Goal: Information Seeking & Learning: Get advice/opinions

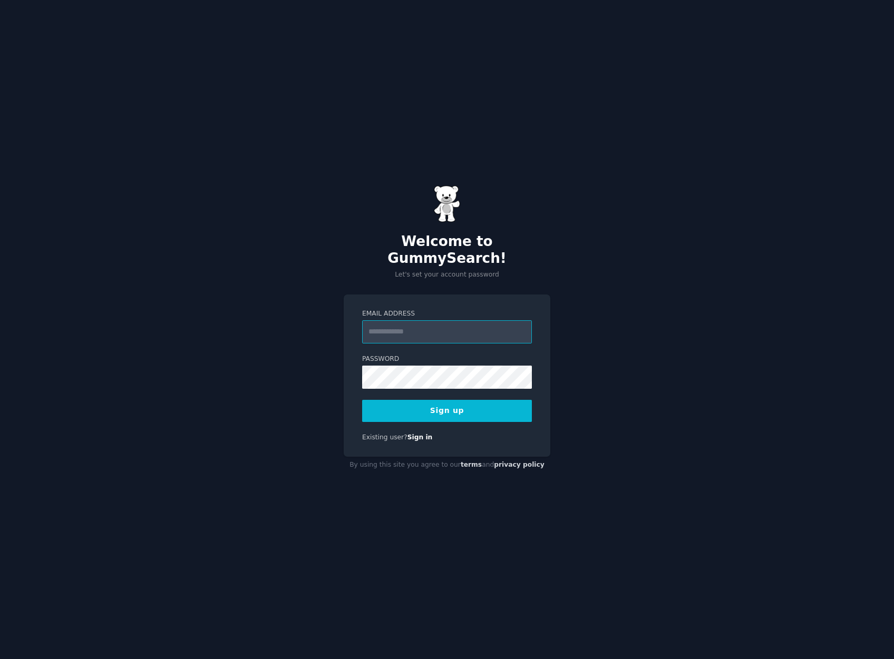
click at [469, 325] on input "Email Address" at bounding box center [447, 331] width 170 height 23
type input "**********"
click at [467, 413] on button "Sign up" at bounding box center [447, 411] width 170 height 22
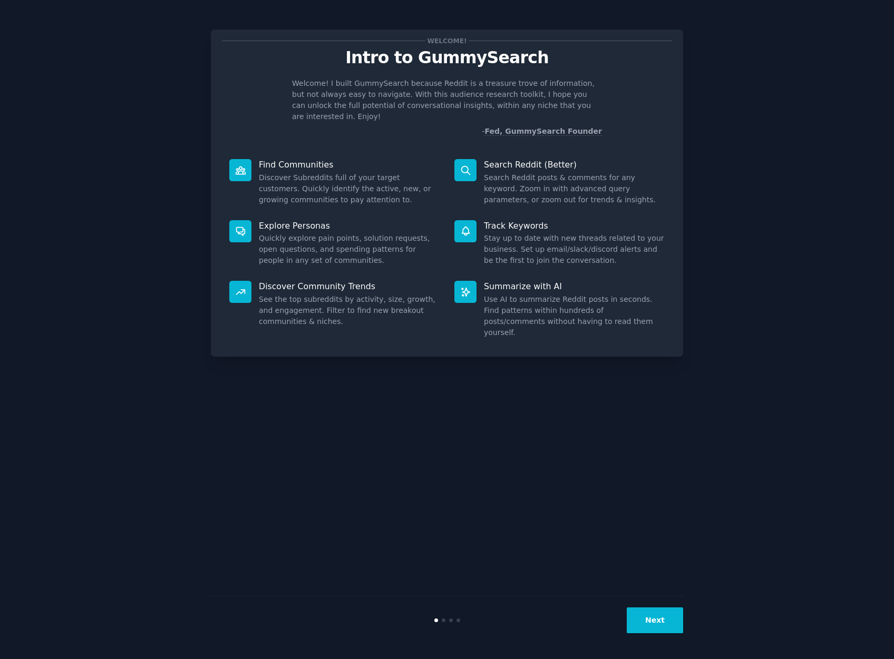
click at [662, 617] on button "Next" at bounding box center [654, 620] width 56 height 26
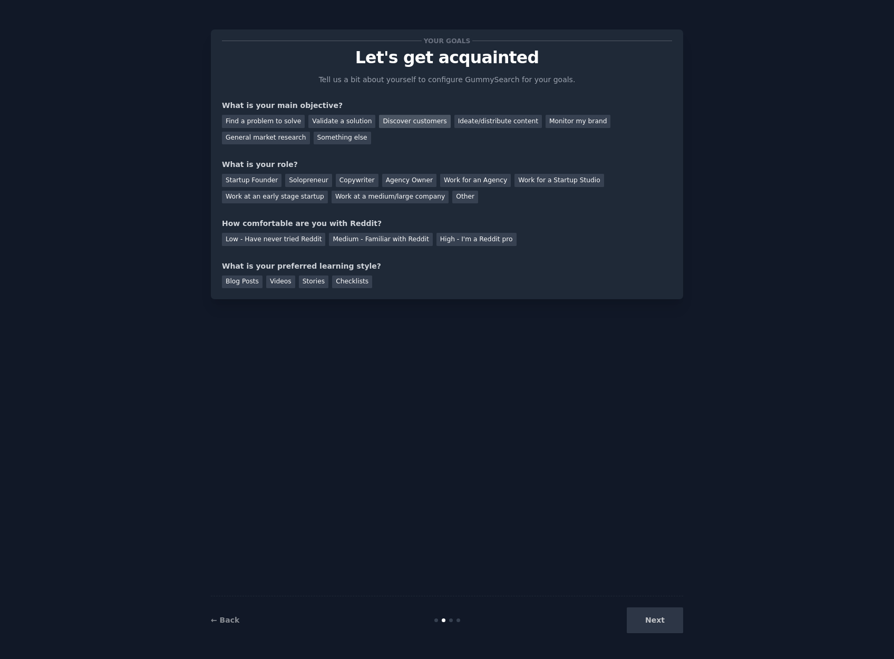
click at [414, 119] on div "Discover customers" at bounding box center [414, 121] width 71 height 13
click at [332, 119] on div "Validate a solution" at bounding box center [341, 121] width 67 height 13
click at [300, 176] on div "Solopreneur" at bounding box center [308, 180] width 46 height 13
click at [368, 239] on div "Medium - Familiar with Reddit" at bounding box center [380, 239] width 103 height 13
click at [357, 283] on div "Checklists" at bounding box center [352, 282] width 40 height 13
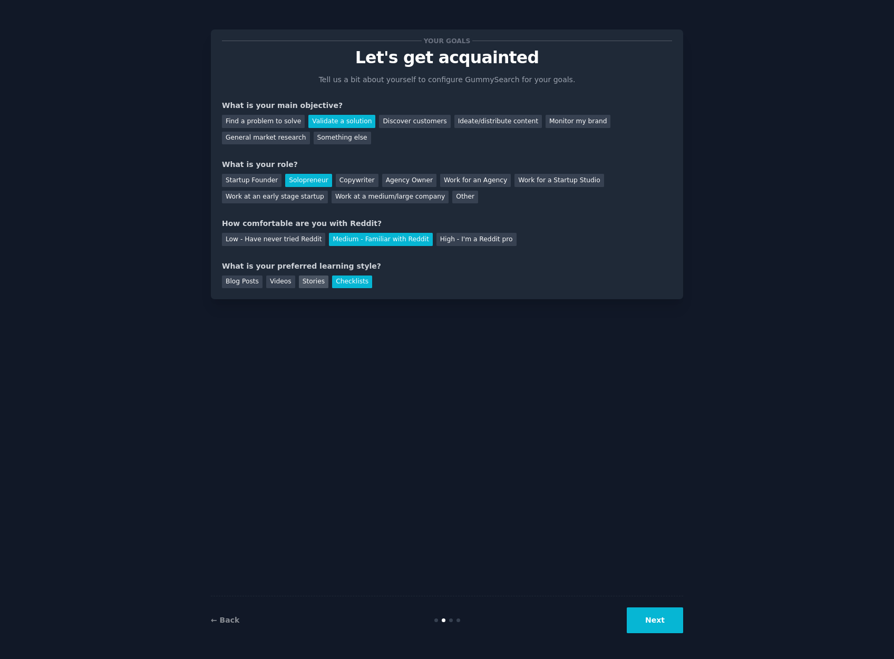
click at [302, 284] on div "Stories" at bounding box center [314, 282] width 30 height 13
click at [348, 283] on div "Checklists" at bounding box center [352, 282] width 40 height 13
click at [273, 282] on div "Videos" at bounding box center [280, 282] width 29 height 13
click at [312, 281] on div "Stories" at bounding box center [314, 282] width 30 height 13
click at [361, 283] on div "Checklists" at bounding box center [352, 282] width 40 height 13
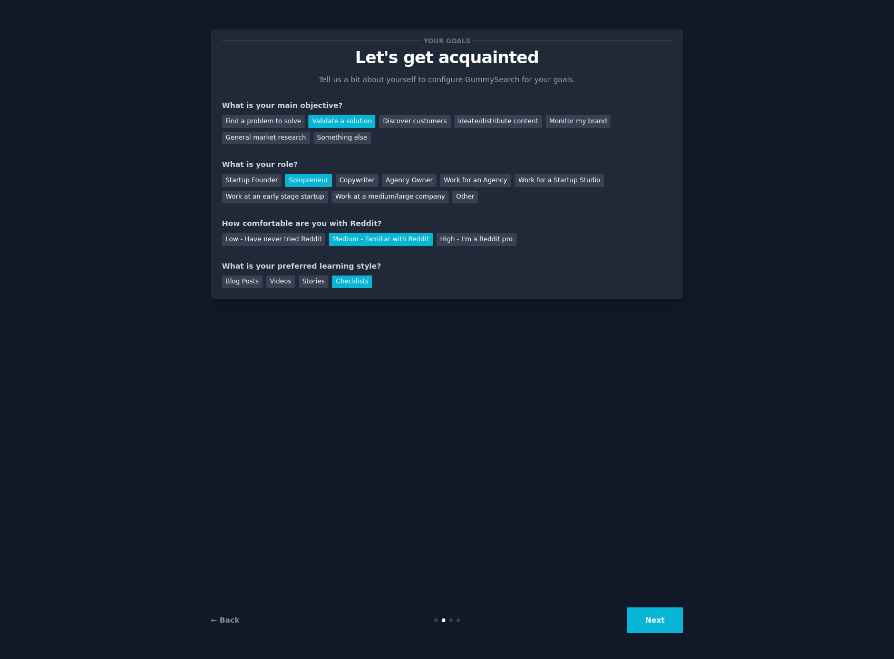
click at [657, 621] on button "Next" at bounding box center [654, 620] width 56 height 26
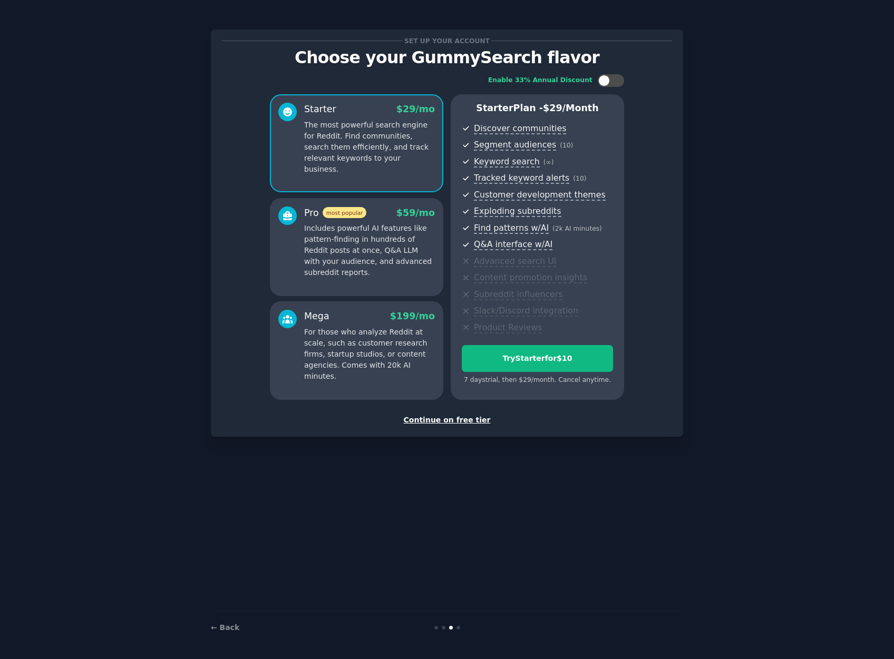
click at [452, 420] on div "Continue on free tier" at bounding box center [447, 420] width 450 height 11
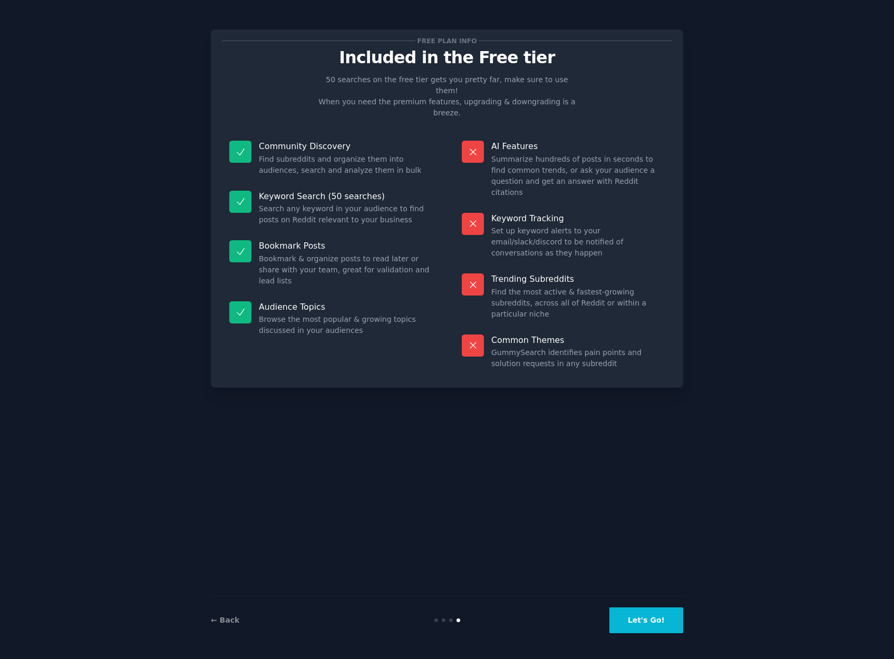
click at [655, 620] on button "Let's Go!" at bounding box center [646, 620] width 74 height 26
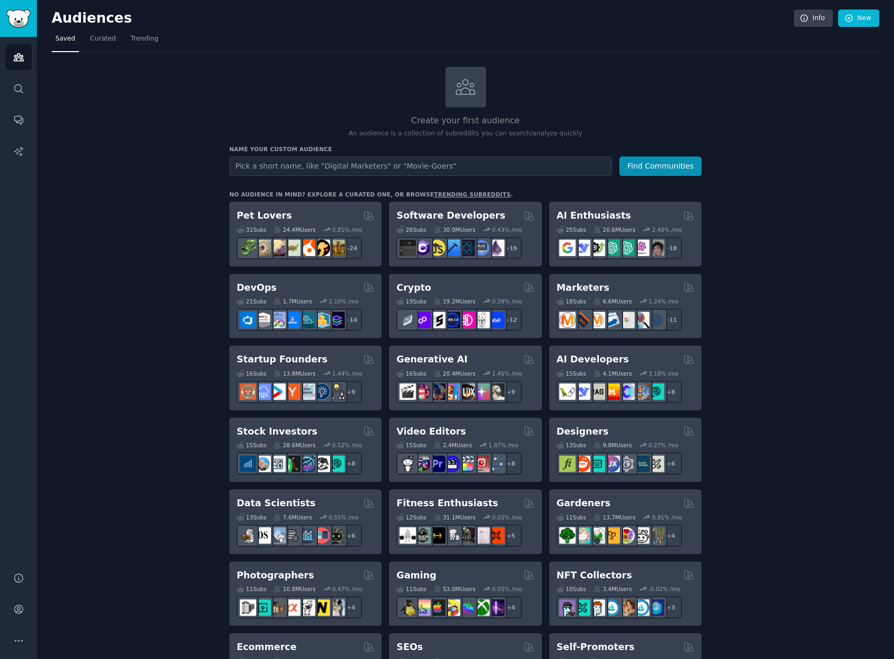
click at [528, 171] on input "text" at bounding box center [420, 165] width 382 height 19
type input "introverts"
click at [619, 156] on button "Find Communities" at bounding box center [660, 165] width 82 height 19
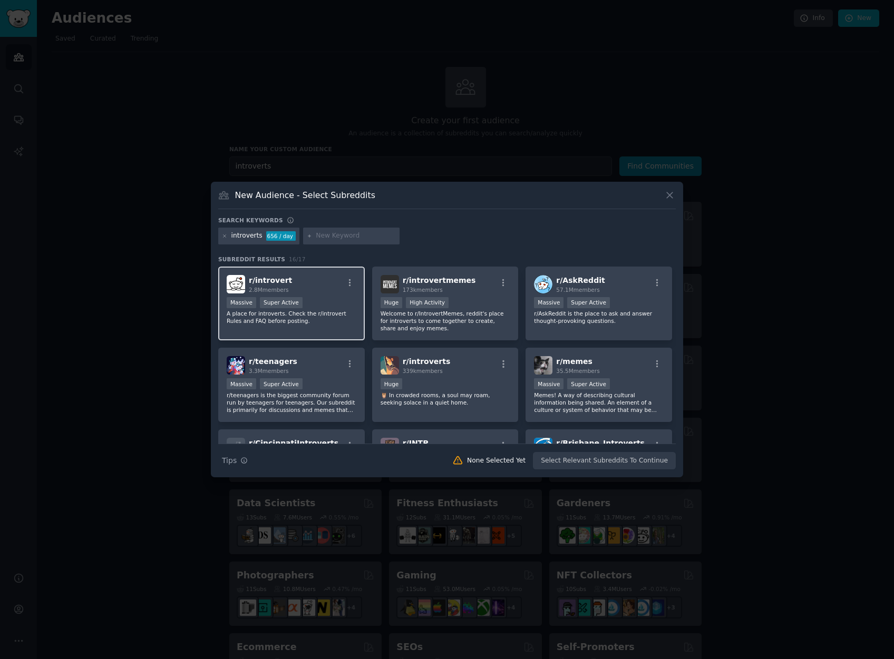
click at [329, 312] on p "A place for introverts. Check the r/introvert Rules and FAQ before posting." at bounding box center [292, 317] width 130 height 15
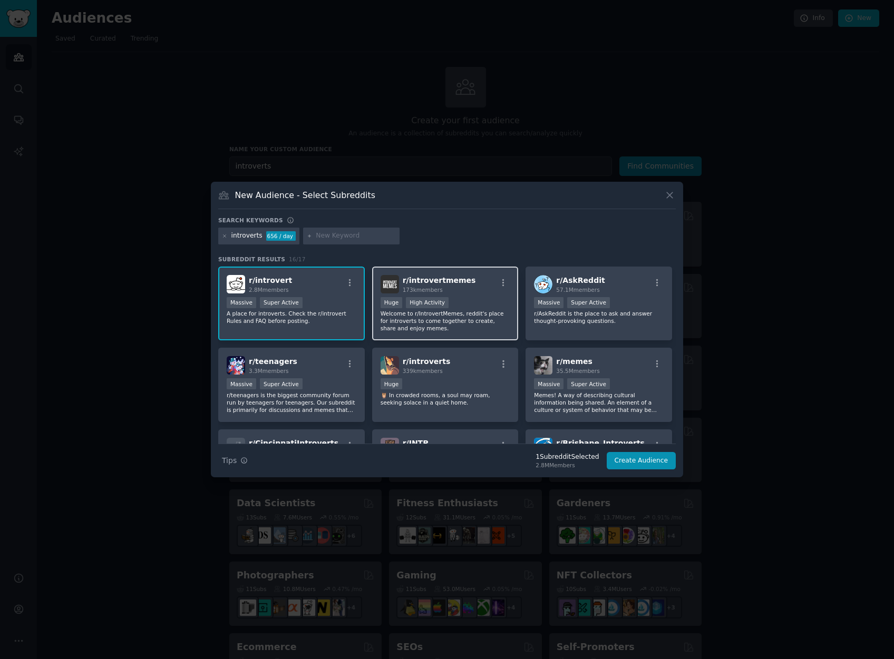
click at [465, 320] on p "Welcome to r/IntrovertMemes, reddit's place for introverts to come together to …" at bounding box center [445, 321] width 130 height 22
click at [470, 378] on div "Huge" at bounding box center [445, 384] width 130 height 13
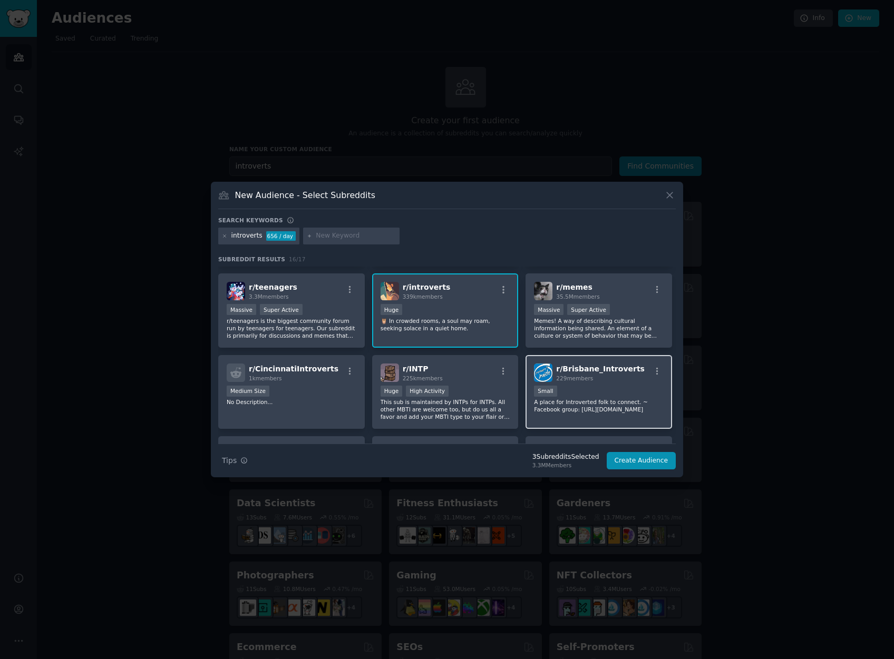
scroll to position [75, 0]
click at [470, 405] on p "This sub is maintained by INTPs for INTPs. All other MBTI are welcome too, but …" at bounding box center [445, 409] width 130 height 22
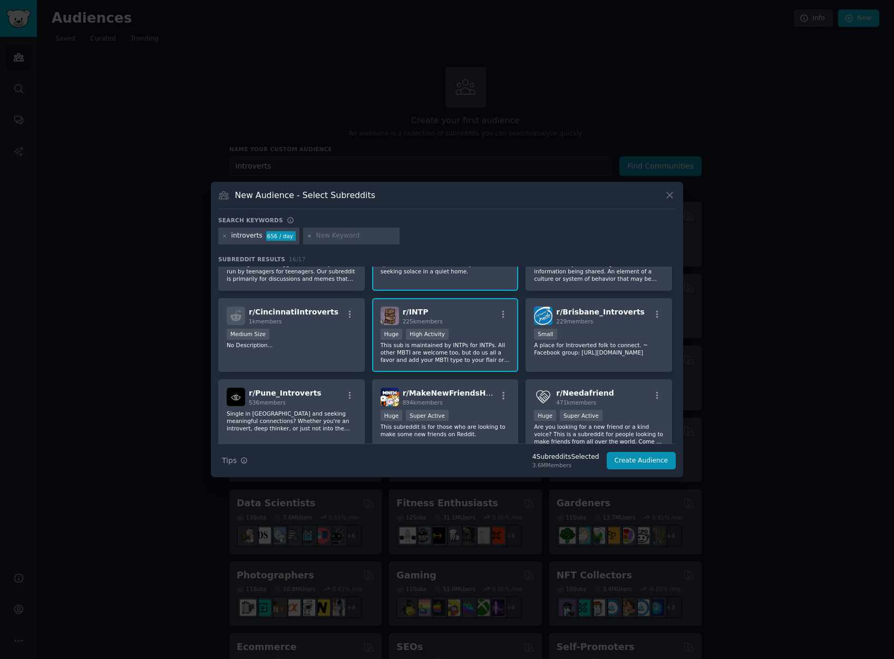
scroll to position [181, 0]
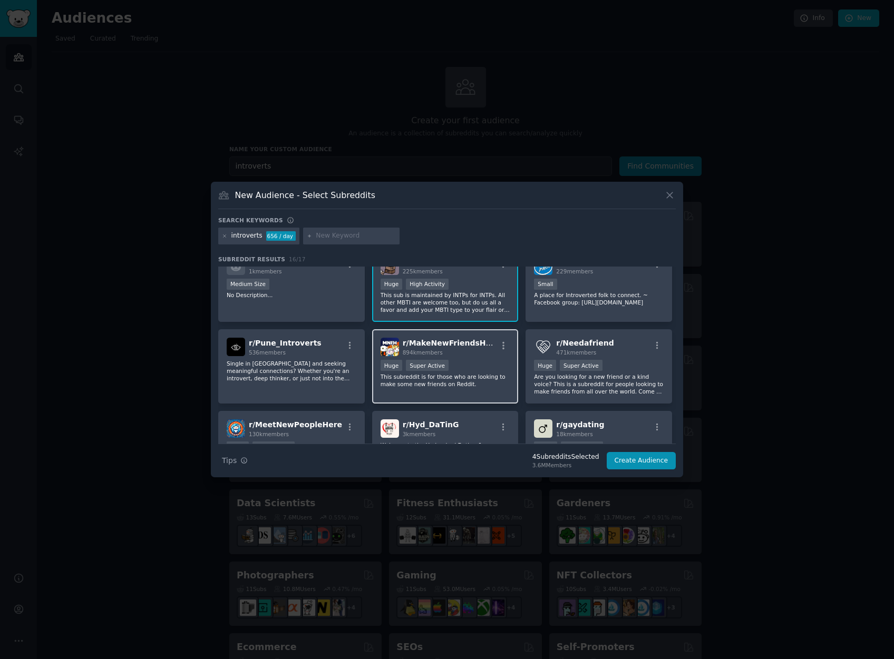
click at [472, 401] on div "r/ MakeNewFriendsHere 894k members Huge Super Active This subreddit is for thos…" at bounding box center [445, 366] width 146 height 74
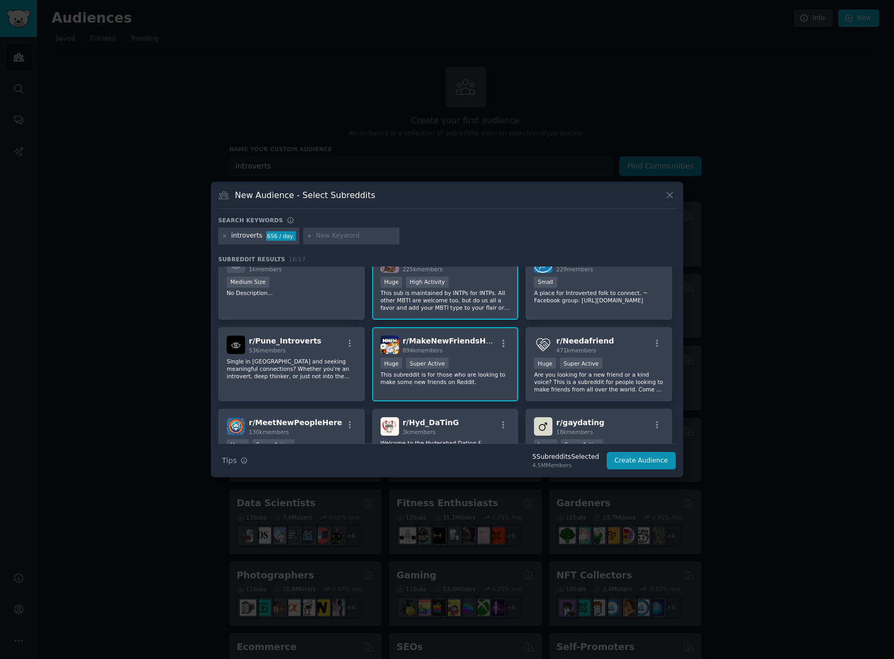
scroll to position [191, 0]
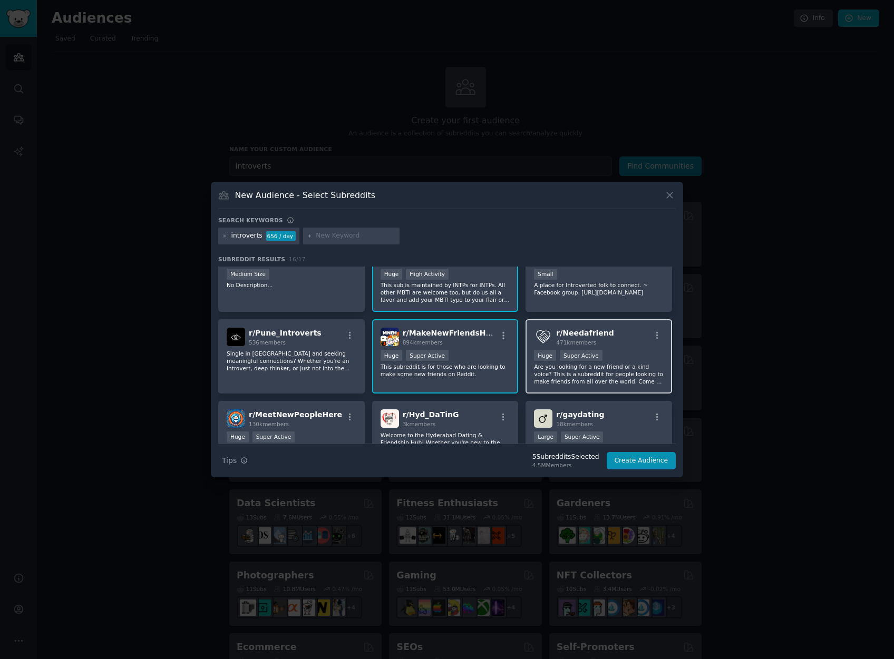
click at [550, 371] on p "Are you looking for a new friend or a kind voice? This is a subreddit for peopl…" at bounding box center [599, 374] width 130 height 22
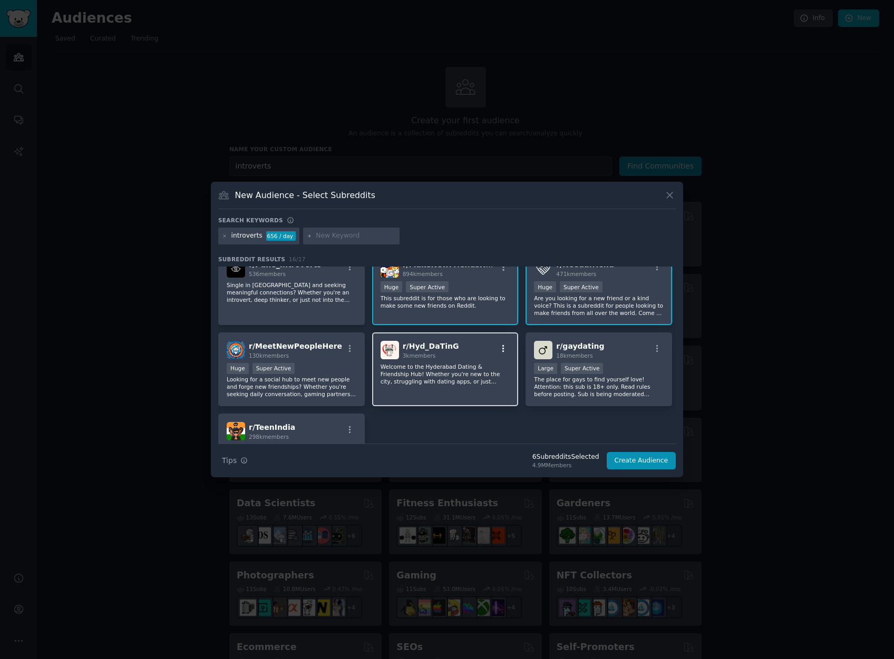
scroll to position [324, 0]
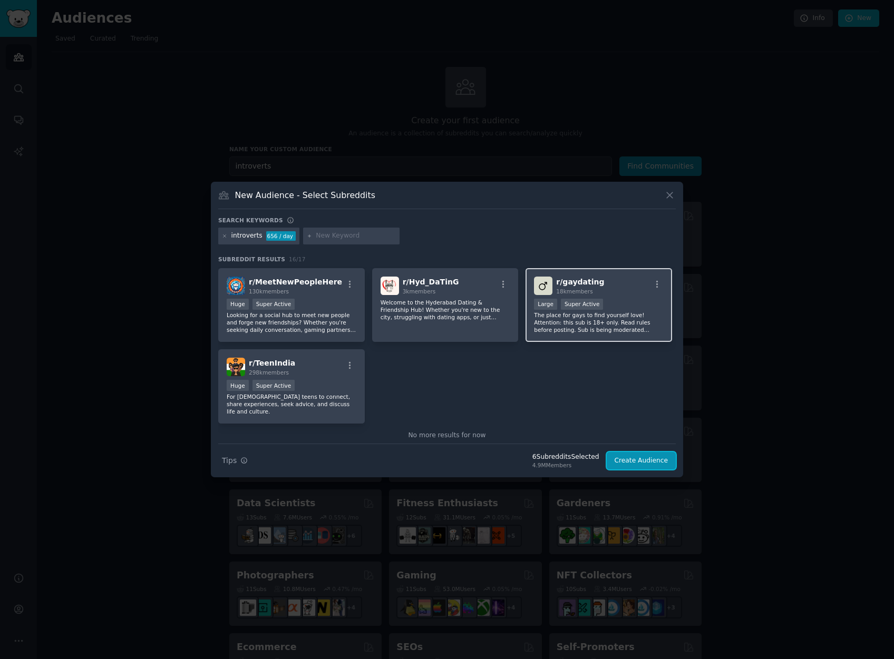
drag, startPoint x: 652, startPoint y: 459, endPoint x: 576, endPoint y: 313, distance: 164.7
click at [596, 331] on div "Search keywords introverts 656 / day Subreddit Results 16 / 17 r/ introvert 2.8…" at bounding box center [446, 343] width 457 height 253
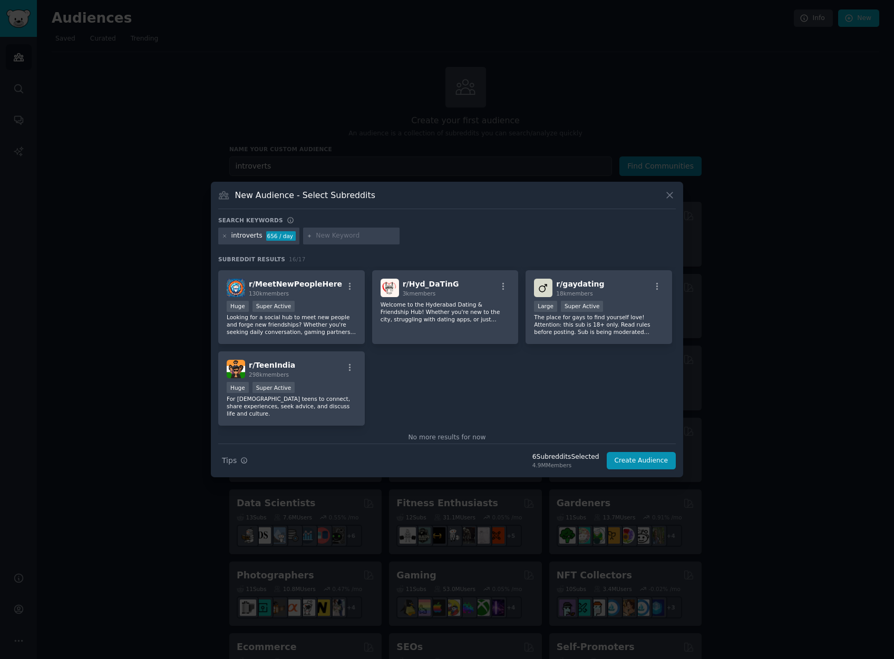
click at [319, 237] on input "text" at bounding box center [356, 235] width 80 height 9
type input "lonely"
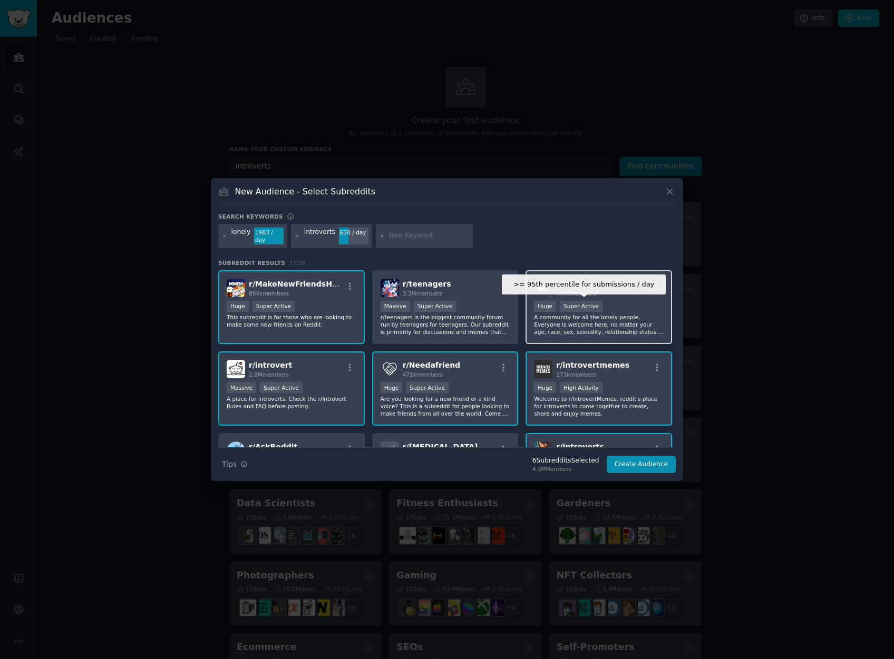
click at [593, 308] on div "Super Active" at bounding box center [581, 306] width 43 height 11
click at [630, 318] on p "A community for all the lonely people. Everyone is welcome here, no matter your…" at bounding box center [599, 324] width 130 height 22
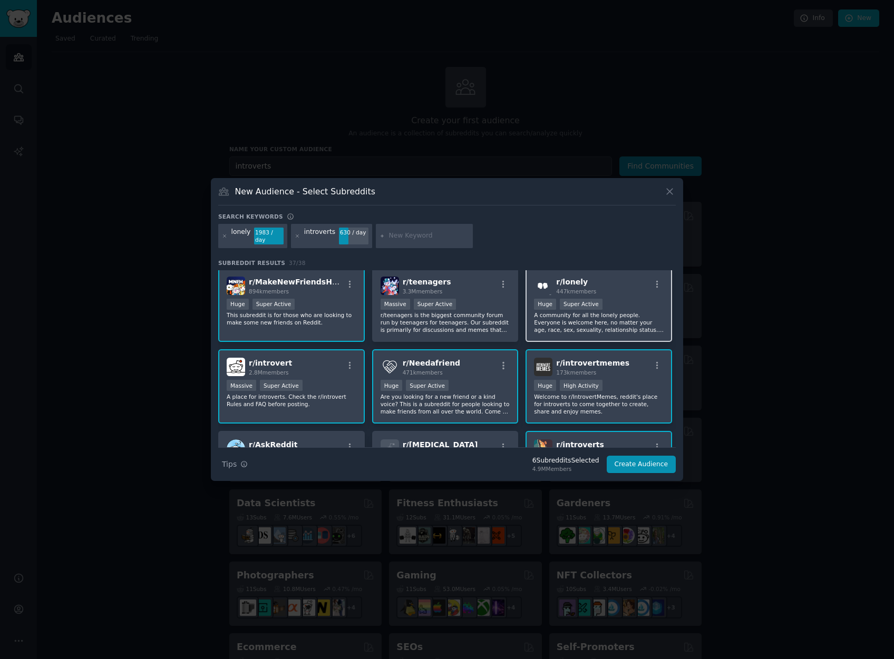
click at [626, 313] on p "A community for all the lonely people. Everyone is welcome here, no matter your…" at bounding box center [599, 322] width 130 height 22
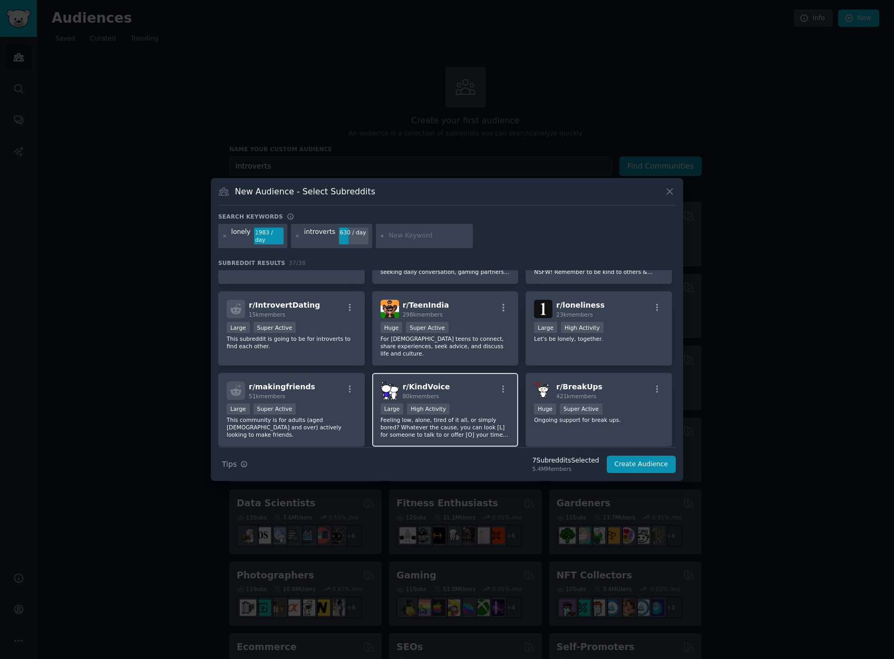
scroll to position [541, 0]
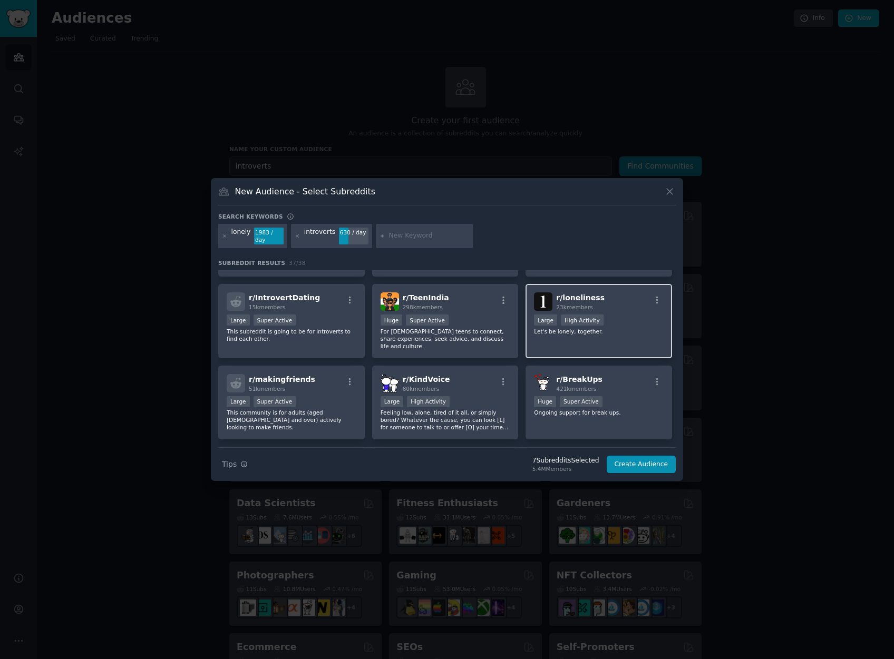
click at [619, 345] on div "r/ loneliness 23k members Large High Activity Let's be lonely, together." at bounding box center [598, 321] width 146 height 74
click at [307, 428] on div "r/ makingfriends 51k members Large Super Active This community is for adults (a…" at bounding box center [291, 403] width 146 height 74
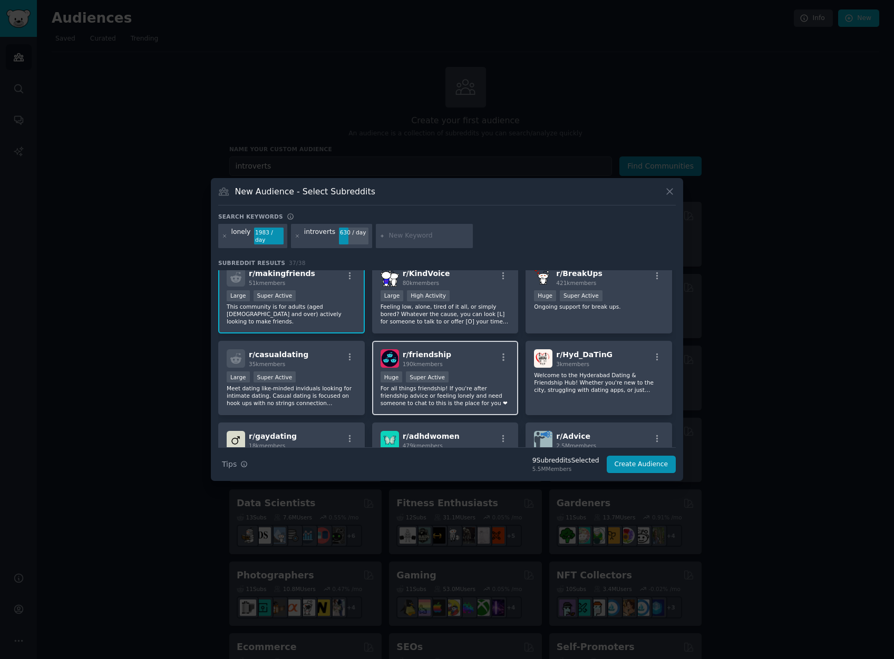
scroll to position [647, 0]
click at [454, 402] on p "For all things friendship! If you're after friendship advice or feeling lonely …" at bounding box center [445, 395] width 130 height 22
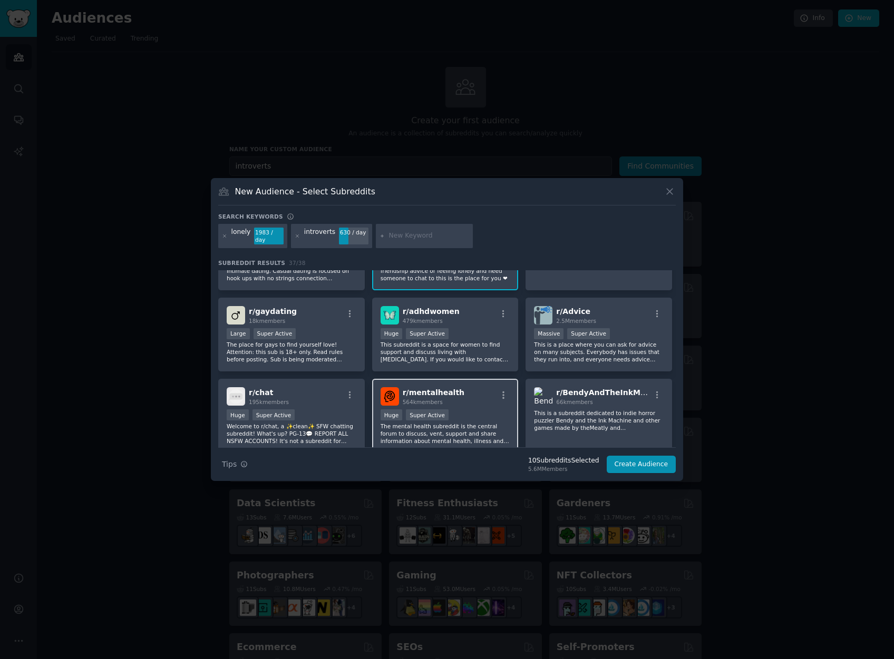
scroll to position [774, 0]
click at [397, 239] on input "text" at bounding box center [429, 235] width 80 height 9
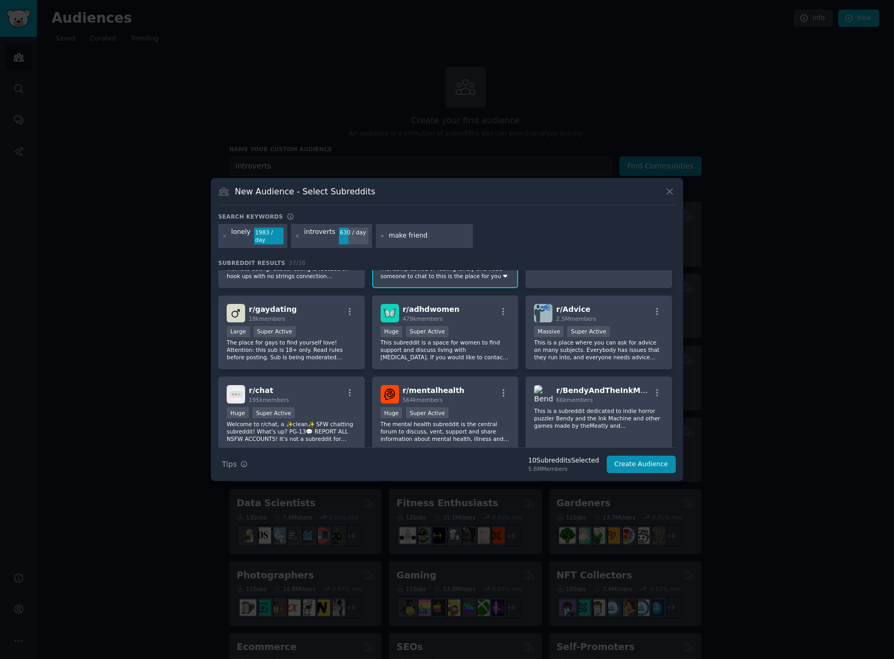
type input "make friends"
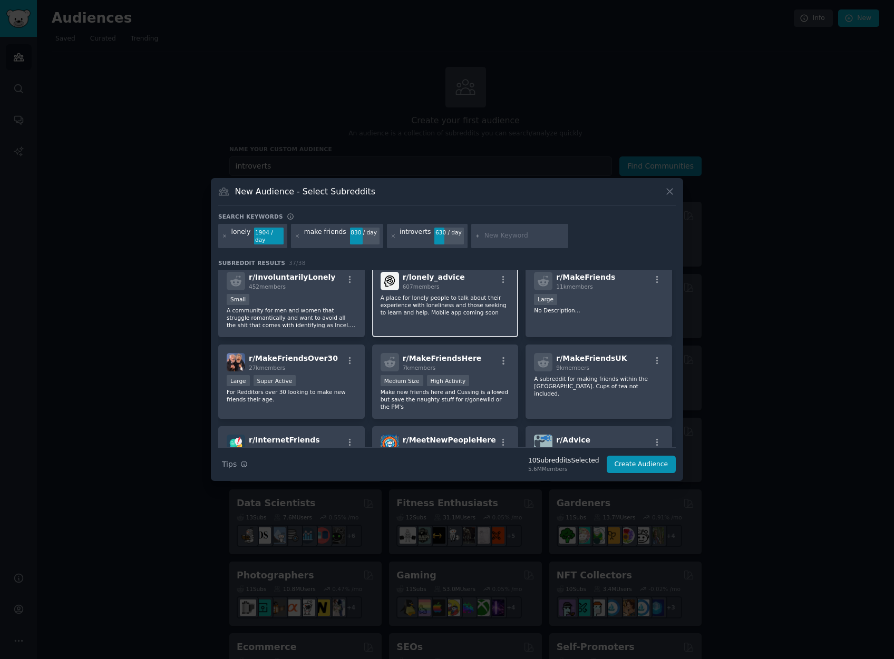
scroll to position [497, 0]
click at [461, 293] on p "A place for lonely people to talk about their experience with loneliness and th…" at bounding box center [445, 303] width 130 height 22
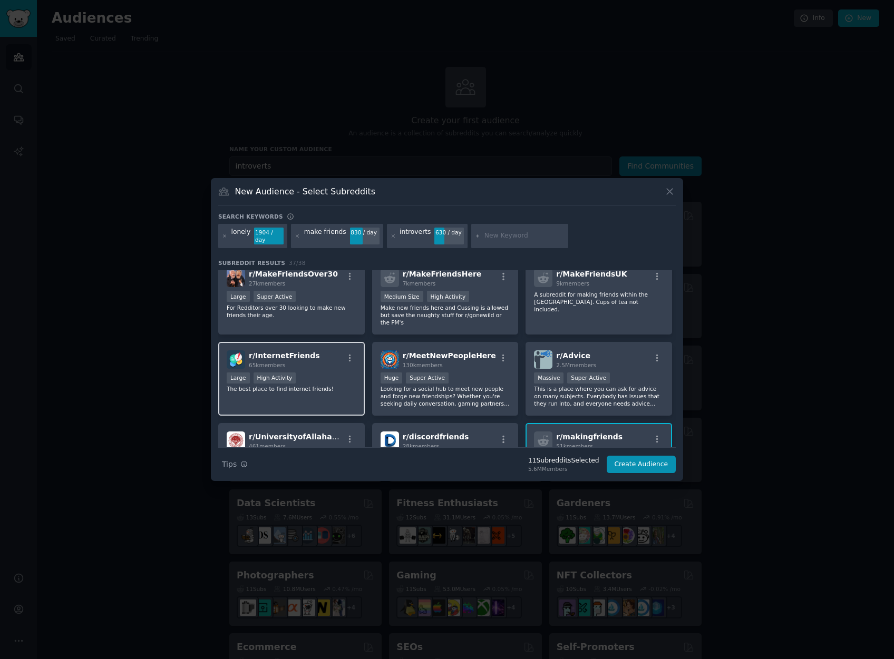
scroll to position [580, 0]
click at [346, 320] on div "r/ MakeFriendsOver30 27k members Large Super Active For Redditors over 30 looki…" at bounding box center [291, 297] width 146 height 74
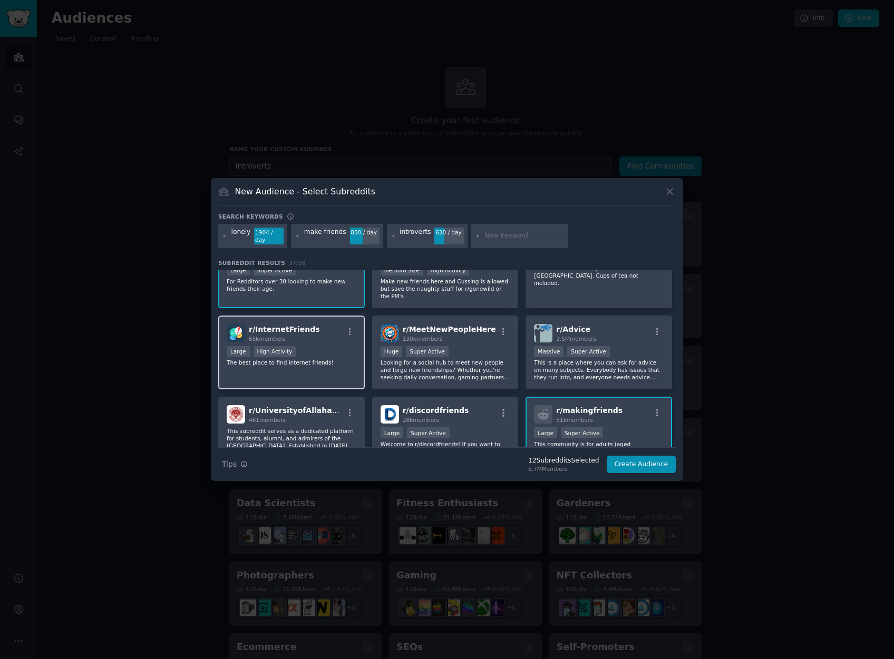
scroll to position [613, 0]
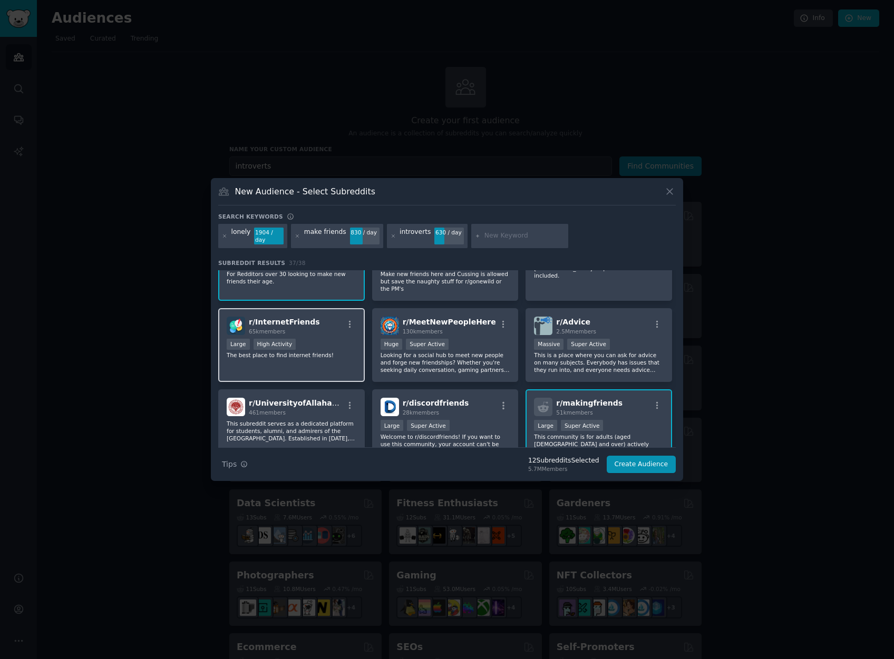
click at [338, 362] on div "r/ InternetFriends 65k members >= 80th percentile for submissions / day Large H…" at bounding box center [291, 345] width 146 height 74
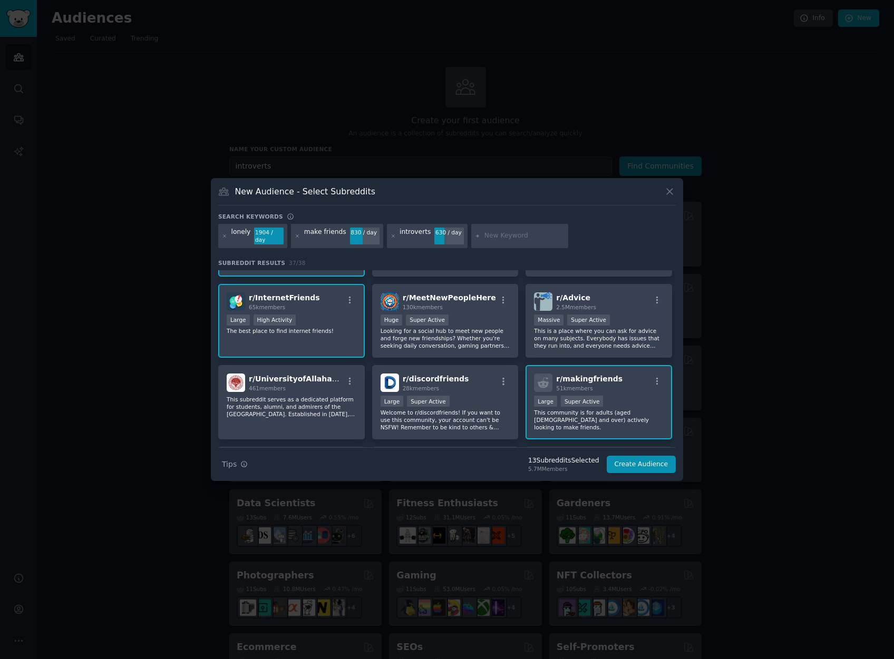
scroll to position [646, 0]
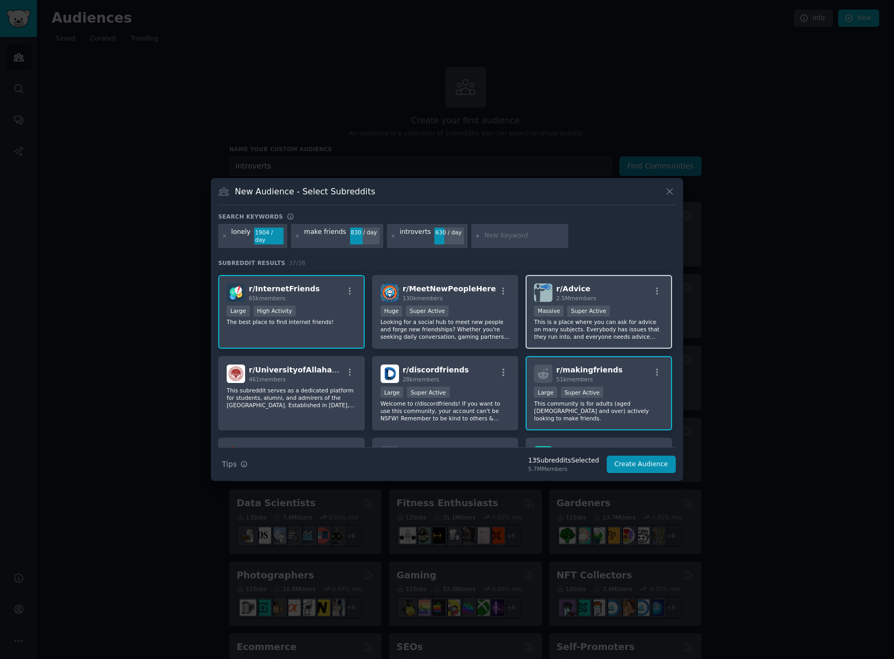
click at [630, 342] on div "r/ Advice 2.5M members Massive Super Active This is a place where you can ask f…" at bounding box center [598, 312] width 146 height 74
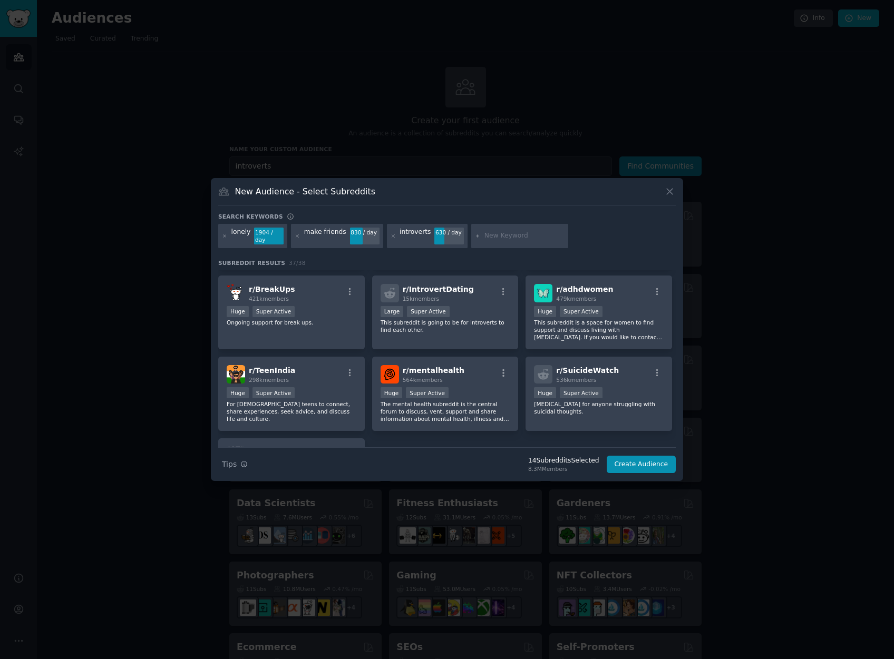
scroll to position [811, 0]
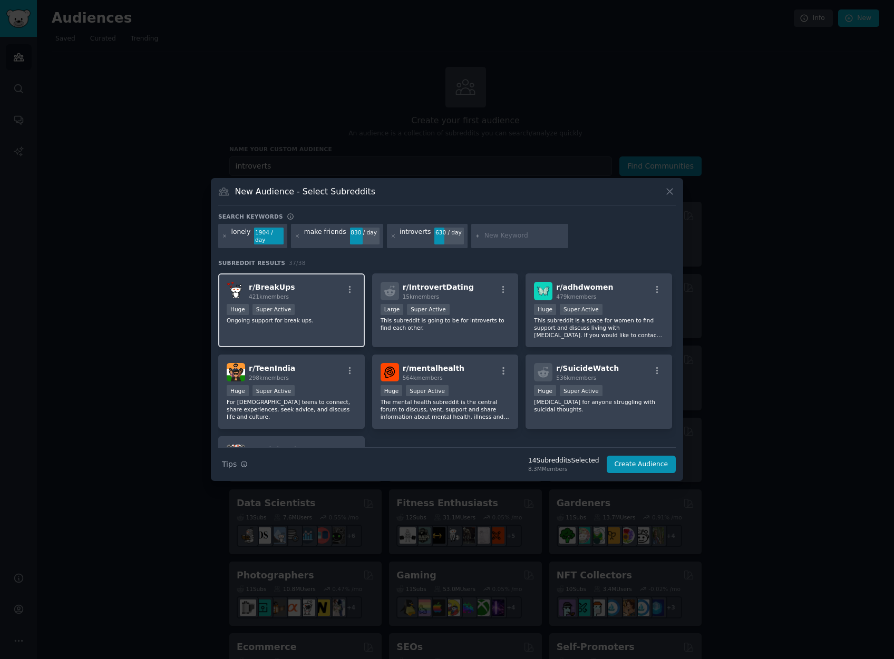
click at [264, 325] on div "r/ BreakUps 421k members Huge Super Active Ongoing support for break ups." at bounding box center [291, 310] width 146 height 74
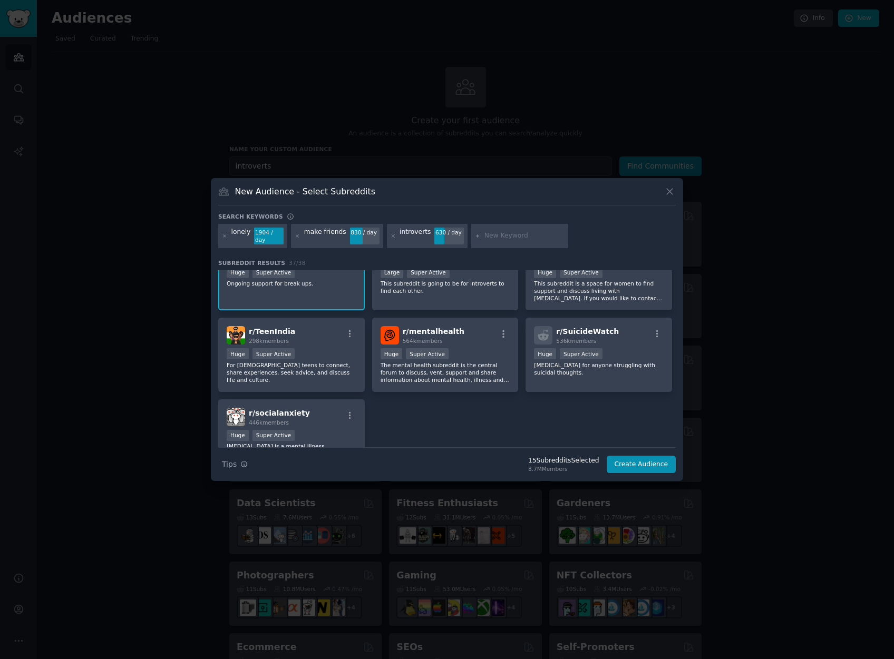
scroll to position [870, 0]
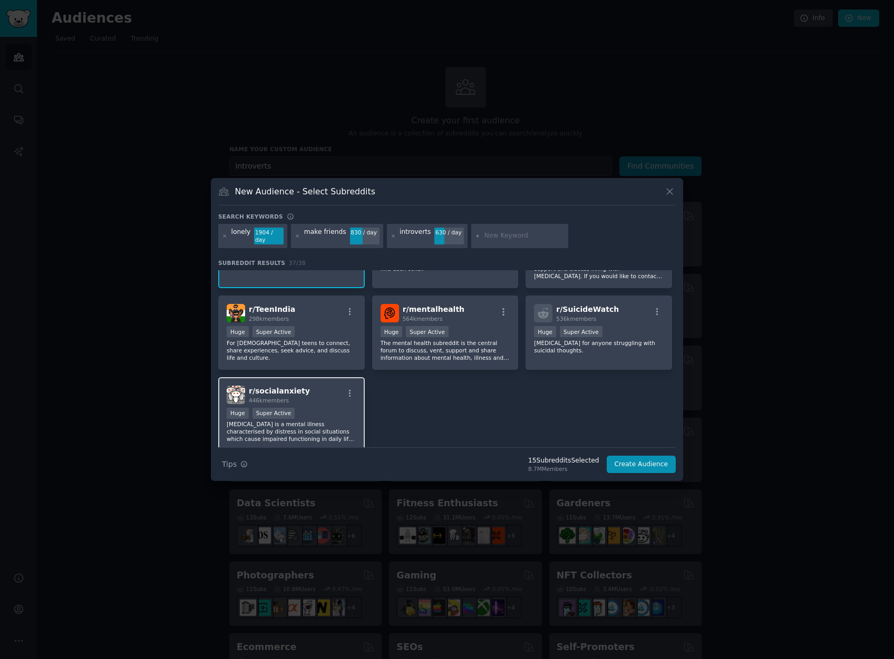
click at [307, 415] on div "Huge Super Active" at bounding box center [292, 414] width 130 height 13
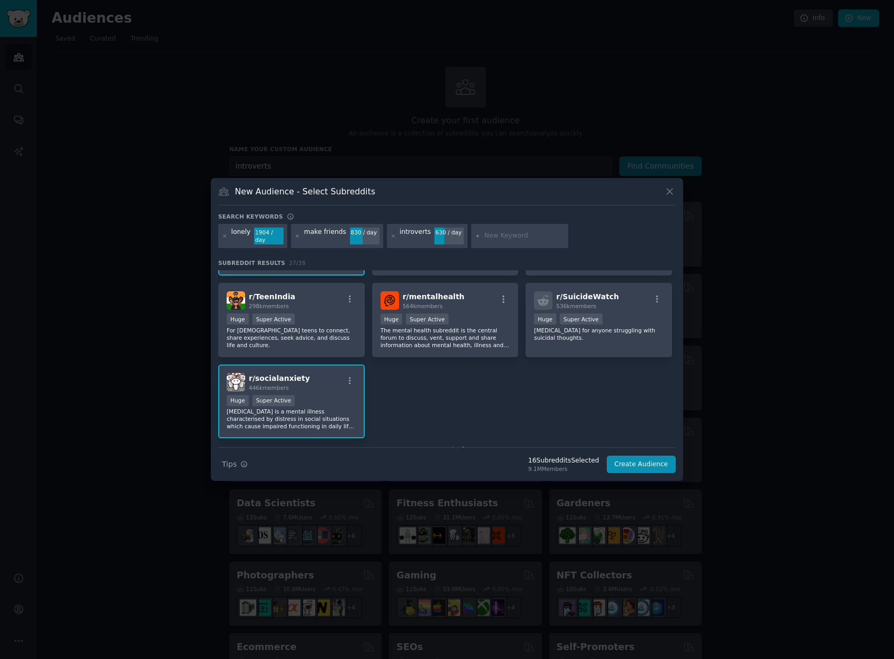
scroll to position [890, 0]
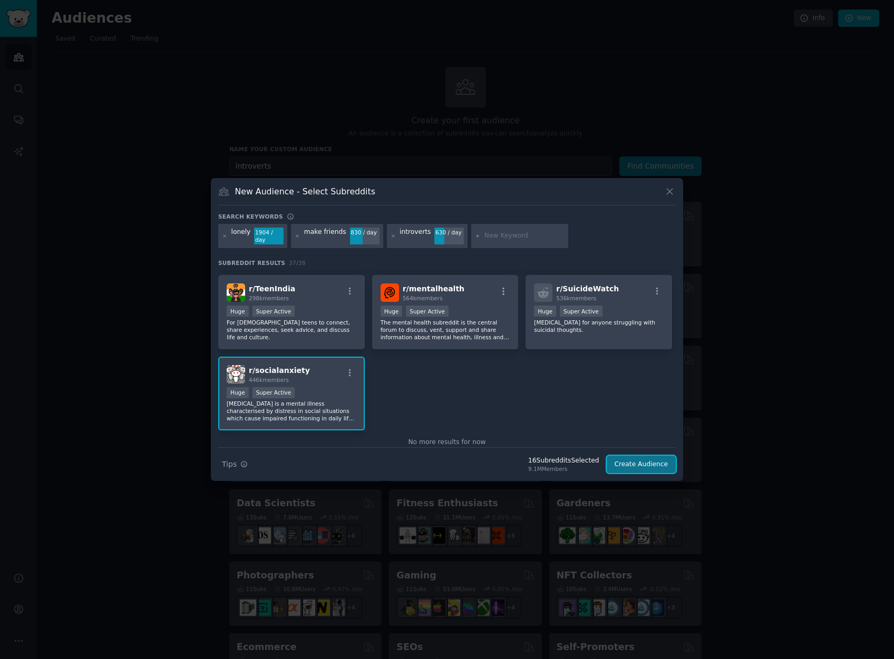
click at [646, 460] on button "Create Audience" at bounding box center [641, 465] width 70 height 18
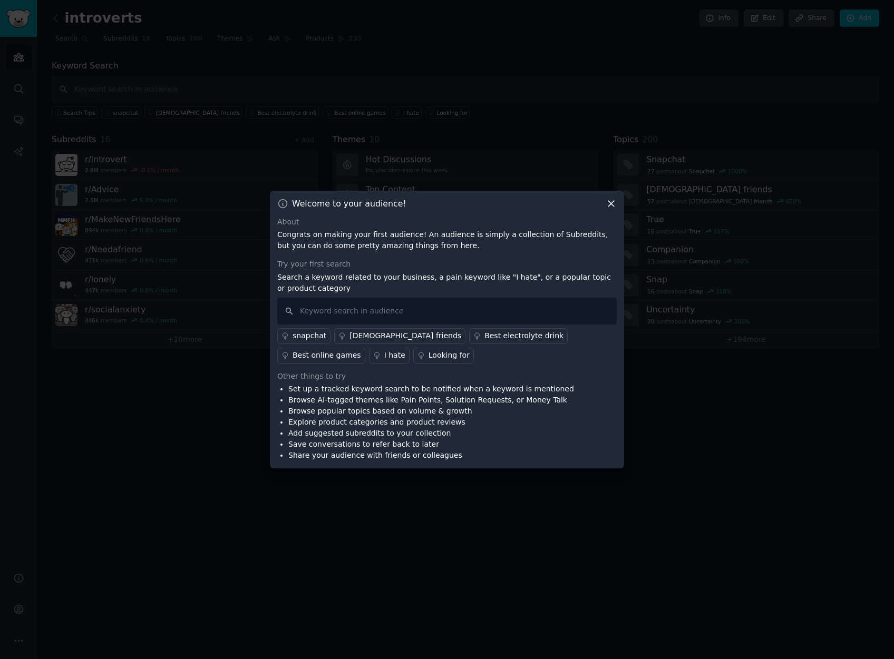
click at [615, 204] on icon at bounding box center [610, 203] width 11 height 11
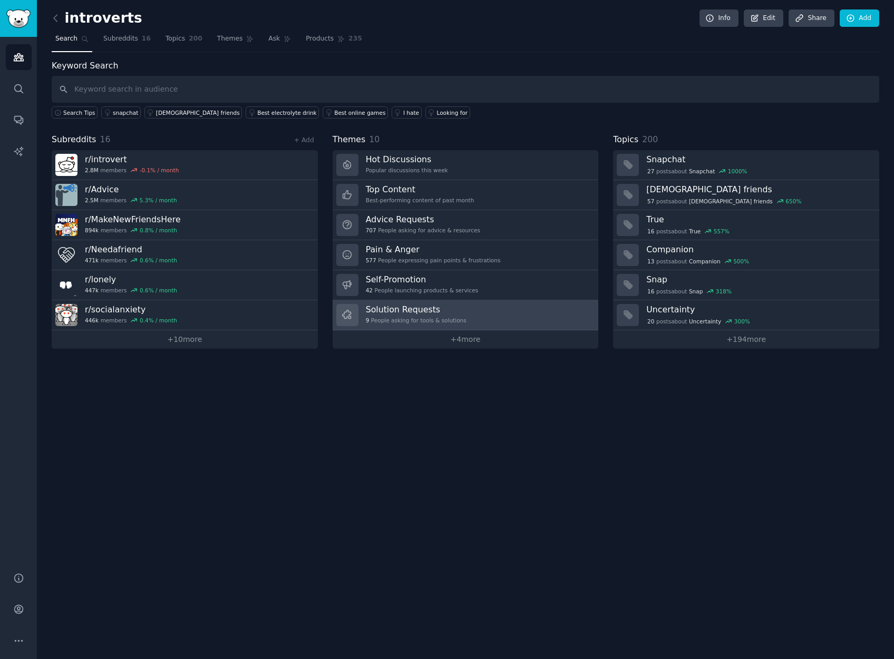
click at [534, 317] on link "Solution Requests 9 People asking for tools & solutions" at bounding box center [465, 315] width 266 height 30
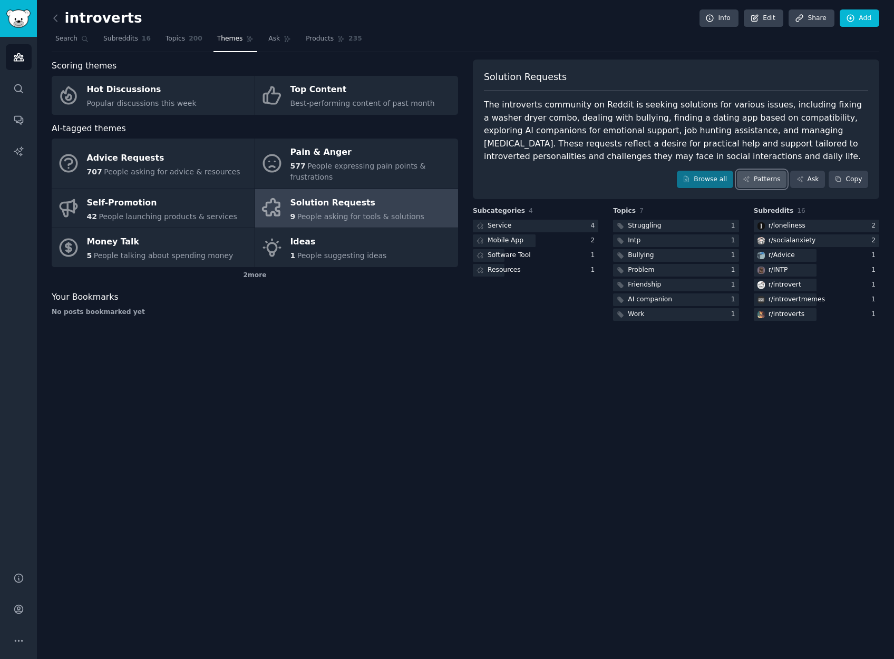
click at [747, 180] on icon at bounding box center [745, 178] width 7 height 7
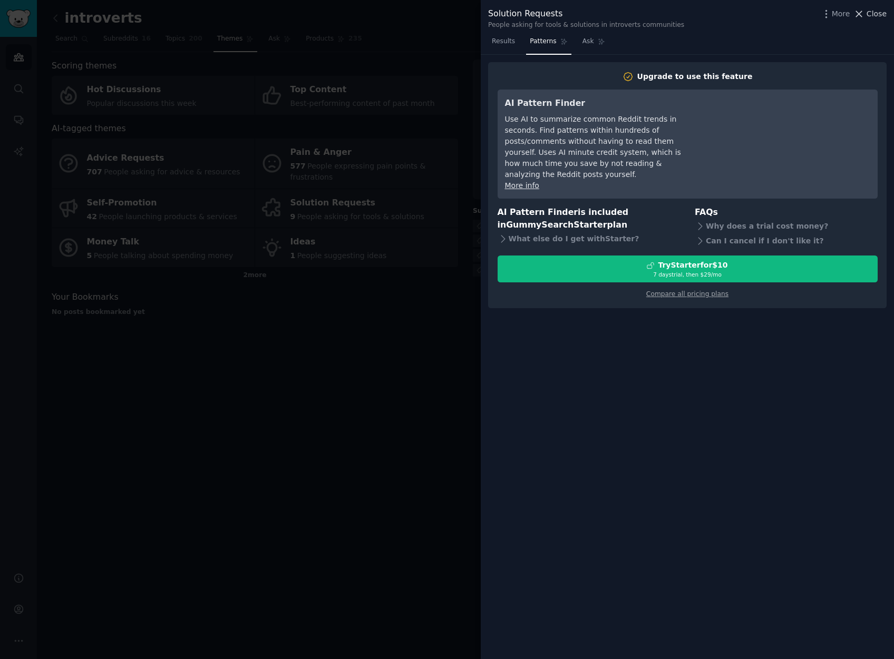
click at [874, 17] on span "Close" at bounding box center [876, 13] width 20 height 11
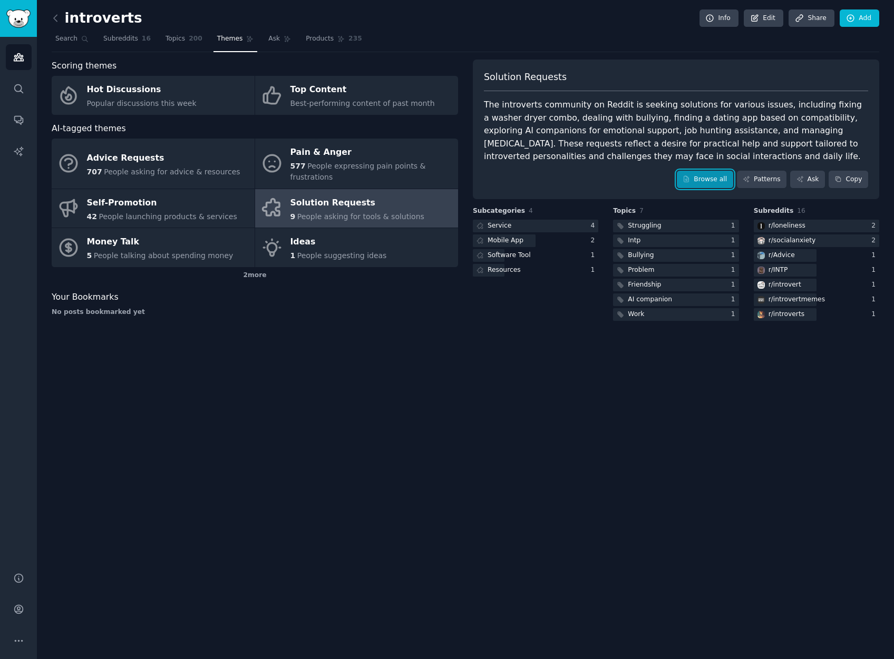
click at [718, 182] on link "Browse all" at bounding box center [704, 180] width 56 height 18
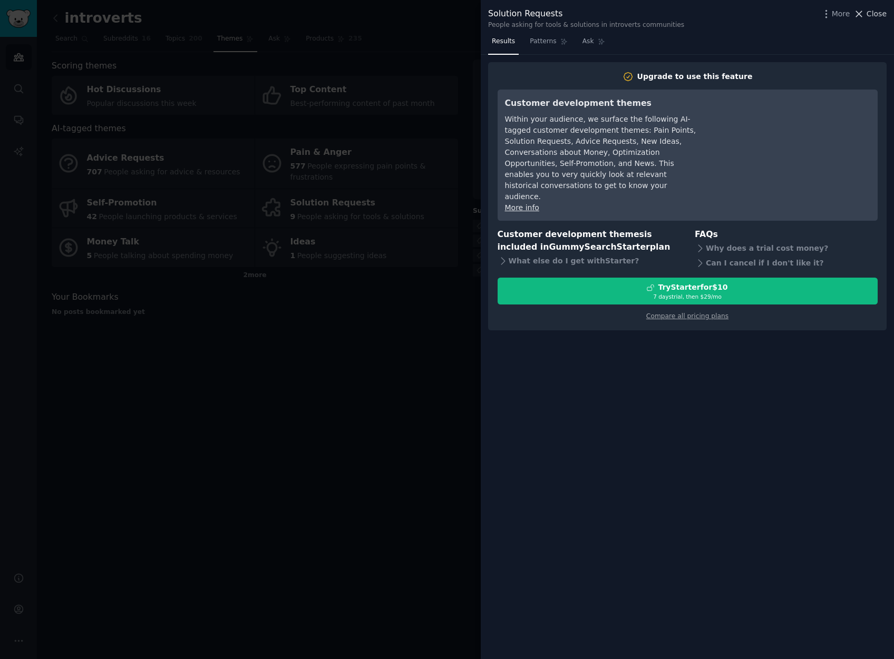
click at [881, 11] on span "Close" at bounding box center [876, 13] width 20 height 11
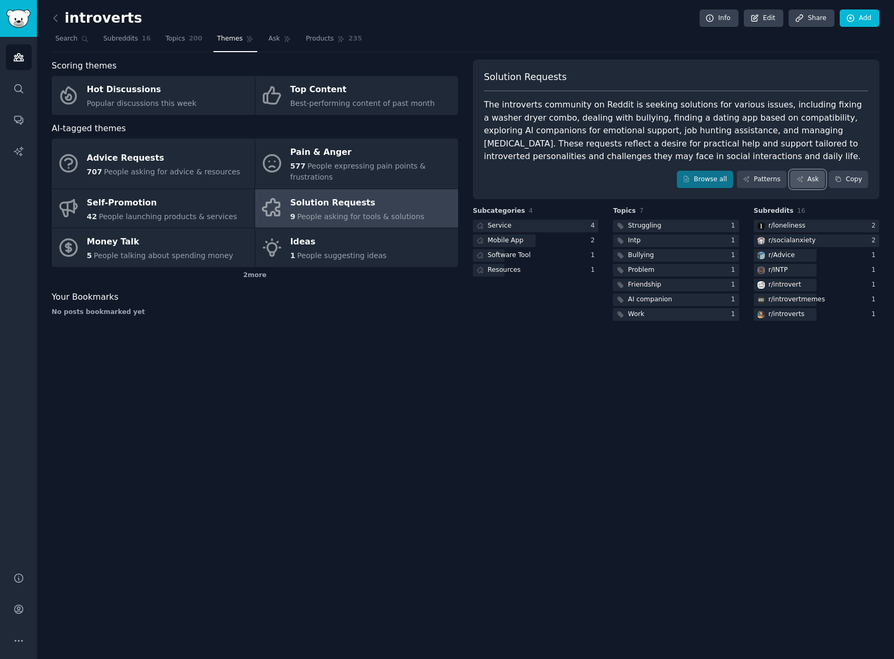
click at [813, 185] on link "Ask" at bounding box center [807, 180] width 35 height 18
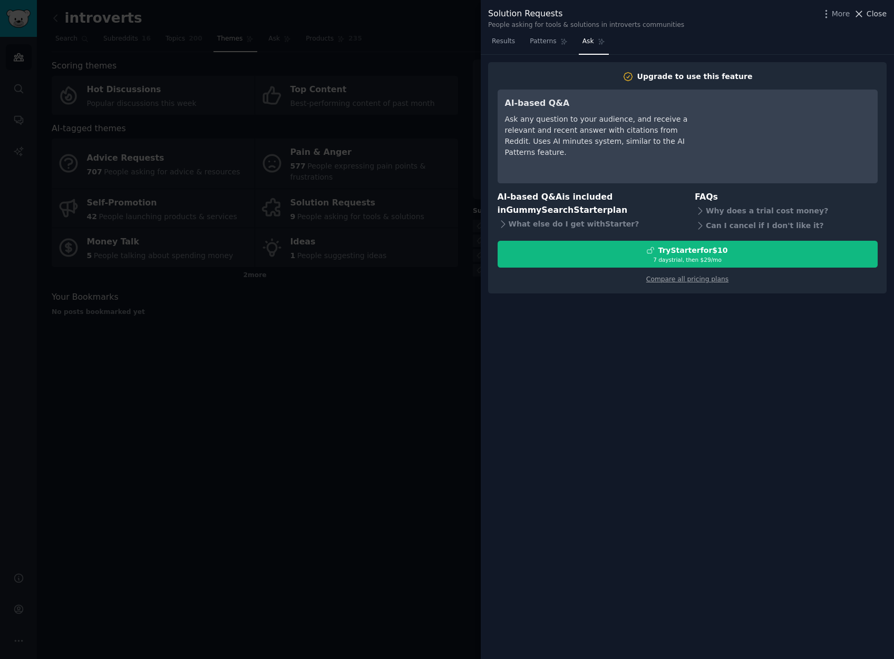
click at [880, 15] on span "Close" at bounding box center [876, 13] width 20 height 11
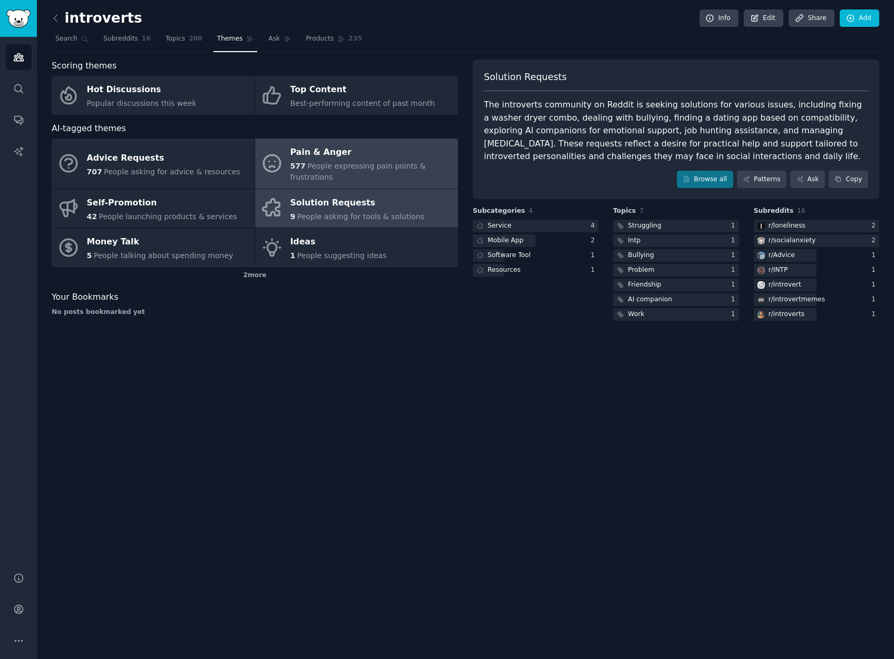
click at [423, 168] on div "577 People expressing pain points & frustrations" at bounding box center [371, 172] width 162 height 22
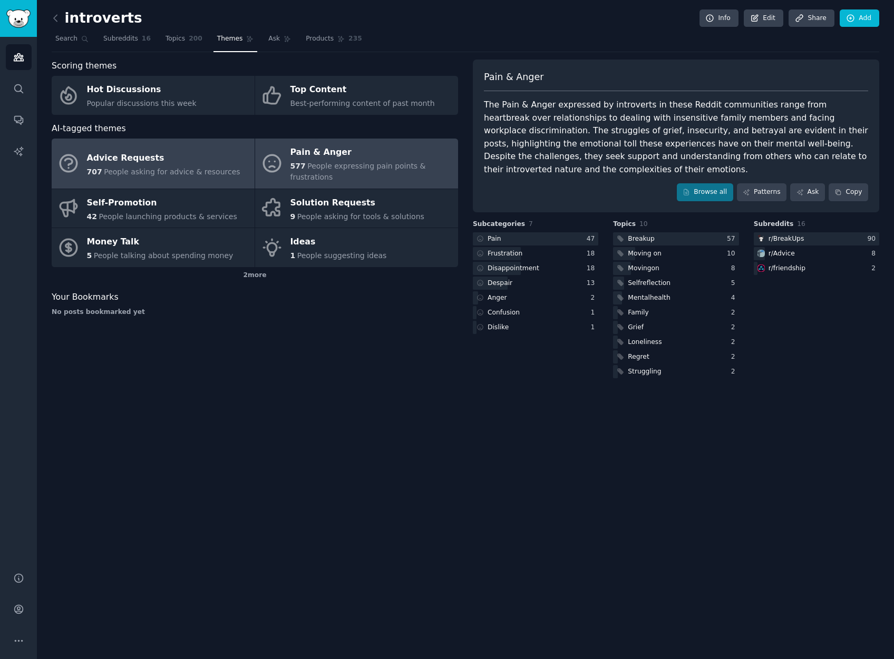
click at [179, 176] on span "People asking for advice & resources" at bounding box center [172, 172] width 136 height 8
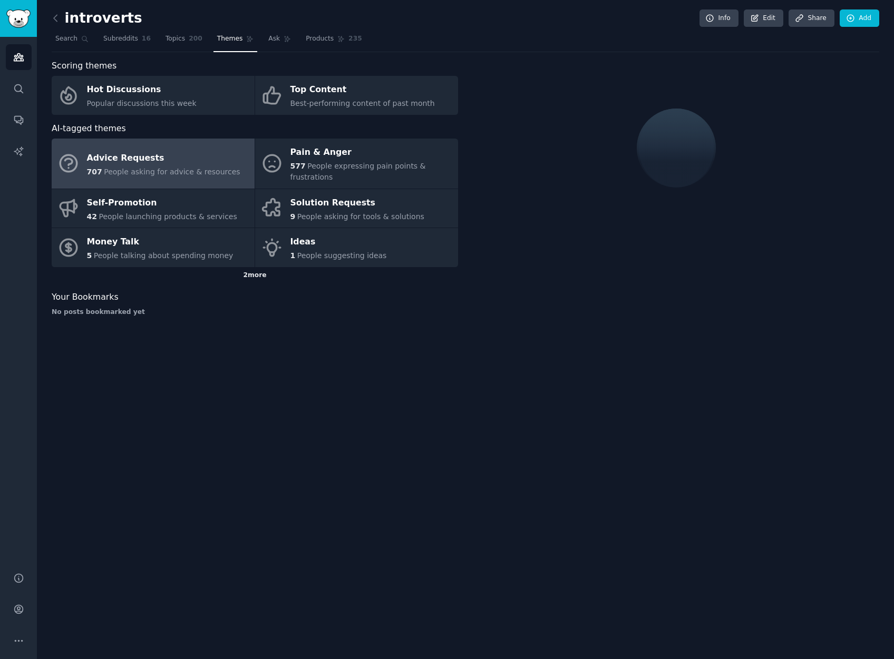
click at [244, 278] on div "2 more" at bounding box center [255, 275] width 406 height 17
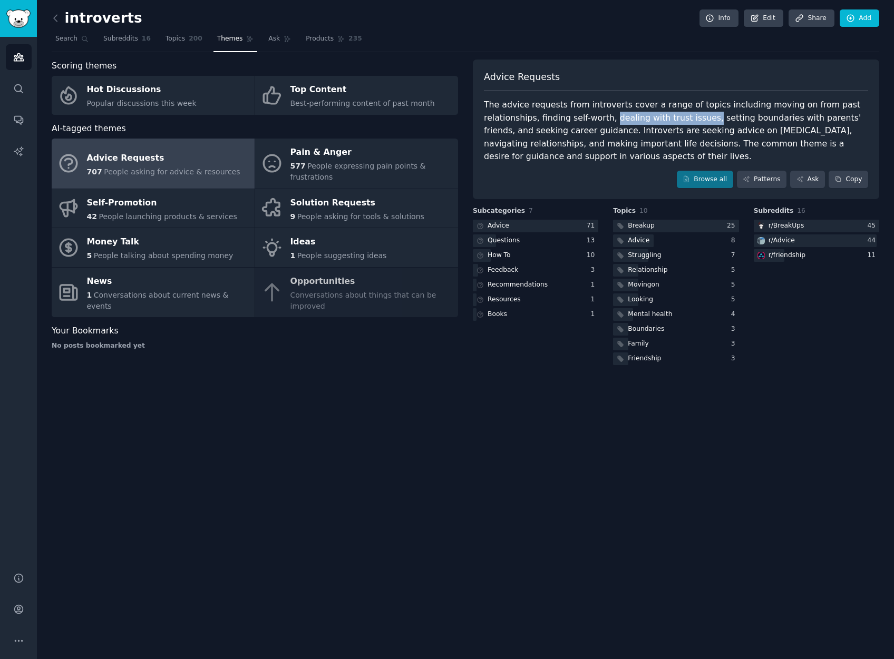
drag, startPoint x: 700, startPoint y: 117, endPoint x: 607, endPoint y: 117, distance: 93.3
click at [607, 117] on div "The advice requests from introverts cover a range of topics including moving on…" at bounding box center [676, 131] width 384 height 65
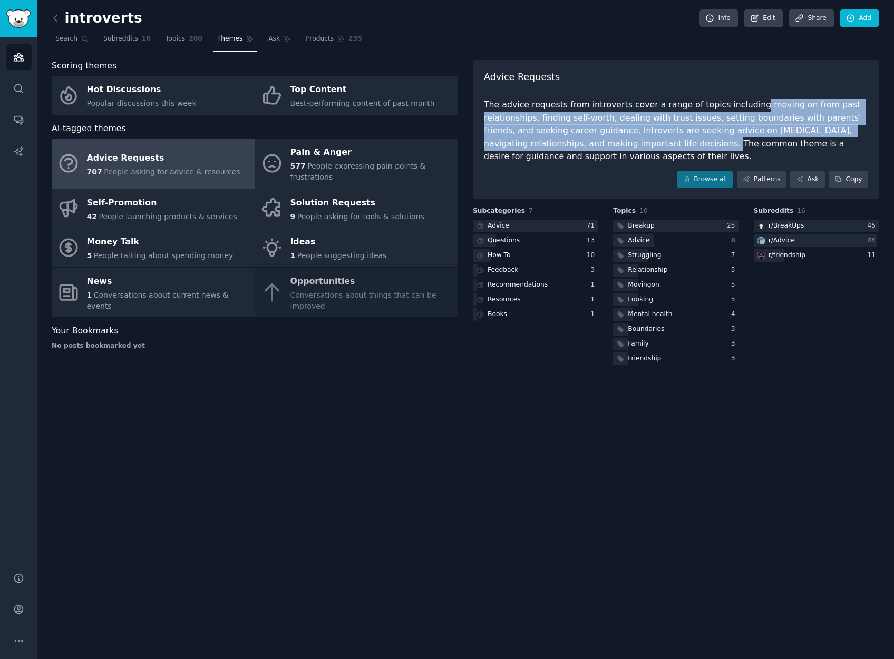
drag, startPoint x: 743, startPoint y: 104, endPoint x: 671, endPoint y: 144, distance: 82.5
click at [671, 144] on div "The advice requests from introverts cover a range of topics including moving on…" at bounding box center [676, 131] width 384 height 65
copy div "moving on from past relationships, finding self-worth, dealing with trust issue…"
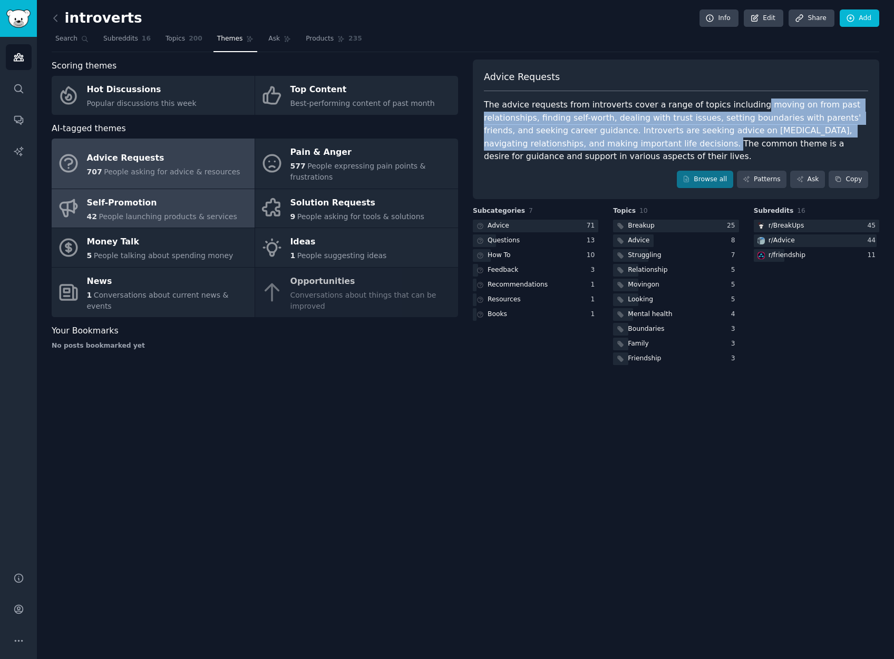
click at [200, 221] on span "People launching products & services" at bounding box center [168, 216] width 138 height 8
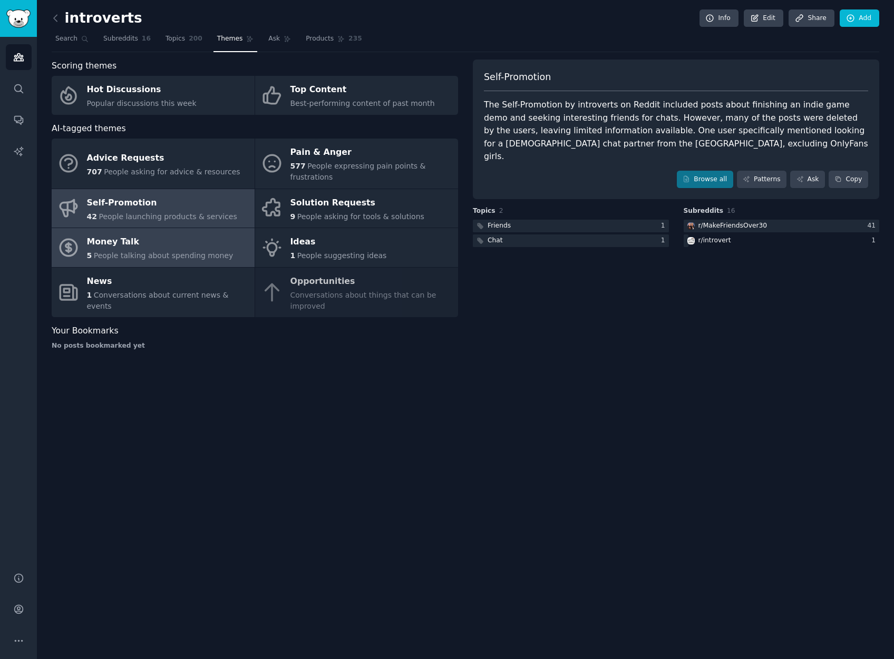
click at [199, 235] on div "Money Talk" at bounding box center [160, 242] width 146 height 17
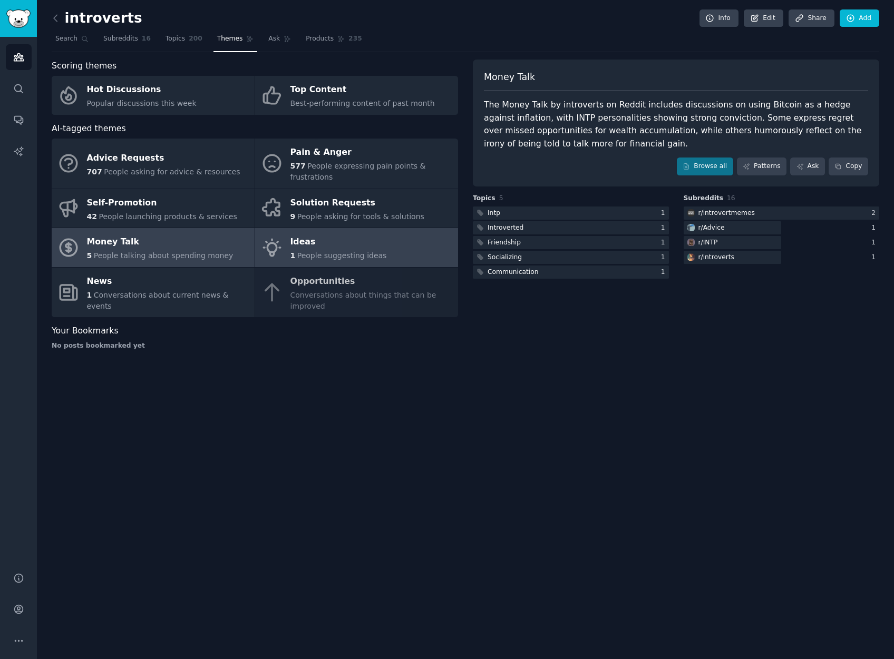
click at [338, 247] on div "Ideas" at bounding box center [338, 242] width 96 height 17
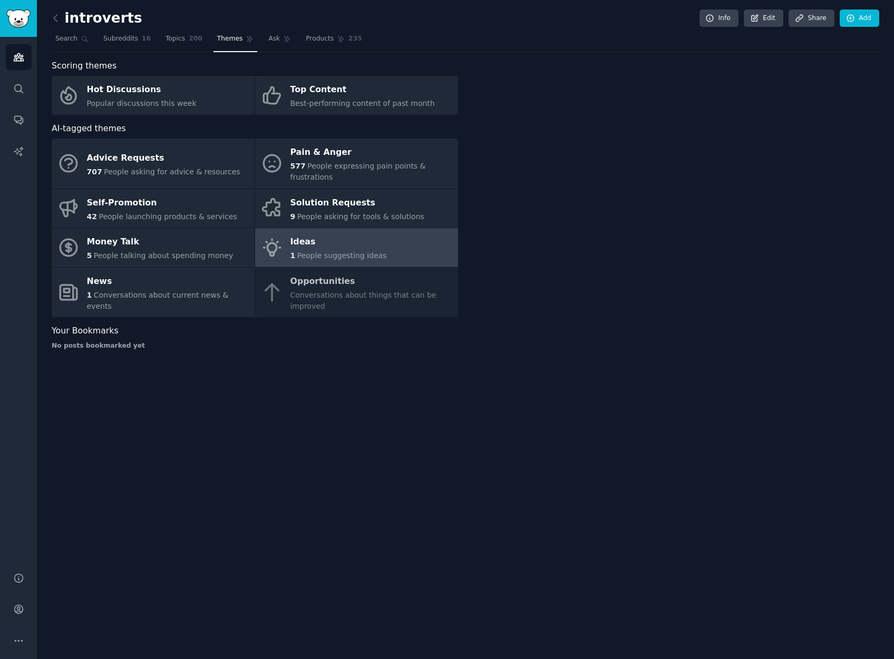
click at [338, 247] on div "Ideas" at bounding box center [338, 242] width 96 height 17
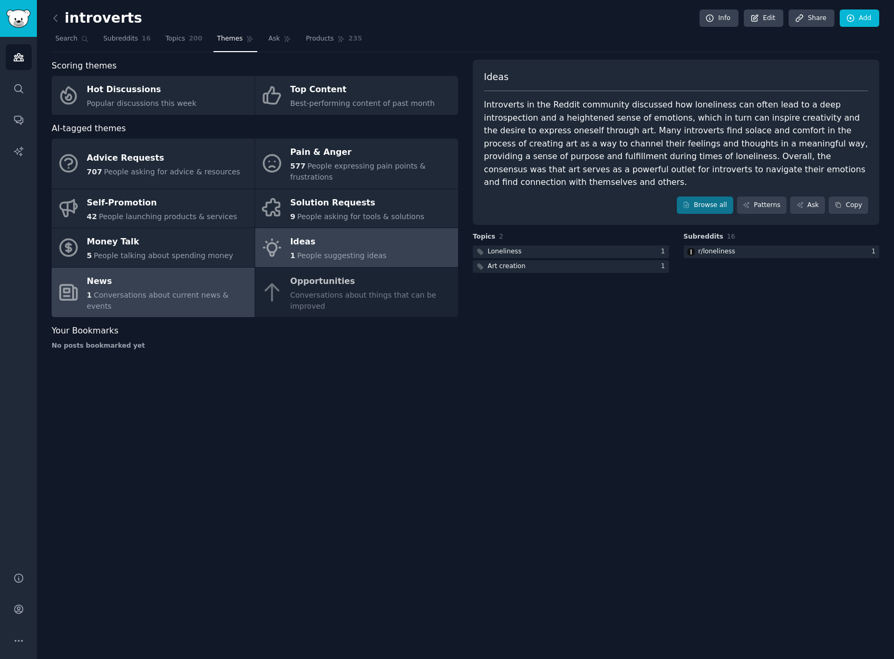
click at [187, 297] on span "Conversations about current news & events" at bounding box center [158, 300] width 142 height 19
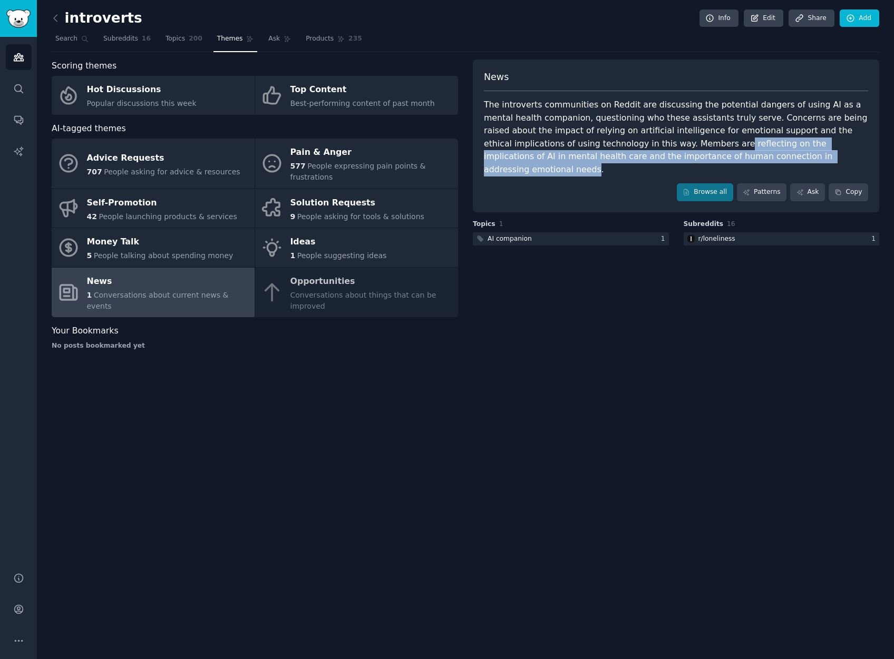
drag, startPoint x: 621, startPoint y: 145, endPoint x: 723, endPoint y: 158, distance: 103.0
click at [723, 158] on div "The introverts communities on Reddit are discussing the potential dangers of us…" at bounding box center [676, 137] width 384 height 77
copy div "reflecting on the implications of AI in mental health care and the importance o…"
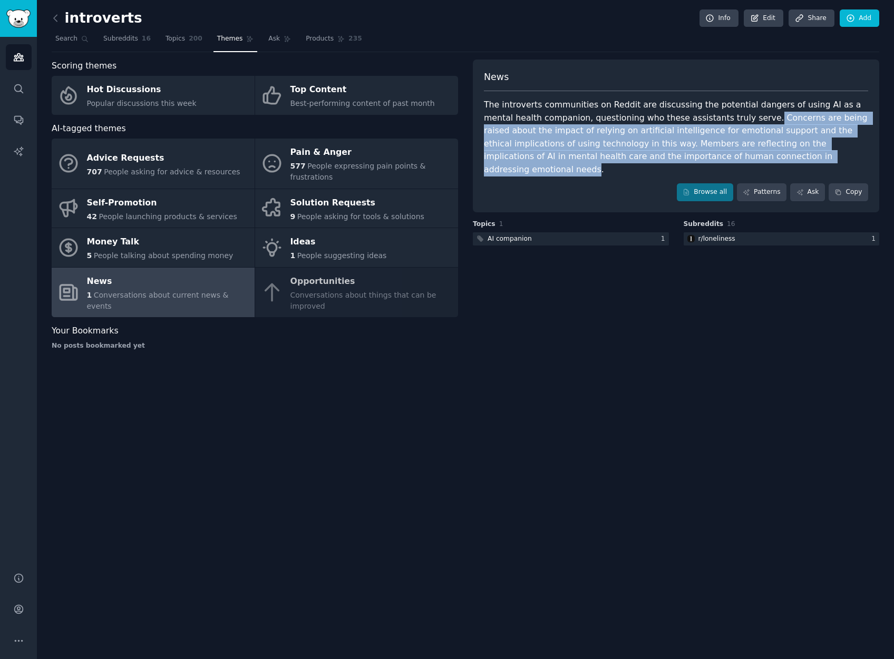
drag, startPoint x: 725, startPoint y: 115, endPoint x: 724, endPoint y: 154, distance: 38.5
click at [724, 154] on div "The introverts communities on Reddit are discussing the potential dangers of us…" at bounding box center [676, 137] width 384 height 77
copy div "Concerns are being raised about the impact of relying on artificial intelligenc…"
click at [171, 36] on span "Topics" at bounding box center [174, 38] width 19 height 9
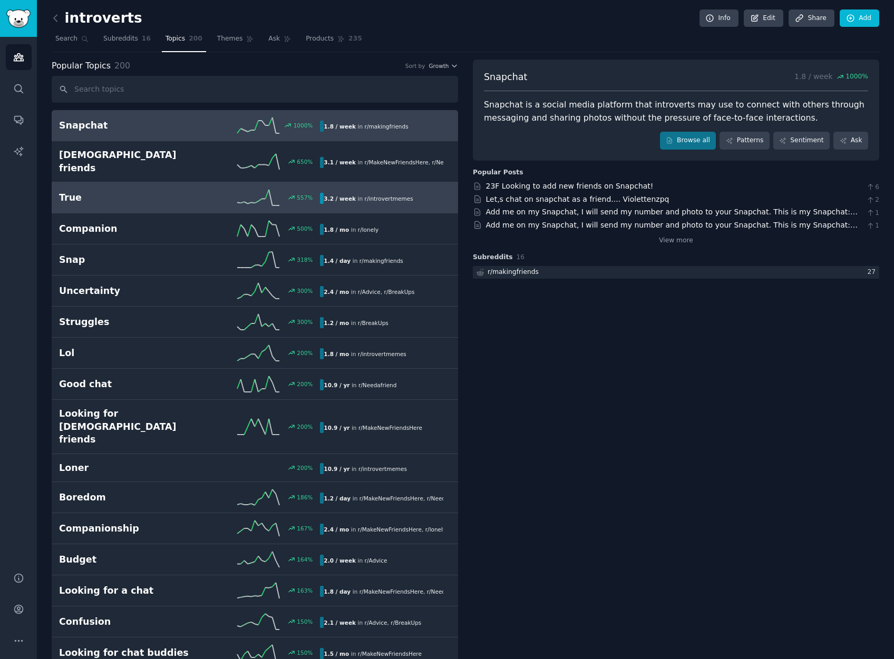
click at [169, 191] on h2 "True" at bounding box center [124, 197] width 131 height 13
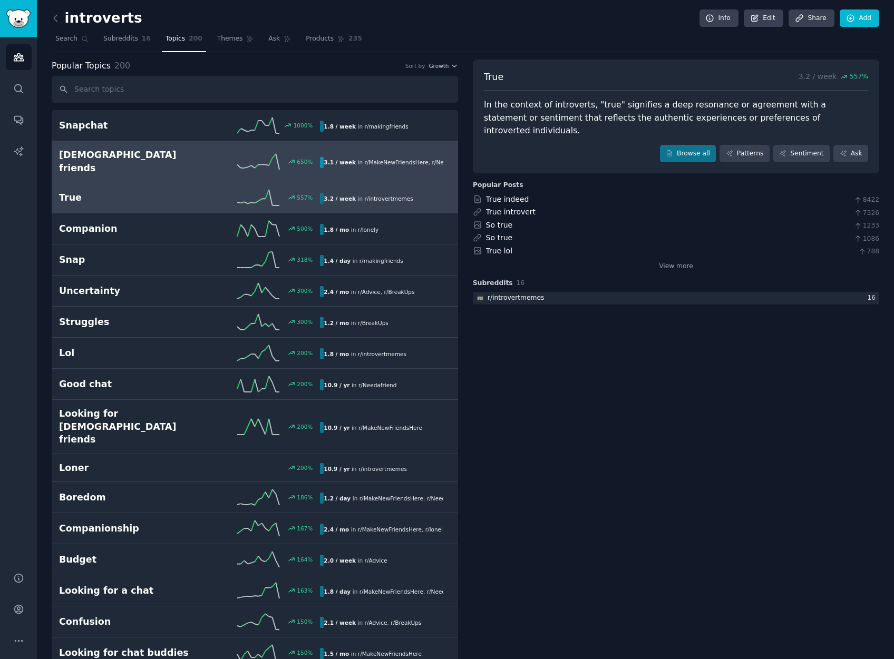
click at [199, 154] on div "650 %" at bounding box center [255, 162] width 131 height 16
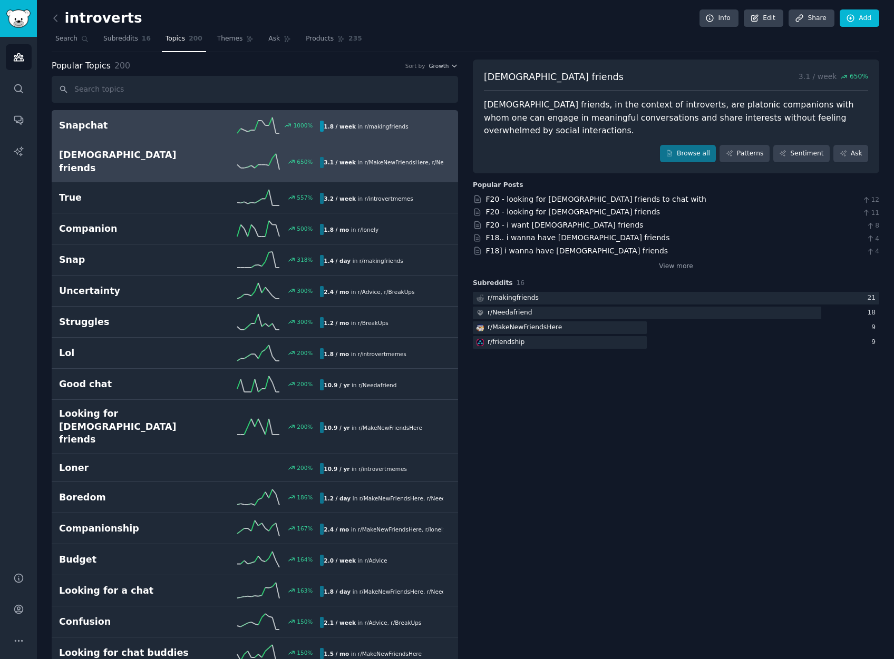
click at [207, 127] on div "1000 %" at bounding box center [255, 125] width 131 height 16
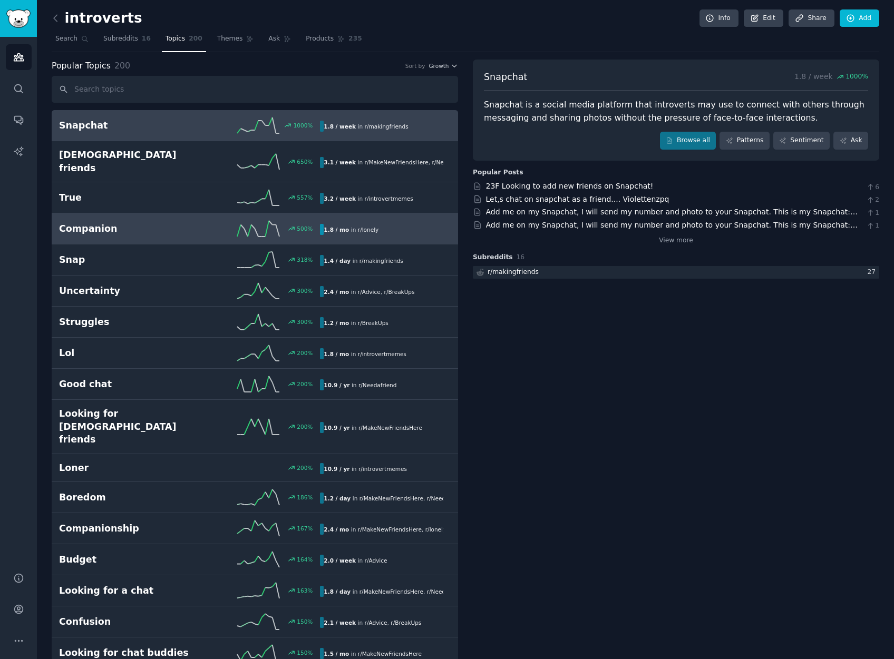
click at [195, 227] on link "Companion 500 % 1.8 / mo in r/ lonely" at bounding box center [255, 228] width 406 height 31
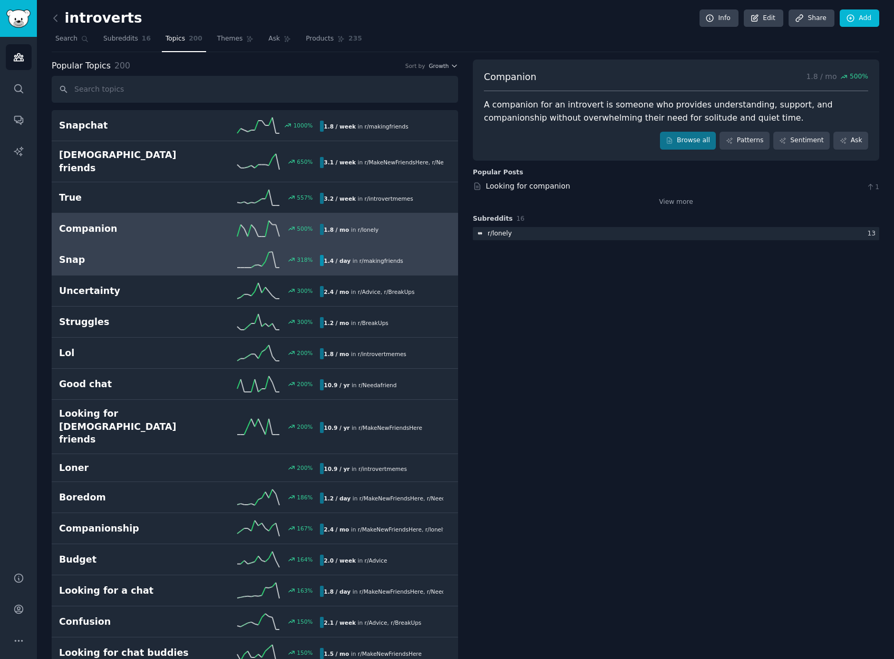
click at [193, 252] on div "318 %" at bounding box center [255, 260] width 131 height 16
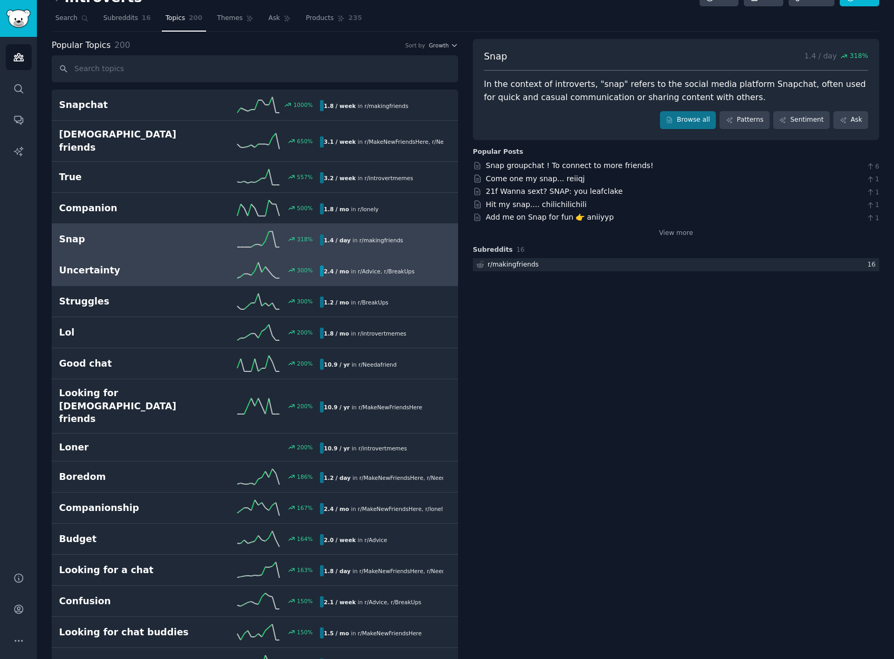
scroll to position [39, 0]
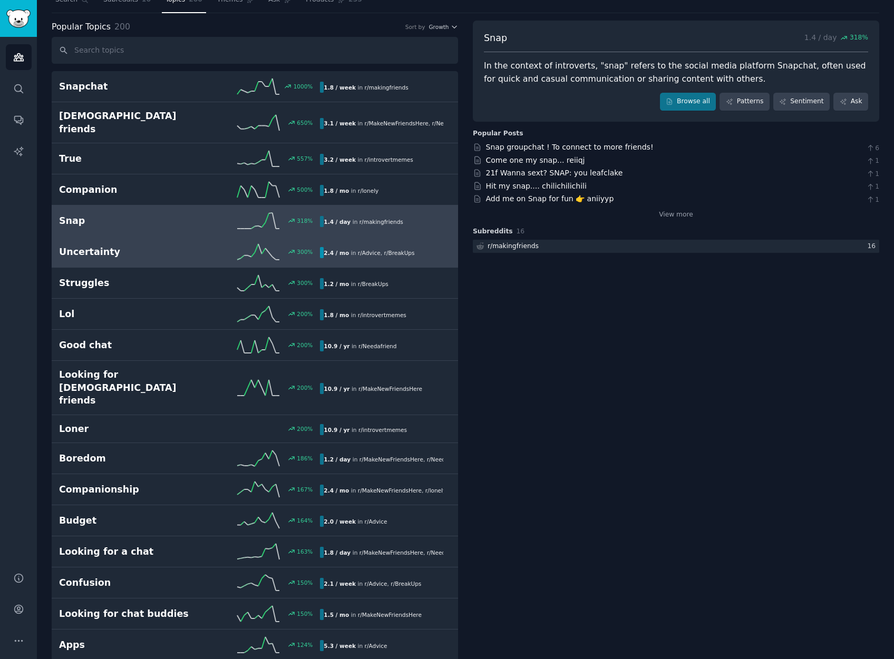
click at [191, 245] on div "300 %" at bounding box center [255, 252] width 131 height 16
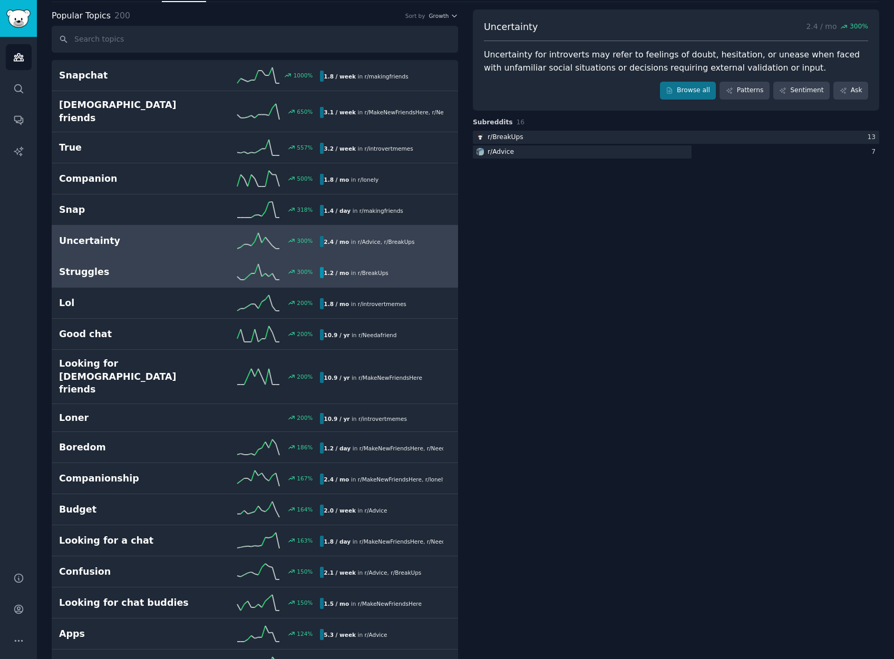
scroll to position [51, 0]
click at [207, 267] on div "300 %" at bounding box center [255, 271] width 131 height 16
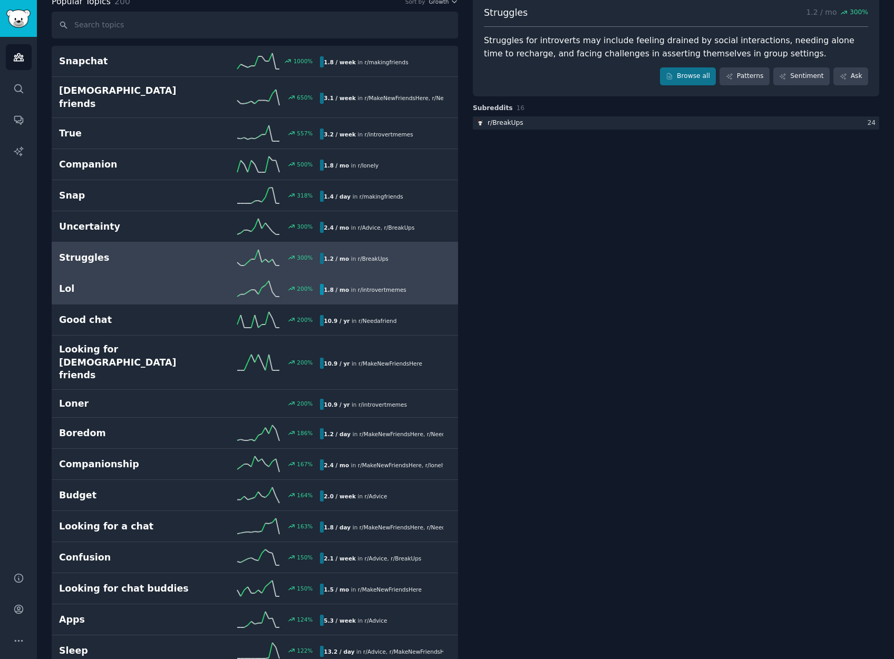
scroll to position [57, 0]
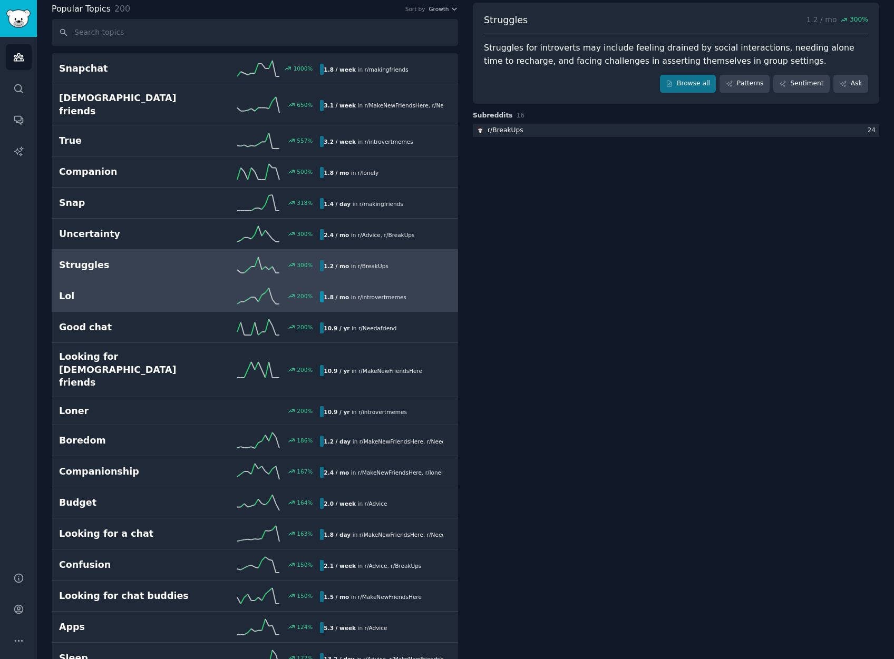
click at [203, 288] on div "200 %" at bounding box center [255, 296] width 131 height 16
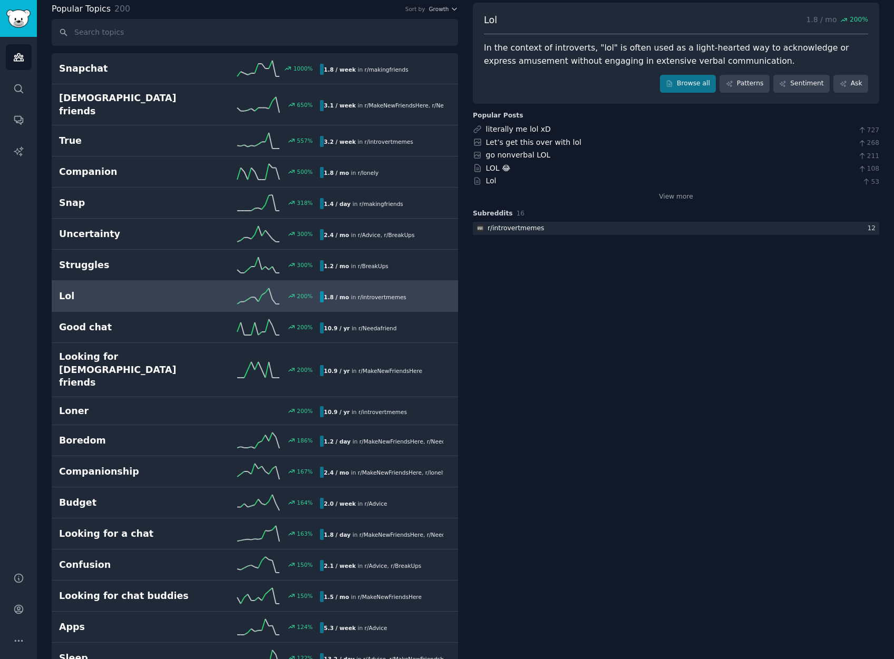
click at [244, 298] on link "Lol 200 % 1.8 / mo in r/ introvertmemes" at bounding box center [255, 296] width 406 height 31
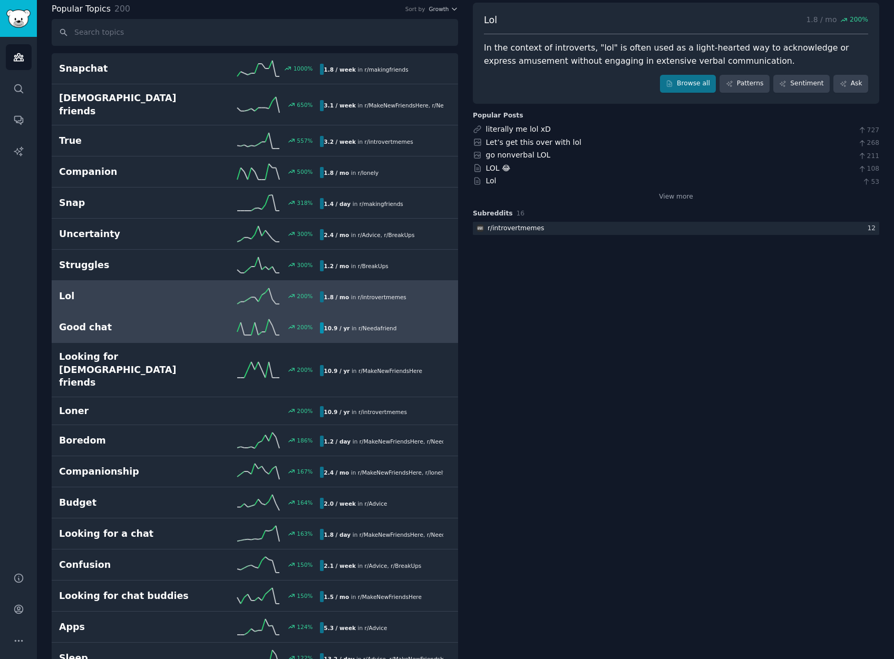
click at [224, 319] on div "200 %" at bounding box center [255, 327] width 131 height 16
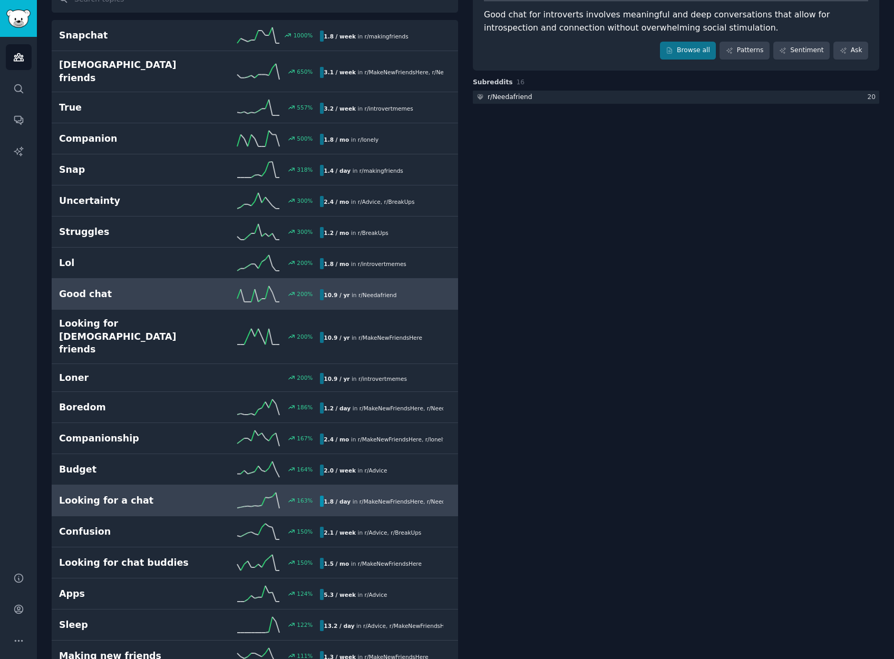
scroll to position [95, 0]
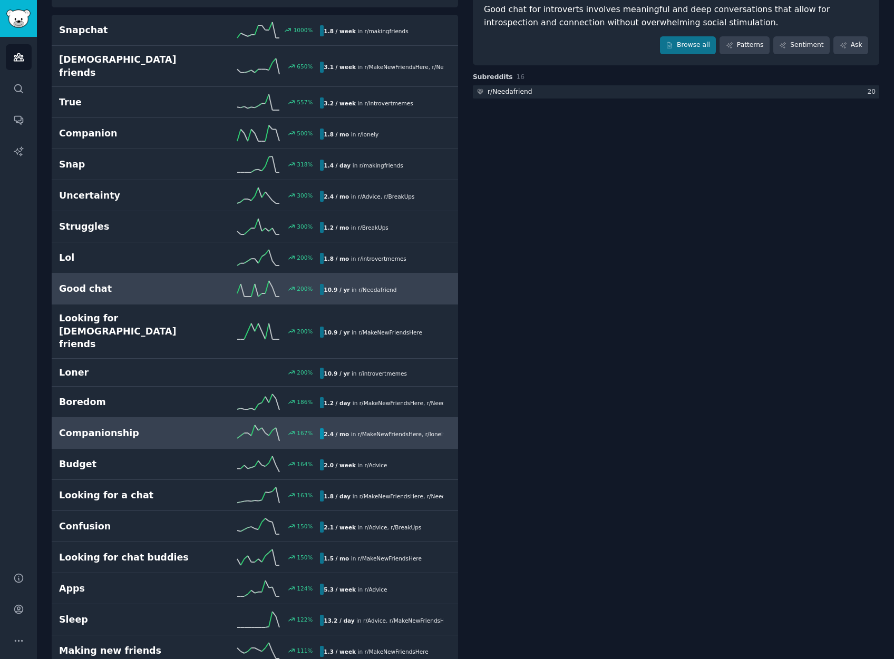
click at [192, 425] on div "167 %" at bounding box center [255, 433] width 131 height 16
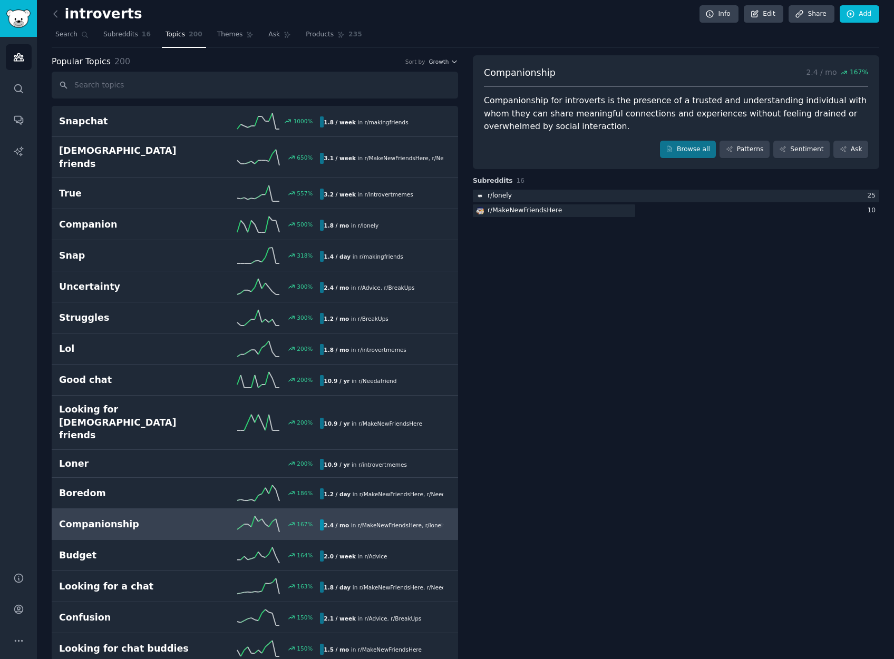
scroll to position [22, 0]
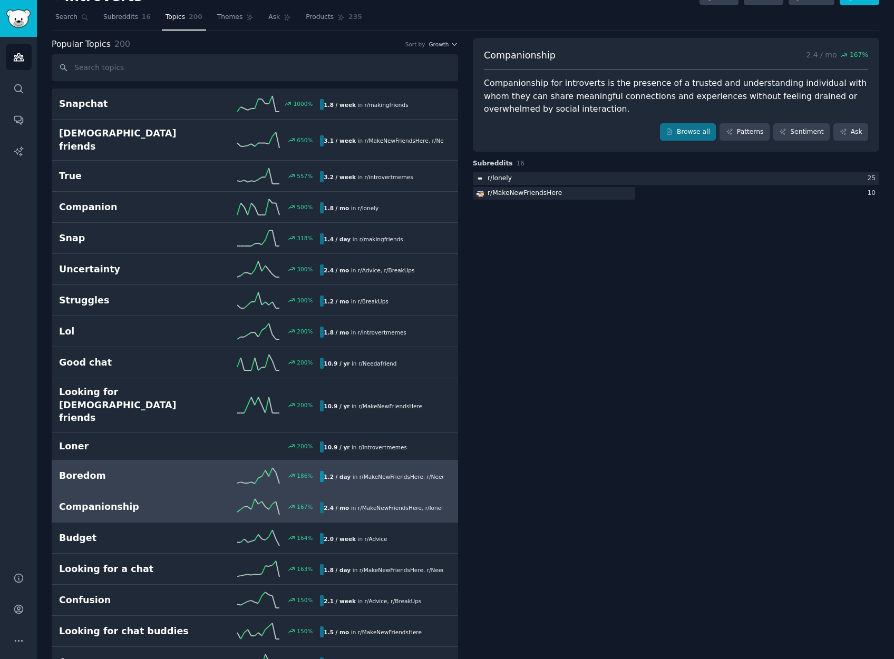
click at [136, 469] on h2 "Boredom" at bounding box center [124, 475] width 131 height 13
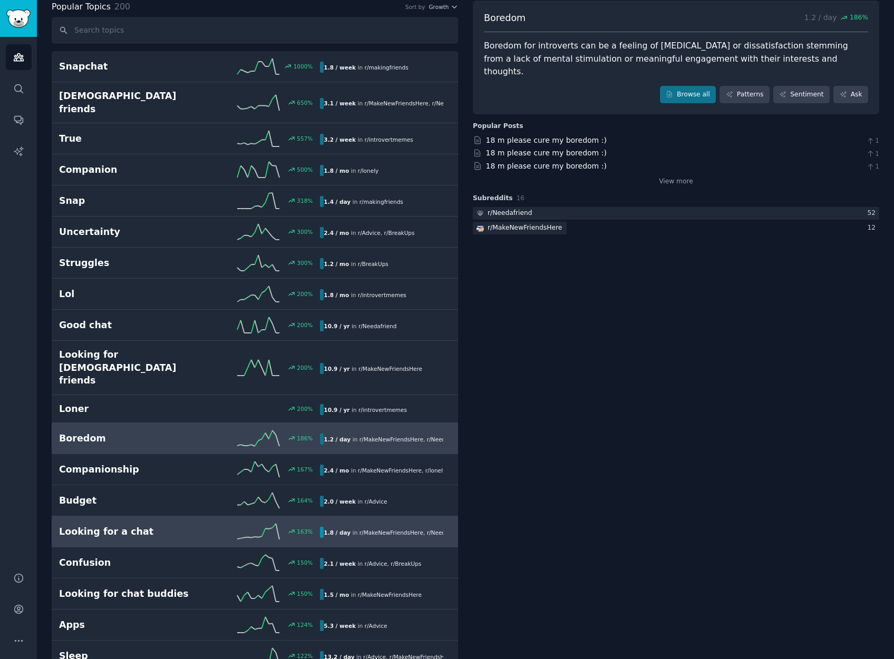
scroll to position [207, 0]
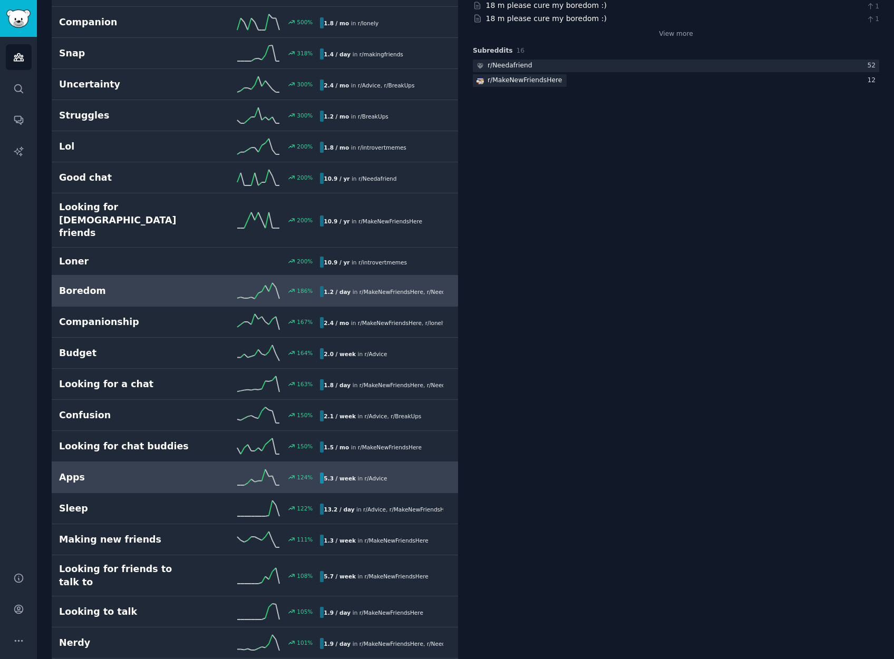
click at [168, 462] on link "Apps 124 % 5.3 / week in r/ Advice" at bounding box center [255, 477] width 406 height 31
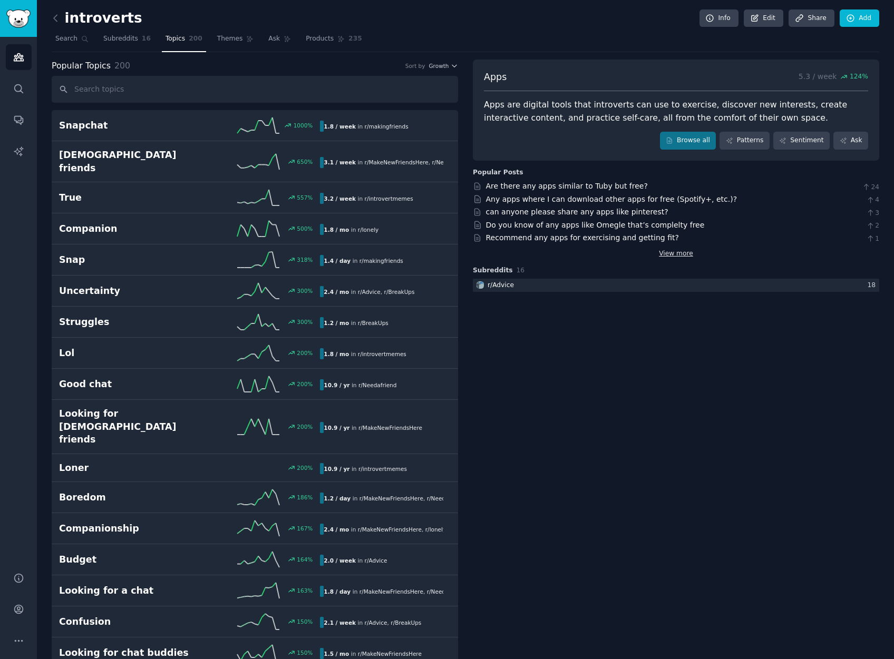
click at [679, 252] on link "View more" at bounding box center [676, 253] width 34 height 9
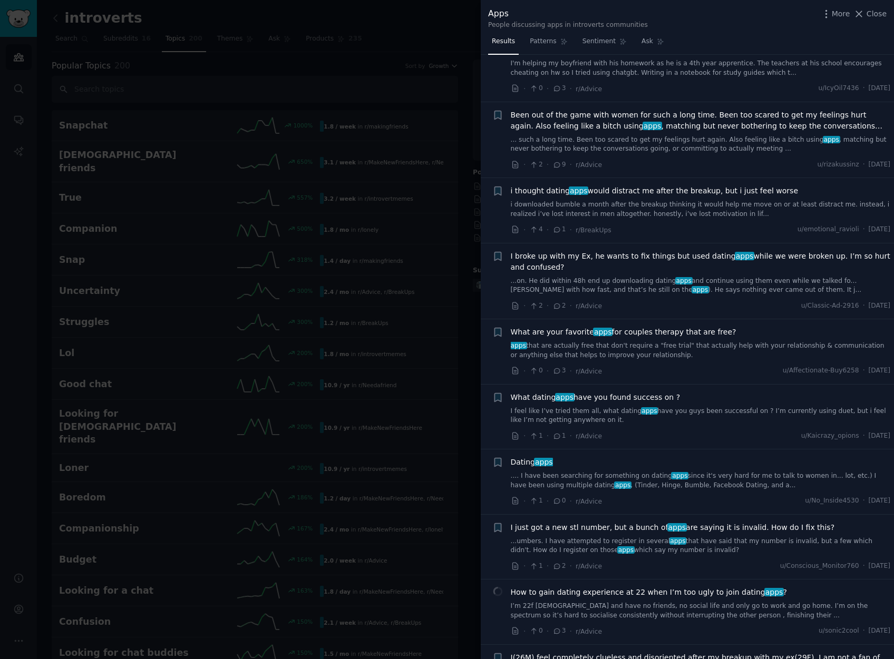
scroll to position [817, 0]
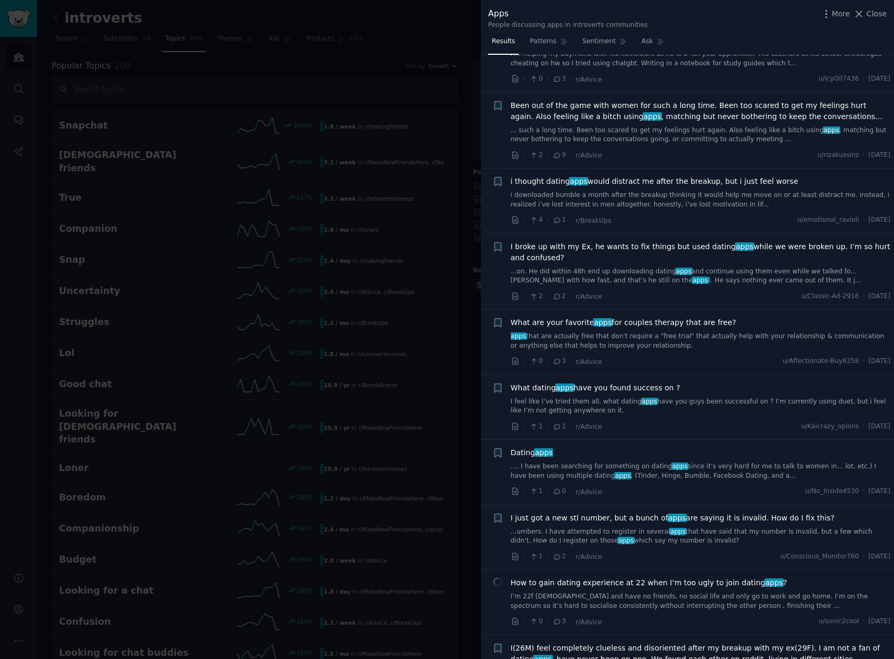
click at [451, 72] on div at bounding box center [447, 329] width 894 height 659
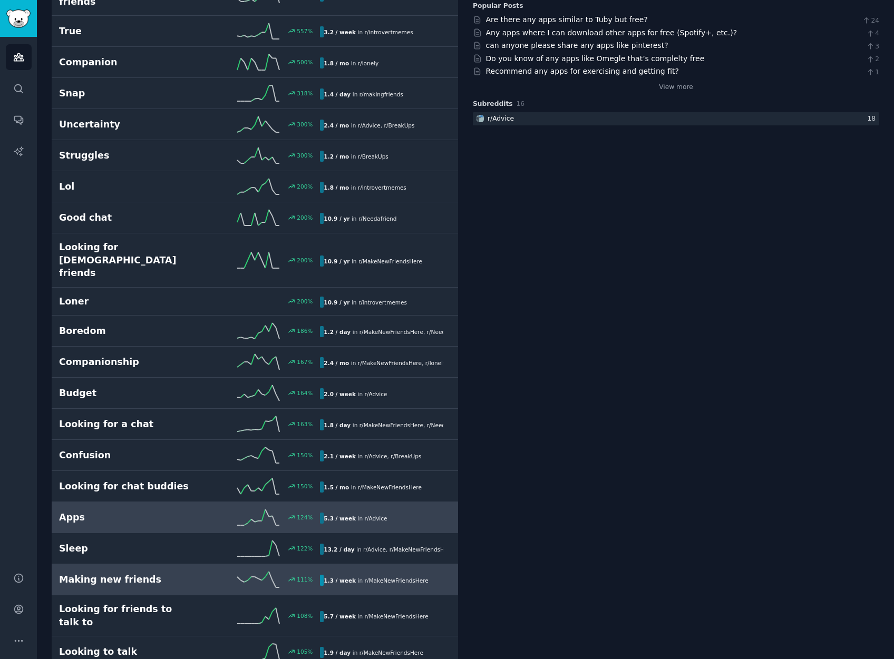
scroll to position [179, 0]
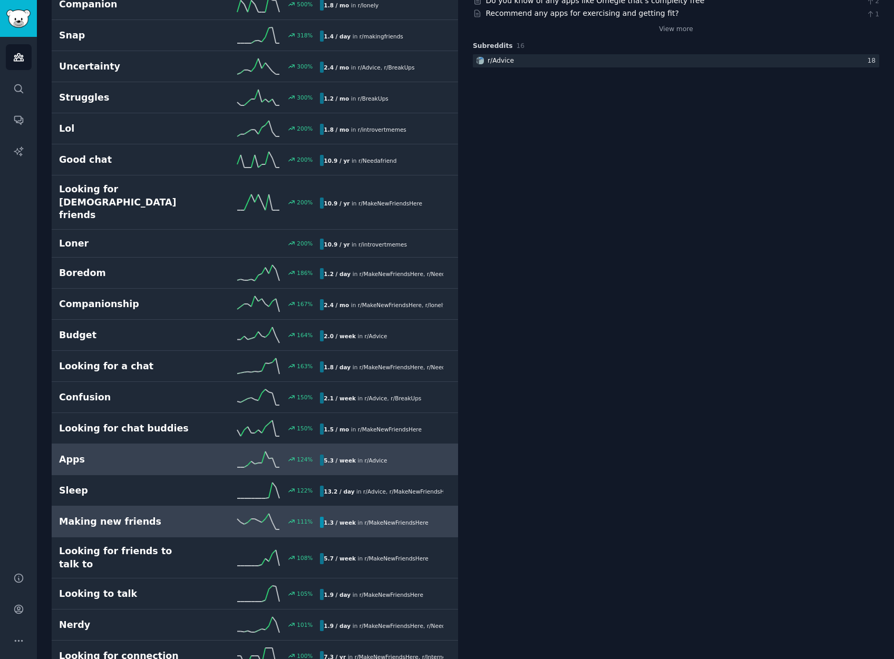
click at [191, 514] on div "111 %" at bounding box center [255, 522] width 131 height 16
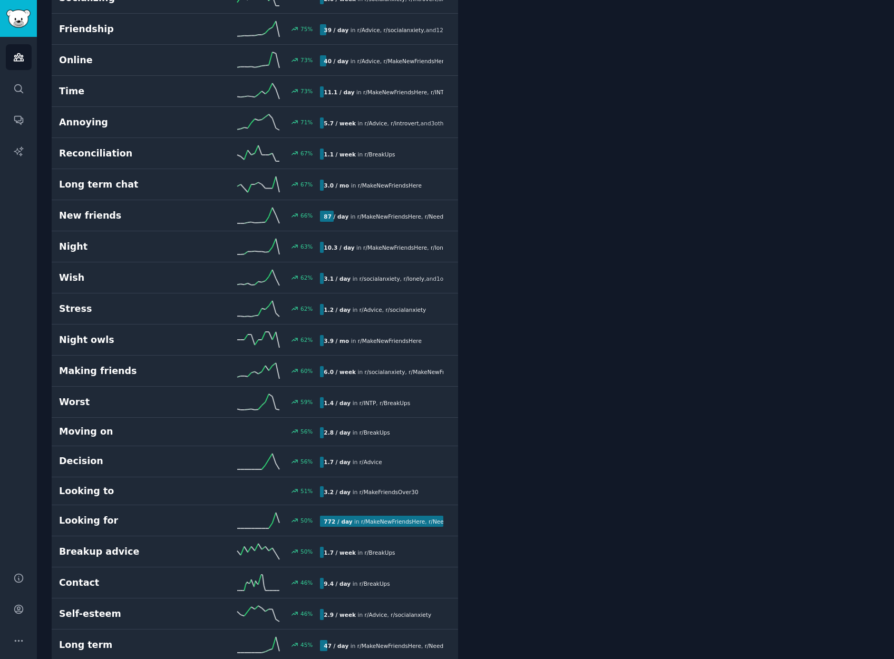
scroll to position [1415, 0]
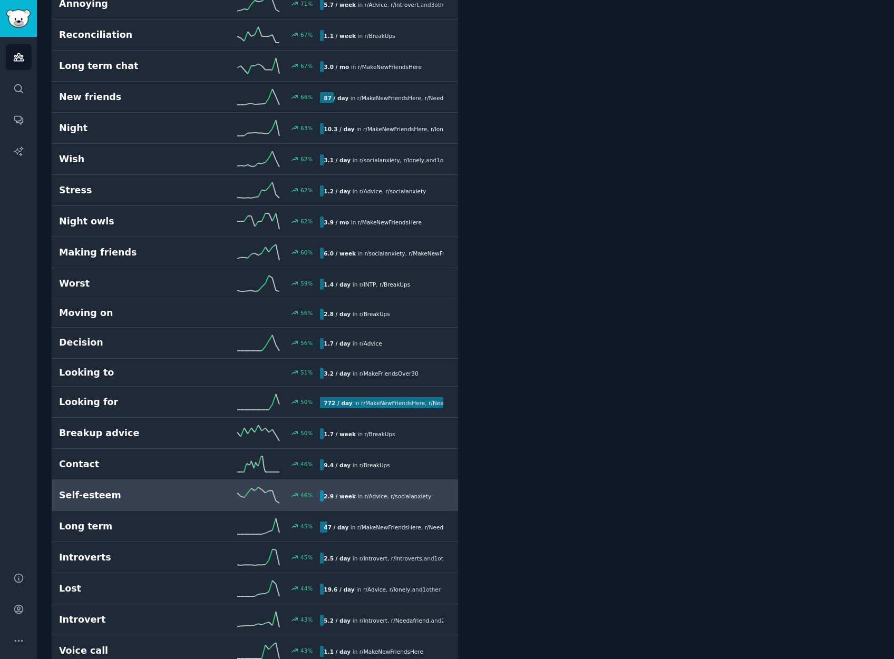
click at [211, 487] on div "46 %" at bounding box center [255, 495] width 131 height 16
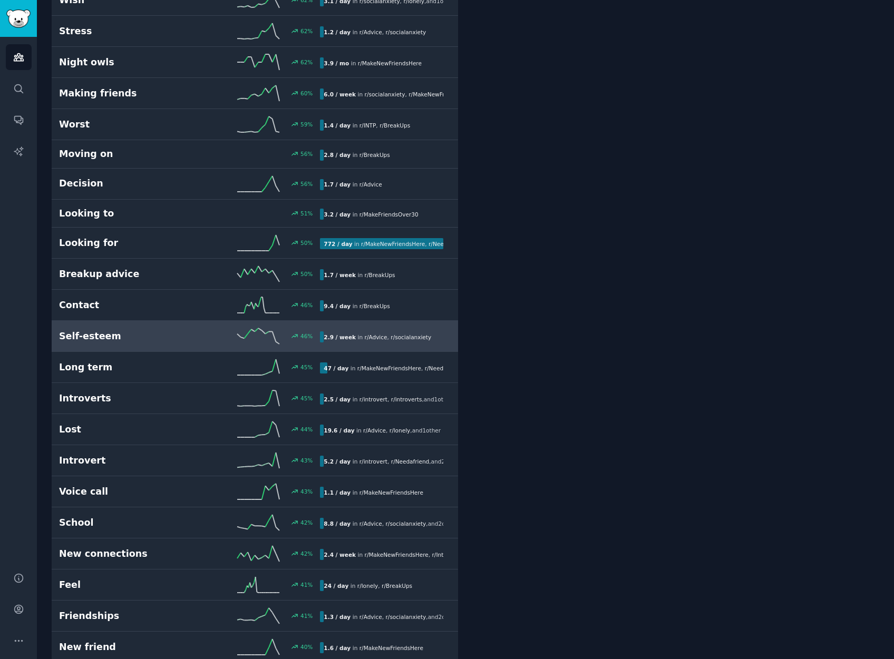
scroll to position [1569, 0]
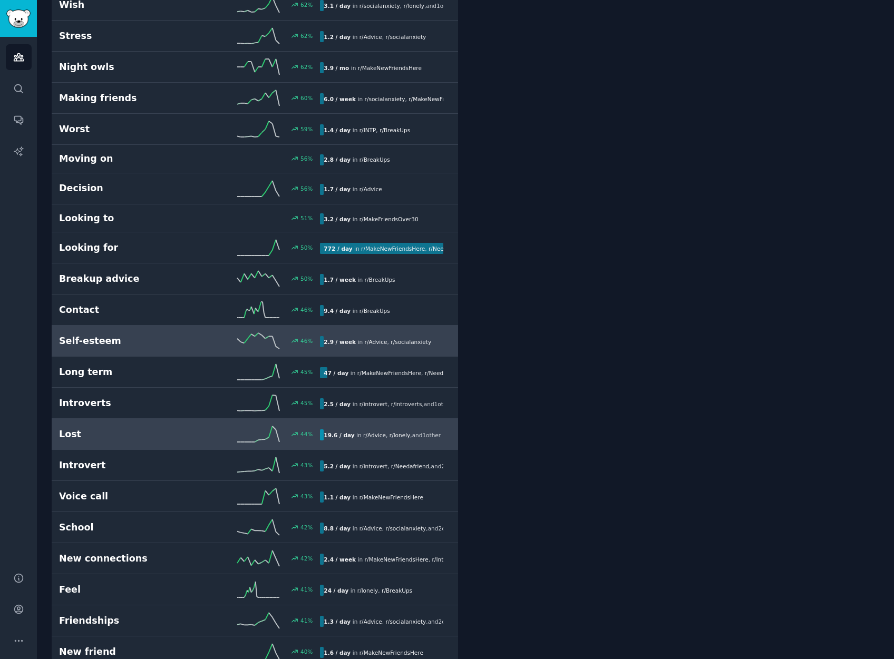
click at [115, 419] on link "Lost 44 % 19.6 / day in r/ Advice , r/ lonely , and 1 other" at bounding box center [255, 434] width 406 height 31
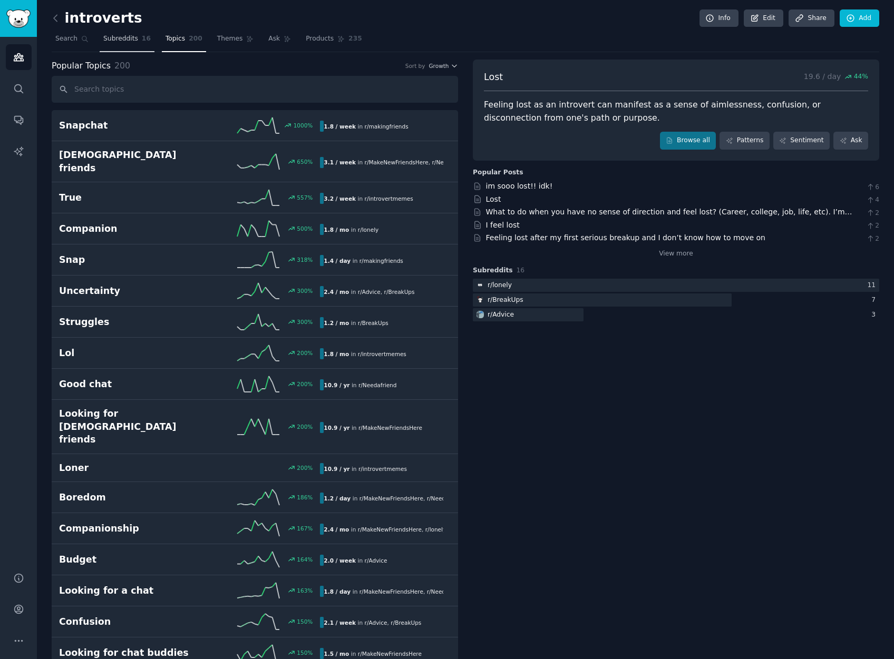
click at [142, 42] on span "16" at bounding box center [146, 38] width 9 height 9
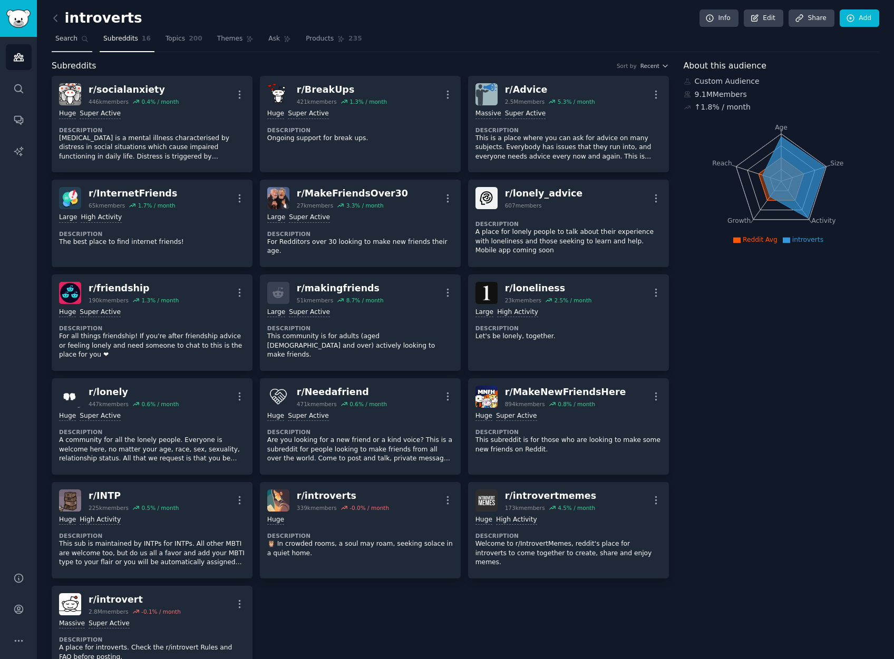
click at [85, 41] on icon at bounding box center [84, 38] width 7 height 7
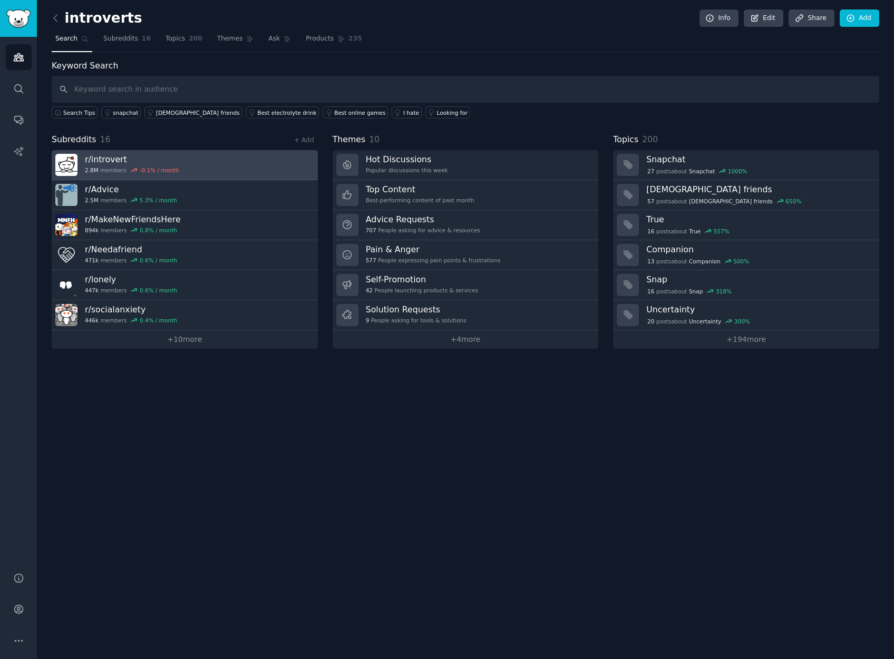
click at [229, 169] on link "r/ introvert 2.8M members -0.1 % / month" at bounding box center [185, 165] width 266 height 30
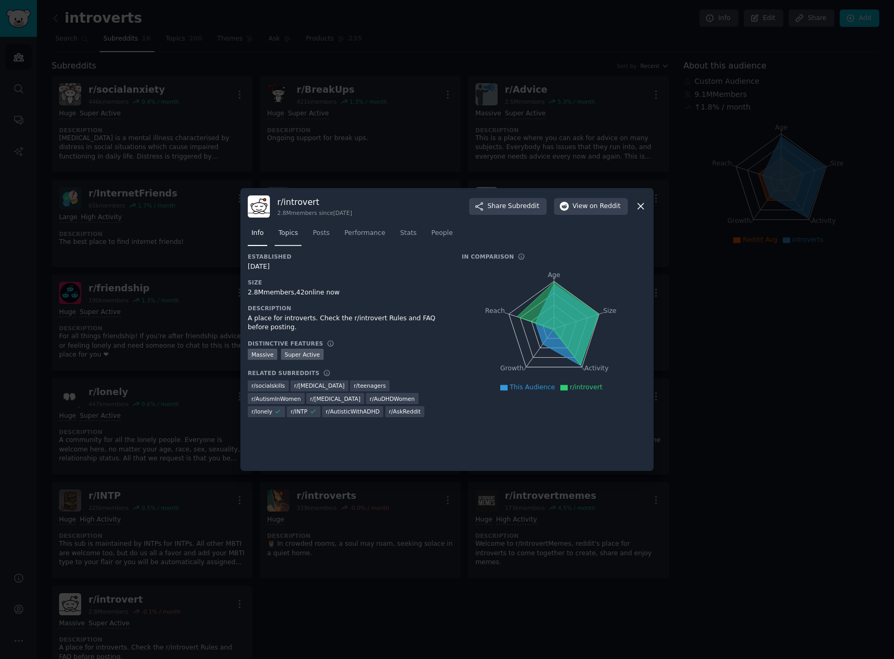
click at [295, 232] on span "Topics" at bounding box center [287, 233] width 19 height 9
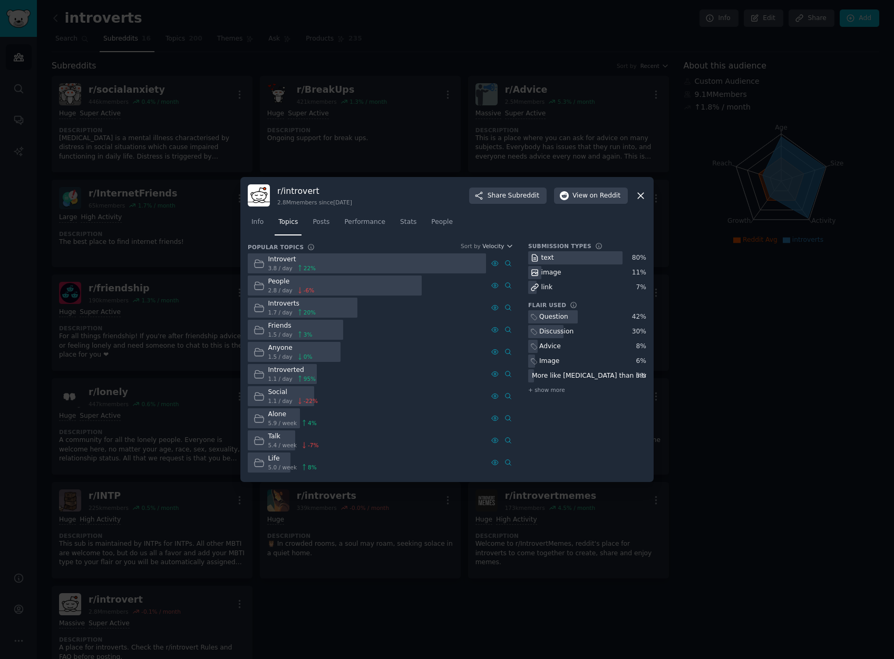
click at [323, 325] on div at bounding box center [295, 330] width 95 height 21
click at [278, 331] on span "1.5 / day" at bounding box center [280, 334] width 24 height 7
click at [253, 333] on icon at bounding box center [258, 330] width 11 height 11
click at [316, 220] on span "Posts" at bounding box center [320, 222] width 17 height 9
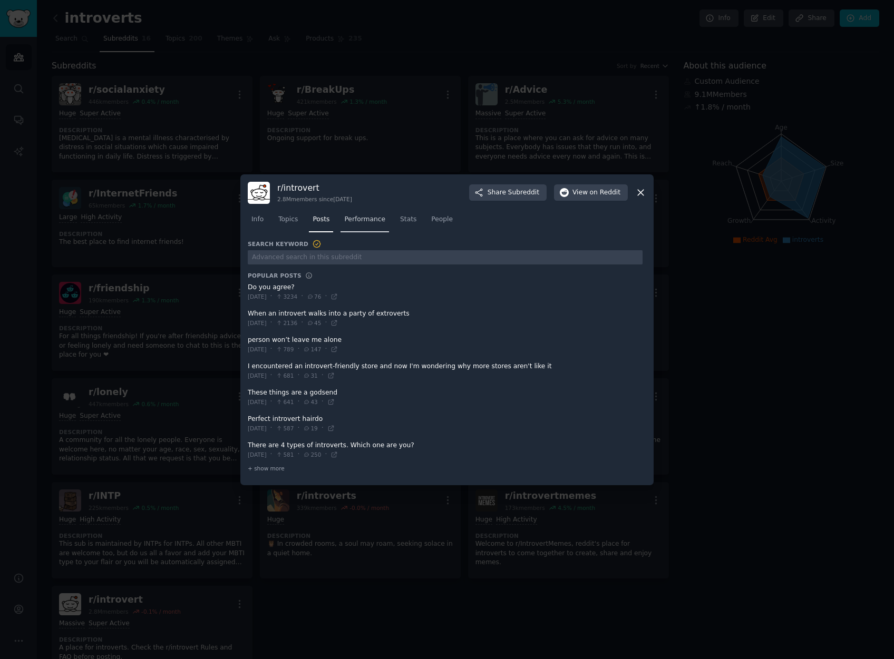
click at [374, 220] on span "Performance" at bounding box center [364, 219] width 41 height 9
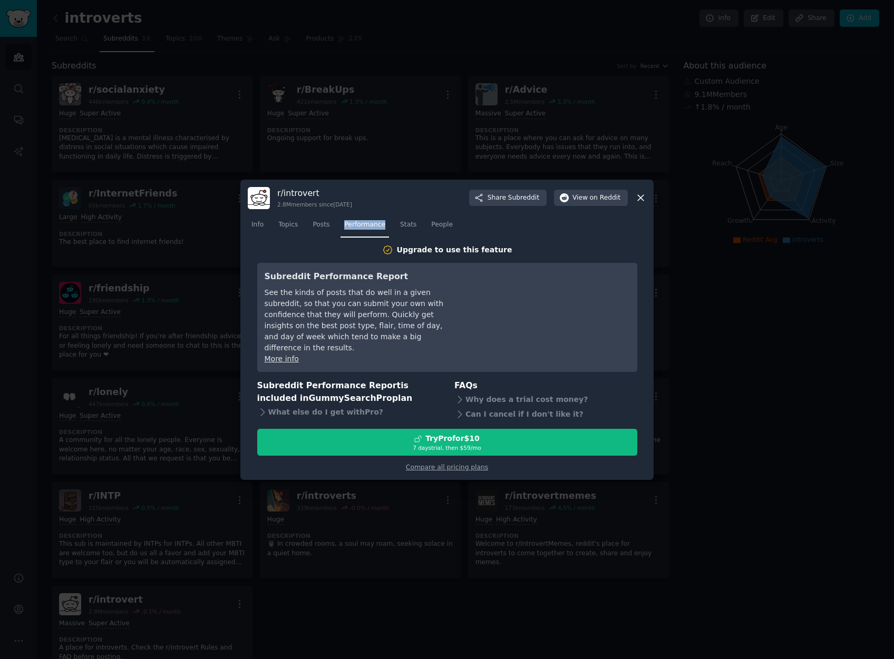
click at [374, 220] on div "Info Topics Posts Performance Stats People" at bounding box center [447, 227] width 398 height 36
click at [320, 230] on span "Posts" at bounding box center [320, 224] width 17 height 9
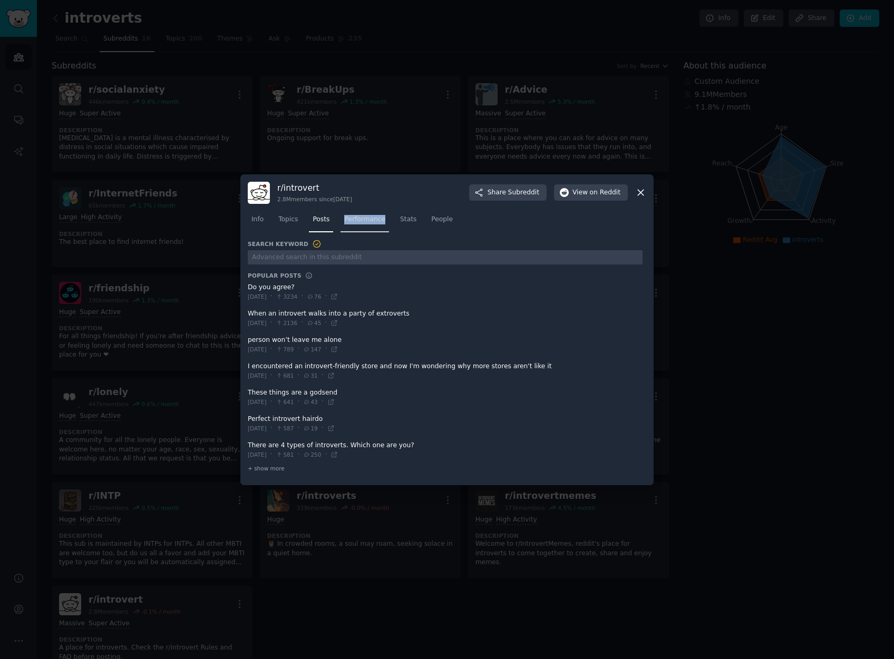
click at [368, 225] on link "Performance" at bounding box center [364, 222] width 48 height 22
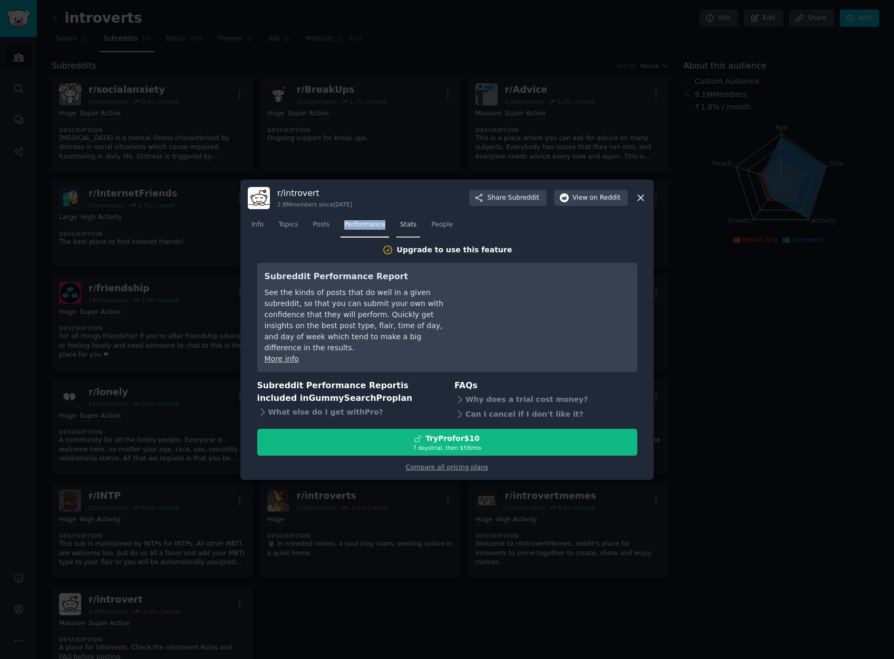
click at [407, 229] on span "Stats" at bounding box center [408, 224] width 16 height 9
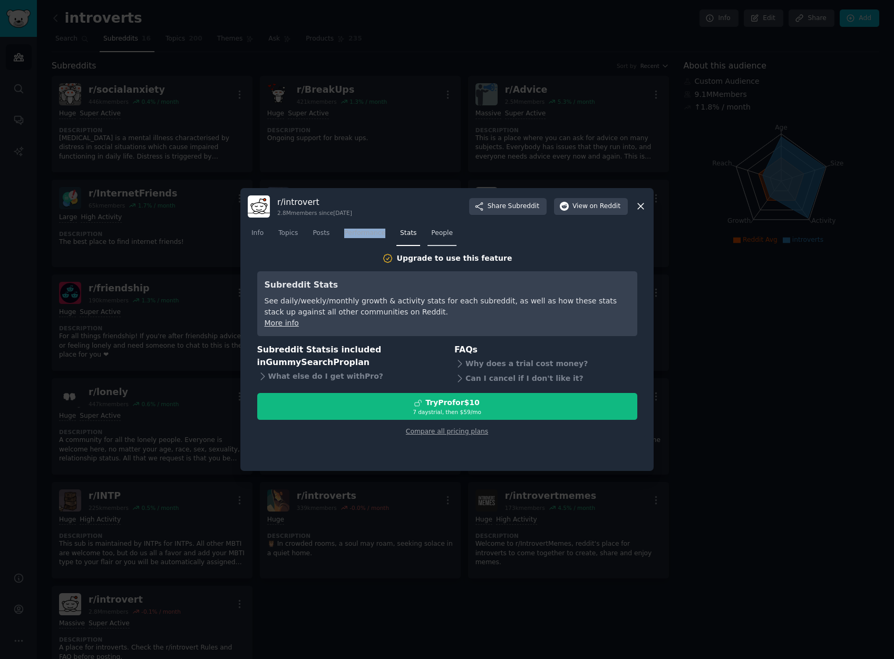
click at [447, 235] on span "People" at bounding box center [442, 233] width 22 height 9
click at [303, 242] on nav "Info Topics Posts Performance Stats People" at bounding box center [447, 236] width 398 height 22
click at [258, 235] on span "Info" at bounding box center [257, 233] width 12 height 9
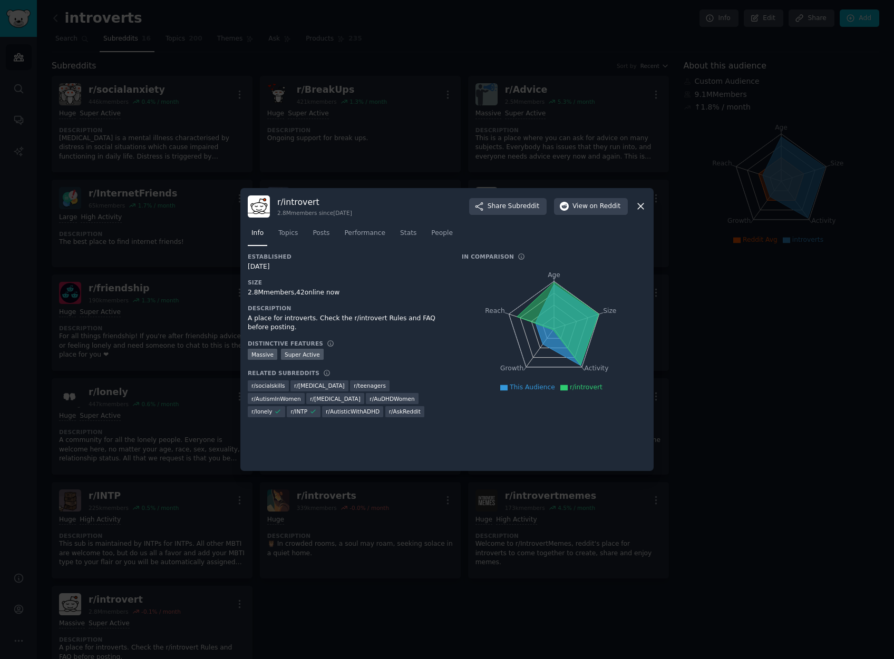
click at [641, 210] on icon at bounding box center [640, 206] width 11 height 11
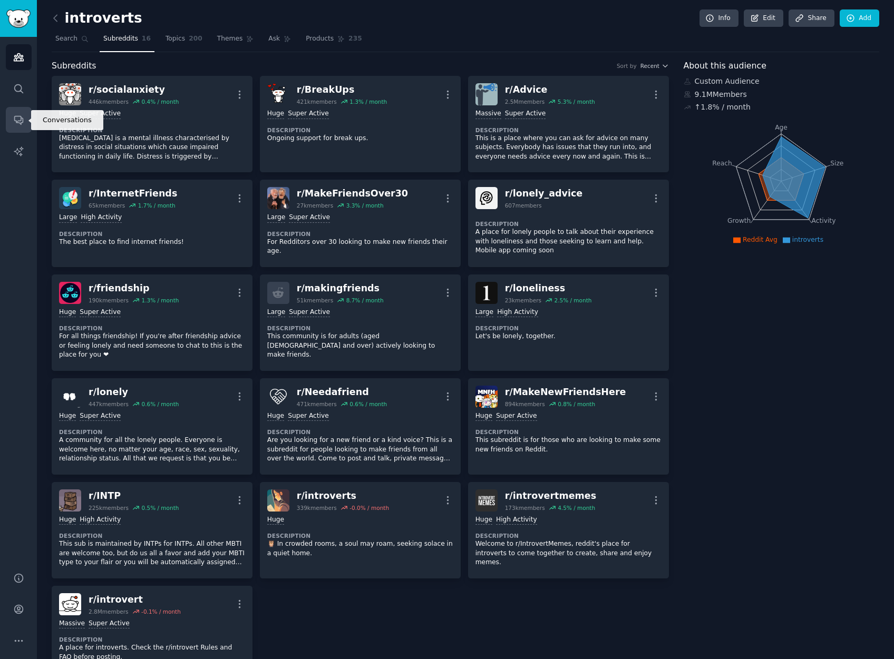
click at [22, 123] on icon "Sidebar" at bounding box center [18, 120] width 8 height 8
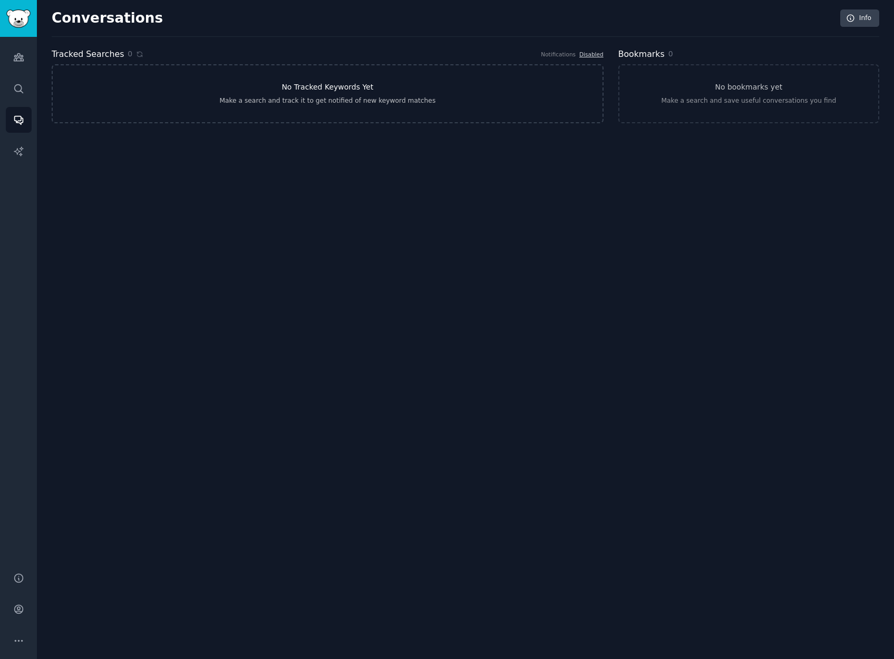
click at [287, 95] on link "No Tracked Keywords Yet Make a search and track it to get notified of new keywo…" at bounding box center [328, 93] width 552 height 59
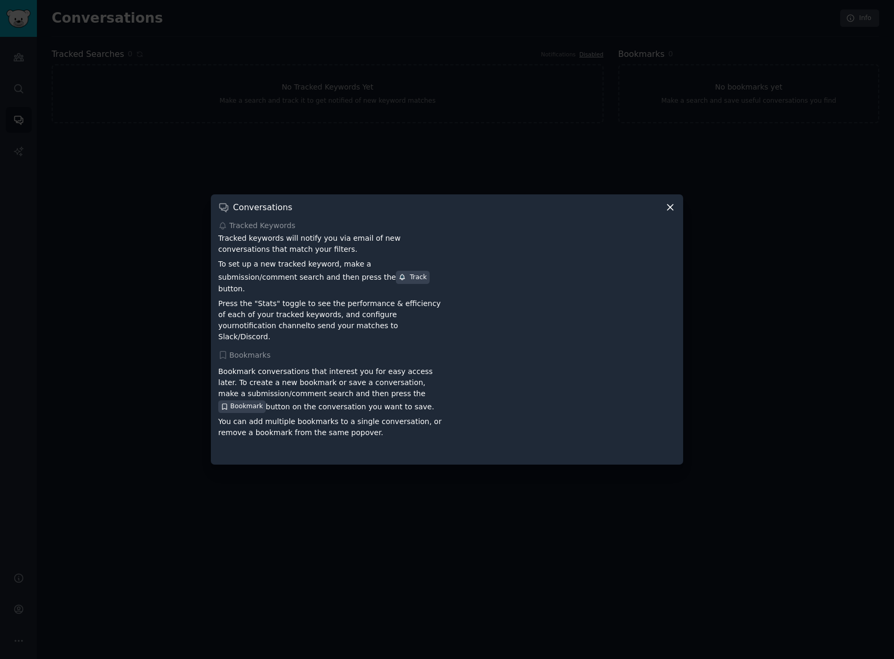
click at [673, 213] on icon at bounding box center [669, 207] width 11 height 11
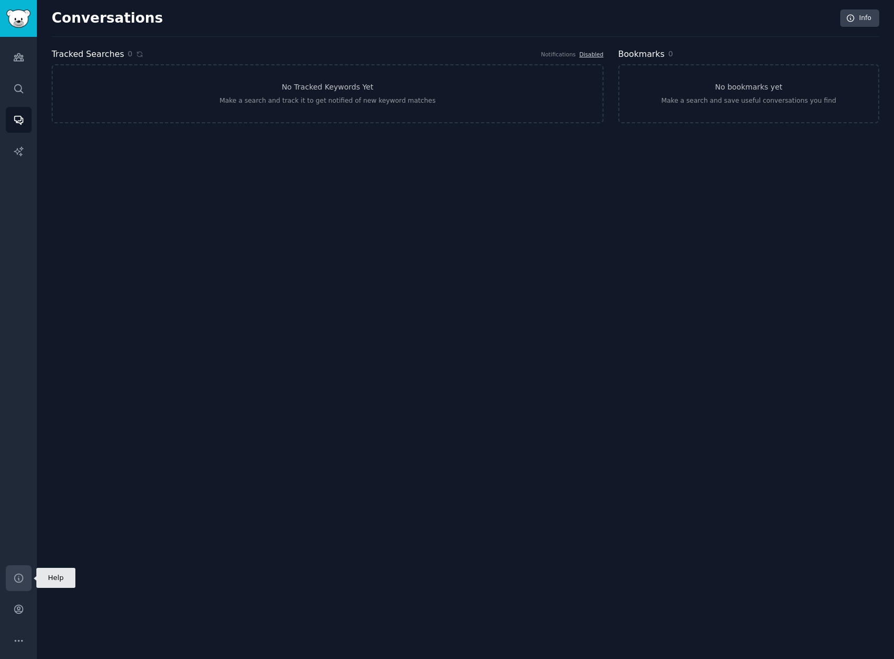
click at [25, 578] on link "Help" at bounding box center [19, 578] width 26 height 26
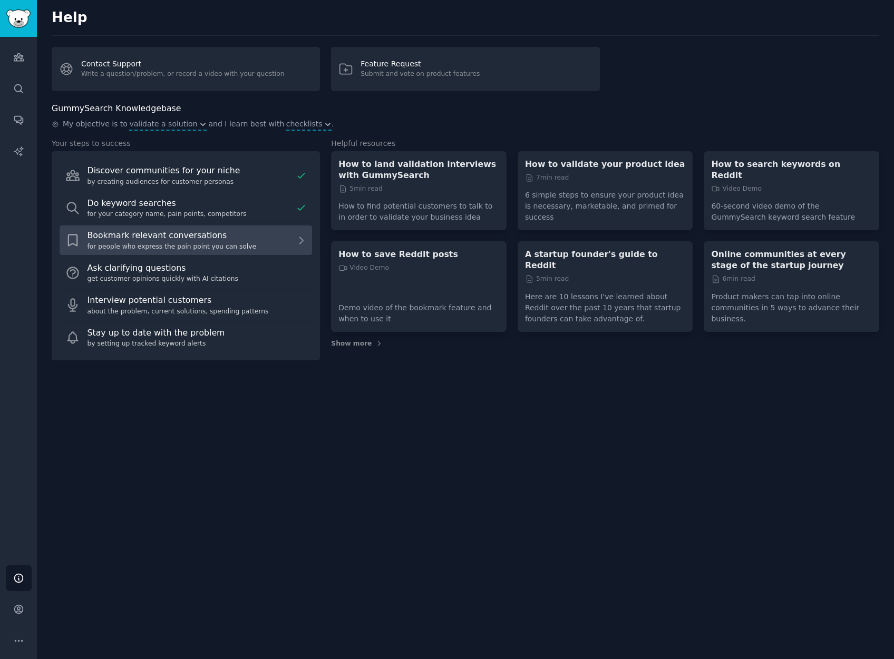
click at [174, 251] on link "Bookmark relevant conversations for people who express the pain point you can s…" at bounding box center [185, 240] width 253 height 31
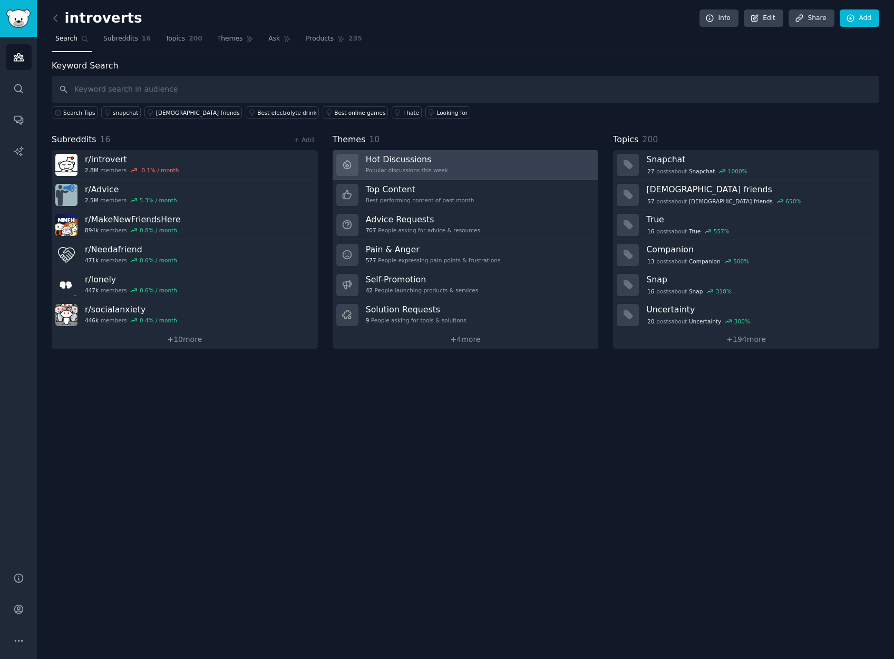
click at [499, 170] on link "Hot Discussions Popular discussions this week" at bounding box center [465, 165] width 266 height 30
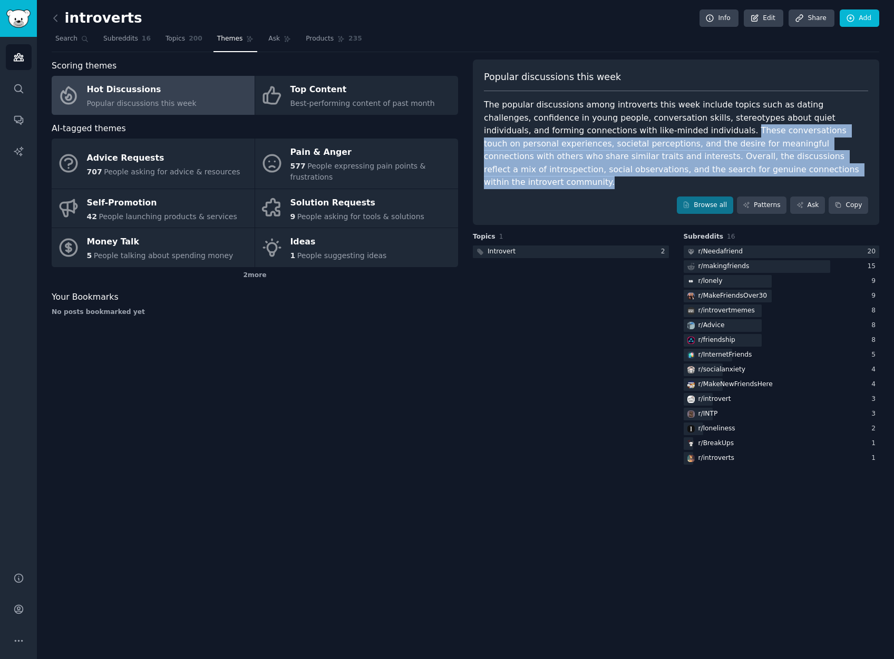
drag, startPoint x: 641, startPoint y: 131, endPoint x: 758, endPoint y: 166, distance: 122.0
click at [758, 166] on div "The popular discussions among introverts this week include topics such as datin…" at bounding box center [676, 144] width 384 height 91
click at [873, 16] on link "Add" at bounding box center [859, 18] width 40 height 18
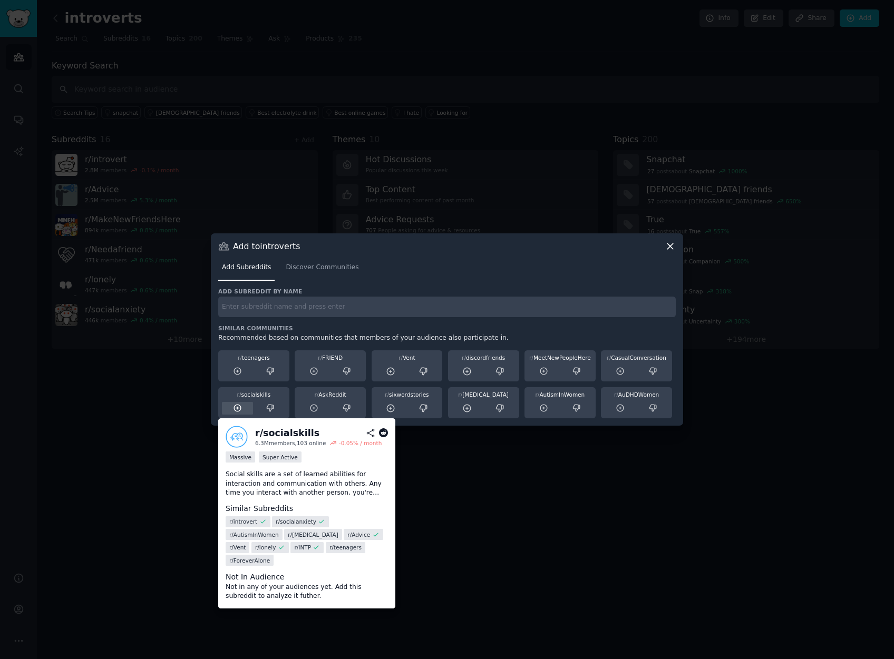
click at [244, 409] on div at bounding box center [237, 408] width 31 height 13
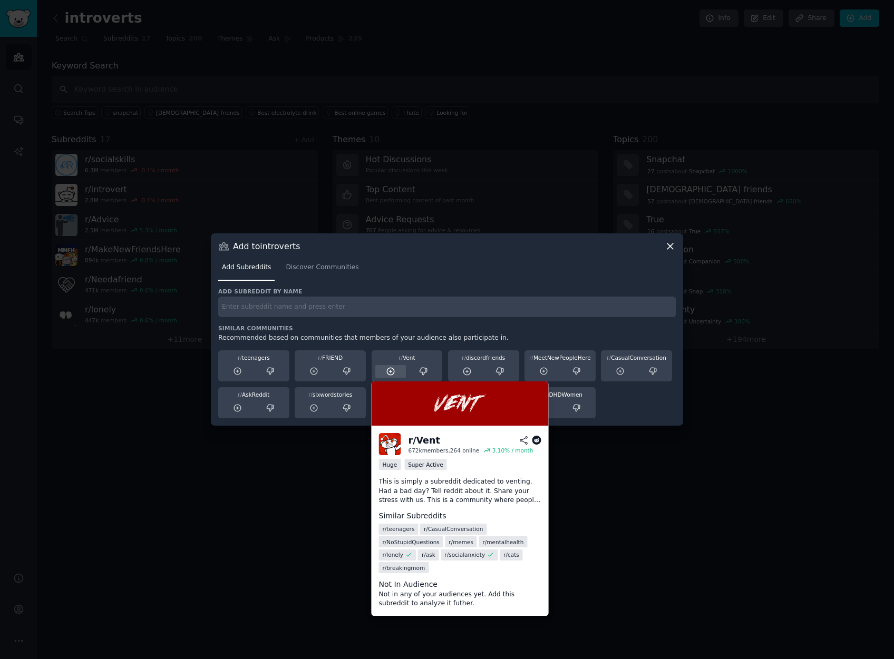
click at [396, 373] on div at bounding box center [390, 371] width 31 height 13
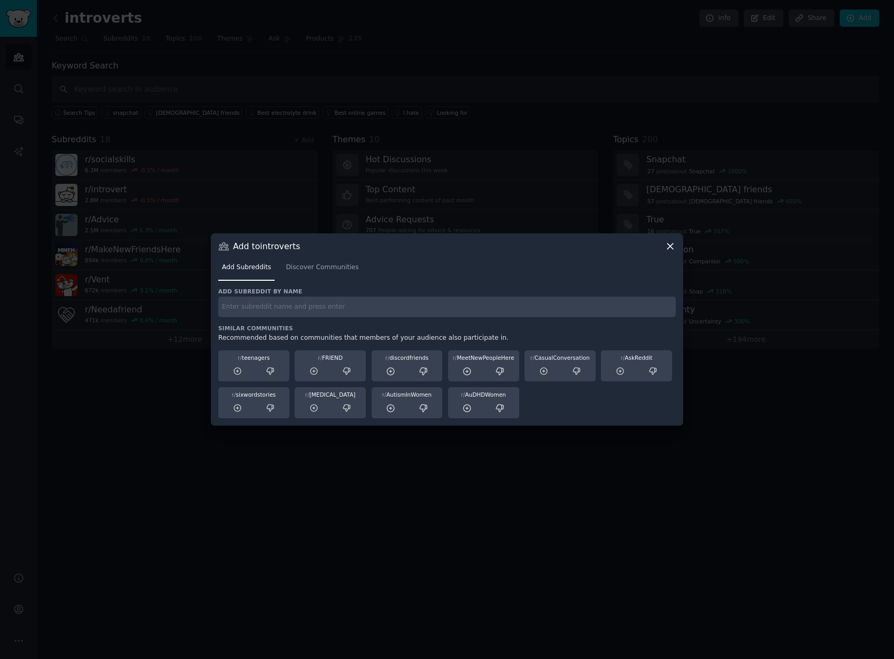
click at [669, 243] on icon at bounding box center [669, 246] width 11 height 11
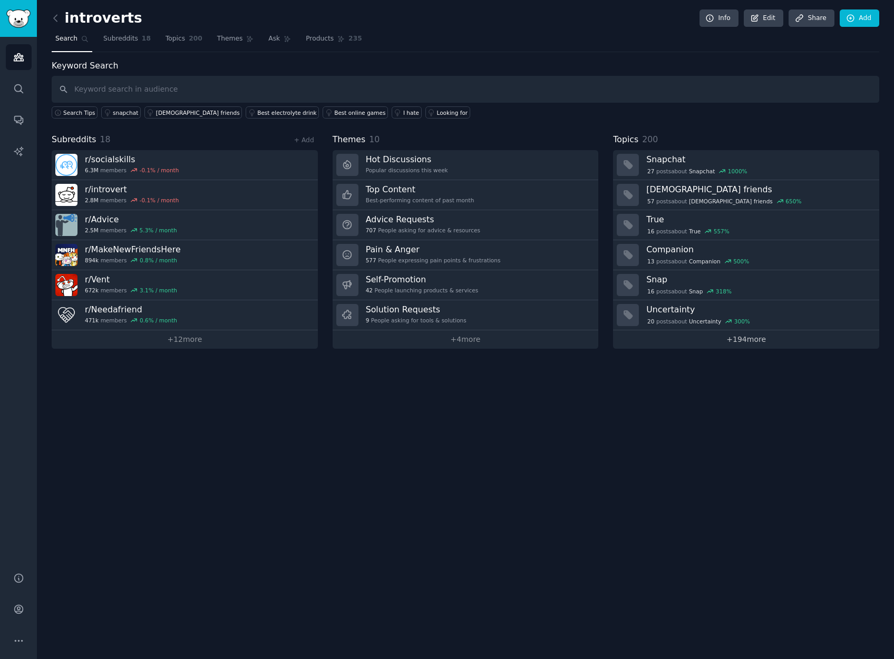
click at [683, 337] on link "+ 194 more" at bounding box center [746, 339] width 266 height 18
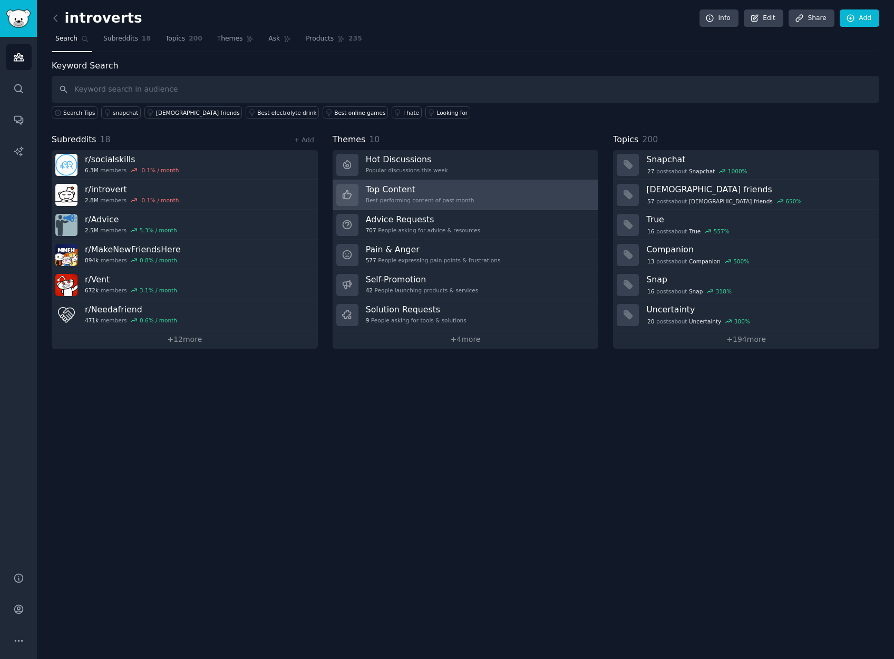
click at [452, 199] on div "Best-performing content of past month" at bounding box center [420, 200] width 109 height 7
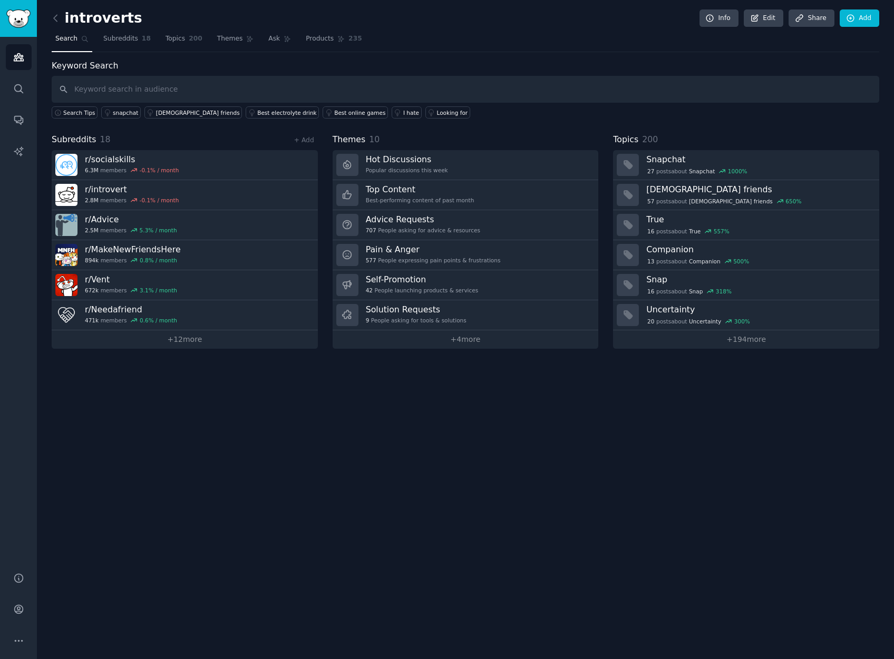
click at [65, 24] on h2 "introverts" at bounding box center [97, 18] width 91 height 17
click at [56, 19] on icon at bounding box center [55, 18] width 11 height 11
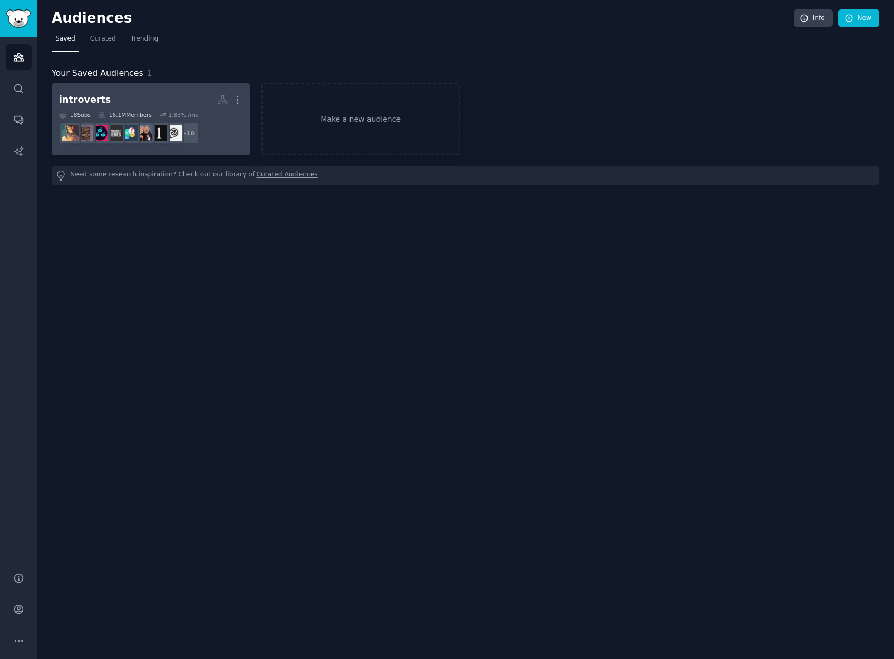
click at [179, 95] on h2 "introverts More" at bounding box center [151, 100] width 184 height 18
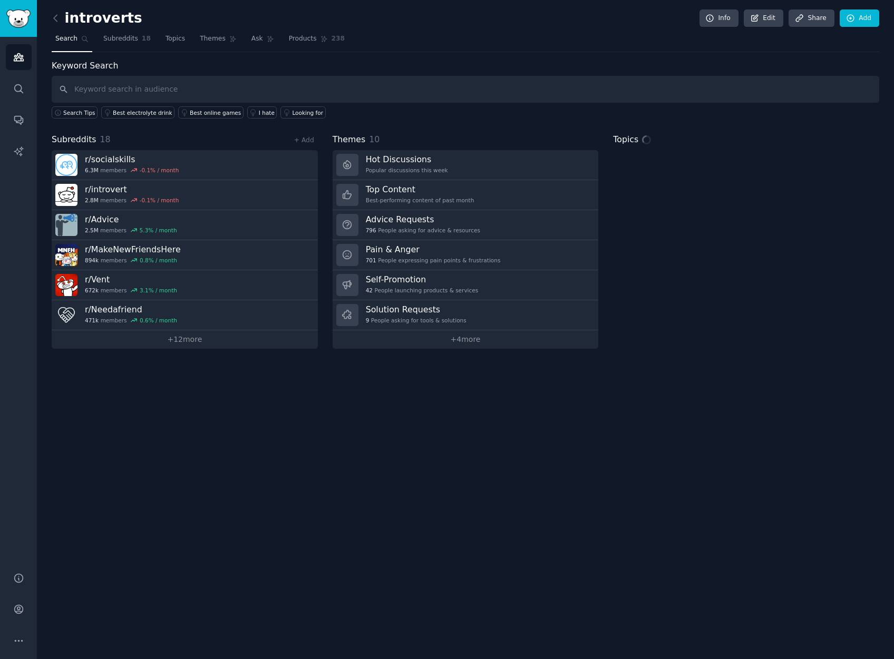
click at [181, 89] on input "text" at bounding box center [465, 89] width 827 height 27
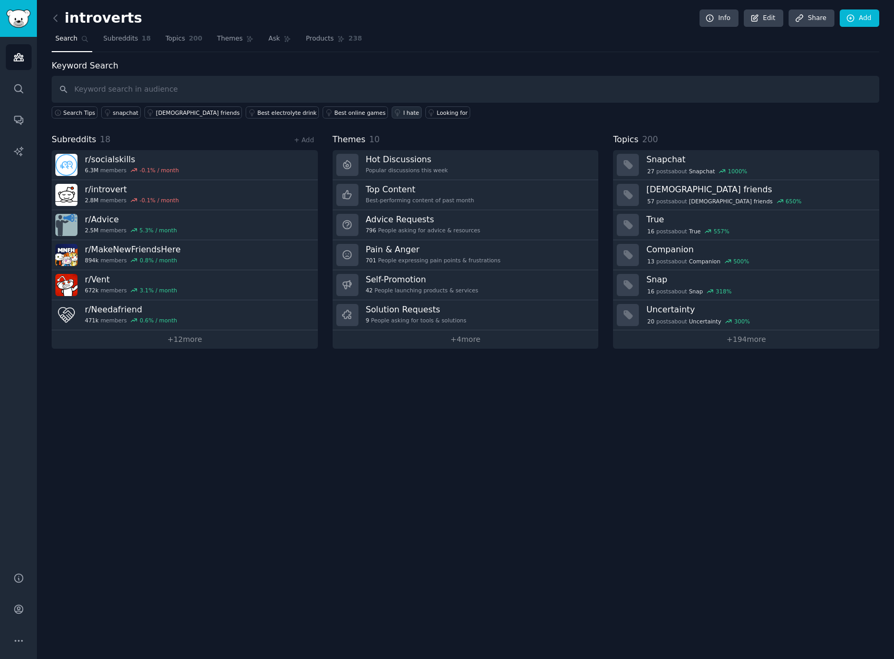
click at [403, 110] on div "I hate" at bounding box center [411, 112] width 16 height 7
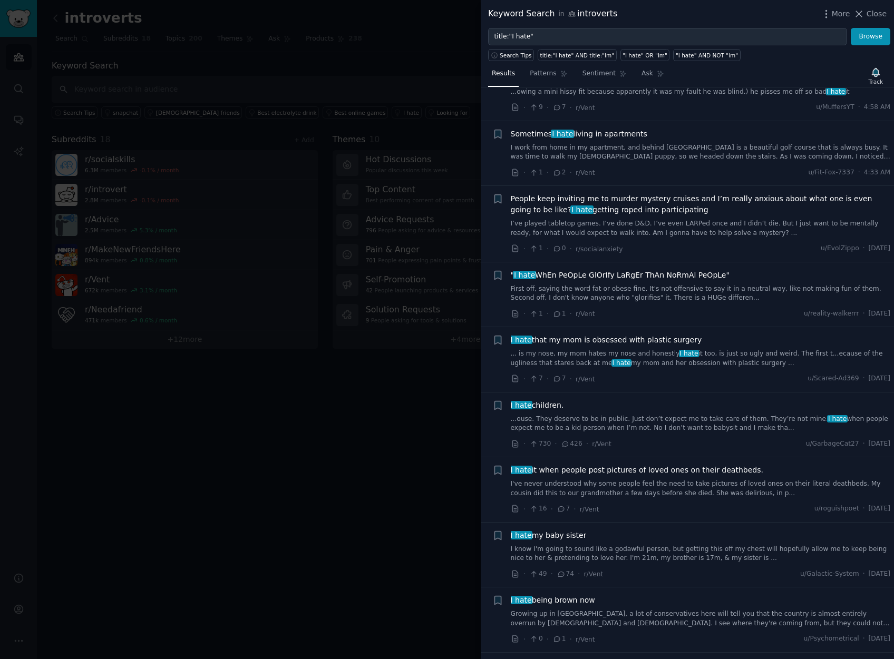
scroll to position [431, 0]
click at [866, 17] on button "Close" at bounding box center [869, 13] width 33 height 11
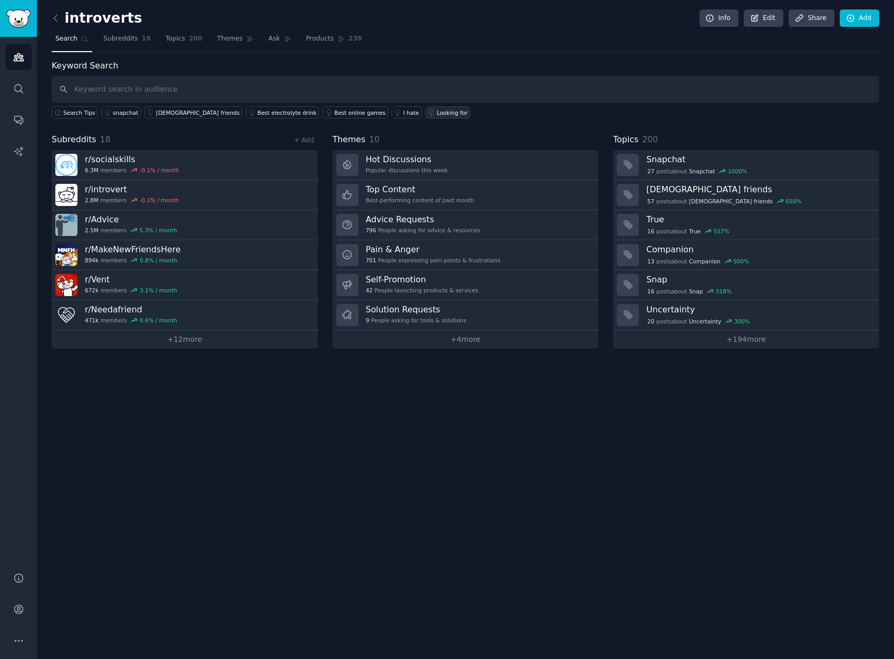
click at [437, 113] on div "Looking for" at bounding box center [452, 112] width 31 height 7
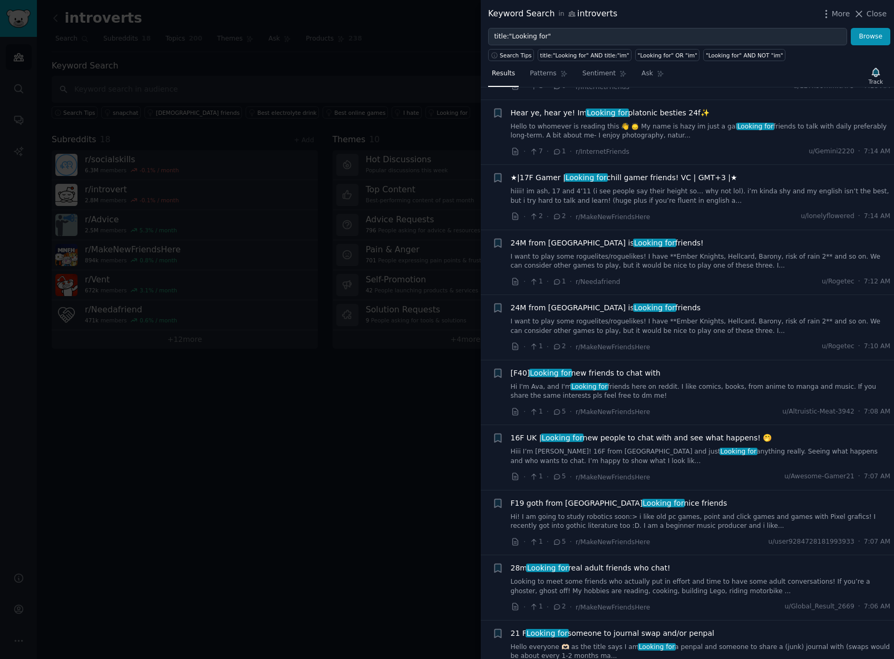
scroll to position [5778, 0]
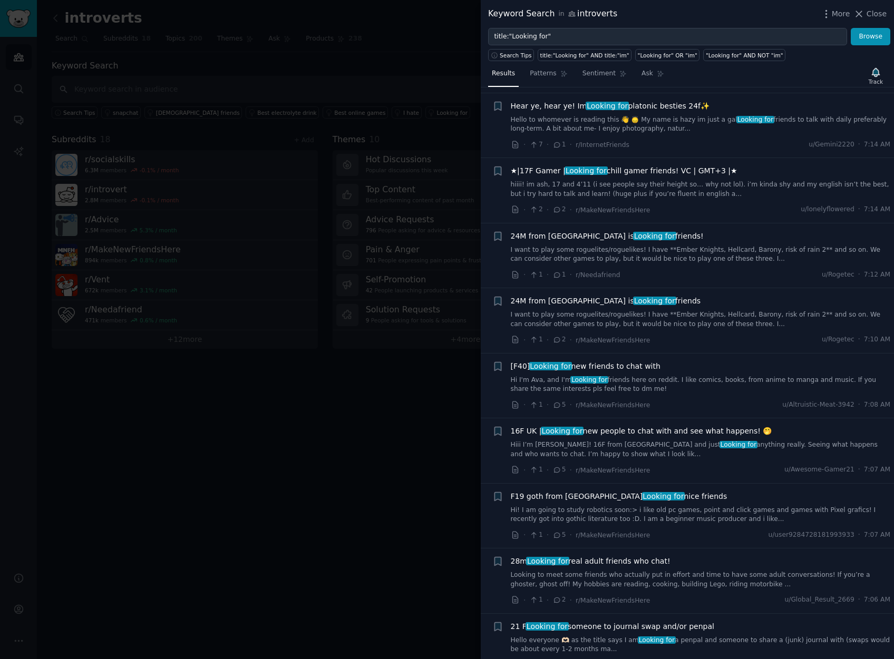
click at [335, 506] on div at bounding box center [447, 329] width 894 height 659
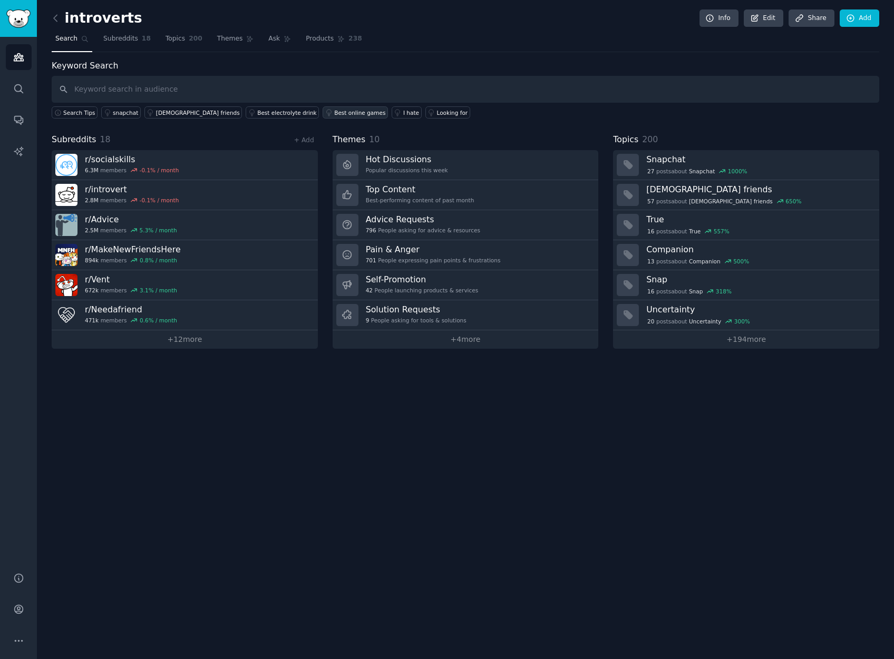
click at [323, 116] on link "Best online games" at bounding box center [354, 112] width 65 height 12
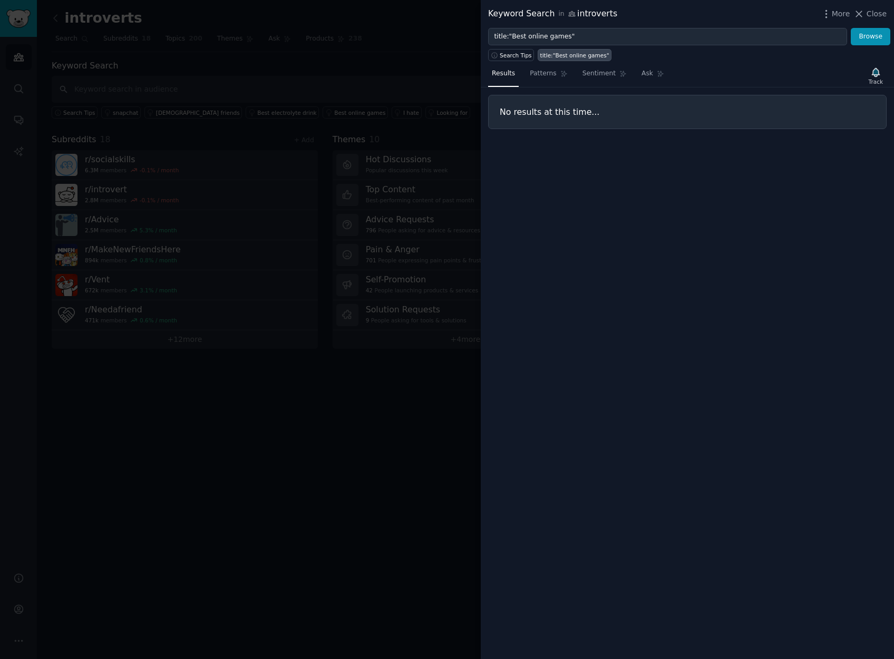
click at [428, 41] on div at bounding box center [447, 329] width 894 height 659
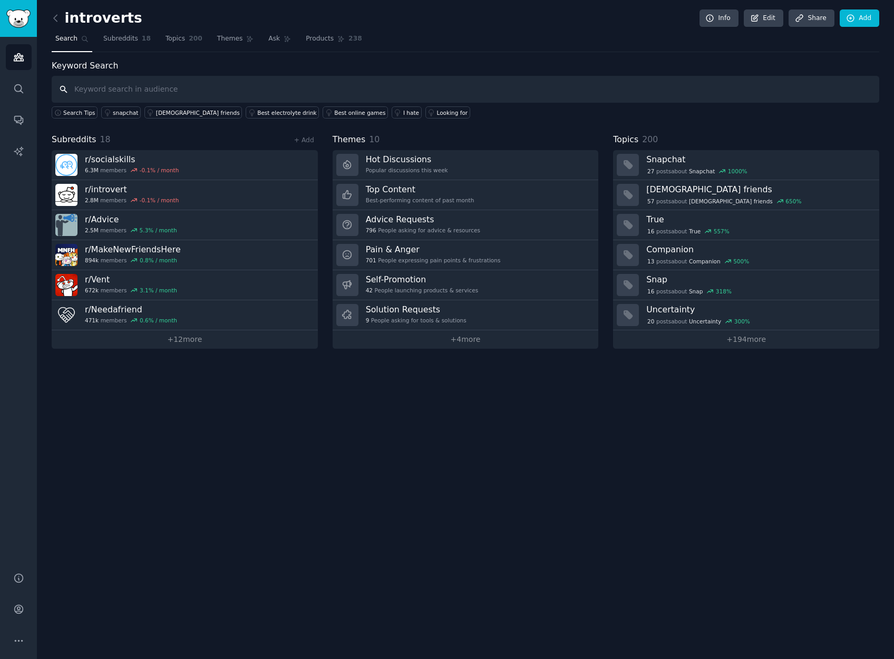
click at [129, 94] on input "text" at bounding box center [465, 89] width 827 height 27
click at [82, 111] on span "Search Tips" at bounding box center [79, 112] width 32 height 7
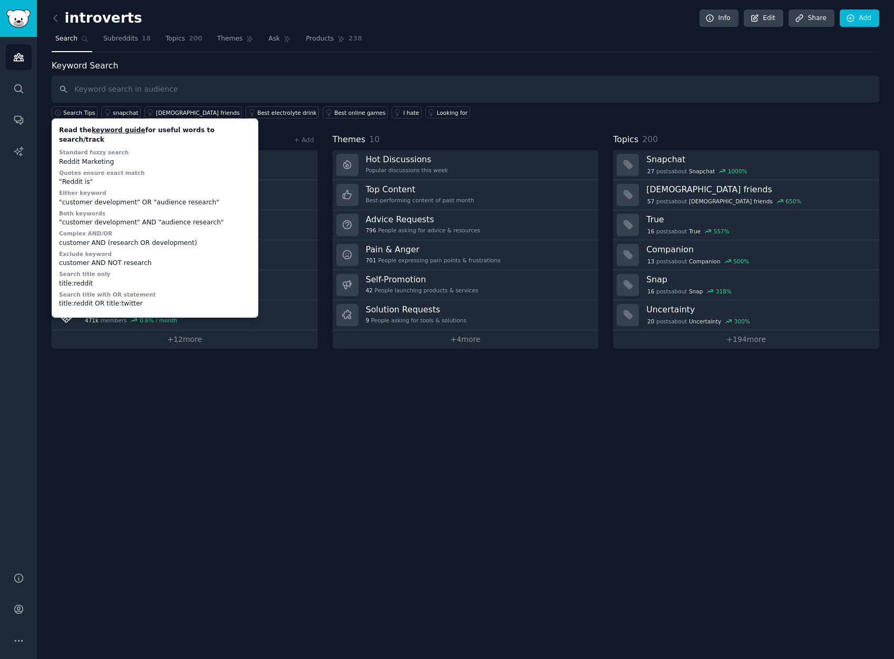
click at [215, 57] on div "introverts Info Edit Share Add Search Subreddits 18 Topics 200 Themes Ask Produ…" at bounding box center [465, 182] width 827 height 334
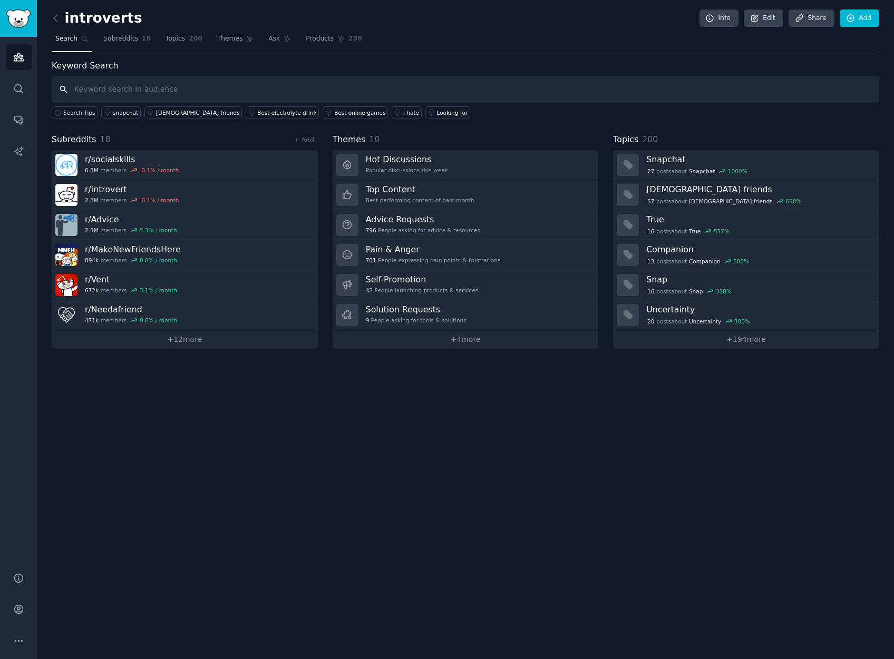
click at [202, 86] on input "text" at bounding box center [465, 89] width 827 height 27
type input "a"
type input "i"
type input "I want"
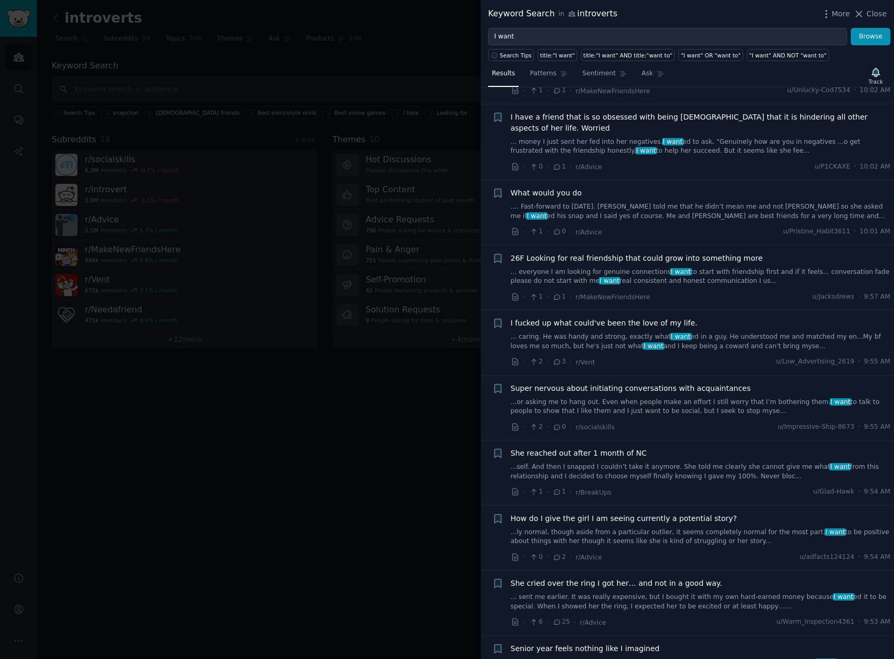
scroll to position [407, 0]
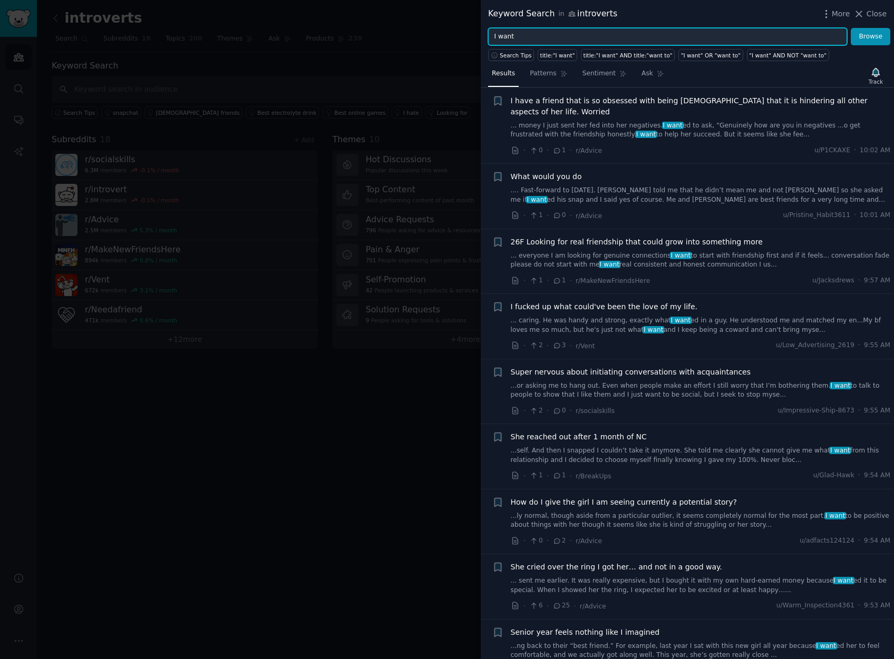
click at [586, 43] on input "I want" at bounding box center [667, 37] width 359 height 18
type input "I need"
click at [850, 28] on button "Browse" at bounding box center [870, 37] width 40 height 18
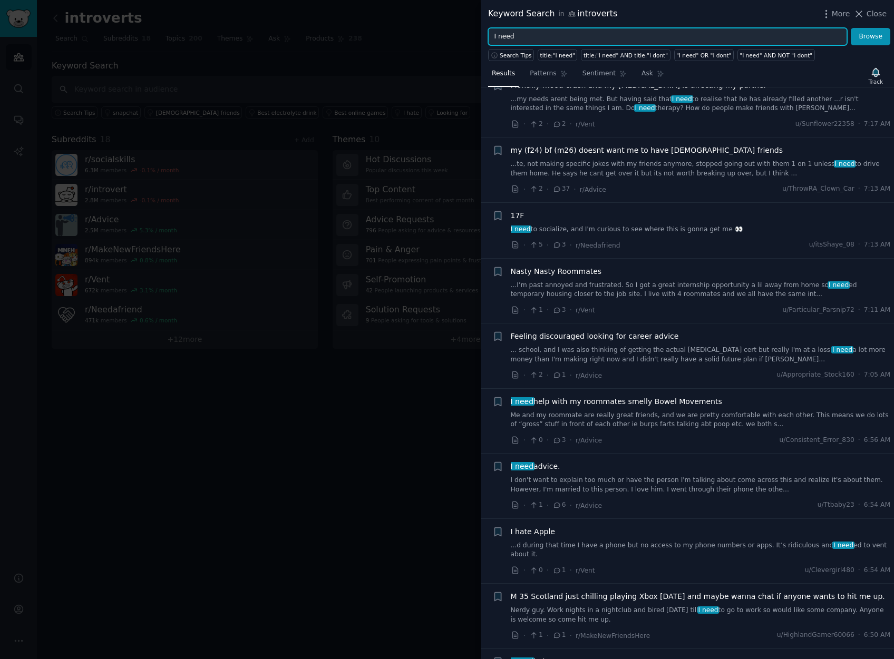
scroll to position [2638, 0]
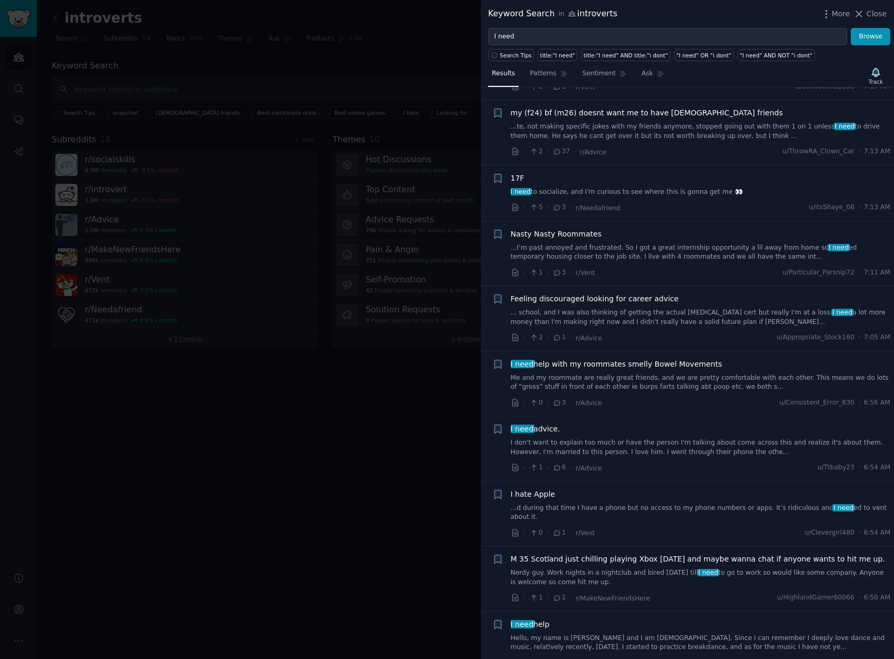
click at [292, 363] on div at bounding box center [447, 329] width 894 height 659
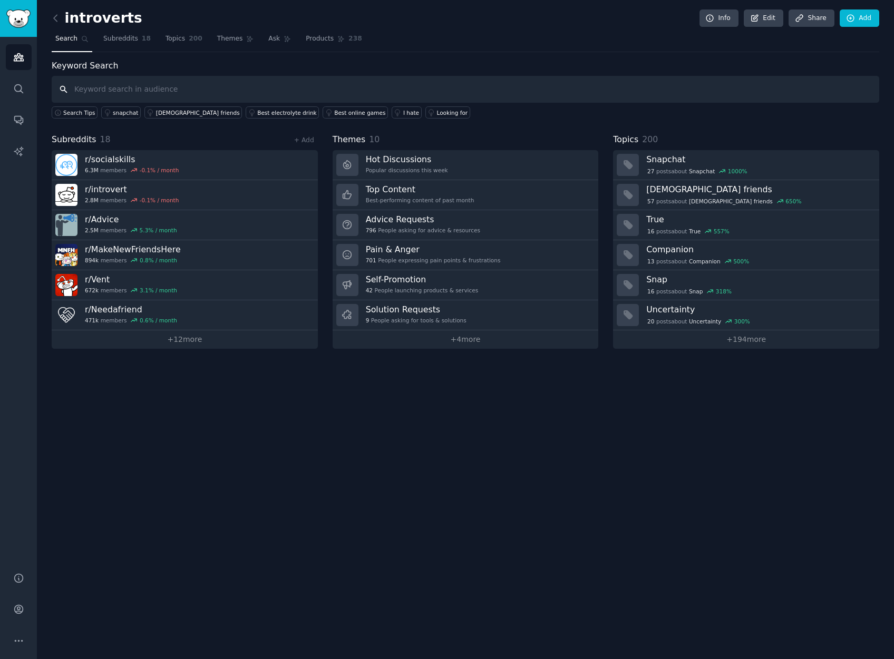
click at [433, 95] on input "text" at bounding box center [465, 89] width 827 height 27
type input "friendship apps"
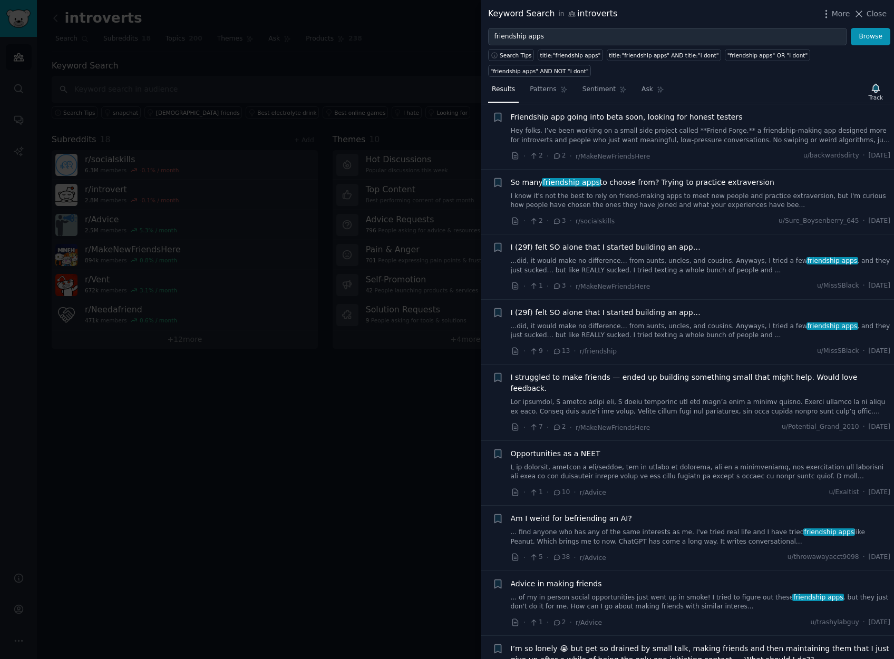
scroll to position [350, 0]
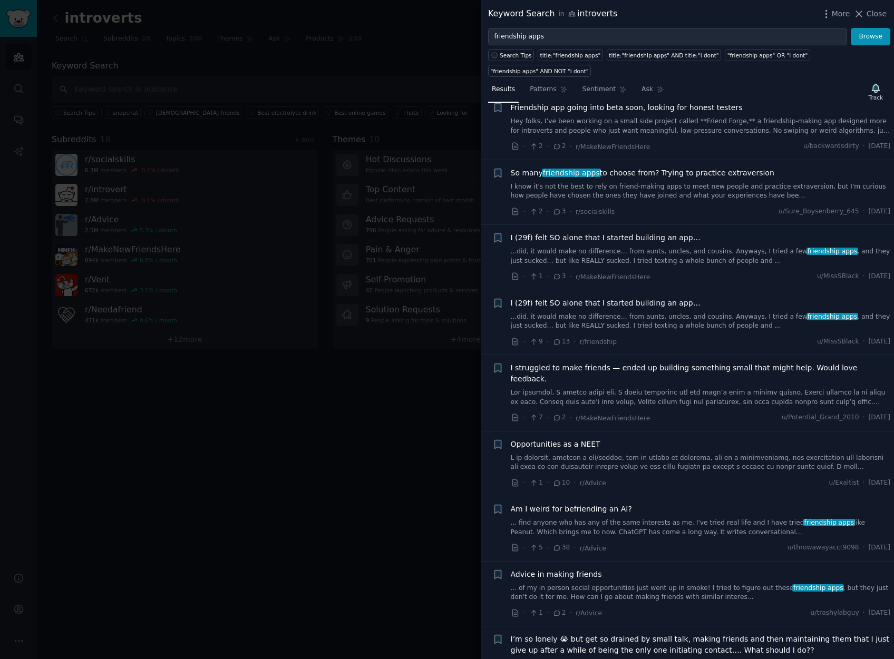
click at [588, 388] on link at bounding box center [701, 397] width 380 height 18
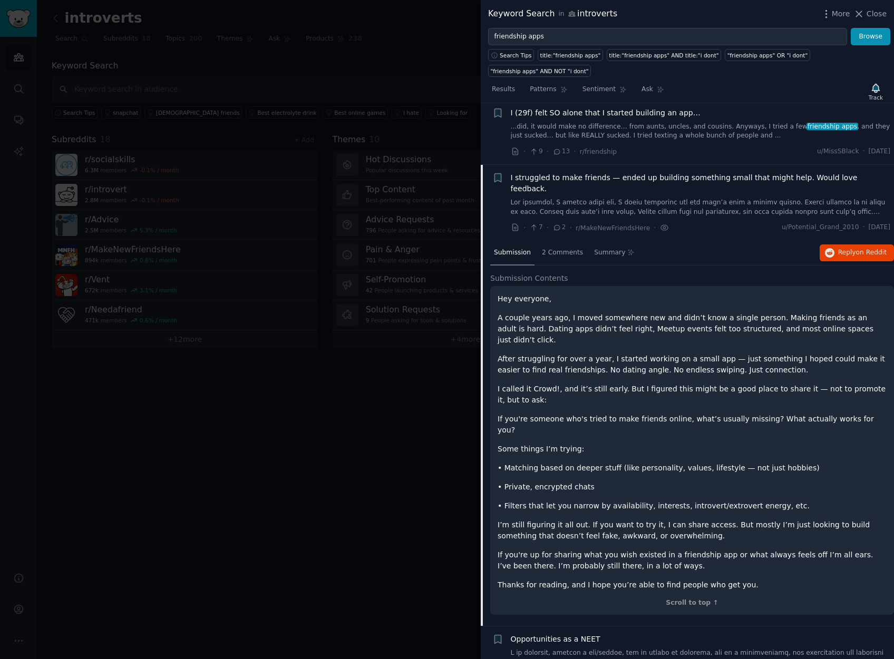
scroll to position [602, 0]
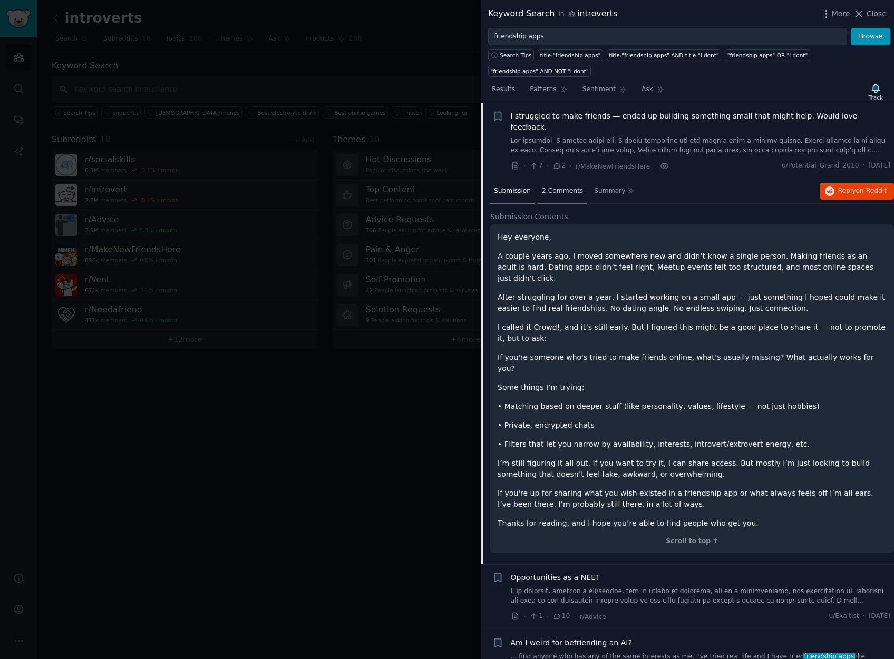
click at [560, 187] on span "2 Comments" at bounding box center [562, 191] width 41 height 9
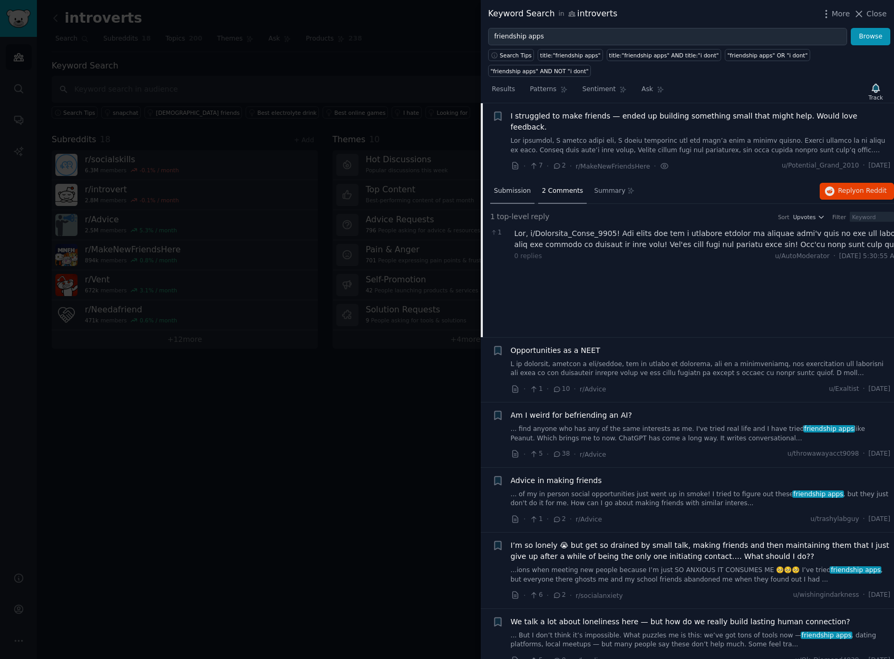
click at [514, 187] on div "Submission" at bounding box center [512, 191] width 44 height 25
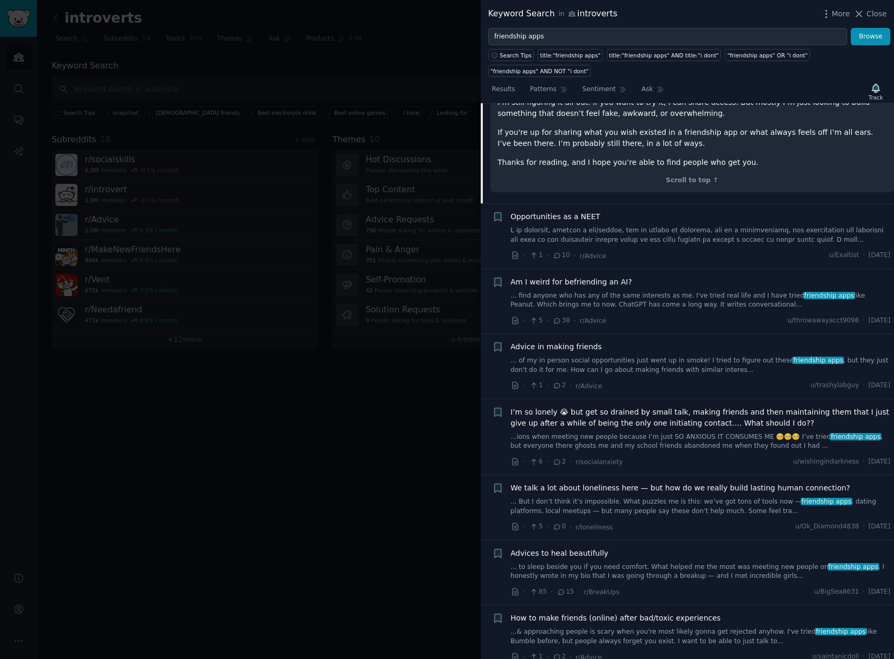
scroll to position [965, 0]
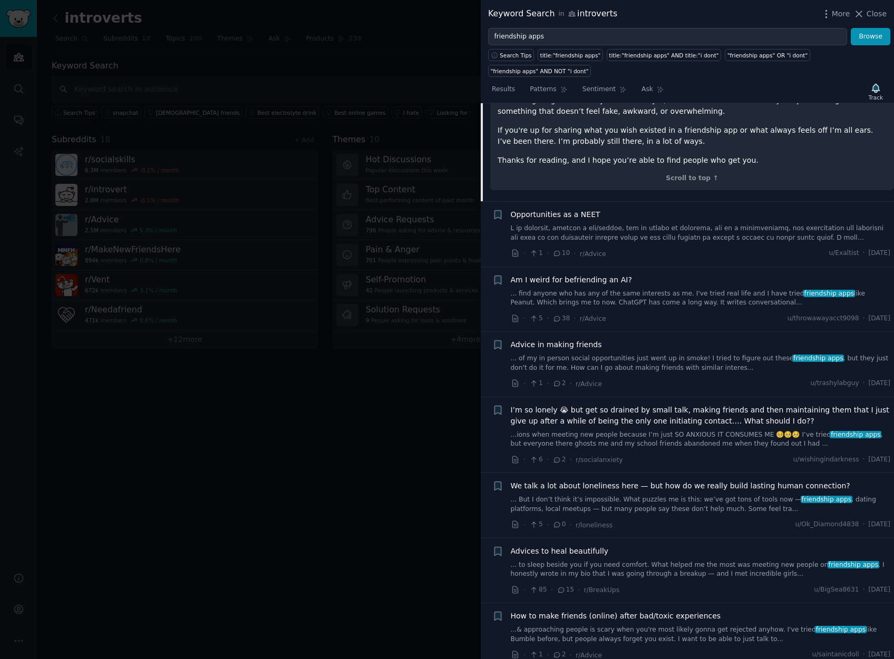
click at [651, 405] on span "I’m so lonely 😭 but get so drained by small talk, making friends and then maint…" at bounding box center [701, 416] width 380 height 22
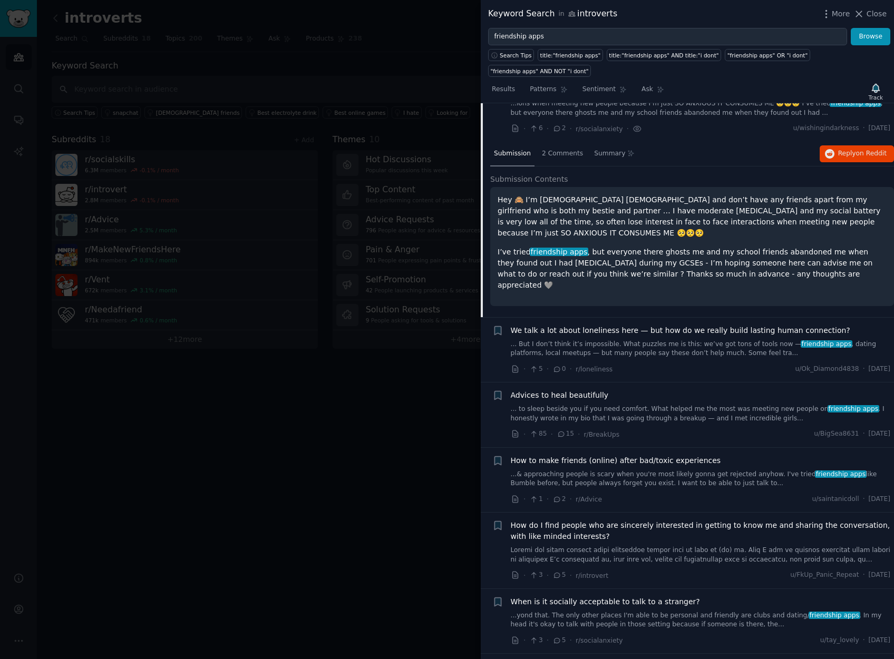
scroll to position [862, 0]
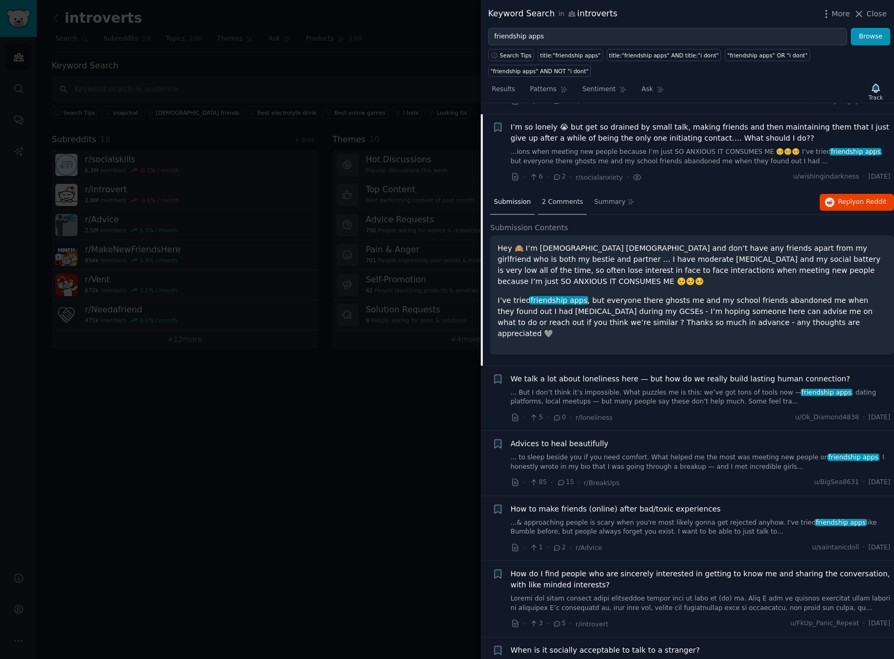
click at [568, 199] on div "2 Comments" at bounding box center [562, 202] width 48 height 25
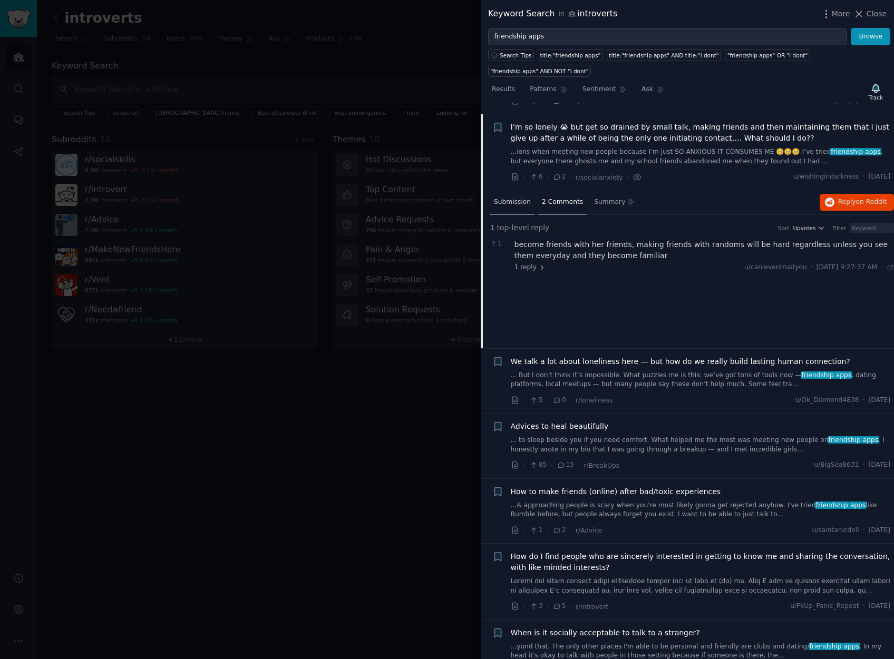
click at [521, 195] on div "Submission" at bounding box center [512, 202] width 44 height 25
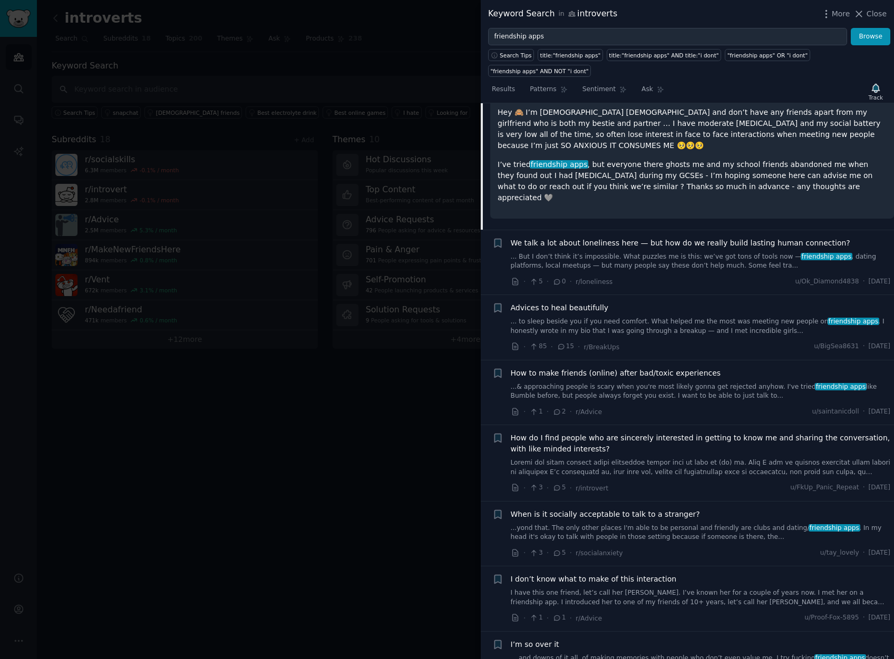
scroll to position [1000, 0]
click at [668, 251] on link "... But I don’t think it’s impossible. What puzzles me is this: we’ve got tons …" at bounding box center [701, 260] width 380 height 18
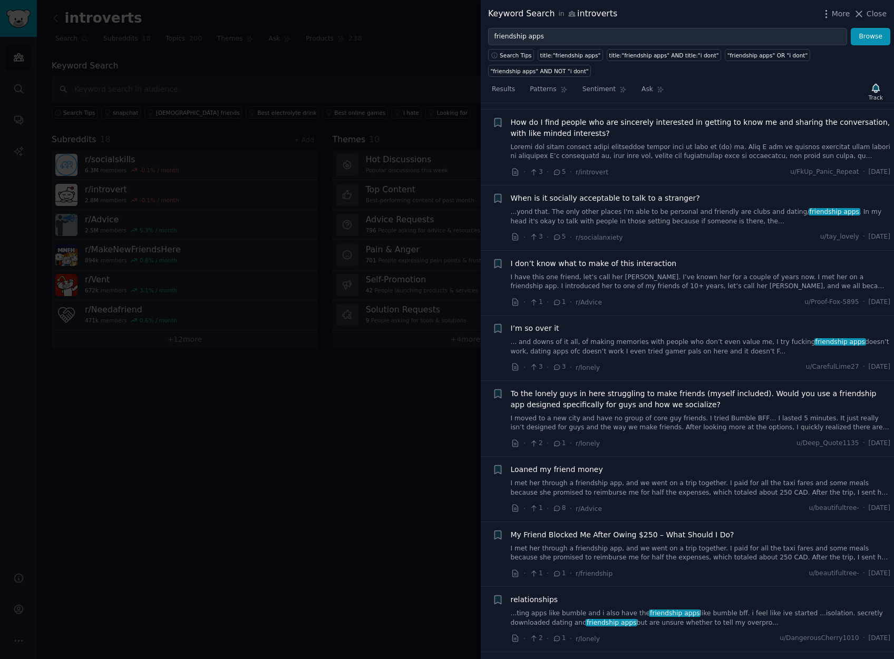
scroll to position [1438, 0]
click at [639, 387] on span "To the lonely guys in here struggling to make friends (myself included). Would …" at bounding box center [701, 398] width 380 height 22
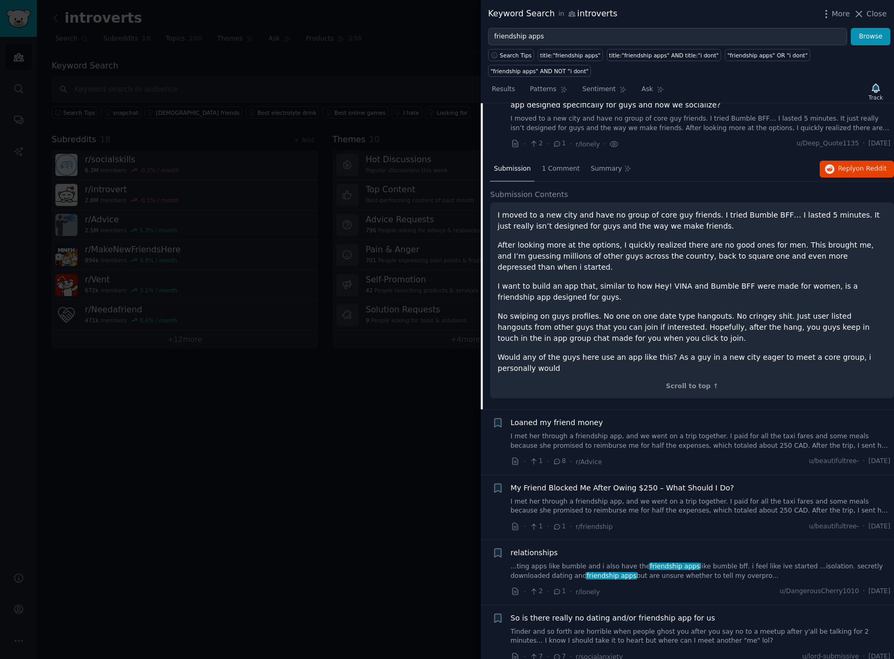
click at [639, 111] on span "To the lonely guys in here struggling to make friends (myself included). Would …" at bounding box center [701, 100] width 380 height 22
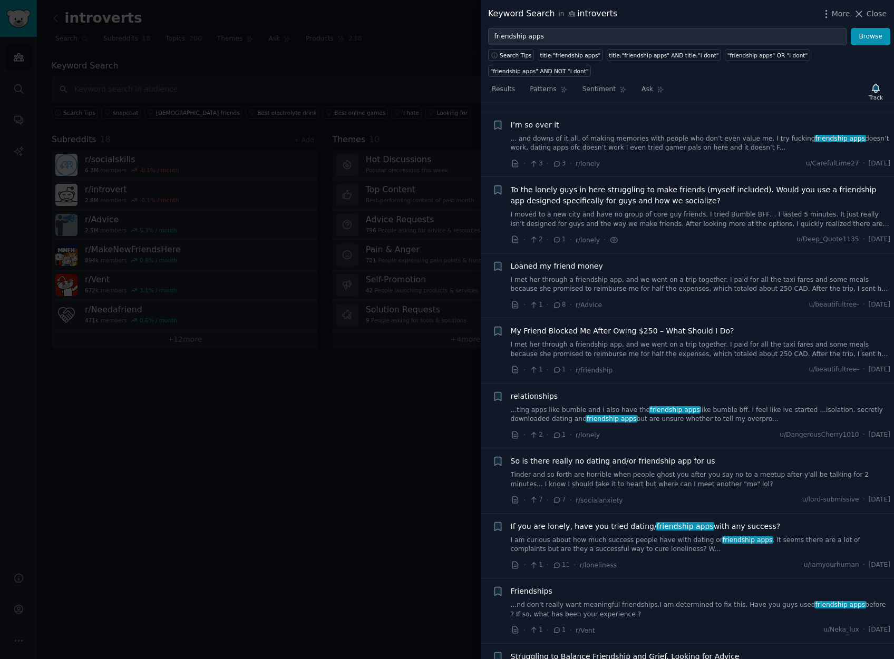
scroll to position [1405, 0]
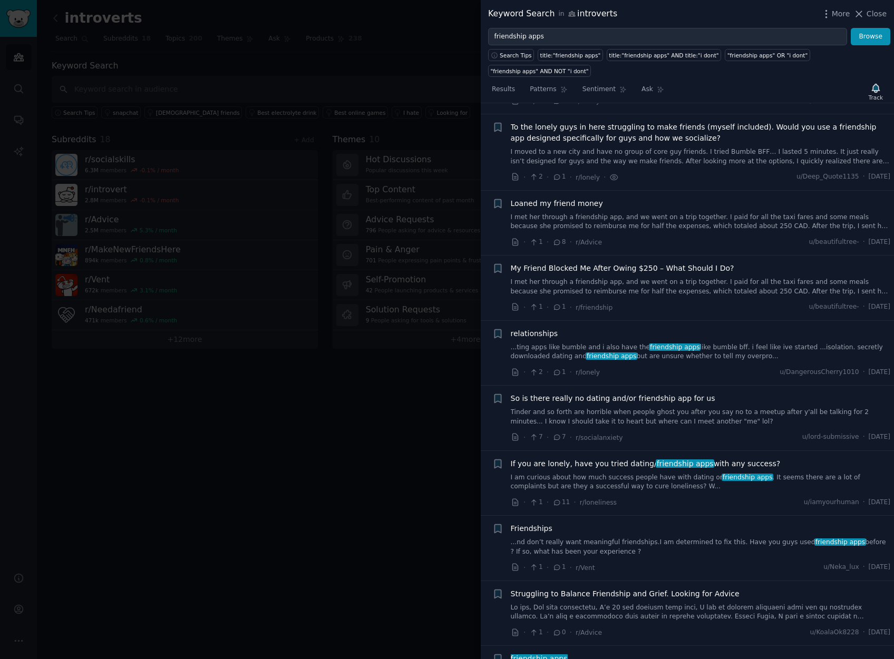
click at [648, 129] on span "To the lonely guys in here struggling to make friends (myself included). Would …" at bounding box center [701, 133] width 380 height 22
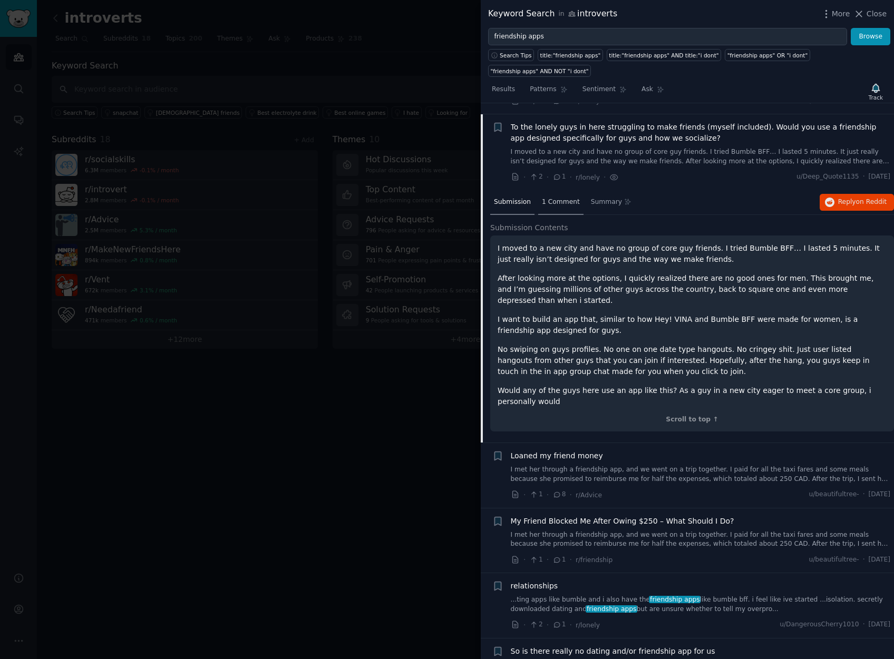
click at [564, 198] on span "1 Comment" at bounding box center [561, 202] width 38 height 9
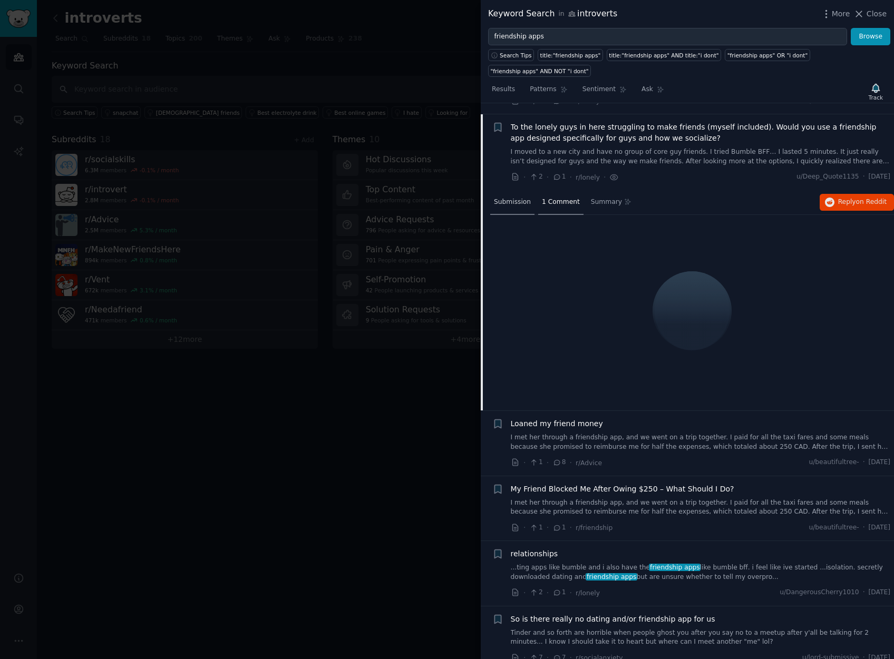
click at [507, 198] on span "Submission" at bounding box center [512, 202] width 37 height 9
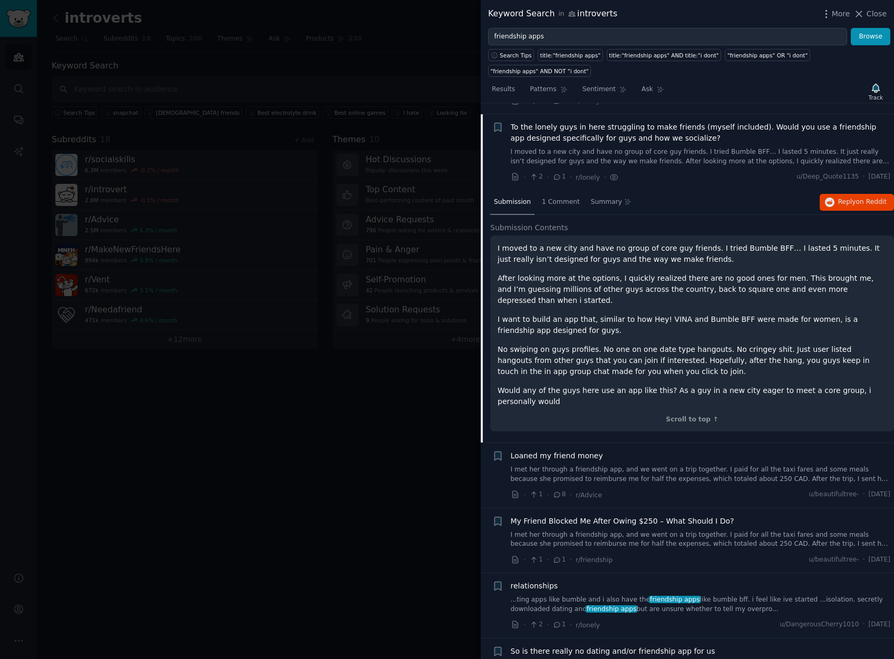
click at [524, 200] on div "Submission" at bounding box center [512, 202] width 44 height 25
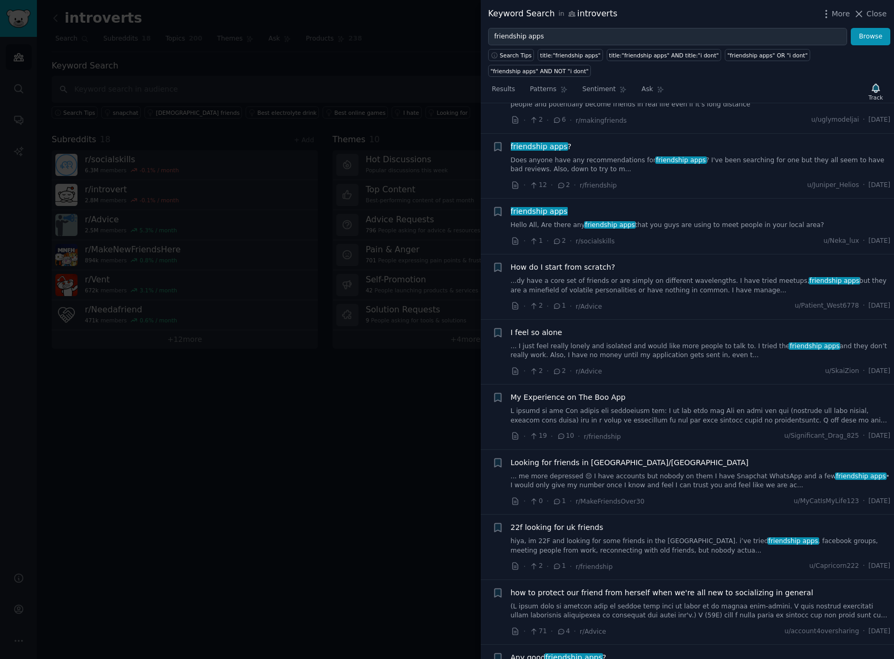
scroll to position [2632, 0]
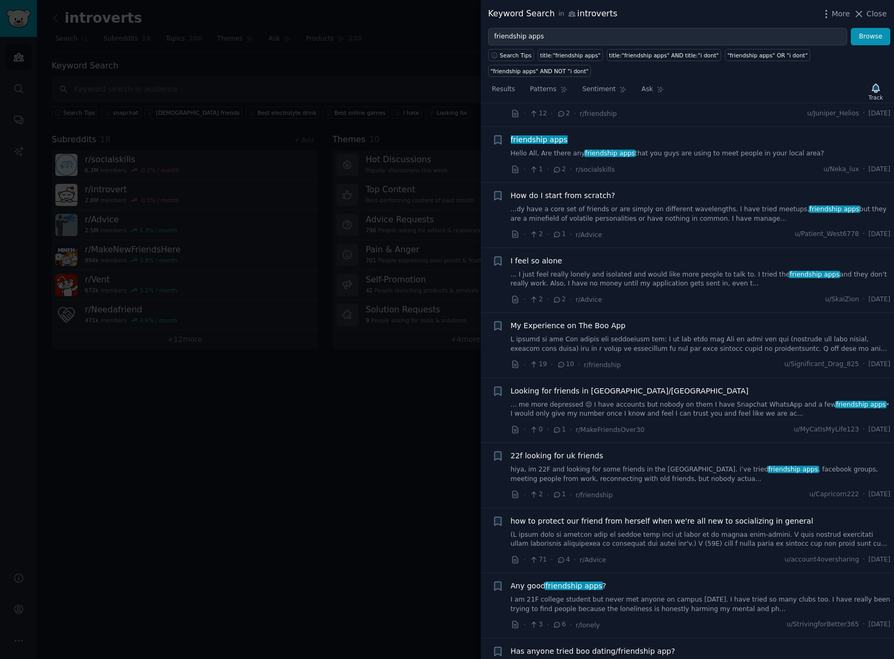
click at [589, 321] on div "My Experience on The Boo App" at bounding box center [701, 336] width 380 height 33
click at [598, 320] on span "My Experience on The Boo App" at bounding box center [568, 325] width 115 height 11
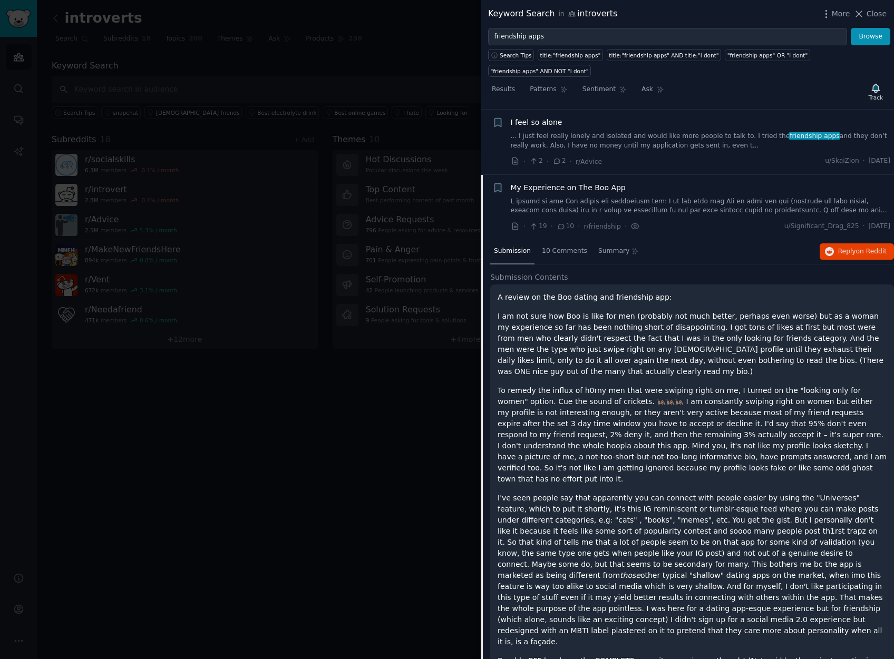
scroll to position [2578, 0]
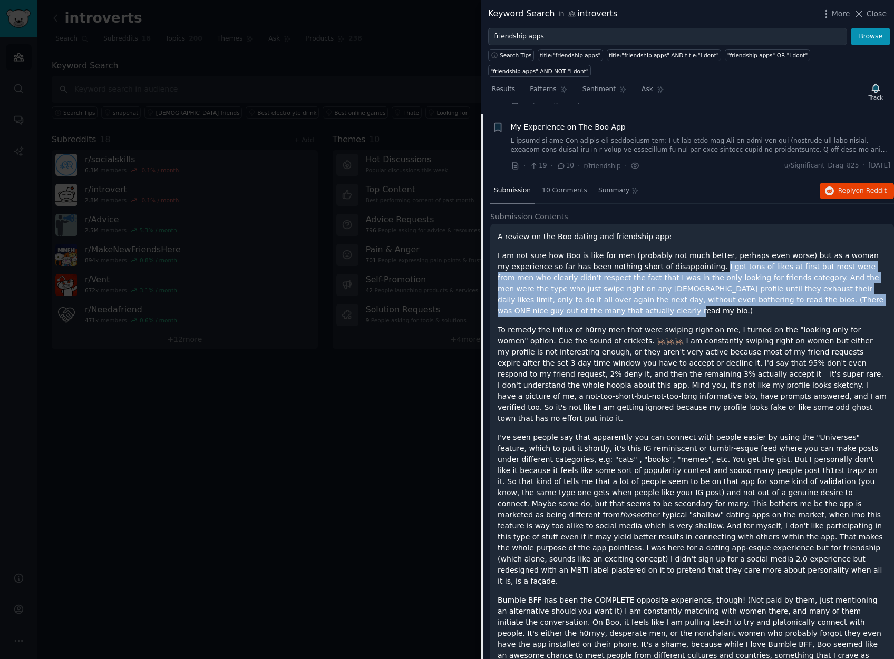
drag, startPoint x: 698, startPoint y: 257, endPoint x: 702, endPoint y: 300, distance: 43.4
click at [702, 300] on p "I am not sure how Boo is like for men (probably not much better, perhaps even w…" at bounding box center [691, 283] width 389 height 66
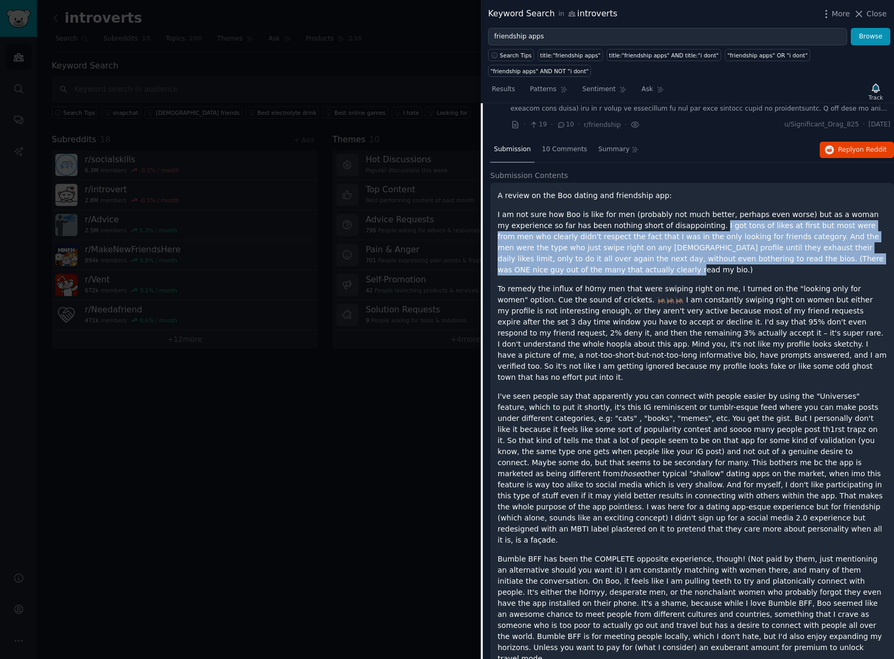
scroll to position [2622, 0]
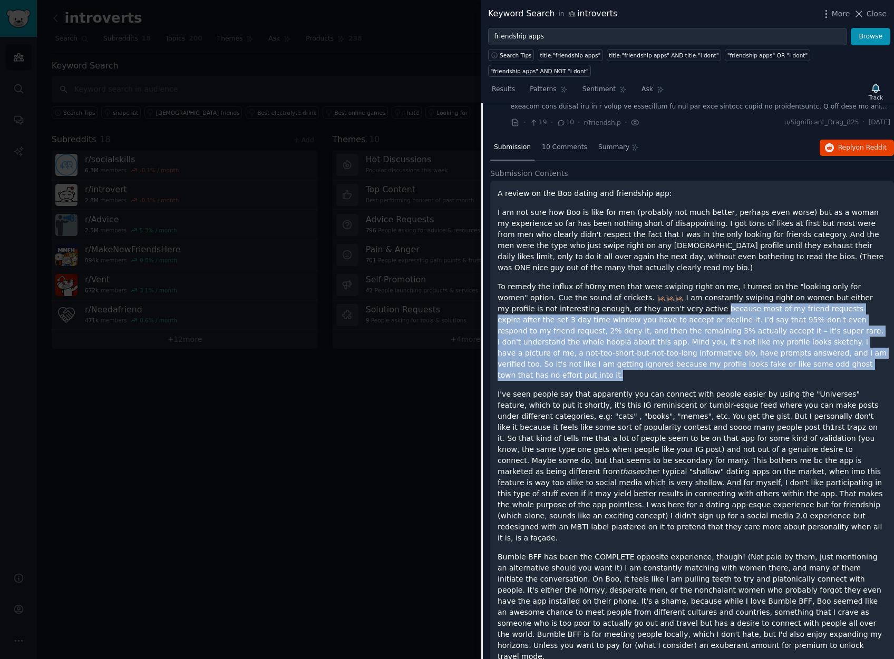
drag, startPoint x: 615, startPoint y: 292, endPoint x: 714, endPoint y: 350, distance: 114.5
click at [714, 350] on p "To remedy the influx of h0rny men that were swiping right on me, I turned on th…" at bounding box center [691, 331] width 389 height 100
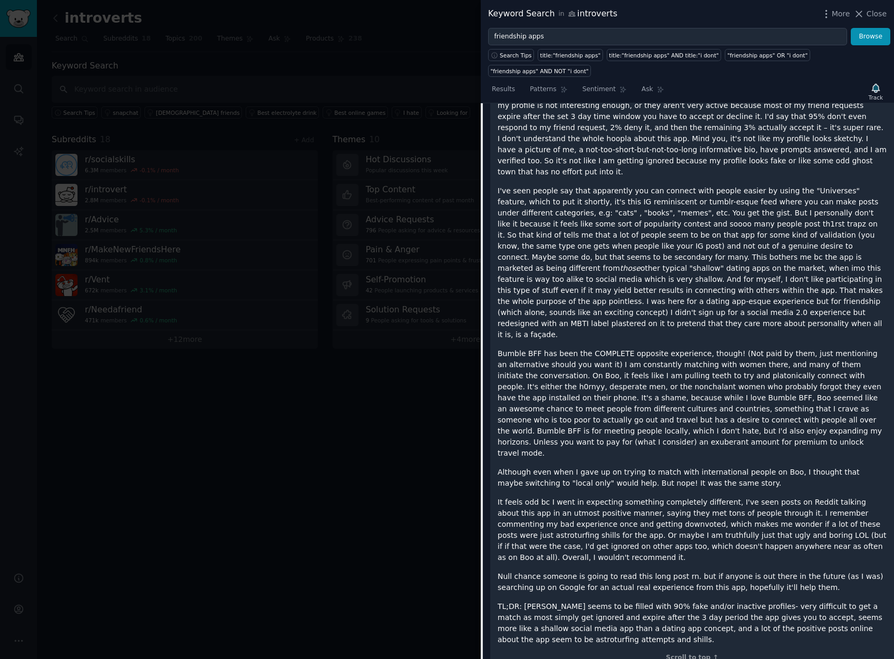
scroll to position [2825, 0]
click at [871, 96] on div "Track" at bounding box center [875, 97] width 14 height 7
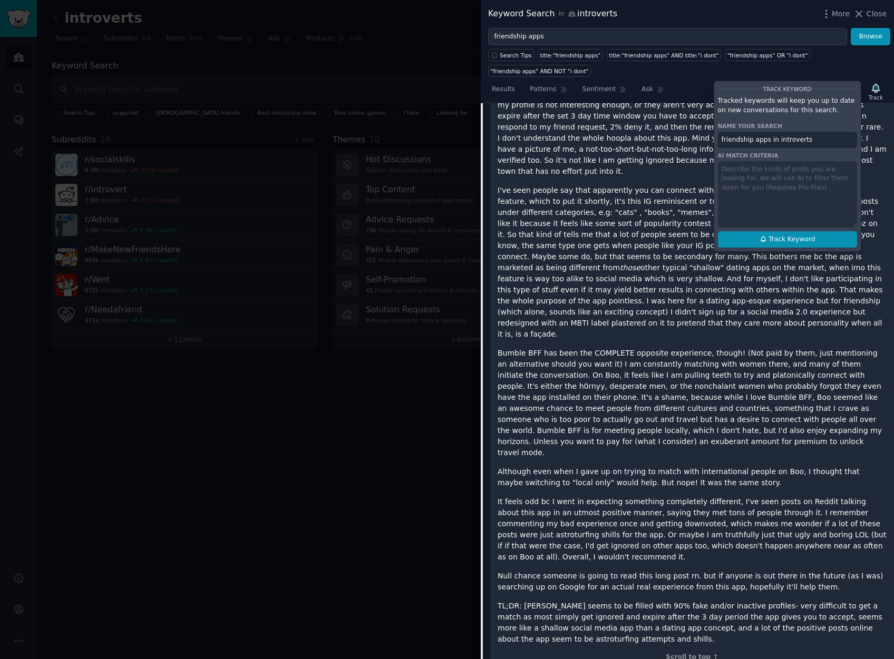
click at [791, 236] on span "Track Keyword" at bounding box center [791, 239] width 46 height 9
type input "friendship apps in introverts"
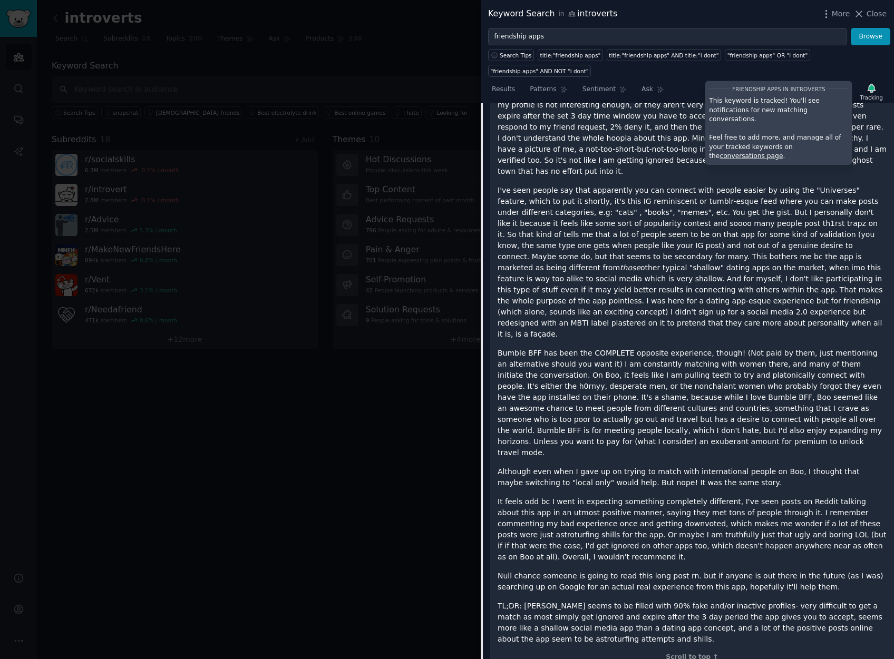
drag, startPoint x: 796, startPoint y: 182, endPoint x: 767, endPoint y: 300, distance: 121.1
click at [767, 300] on p "I've seen people say that apparently you can connect with people easier by usin…" at bounding box center [691, 262] width 389 height 155
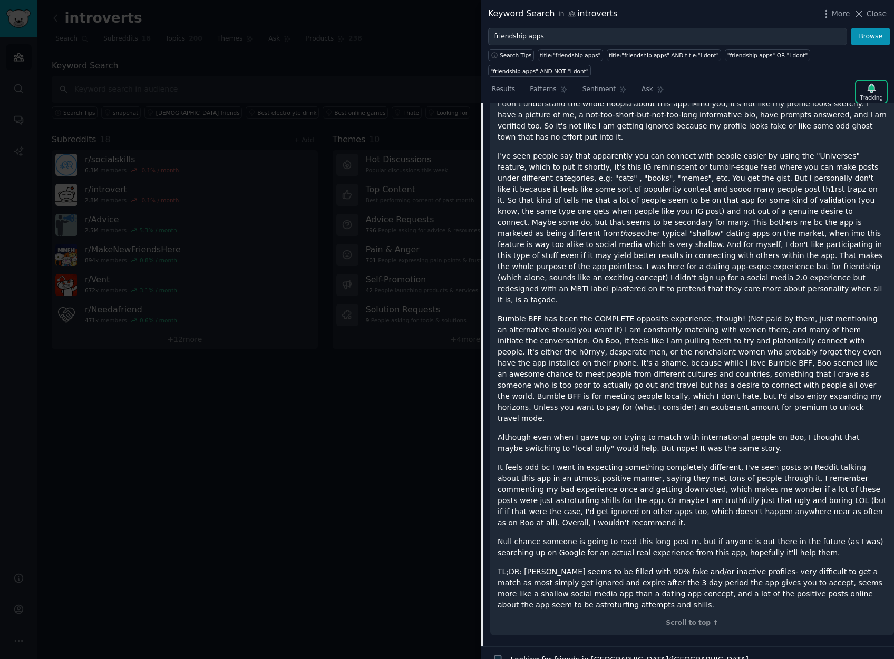
scroll to position [2861, 0]
drag, startPoint x: 652, startPoint y: 301, endPoint x: 668, endPoint y: 384, distance: 84.3
click at [668, 384] on div "A review on the Boo dating and friendship app: I am not sure how Boo is like fo…" at bounding box center [691, 279] width 389 height 661
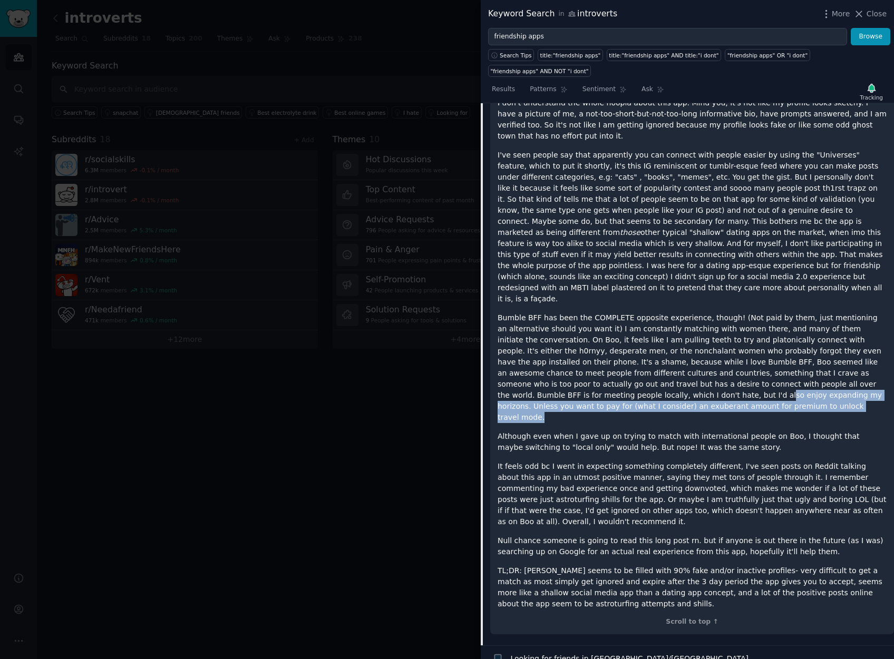
drag, startPoint x: 621, startPoint y: 372, endPoint x: 545, endPoint y: 359, distance: 76.9
click at [545, 359] on p "Bumble BFF has been the COMPLETE opposite experience, though! (Not paid by them…" at bounding box center [691, 367] width 389 height 111
click at [547, 360] on p "Bumble BFF has been the COMPLETE opposite experience, though! (Not paid by them…" at bounding box center [691, 367] width 389 height 111
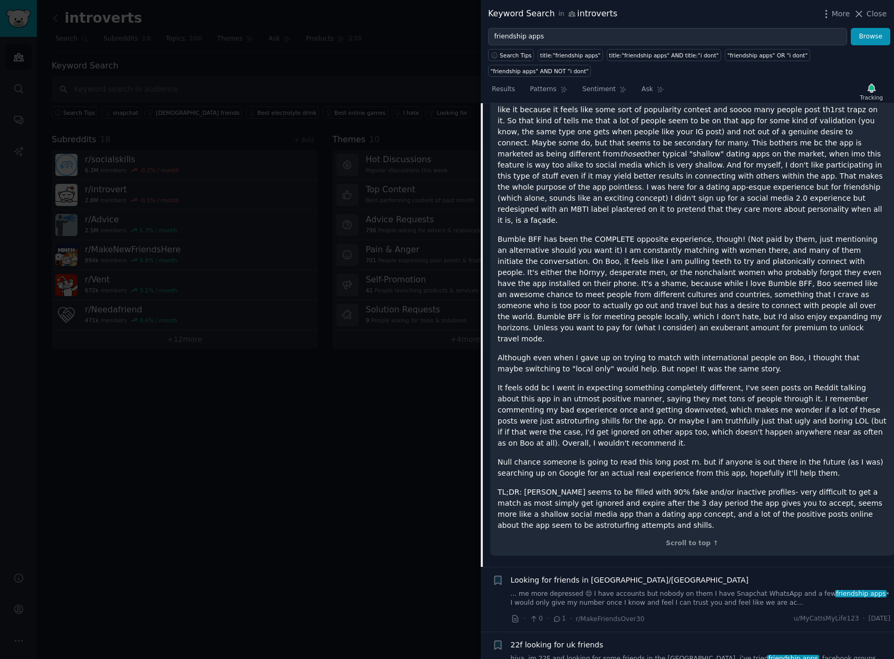
scroll to position [2942, 0]
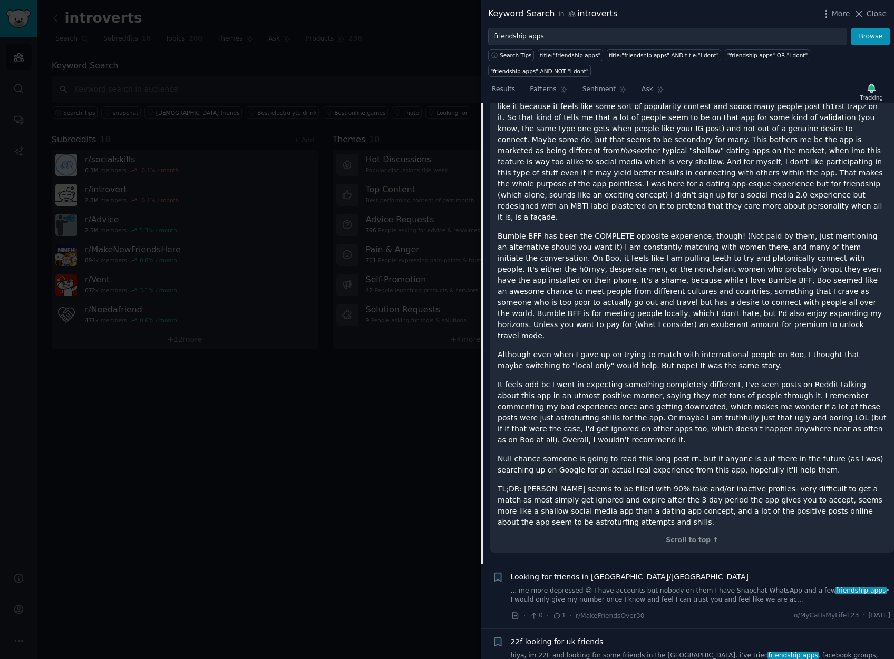
click at [575, 349] on p "Although even when I gave up on trying to match with international people on Bo…" at bounding box center [691, 360] width 389 height 22
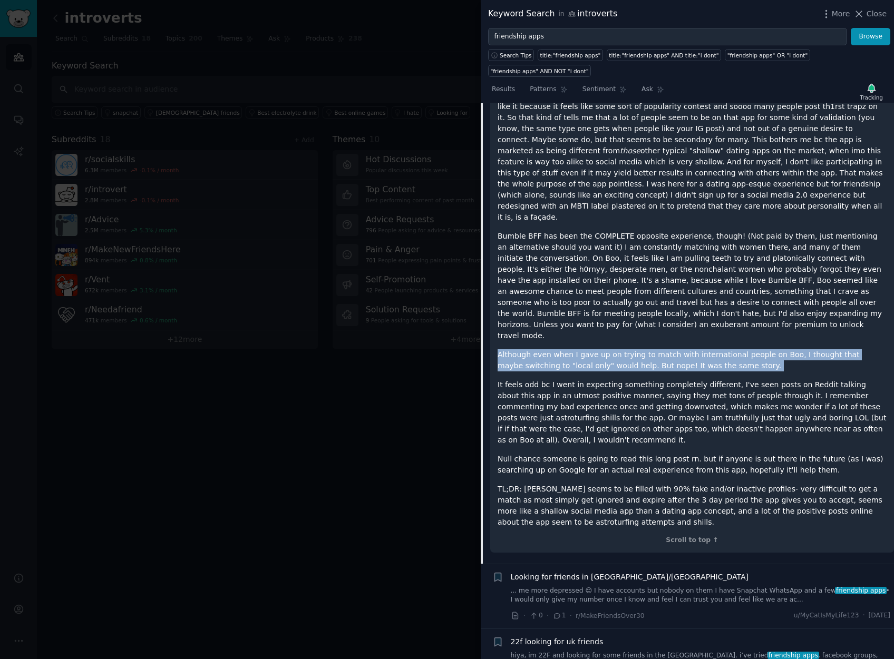
click at [575, 349] on p "Although even when I gave up on trying to match with international people on Bo…" at bounding box center [691, 360] width 389 height 22
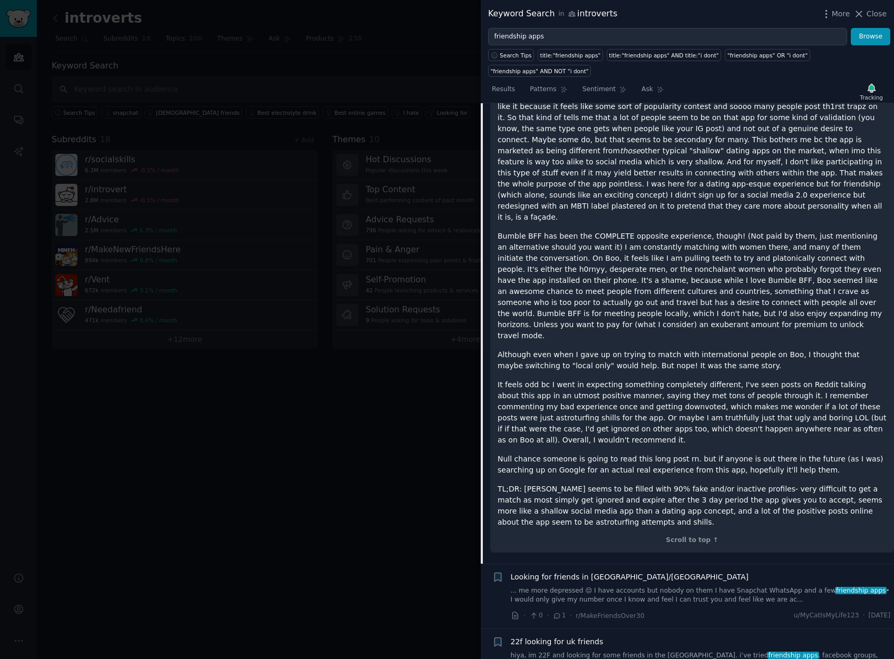
click at [587, 379] on p "It feels odd bc I went in expecting something completely different, I've seen p…" at bounding box center [691, 412] width 389 height 66
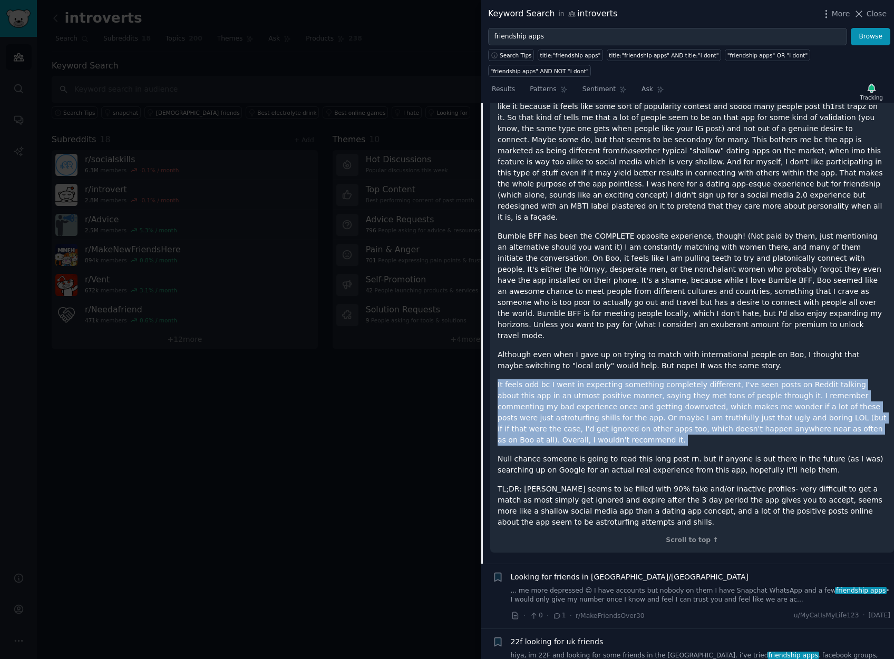
click at [587, 379] on p "It feels odd bc I went in expecting something completely different, I've seen p…" at bounding box center [691, 412] width 389 height 66
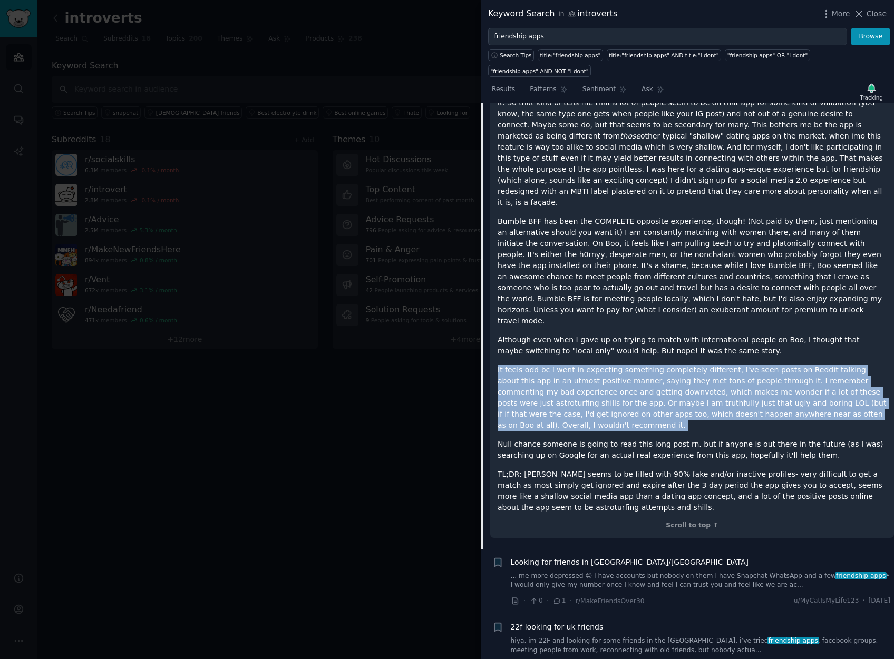
scroll to position [2963, 0]
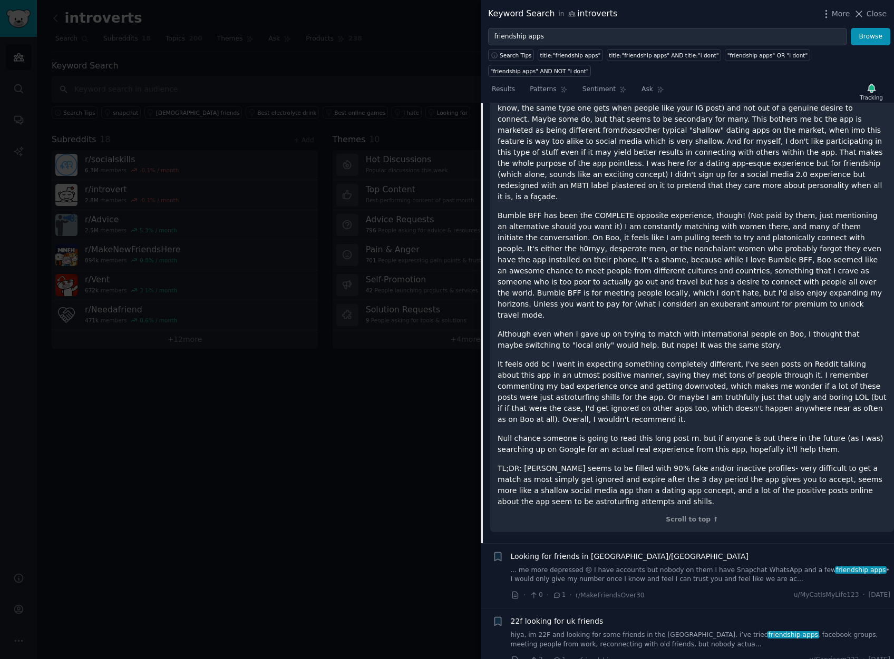
click at [626, 433] on p "Null chance someone is going to read this long post rn. but if anyone is out th…" at bounding box center [691, 444] width 389 height 22
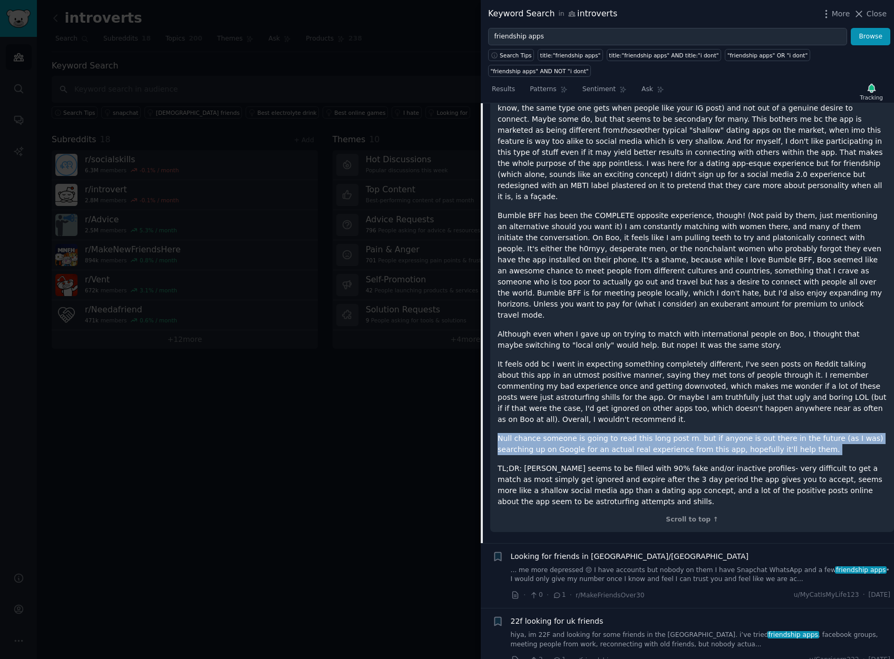
click at [626, 433] on p "Null chance someone is going to read this long post rn. but if anyone is out th…" at bounding box center [691, 444] width 389 height 22
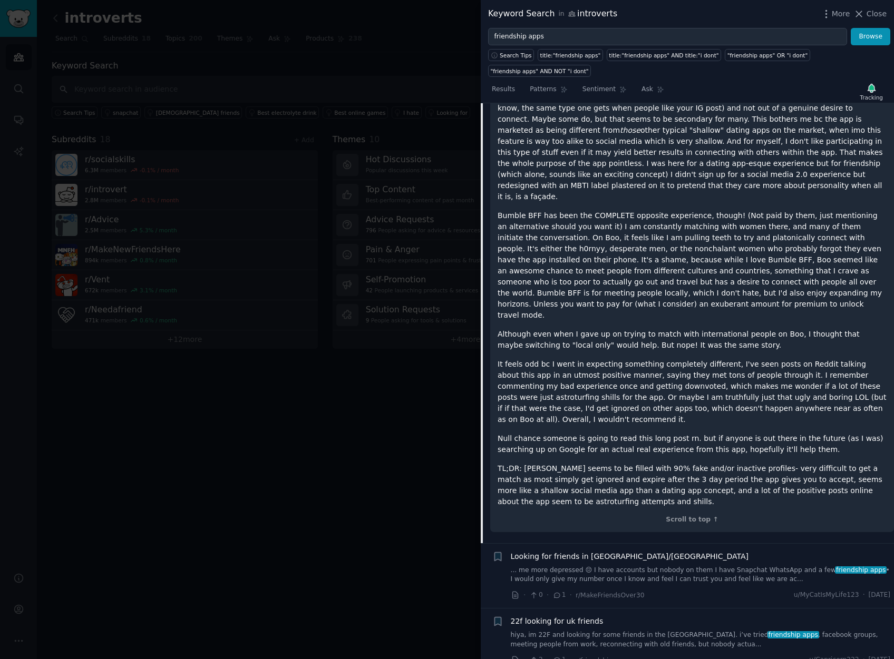
click at [630, 463] on p "TL;DR: [PERSON_NAME] seems to be filled with 90% fake and/or inactive profiles-…" at bounding box center [691, 485] width 389 height 44
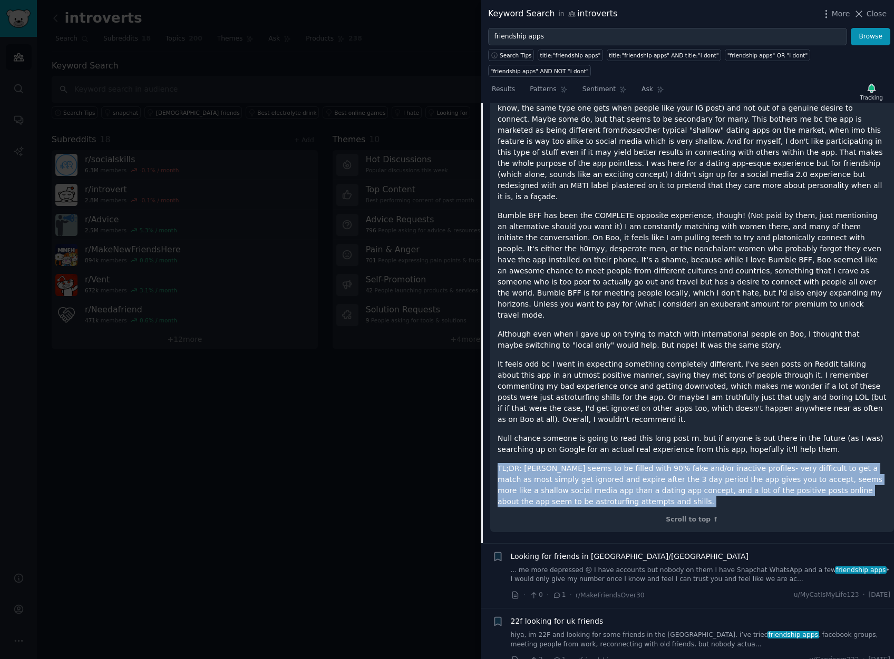
click at [630, 463] on p "TL;DR: [PERSON_NAME] seems to be filled with 90% fake and/or inactive profiles-…" at bounding box center [691, 485] width 389 height 44
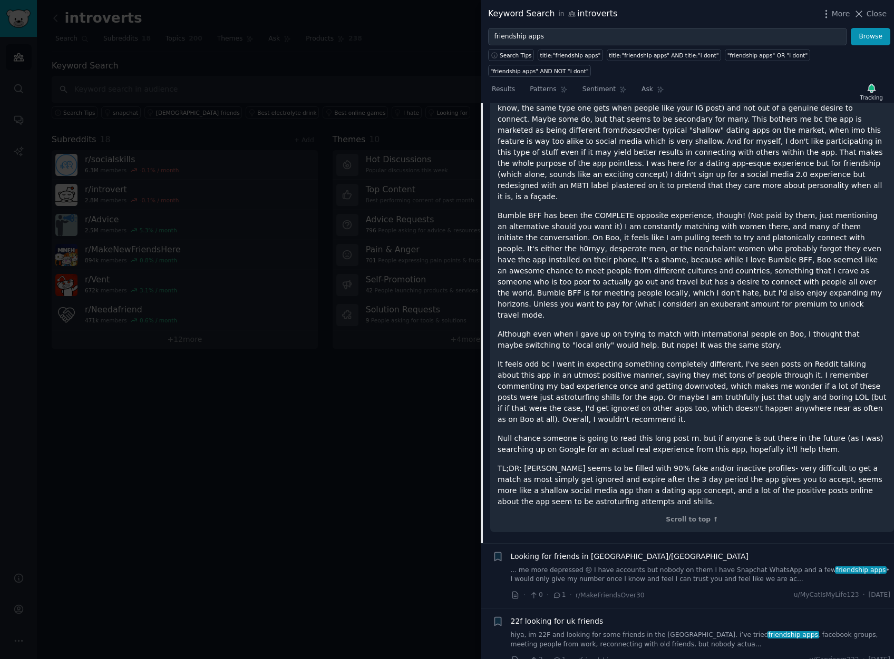
click at [613, 383] on div "A review on the Boo dating and friendship app: I am not sure how Boo is like fo…" at bounding box center [691, 177] width 389 height 661
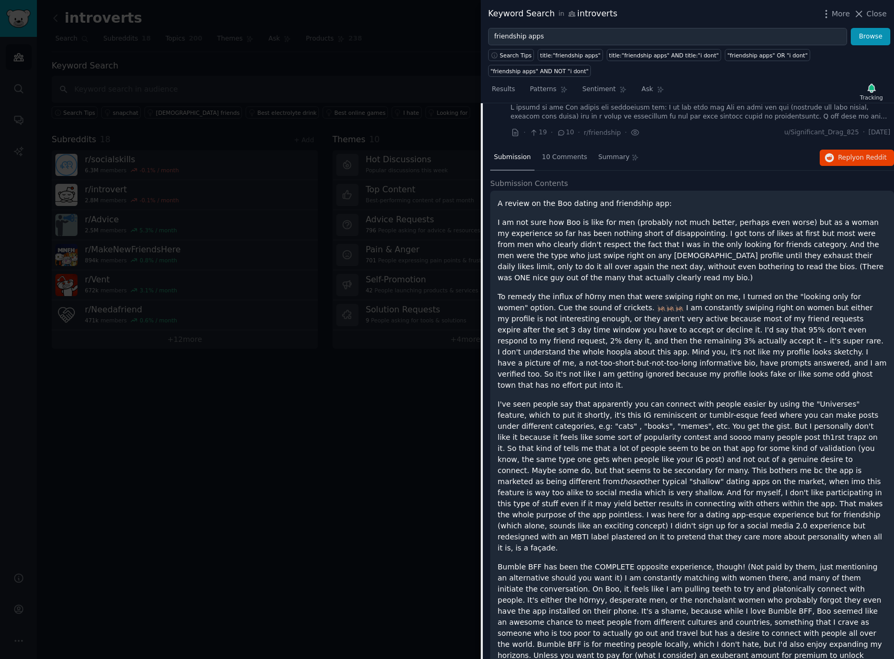
scroll to position [2591, 0]
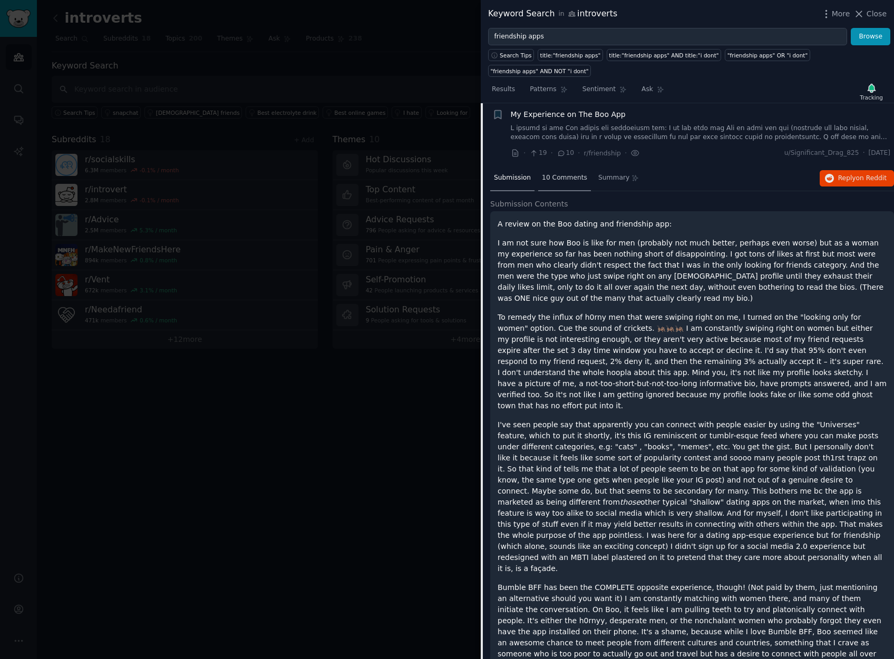
click at [574, 172] on div "10 Comments" at bounding box center [564, 178] width 53 height 25
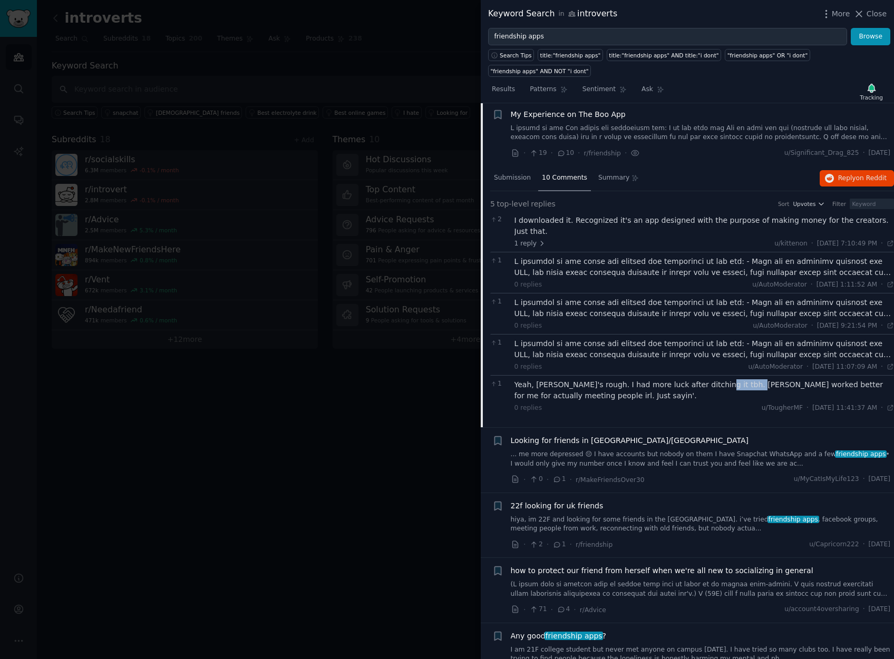
drag, startPoint x: 703, startPoint y: 364, endPoint x: 738, endPoint y: 364, distance: 34.2
click at [738, 379] on div "Yeah, [PERSON_NAME]'s rough. I had more luck after ditching it tbh. [PERSON_NAM…" at bounding box center [704, 390] width 380 height 22
copy div "Laylooper"
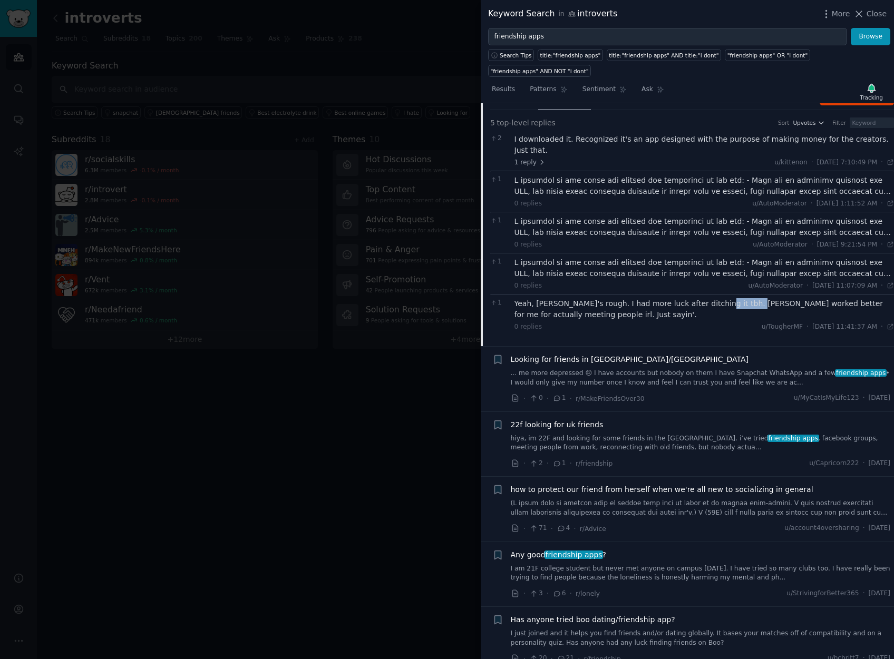
scroll to position [3038, 0]
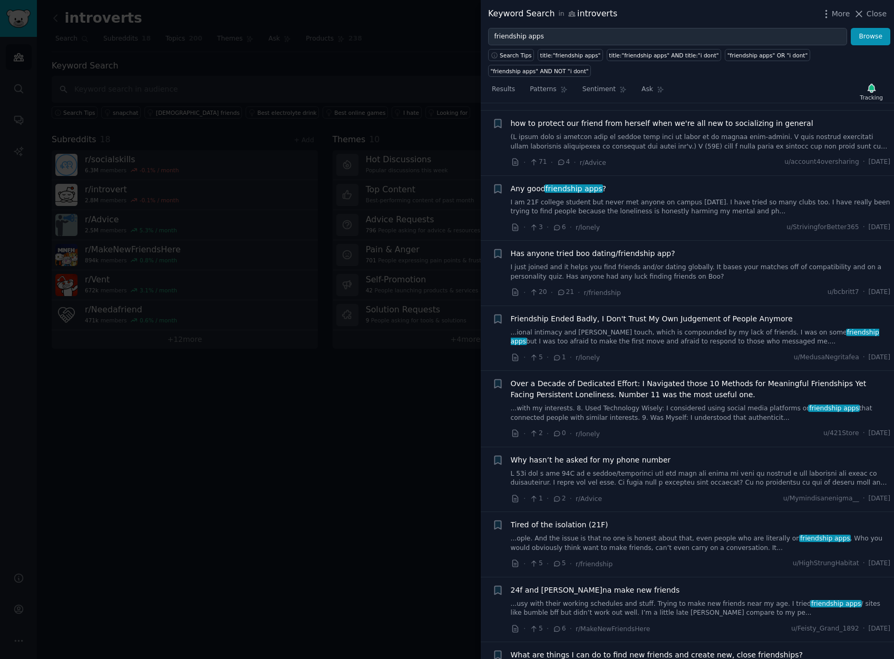
drag, startPoint x: 461, startPoint y: 444, endPoint x: 600, endPoint y: 424, distance: 140.0
click at [600, 424] on div "Keyword Search in introverts More Close friendship apps Browse Search Tips titl…" at bounding box center [447, 329] width 894 height 659
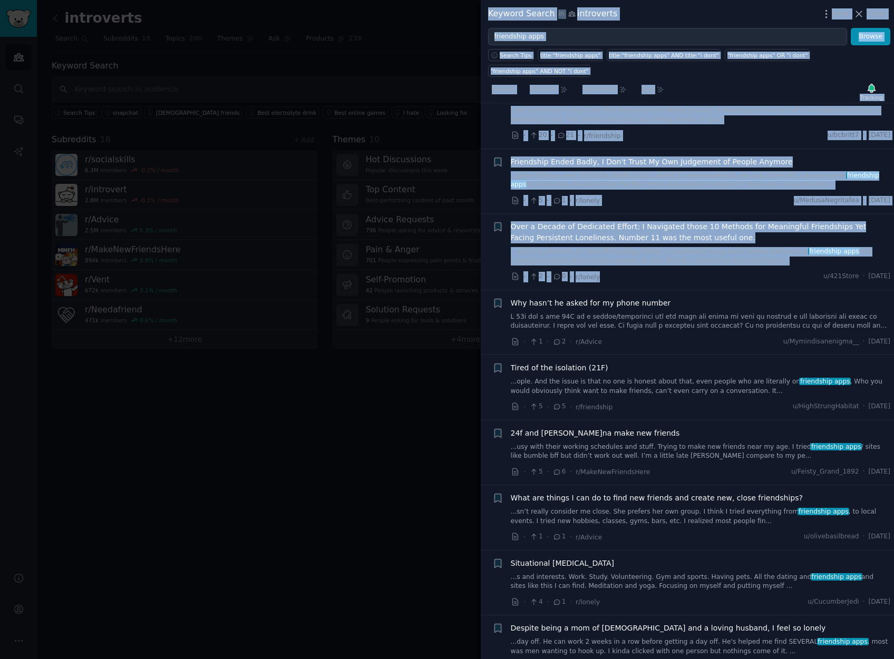
scroll to position [3203, 0]
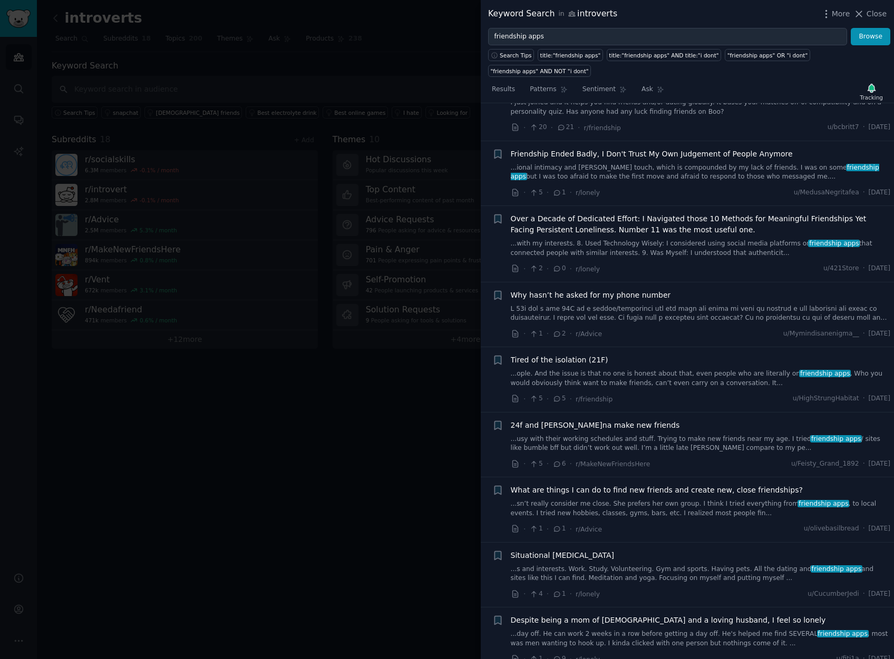
click at [715, 413] on li "+ 24f and [PERSON_NAME]na make new friends ...usy with their working schedules …" at bounding box center [686, 445] width 413 height 65
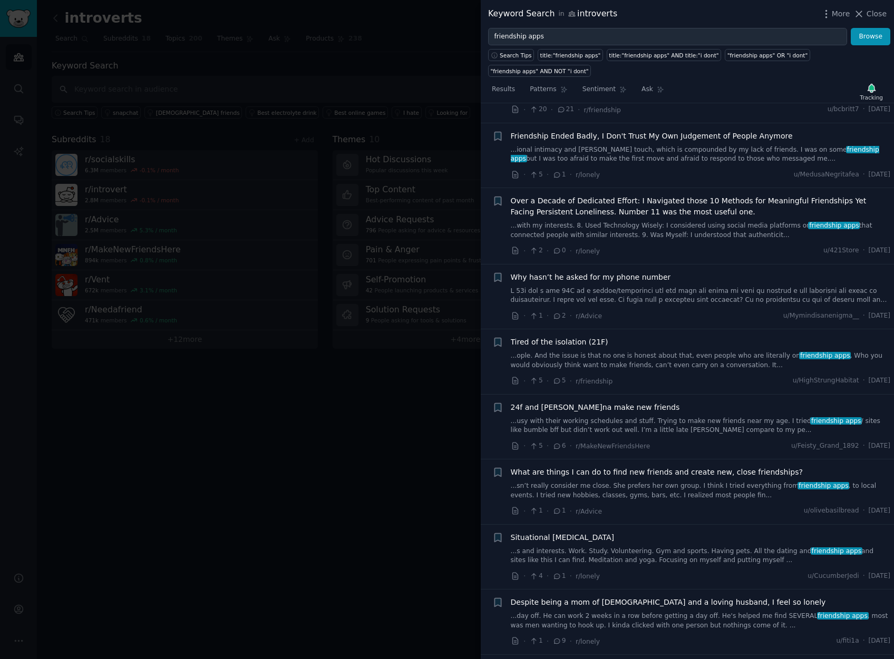
scroll to position [3236, 0]
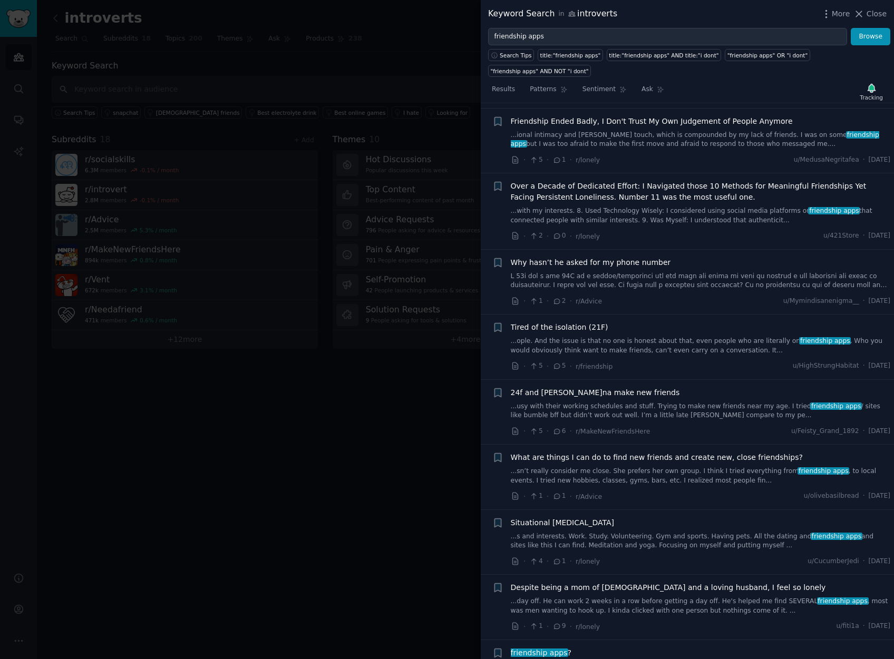
click at [715, 402] on link "...usy with their working schedules and stuff. Trying to make new friends near …" at bounding box center [701, 411] width 380 height 18
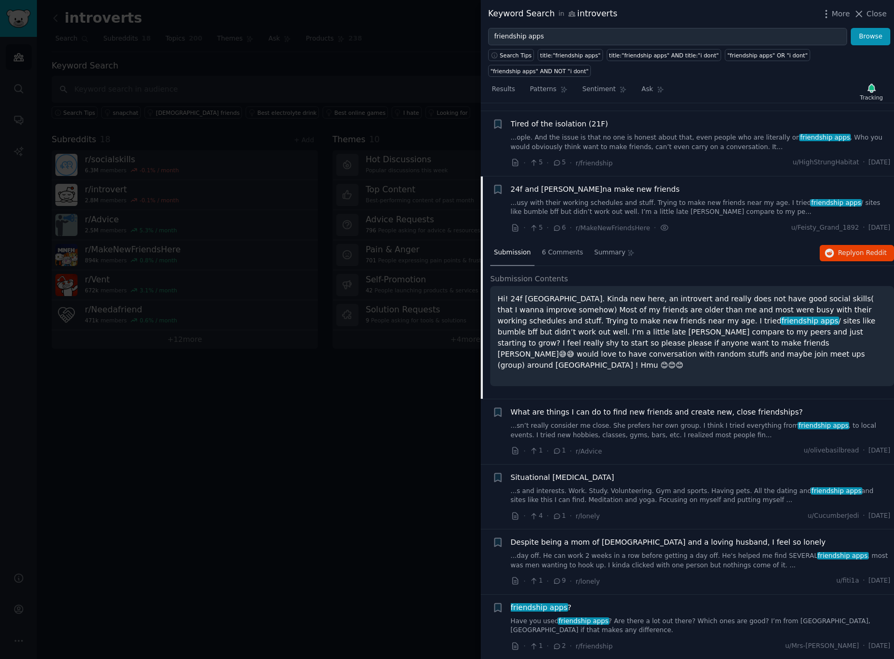
scroll to position [3240, 0]
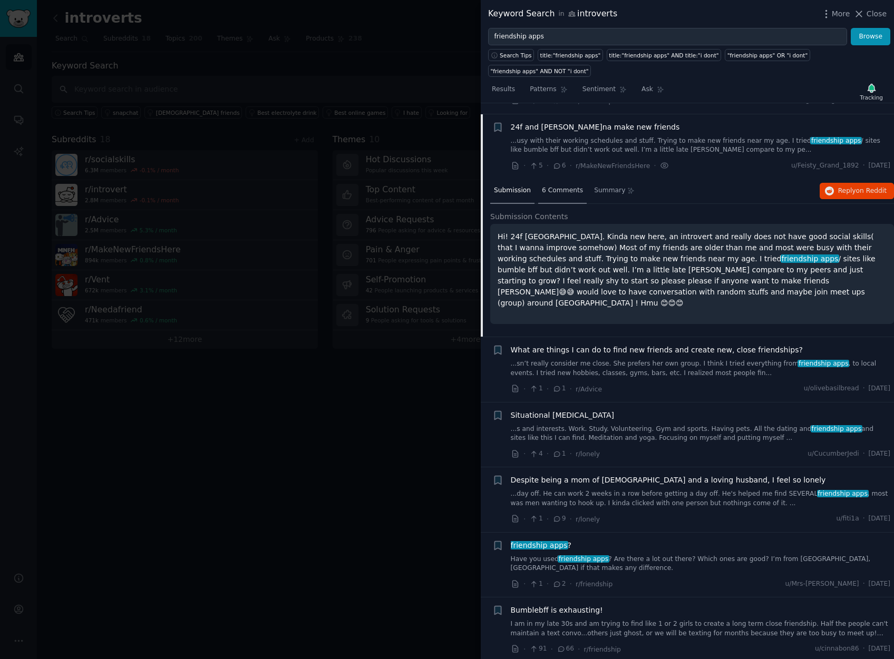
click at [573, 184] on div "6 Comments" at bounding box center [562, 191] width 48 height 25
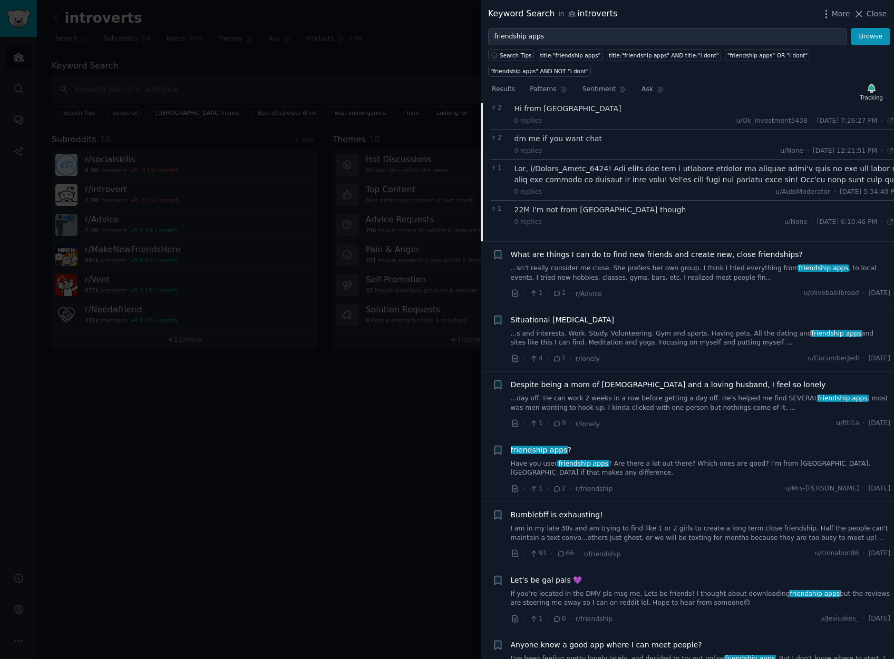
scroll to position [3467, 0]
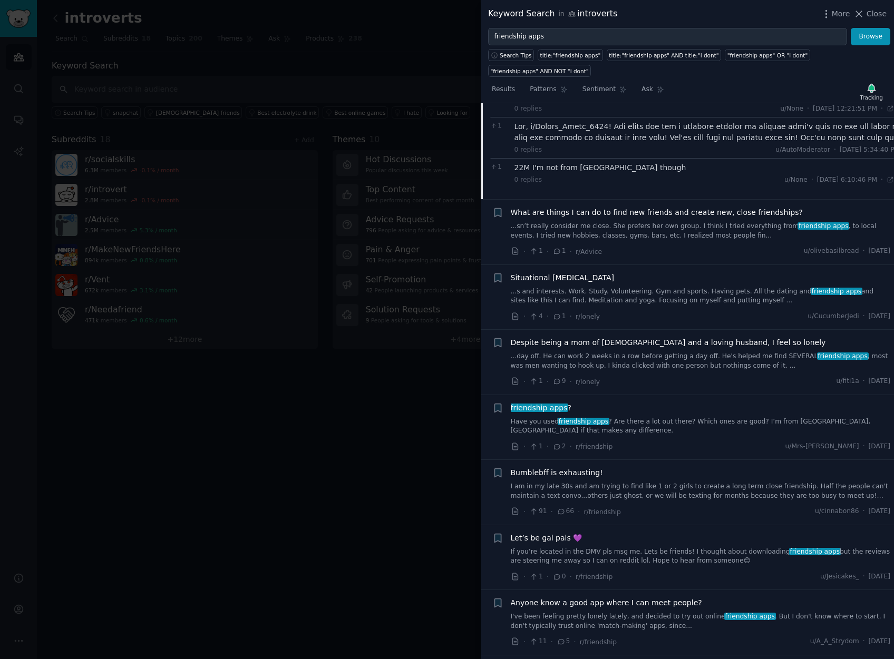
click at [655, 222] on link "...sn’t really consider me close. She prefers her own group. I think I tried ev…" at bounding box center [701, 231] width 380 height 18
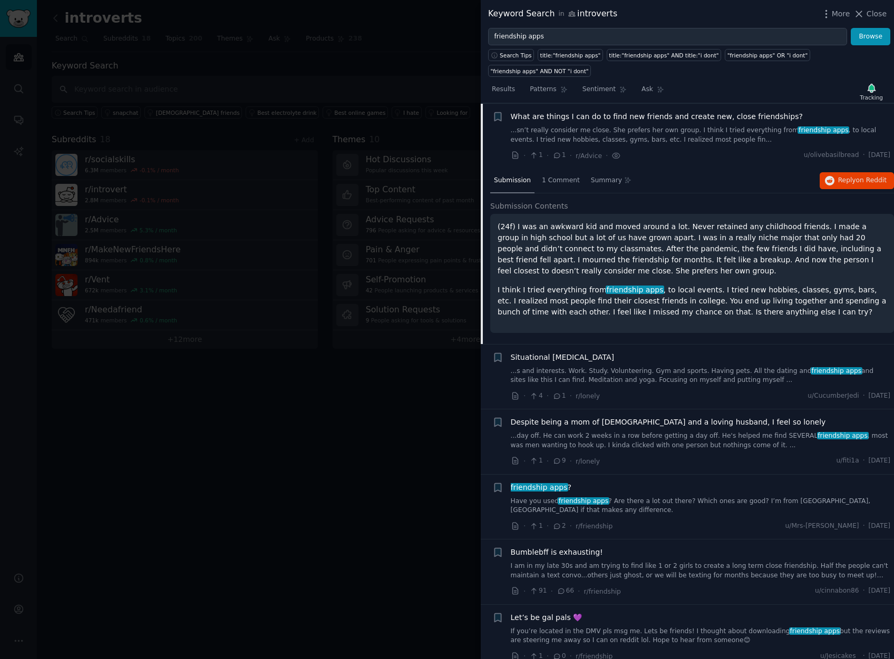
scroll to position [3305, 0]
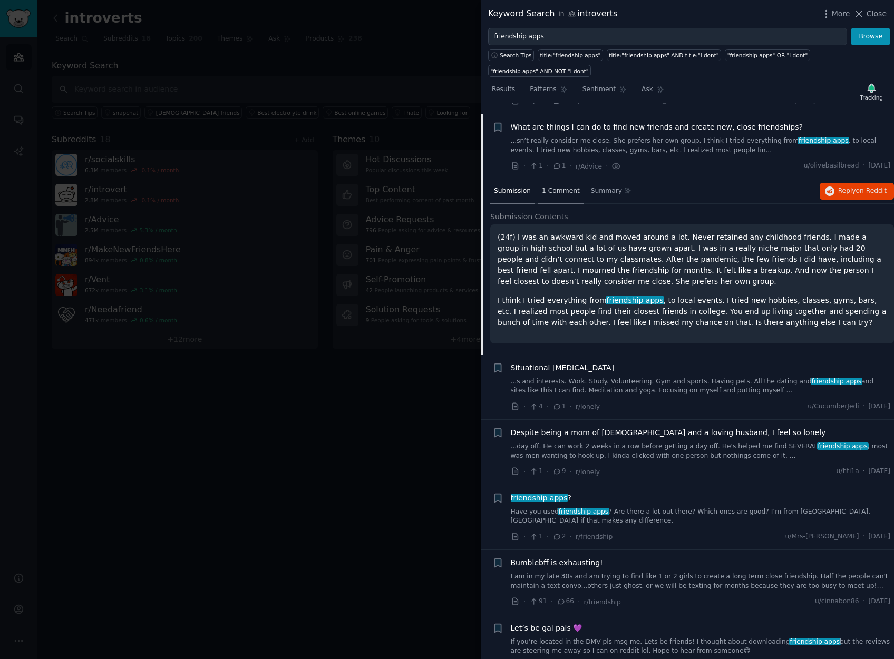
click at [549, 187] on span "1 Comment" at bounding box center [561, 191] width 38 height 9
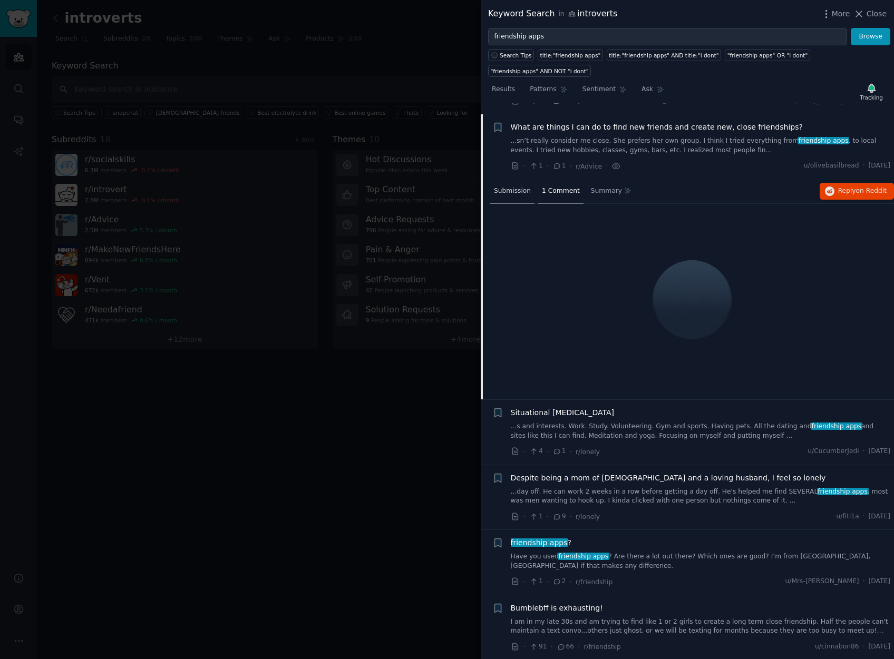
click at [513, 185] on div "Submission" at bounding box center [512, 191] width 44 height 25
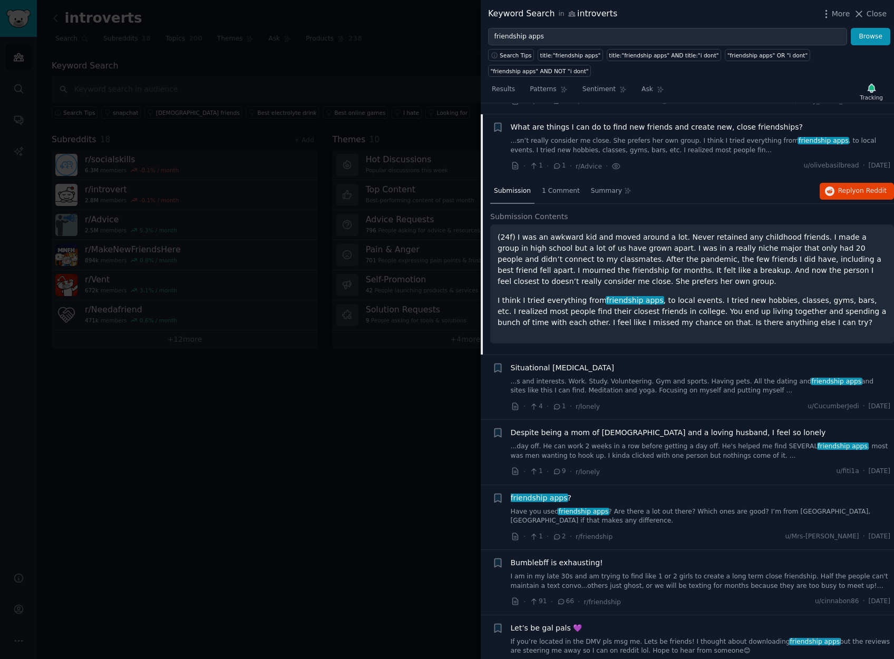
click at [668, 495] on div "friendship apps ? Have you used friendship apps ? Are there a lot out there? Wh…" at bounding box center [701, 509] width 380 height 33
click at [669, 507] on link "Have you used friendship apps ? Are there a lot out there? Which ones are good?…" at bounding box center [701, 516] width 380 height 18
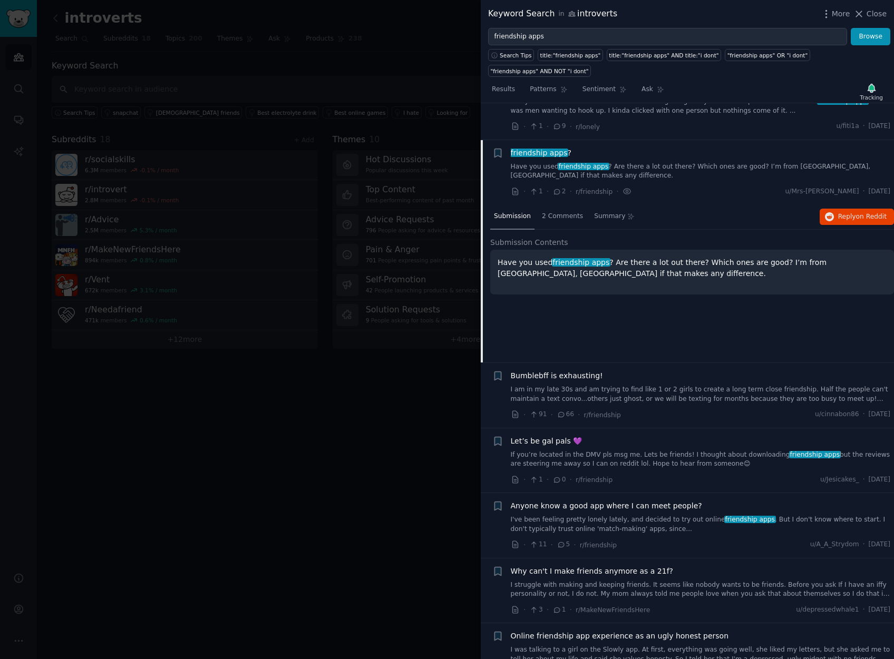
scroll to position [3500, 0]
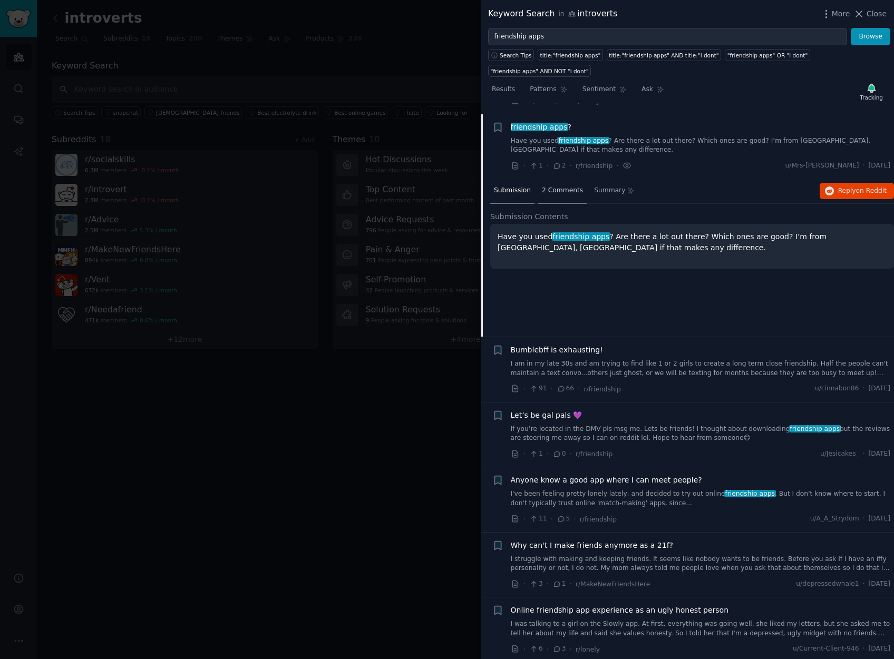
click at [550, 186] on span "2 Comments" at bounding box center [562, 190] width 41 height 9
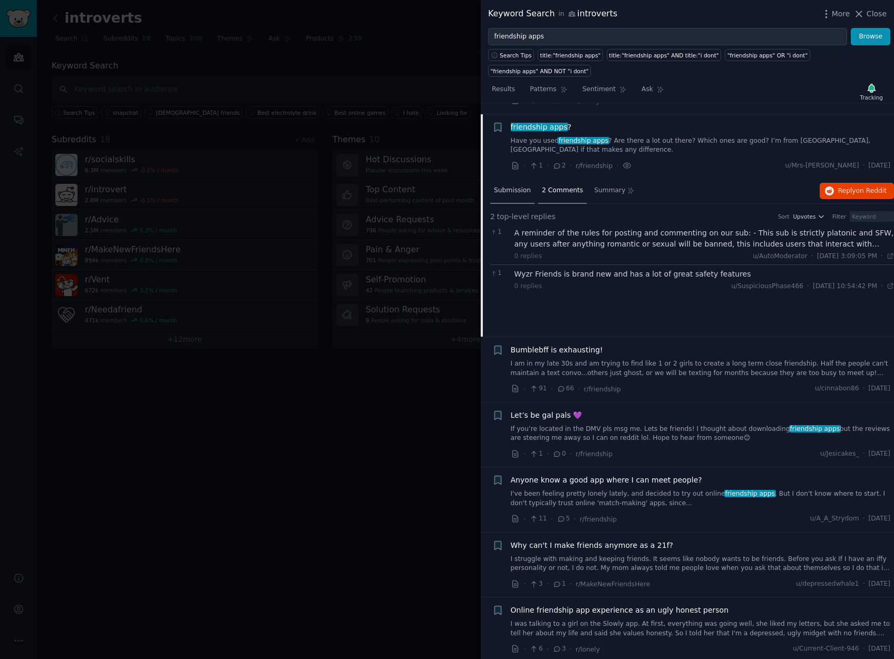
click at [527, 187] on div "Submission" at bounding box center [512, 191] width 44 height 25
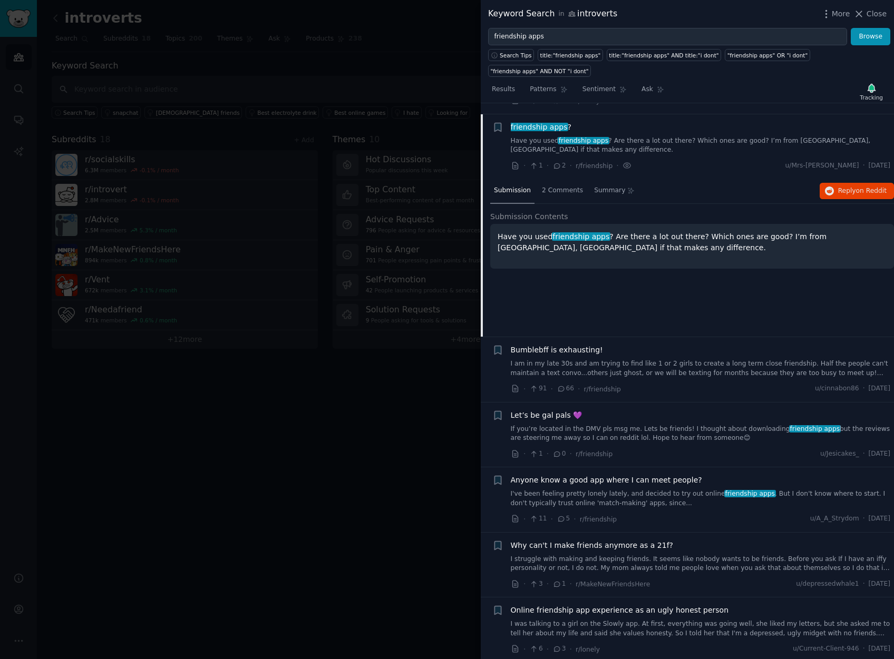
click at [645, 136] on link "Have you used friendship apps ? Are there a lot out there? Which ones are good?…" at bounding box center [701, 145] width 380 height 18
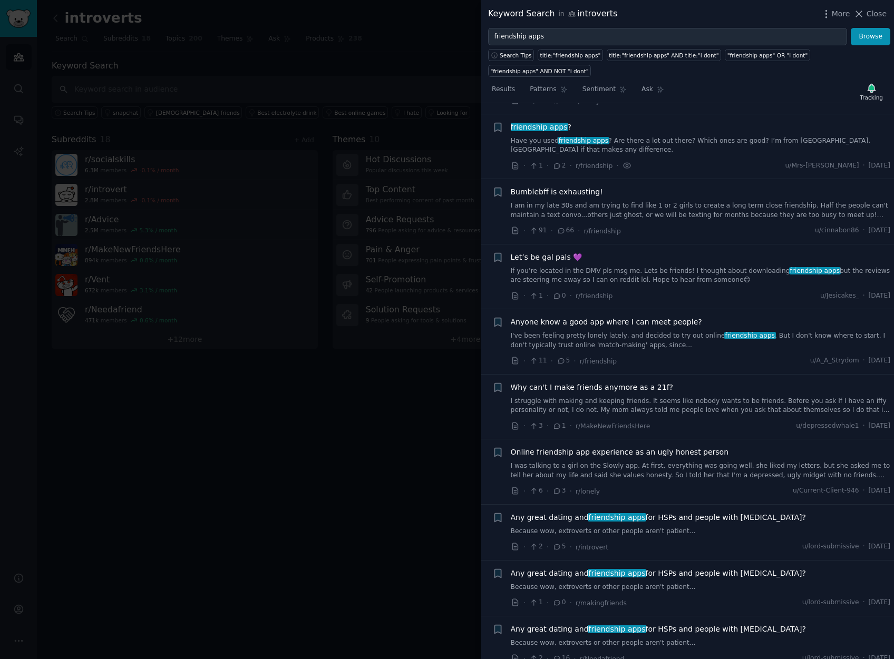
click at [716, 462] on link "I was talking to a girl on the Slowly app. At first, everything was going well,…" at bounding box center [701, 471] width 380 height 18
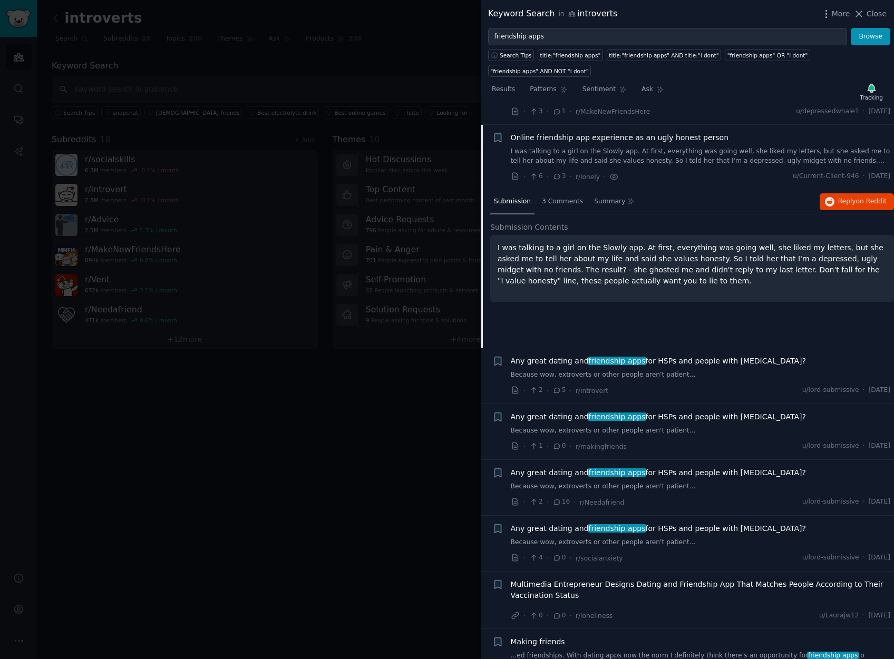
scroll to position [3825, 0]
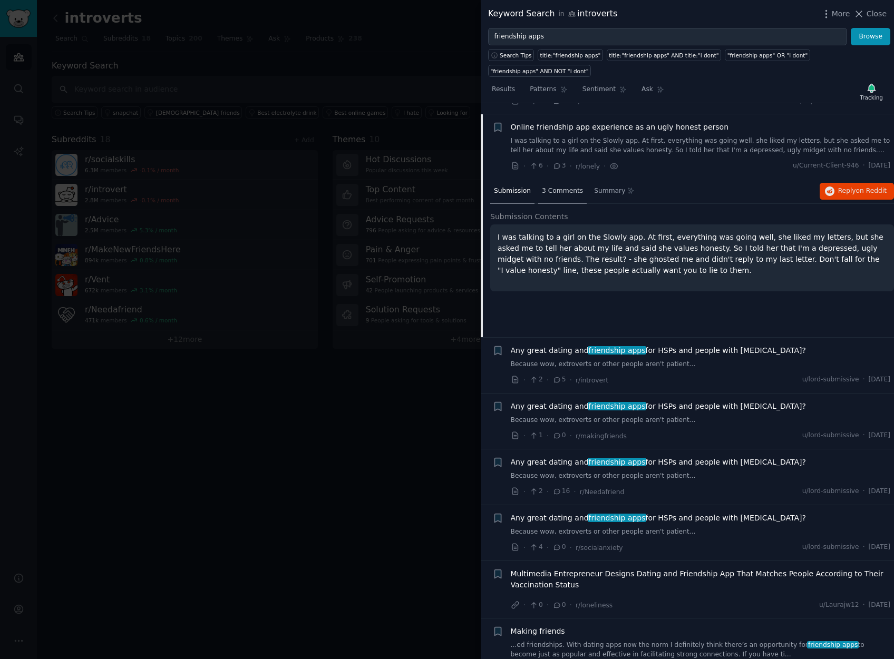
click at [542, 184] on div "3 Comments" at bounding box center [562, 191] width 48 height 25
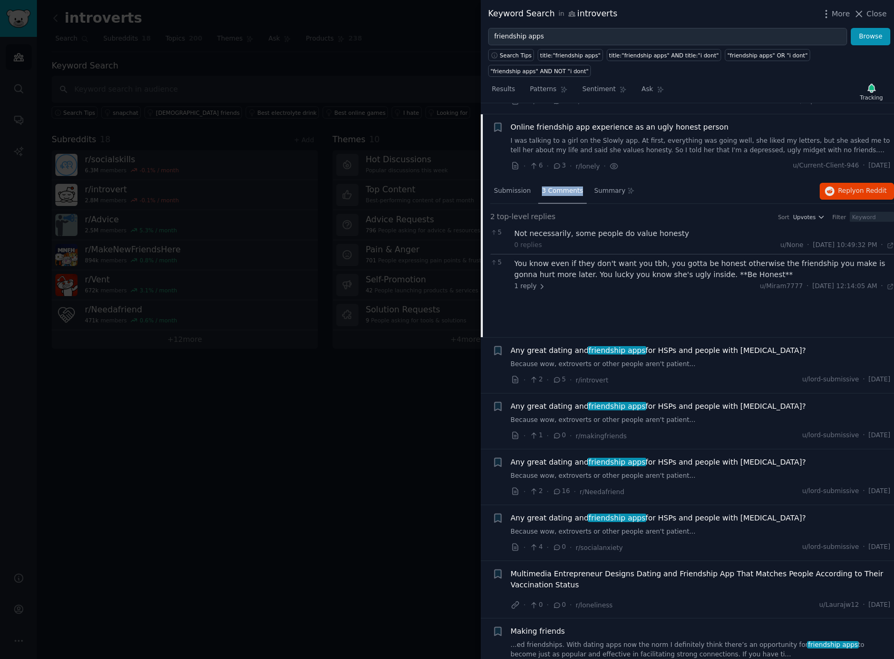
click at [621, 142] on link "I was talking to a girl on the Slowly app. At first, everything was going well,…" at bounding box center [701, 145] width 380 height 18
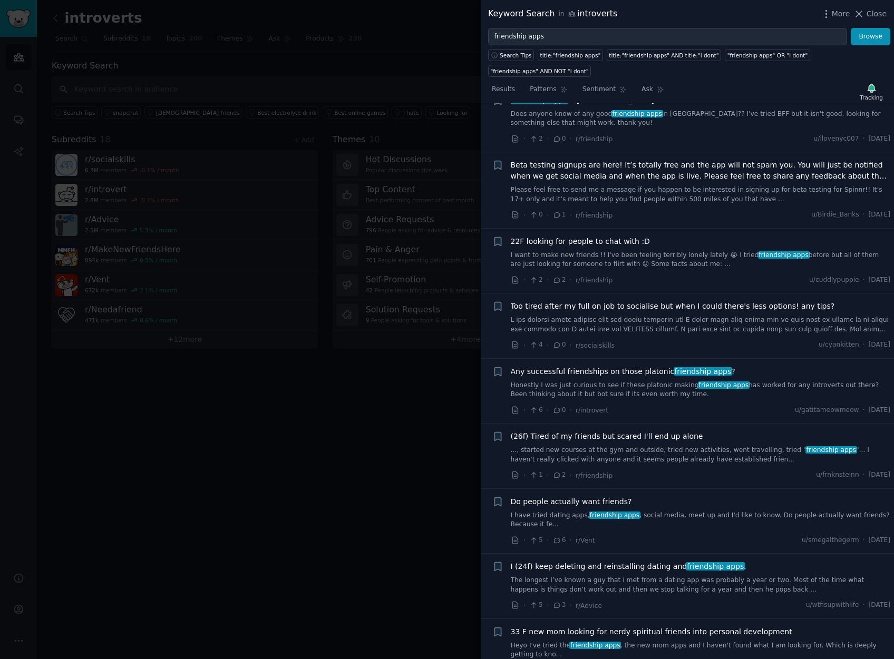
scroll to position [4307, 0]
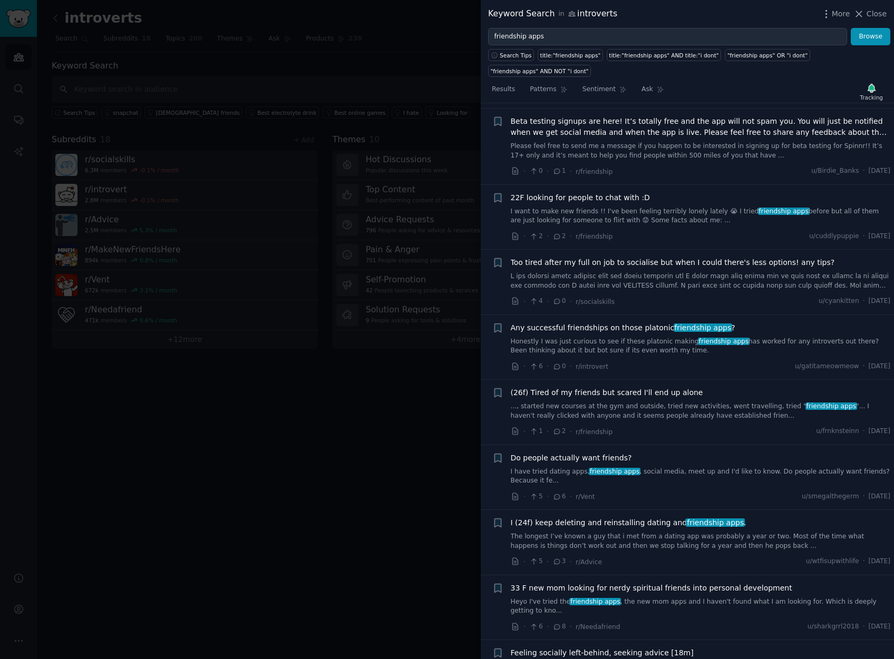
click at [632, 337] on link "Honestly I was just curious to see if these platonic making friendship apps has…" at bounding box center [701, 346] width 380 height 18
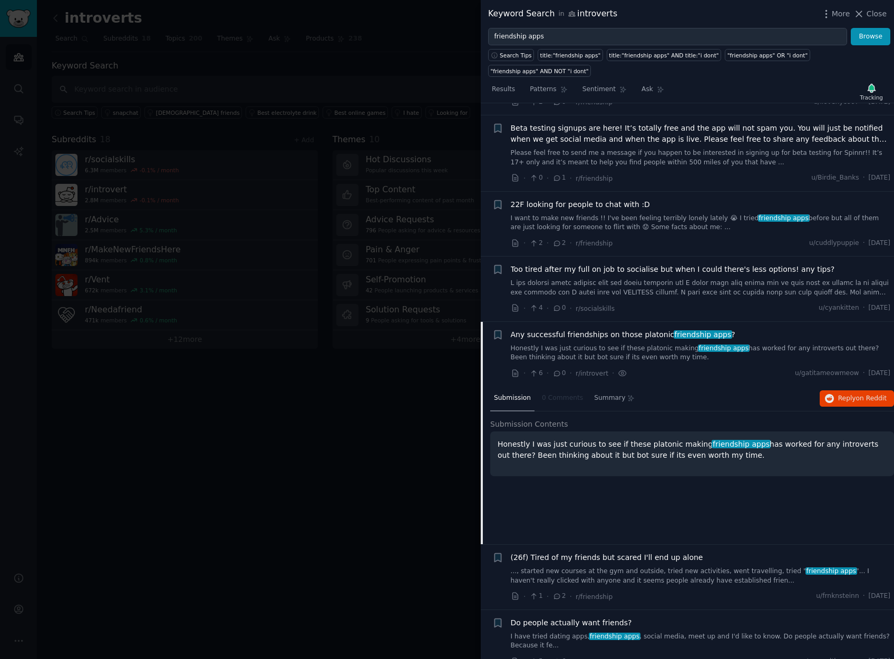
scroll to position [4295, 0]
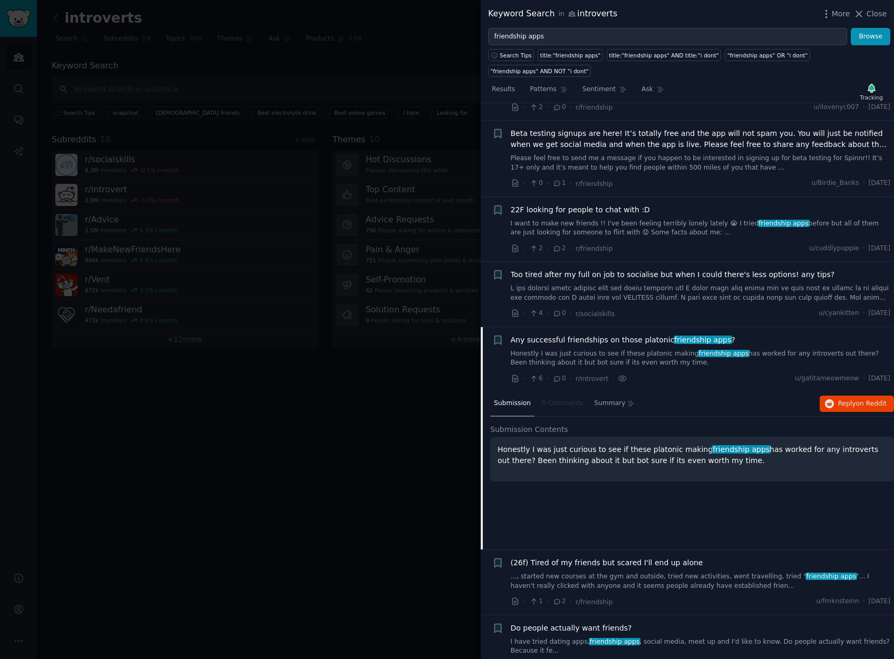
click at [568, 350] on link "Honestly I was just curious to see if these platonic making friendship apps has…" at bounding box center [701, 358] width 380 height 18
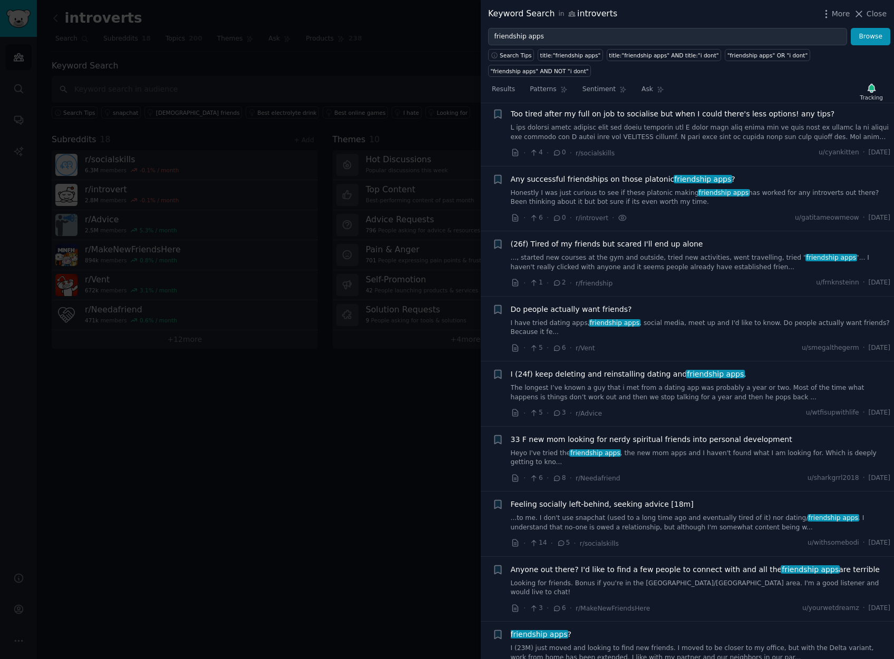
scroll to position [4508, 0]
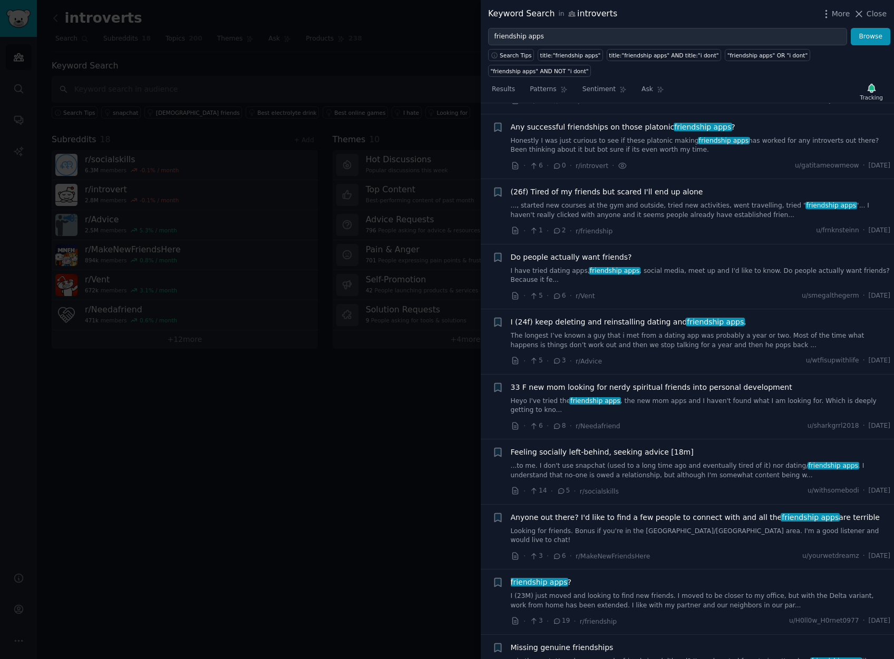
click at [696, 267] on link "I have tried dating apps, friendship apps , social media, meet up and I'd like …" at bounding box center [701, 276] width 380 height 18
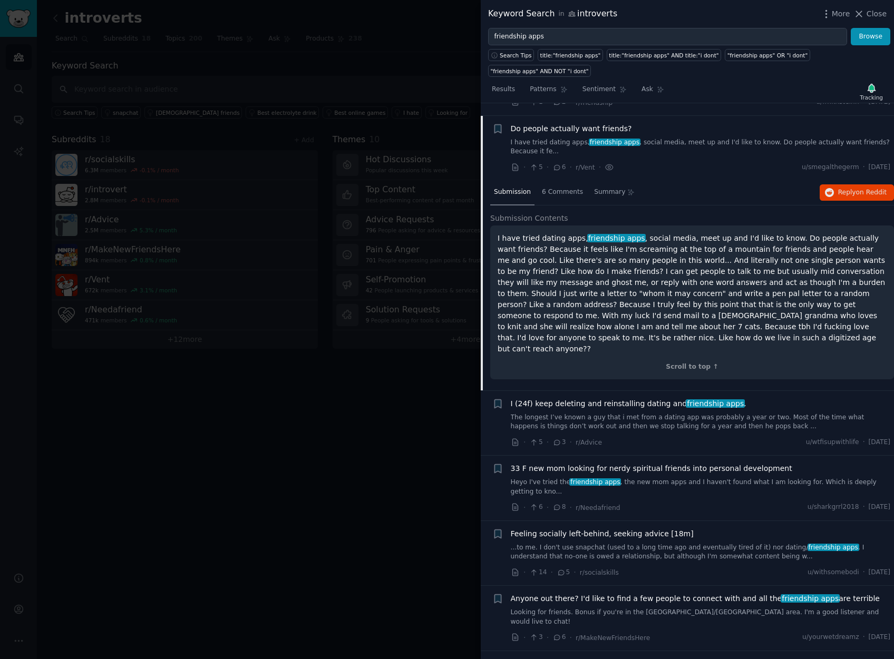
scroll to position [4638, 0]
click at [558, 186] on span "6 Comments" at bounding box center [562, 190] width 41 height 9
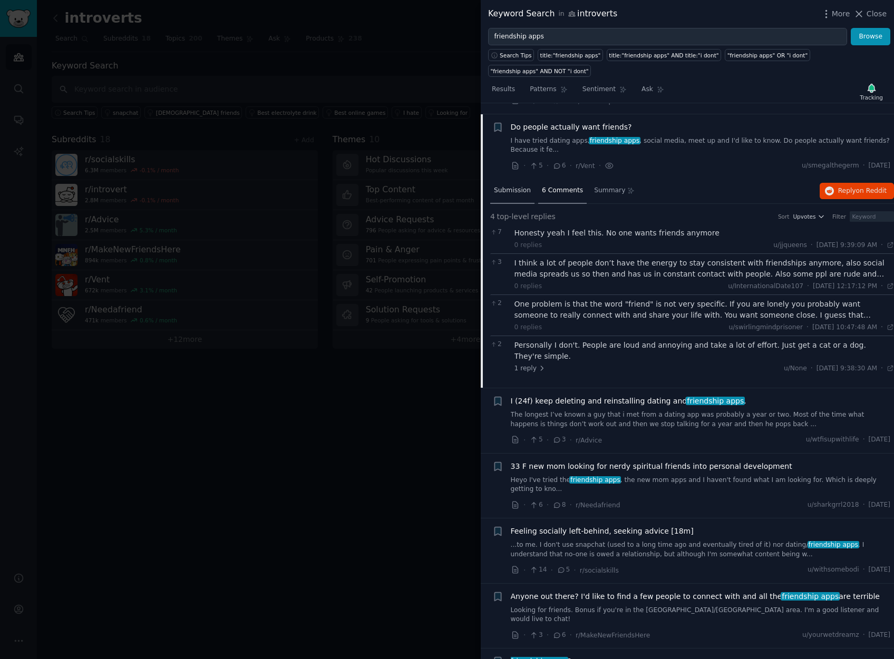
click at [518, 186] on span "Submission" at bounding box center [512, 190] width 37 height 9
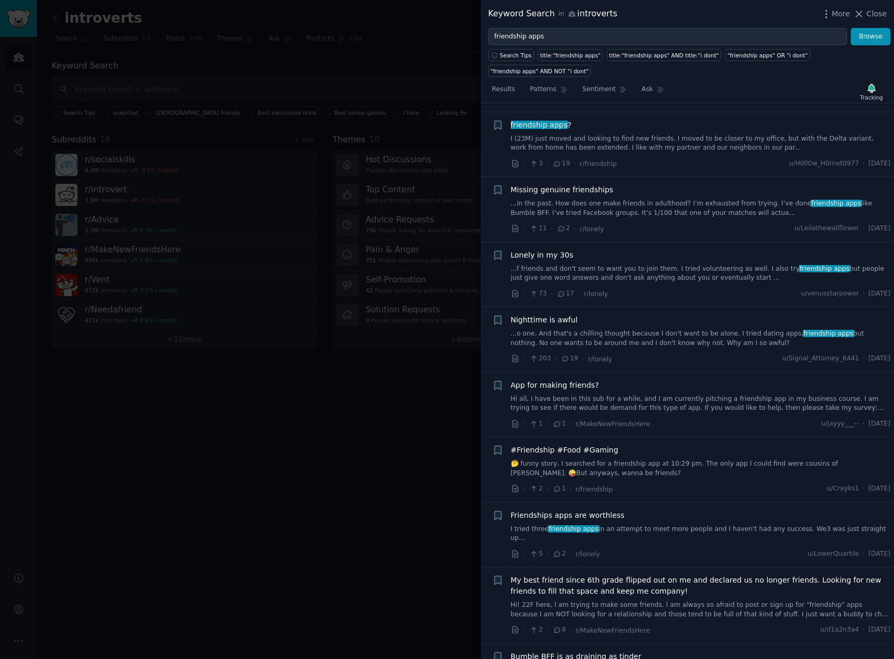
scroll to position [5275, 0]
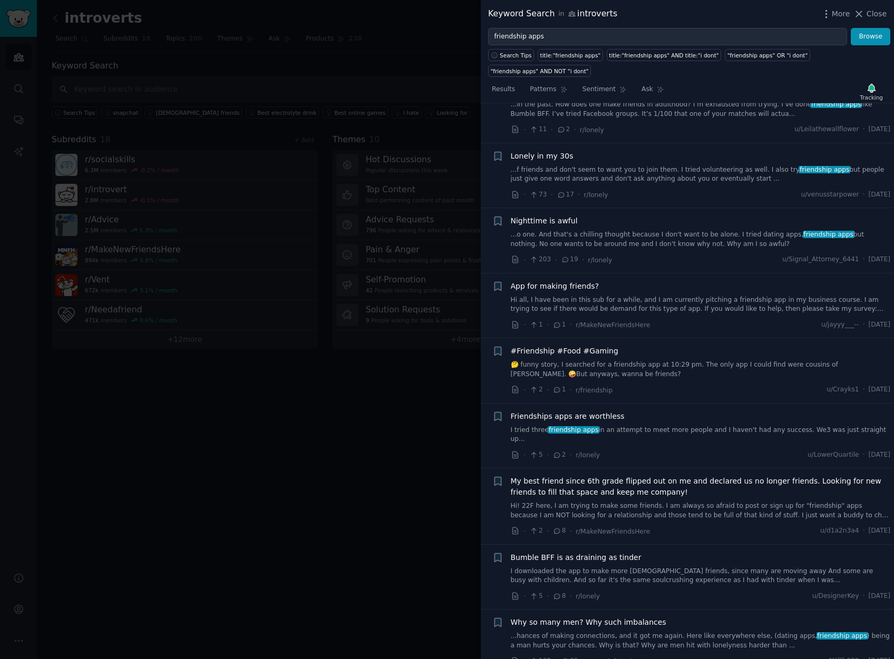
click at [544, 296] on link "Hi all, I have been in this sub for a while, and I am currently pitching a frie…" at bounding box center [701, 305] width 380 height 18
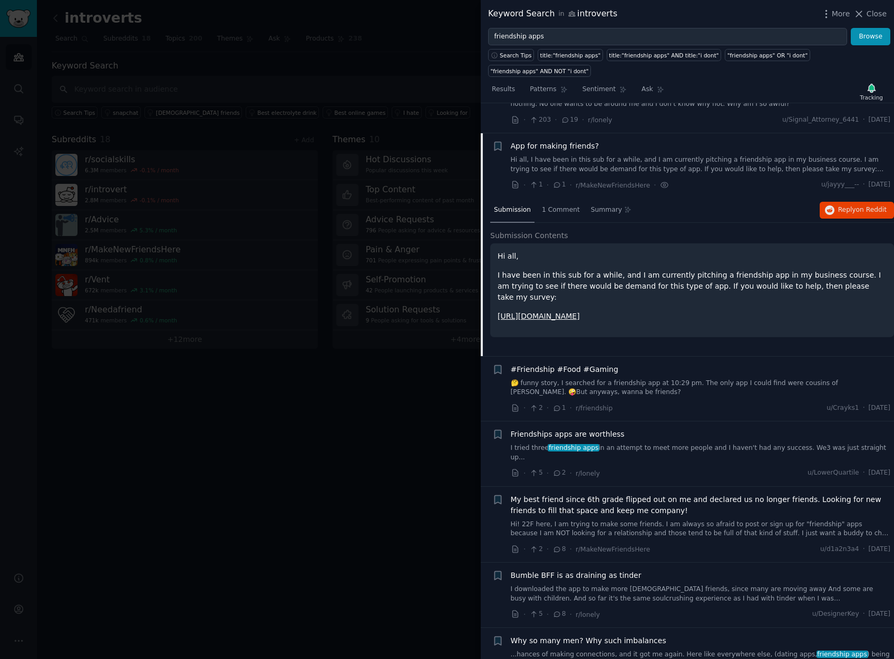
scroll to position [5215, 0]
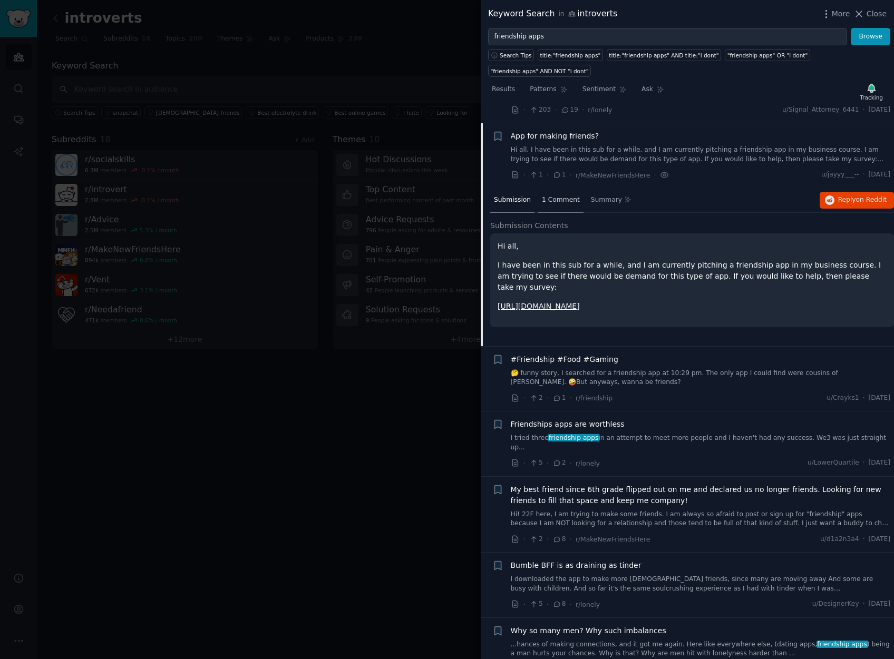
click at [547, 195] on span "1 Comment" at bounding box center [561, 199] width 38 height 9
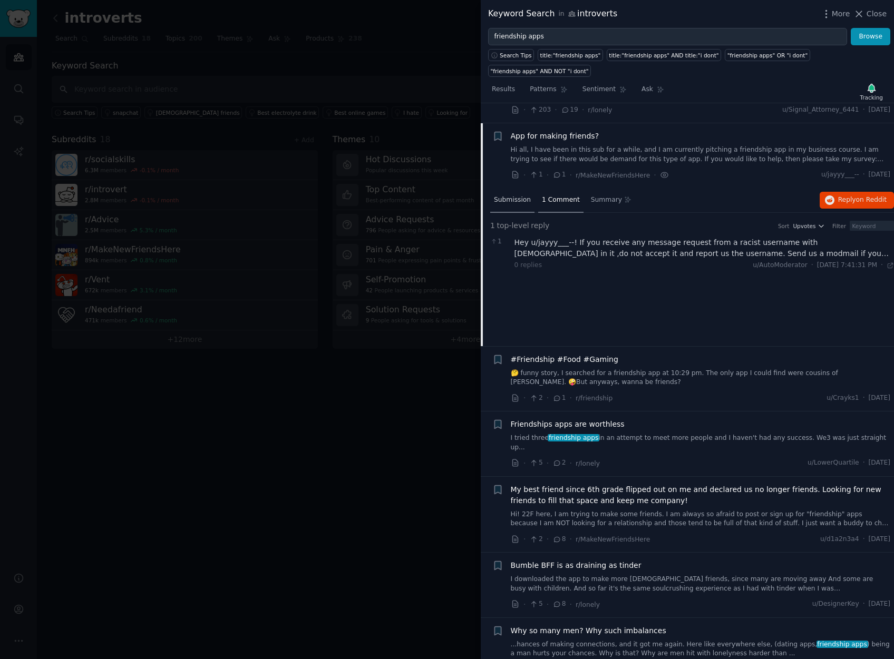
click at [515, 195] on span "Submission" at bounding box center [512, 199] width 37 height 9
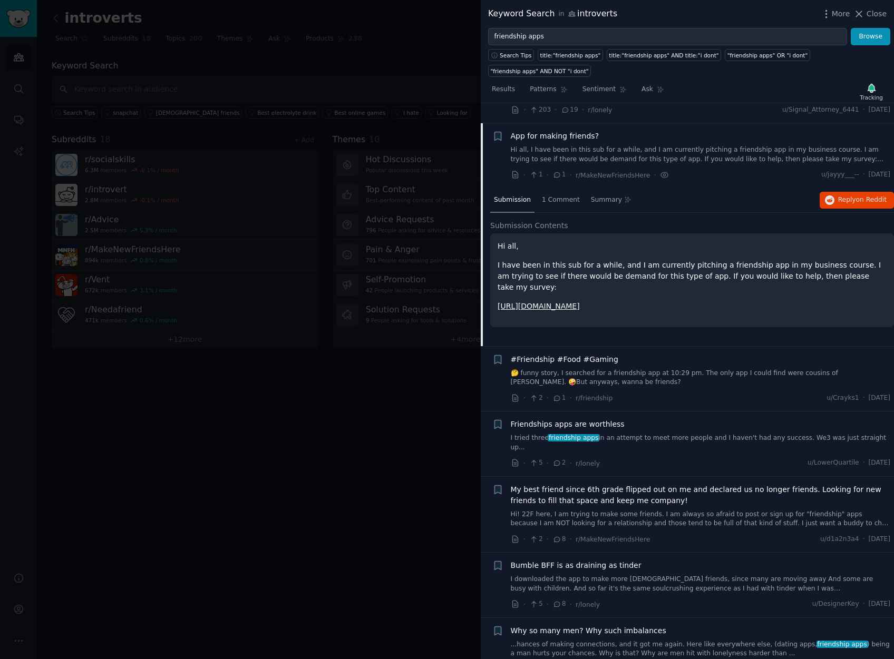
click at [647, 145] on link "Hi all, I have been in this sub for a while, and I am currently pitching a frie…" at bounding box center [701, 154] width 380 height 18
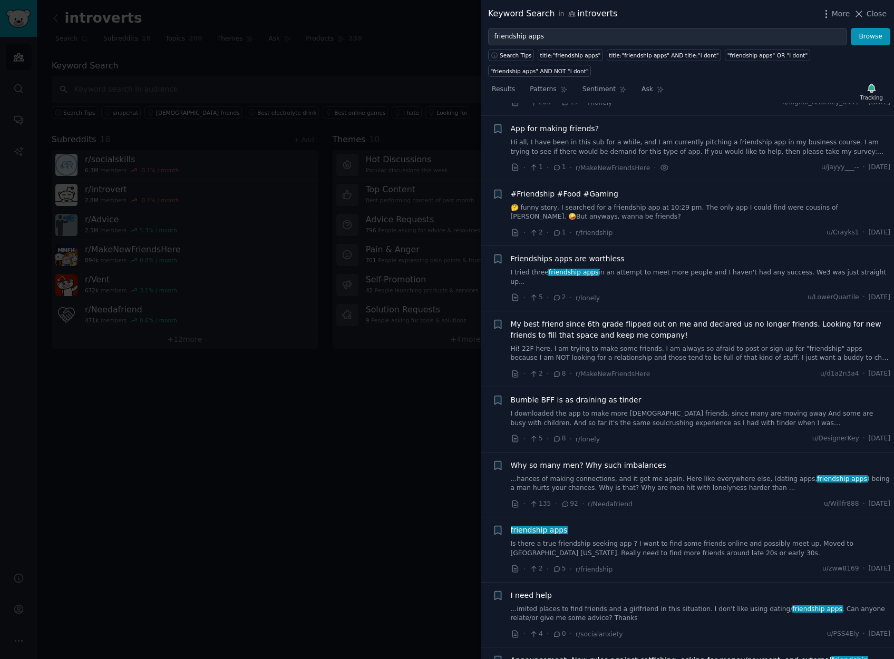
scroll to position [5223, 0]
click at [610, 268] on link "I tried three friendship apps in an attempt to meet more people and I haven't h…" at bounding box center [701, 277] width 380 height 18
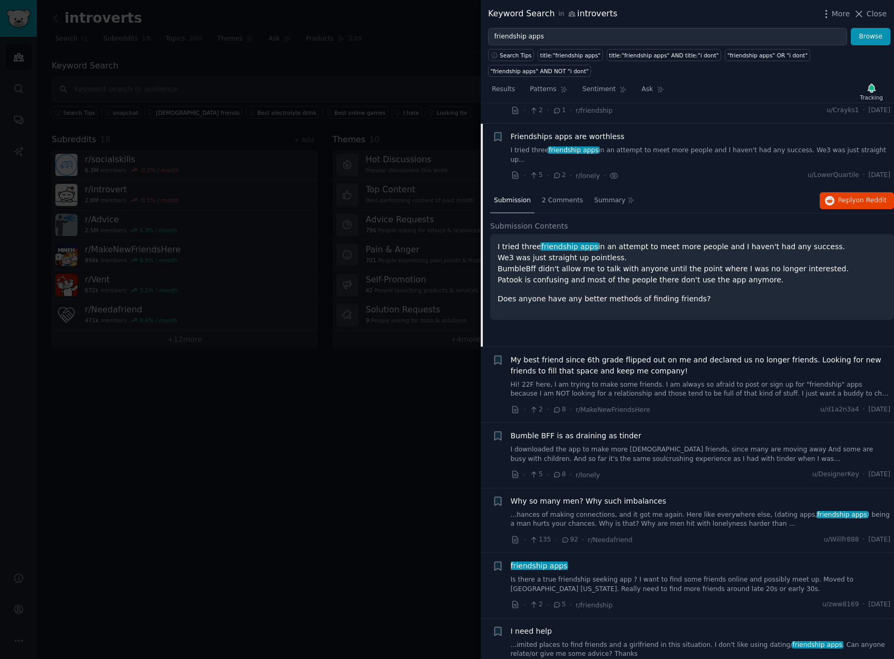
scroll to position [5345, 0]
click at [621, 253] on p "I tried three friendship apps in an attempt to meet more people and I haven't h…" at bounding box center [691, 263] width 389 height 44
click at [608, 293] on p "Does anyone have any better methods of finding friends?" at bounding box center [691, 298] width 389 height 11
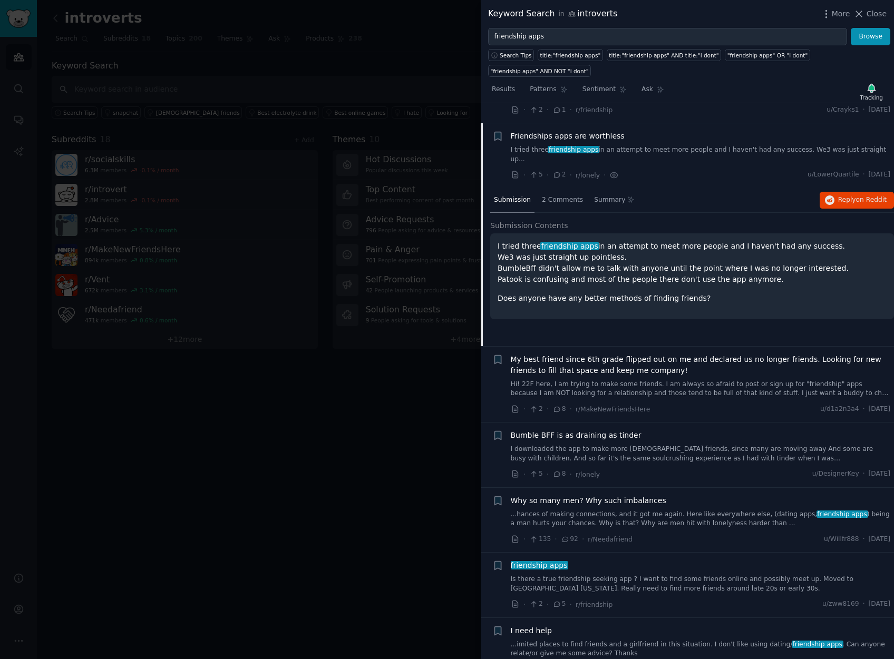
click at [615, 131] on span "Friendships apps are worthless" at bounding box center [568, 136] width 114 height 11
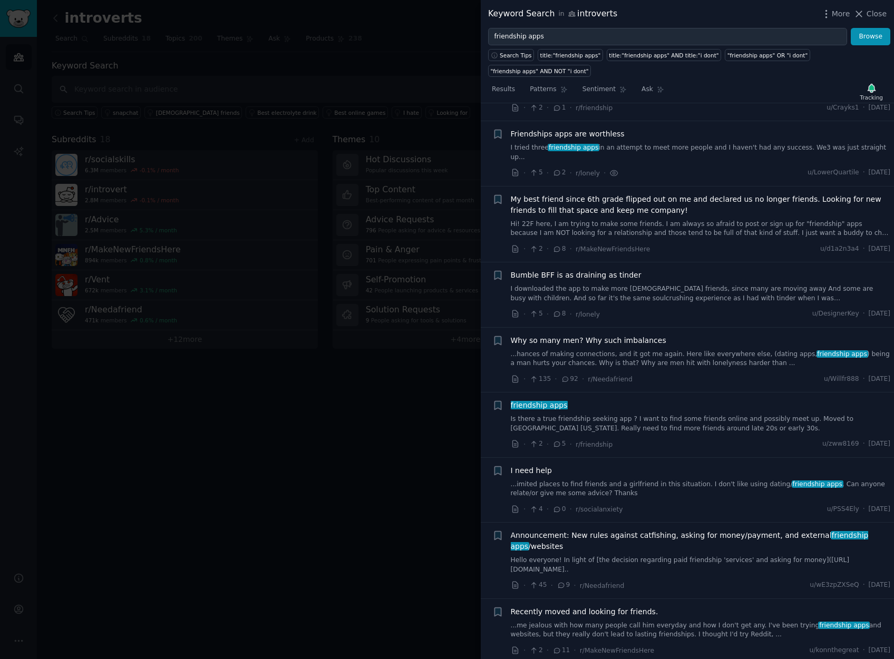
scroll to position [5349, 0]
click at [631, 348] on link "...hances of making connections, and it got me again. Here like everywhere else…" at bounding box center [701, 357] width 380 height 18
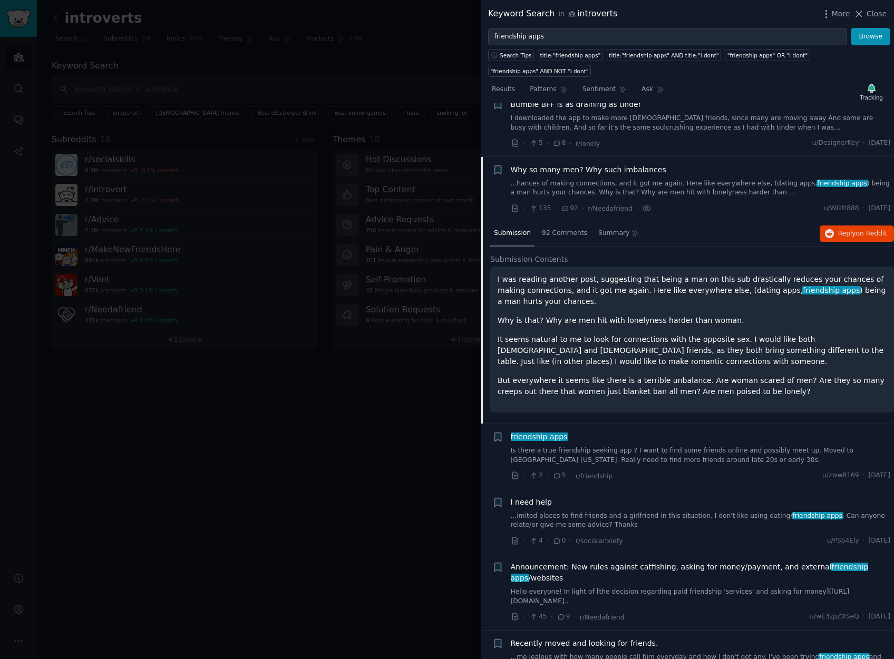
scroll to position [5542, 0]
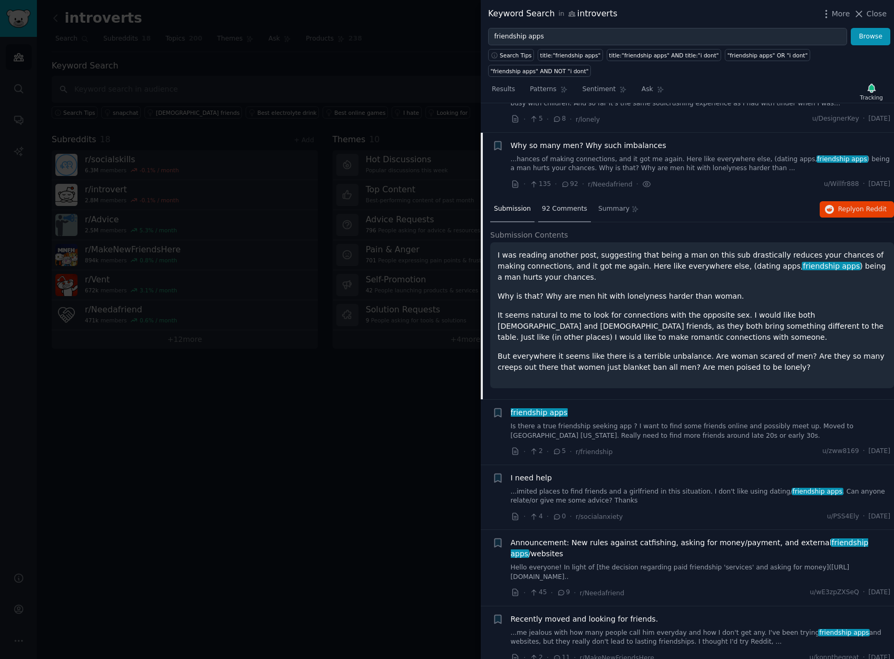
click at [566, 204] on span "92 Comments" at bounding box center [564, 208] width 45 height 9
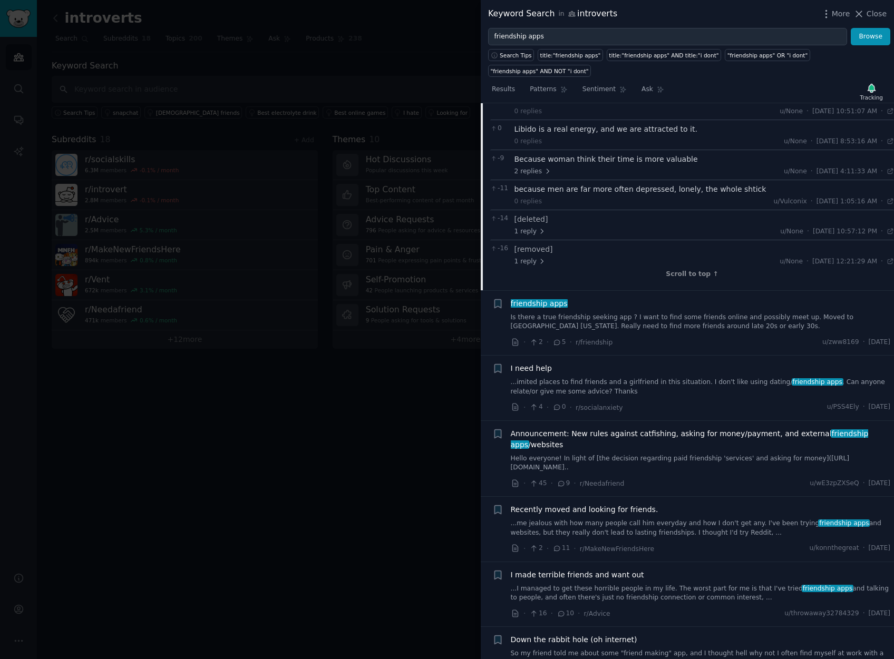
scroll to position [6311, 0]
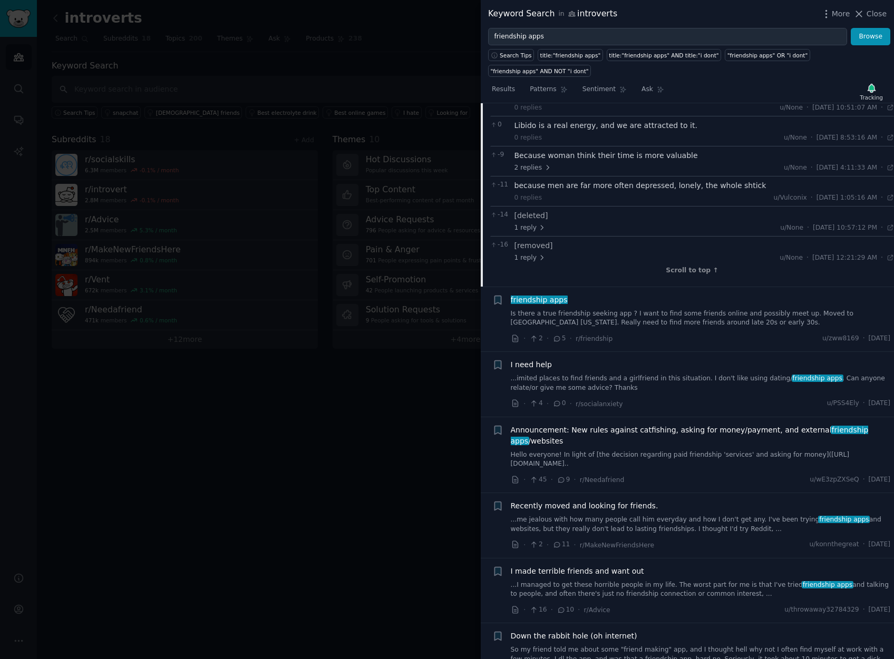
click at [619, 515] on link "...me jealous with how many people call him everyday and how I don't get any. I…" at bounding box center [701, 524] width 380 height 18
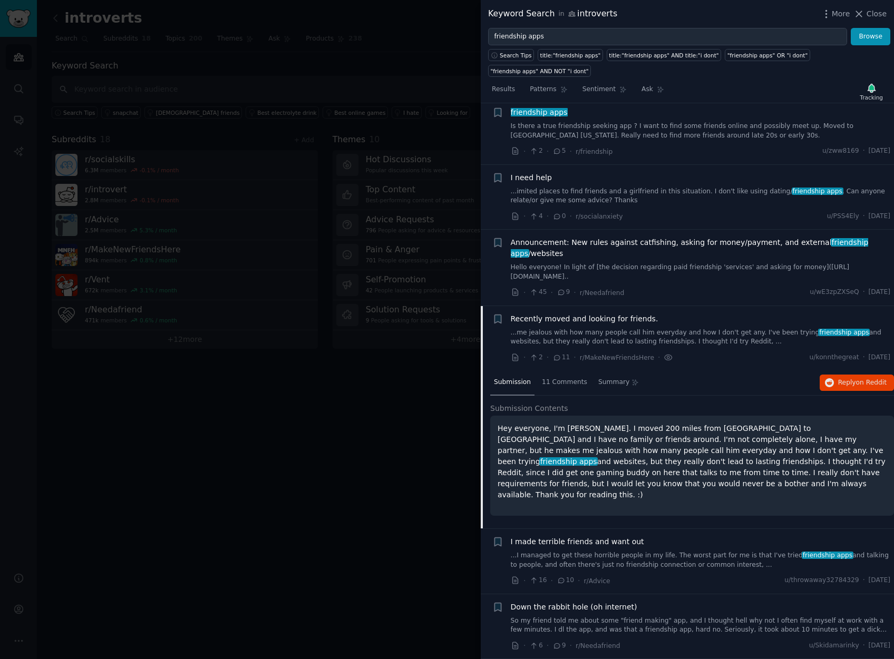
scroll to position [5610, 0]
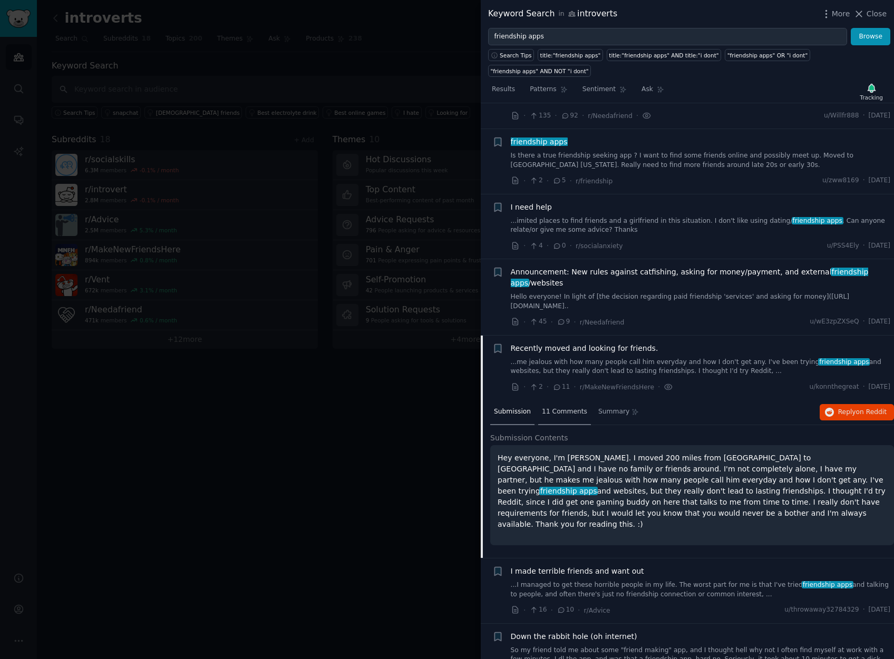
click at [547, 407] on span "11 Comments" at bounding box center [564, 411] width 45 height 9
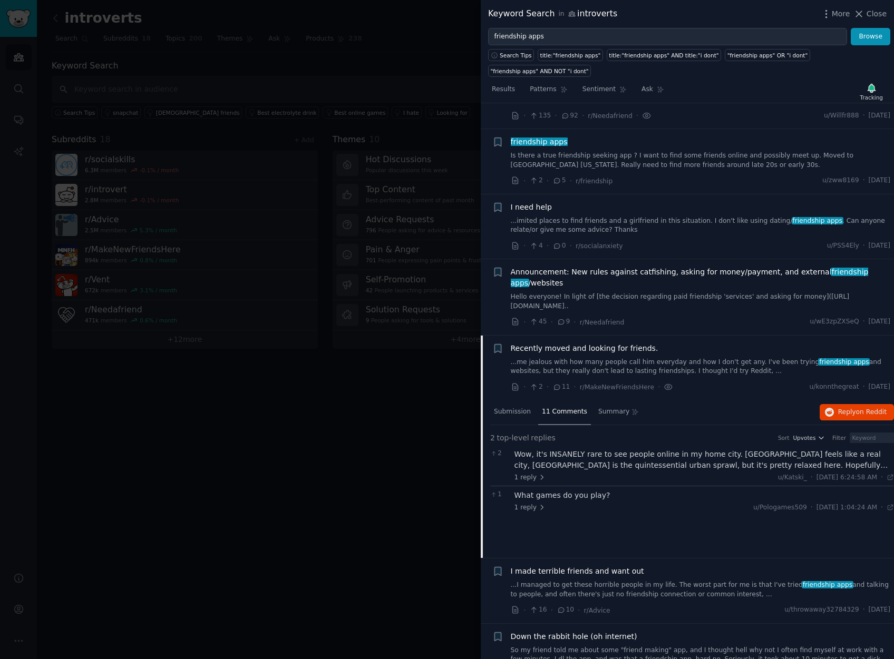
click at [603, 631] on div "Down the rabbit hole (oh internet) So my friend told me about some "friend maki…" at bounding box center [701, 647] width 380 height 33
click at [603, 624] on li "+ Down the rabbit hole (oh internet) So my friend told me about some "friend ma…" at bounding box center [686, 656] width 413 height 65
click at [603, 631] on span "Down the rabbit hole (oh internet)" at bounding box center [574, 636] width 126 height 11
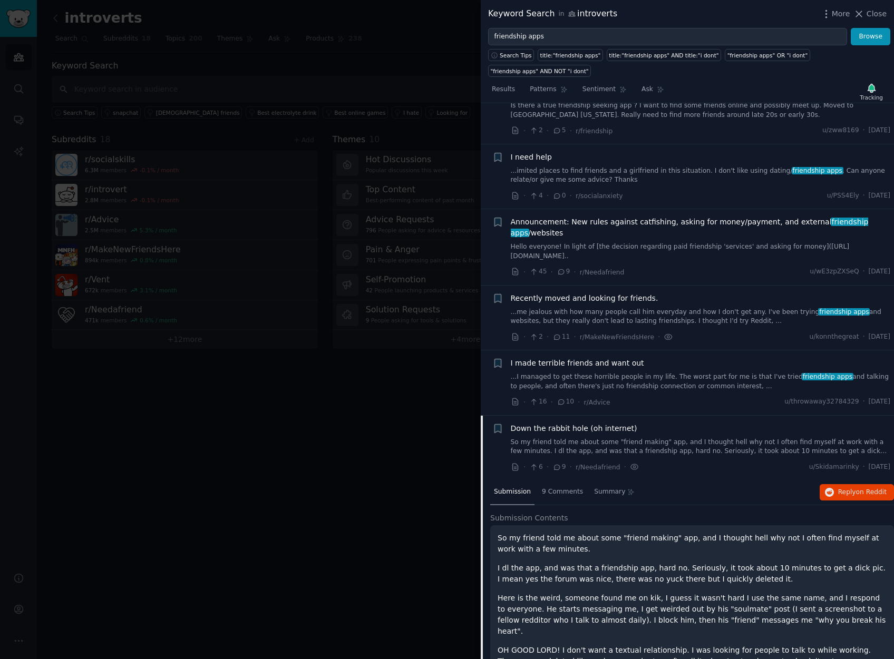
scroll to position [5683, 0]
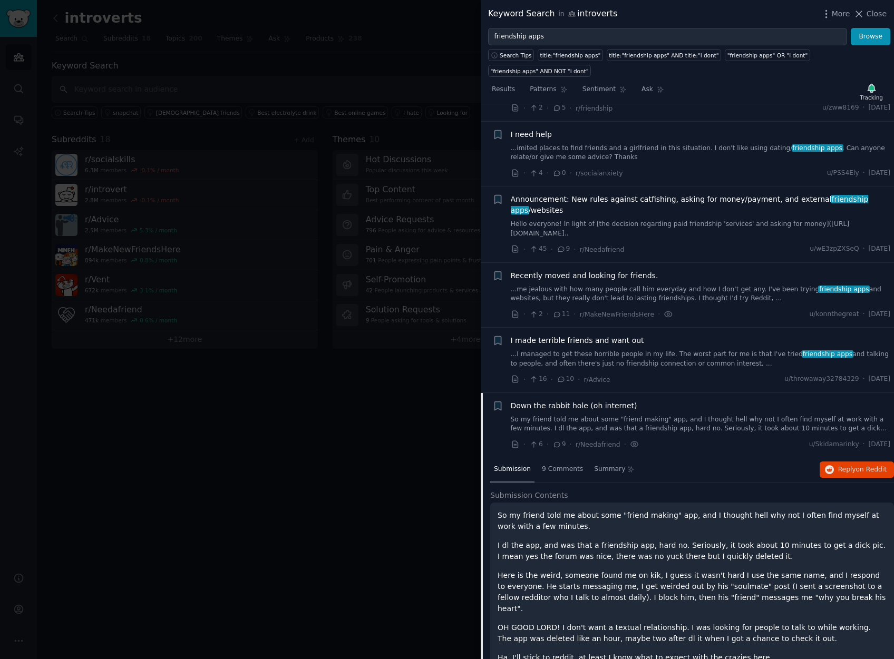
click at [622, 570] on p "Here is the weird, someone found me on kik, I guess it wasn't hard I use the sa…" at bounding box center [691, 592] width 389 height 44
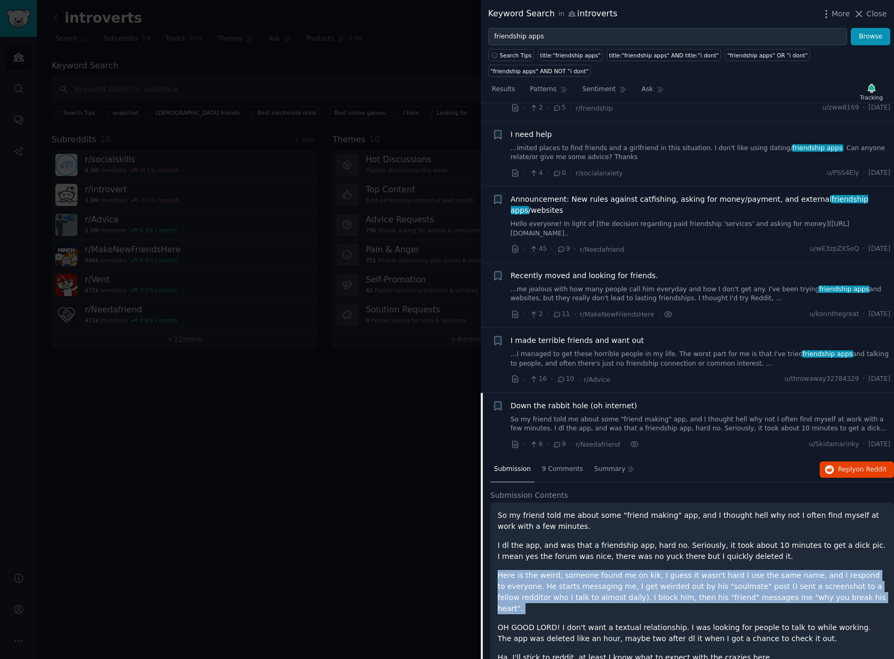
click at [622, 570] on p "Here is the weird, someone found me on kik, I guess it wasn't hard I use the sa…" at bounding box center [691, 592] width 389 height 44
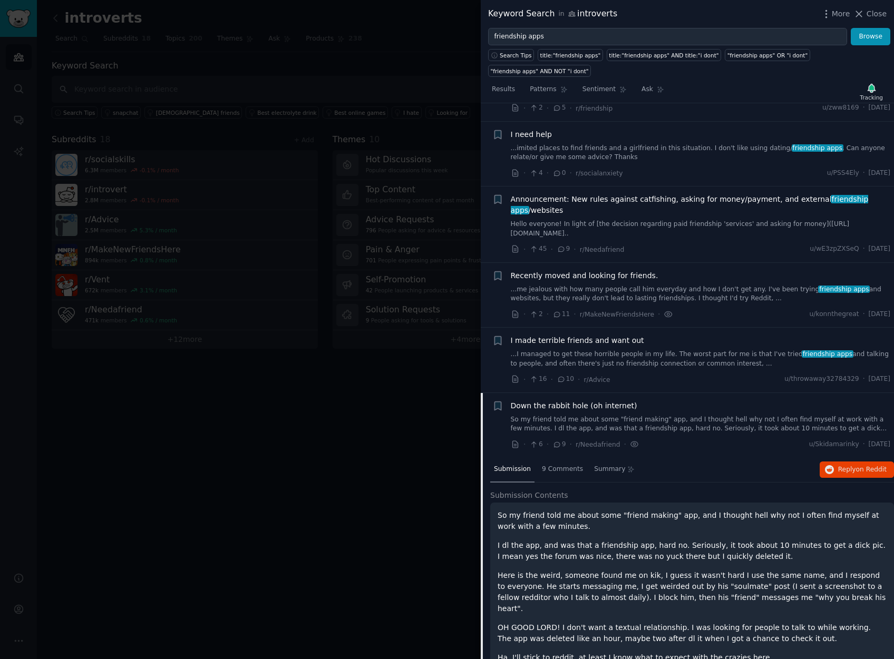
click at [661, 607] on div "So my friend told me about some "friend making" app, and I thought hell why not…" at bounding box center [691, 586] width 389 height 153
click at [661, 606] on div "So my friend told me about some "friend making" app, and I thought hell why not…" at bounding box center [691, 586] width 389 height 153
click at [668, 622] on p "OH GOOD LORD! I don't want a textual relationship. I was looking for people to …" at bounding box center [691, 633] width 389 height 22
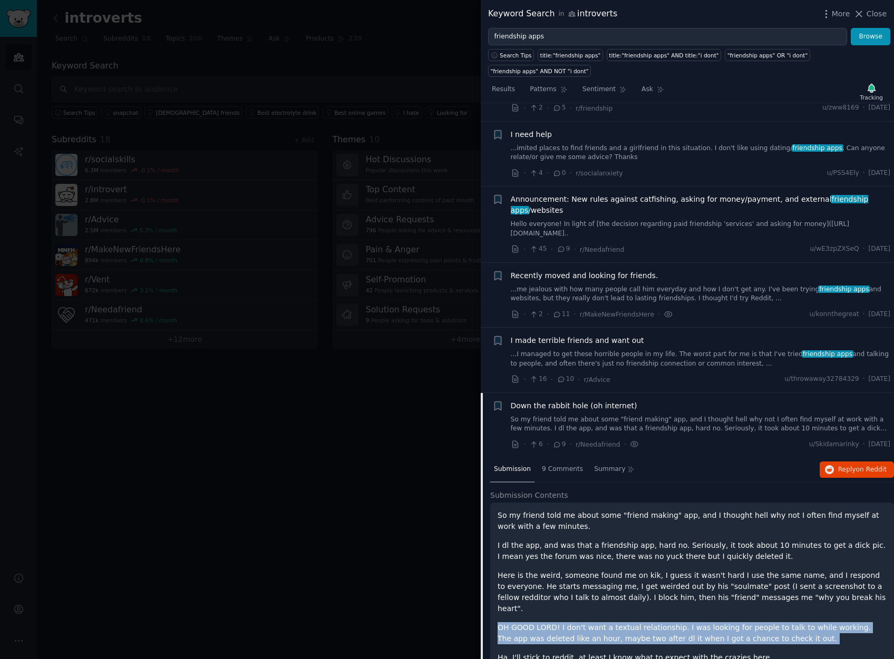
click at [669, 622] on p "OH GOOD LORD! I don't want a textual relationship. I was looking for people to …" at bounding box center [691, 633] width 389 height 22
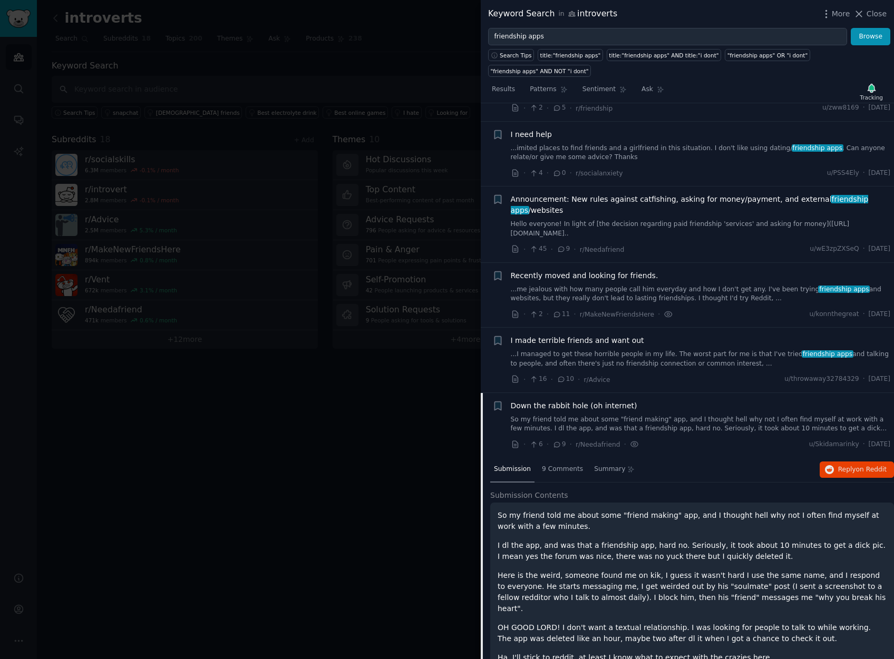
click at [669, 623] on div "So my friend told me about some "friend making" app, and I thought hell why not…" at bounding box center [692, 595] width 404 height 185
click at [670, 652] on p "Ha, I'll stick to reddit, at least I know what to expect with the crazies here." at bounding box center [691, 657] width 389 height 11
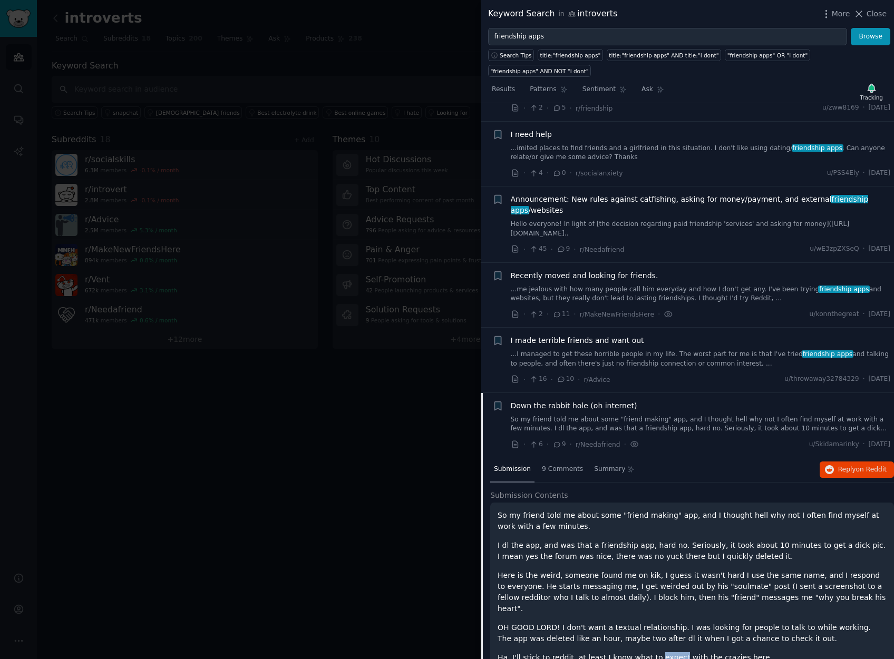
click at [671, 652] on p "Ha, I'll stick to reddit, at least I know what to expect with the crazies here." at bounding box center [691, 657] width 389 height 11
click at [672, 652] on p "Ha, I'll stick to reddit, at least I know what to expect with the crazies here." at bounding box center [691, 657] width 389 height 11
click at [569, 465] on span "9 Comments" at bounding box center [562, 469] width 41 height 9
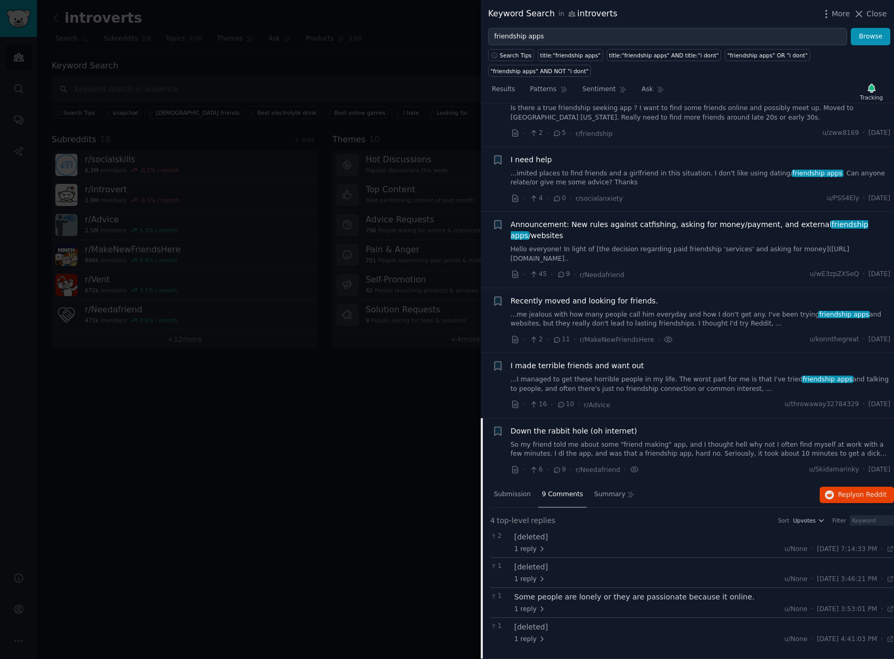
scroll to position [5628, 0]
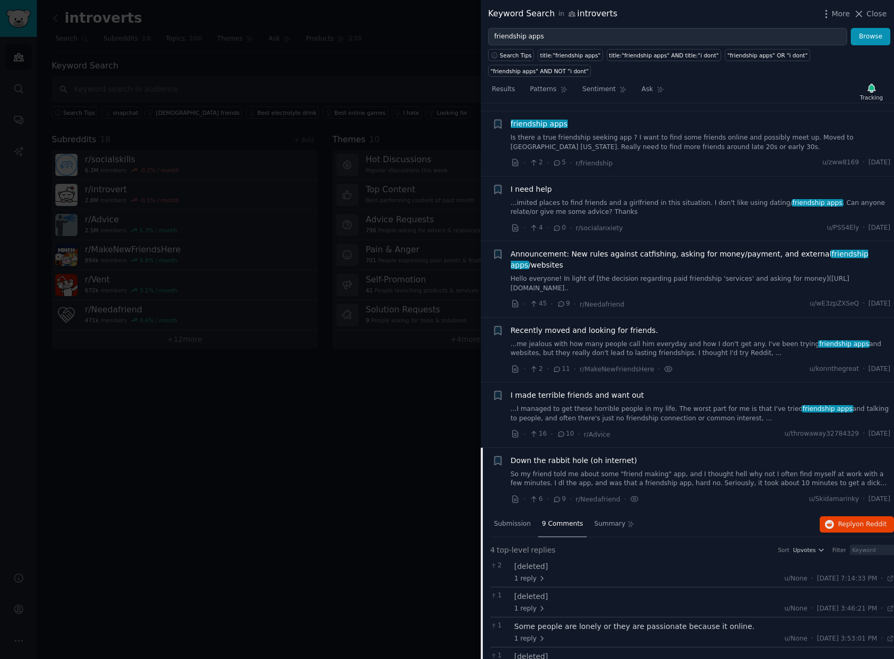
click at [562, 390] on span "I made terrible friends and want out" at bounding box center [577, 395] width 133 height 11
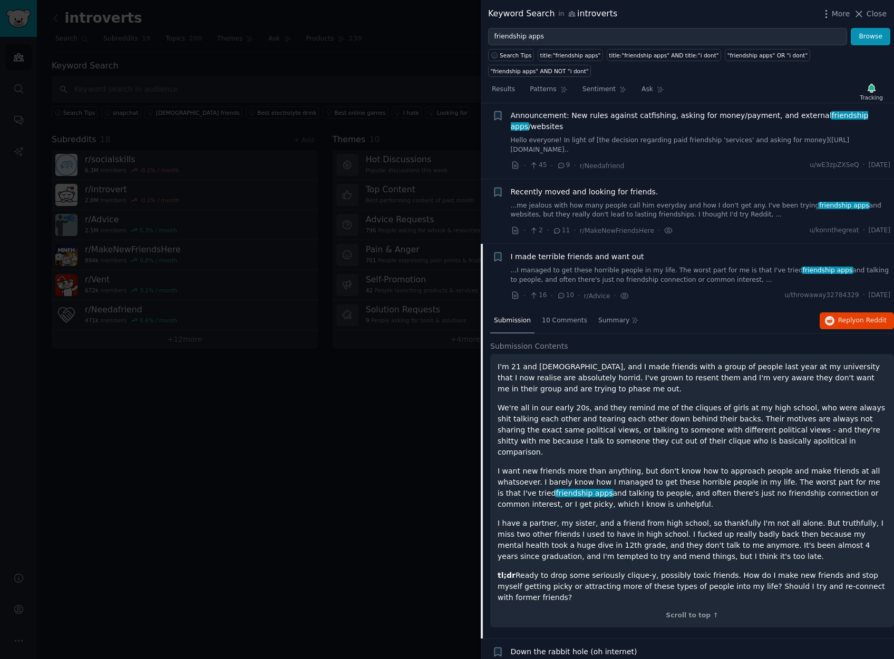
scroll to position [5772, 0]
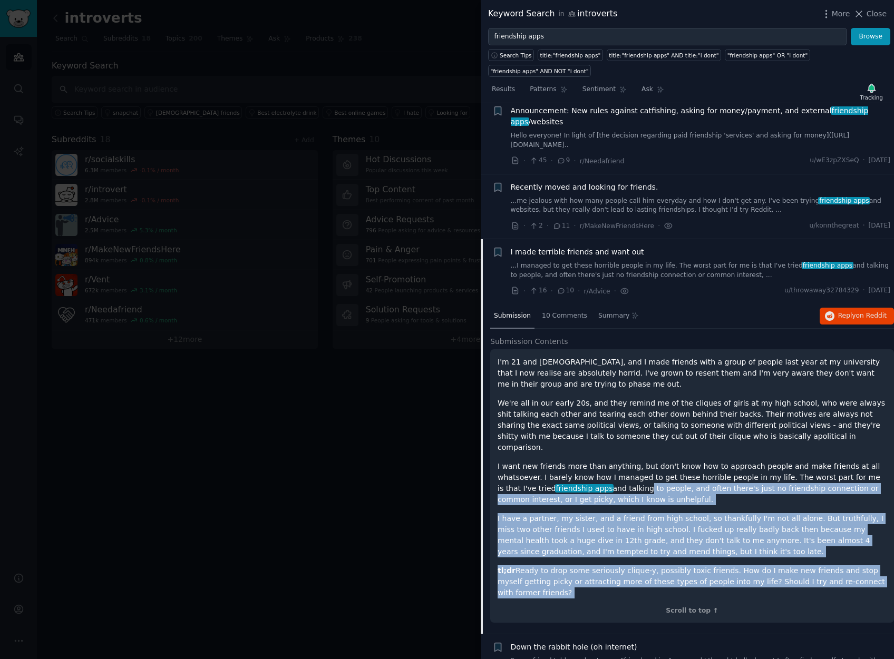
drag, startPoint x: 601, startPoint y: 447, endPoint x: 604, endPoint y: 562, distance: 115.4
click at [604, 562] on div "I'm 21 and [DEMOGRAPHIC_DATA], and I made friends with a group of people last y…" at bounding box center [692, 486] width 404 height 274
click at [608, 565] on p "tl;dr [PERSON_NAME] to drop some seriously clique-y, possibly toxic friends. Ho…" at bounding box center [691, 581] width 389 height 33
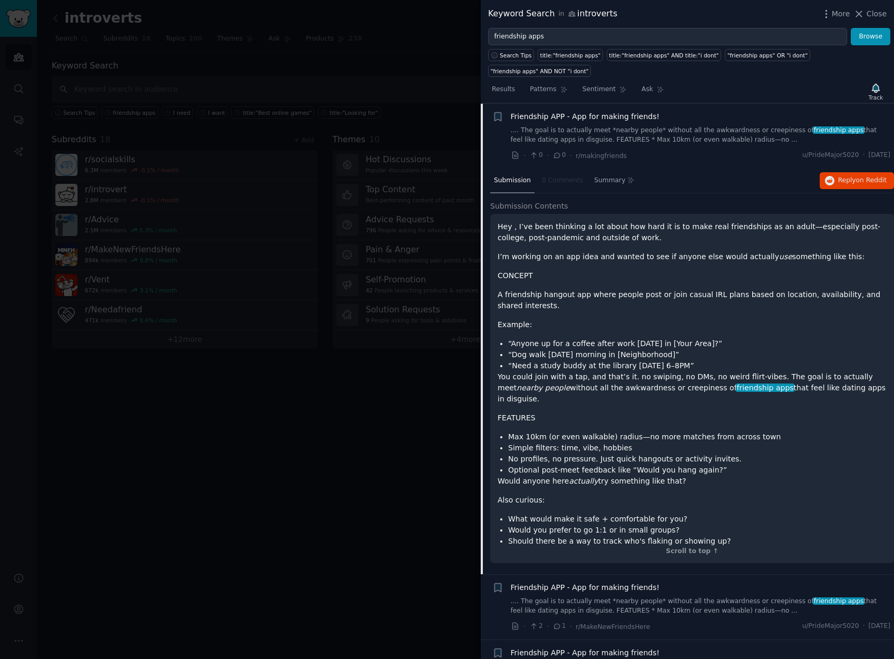
scroll to position [83, 0]
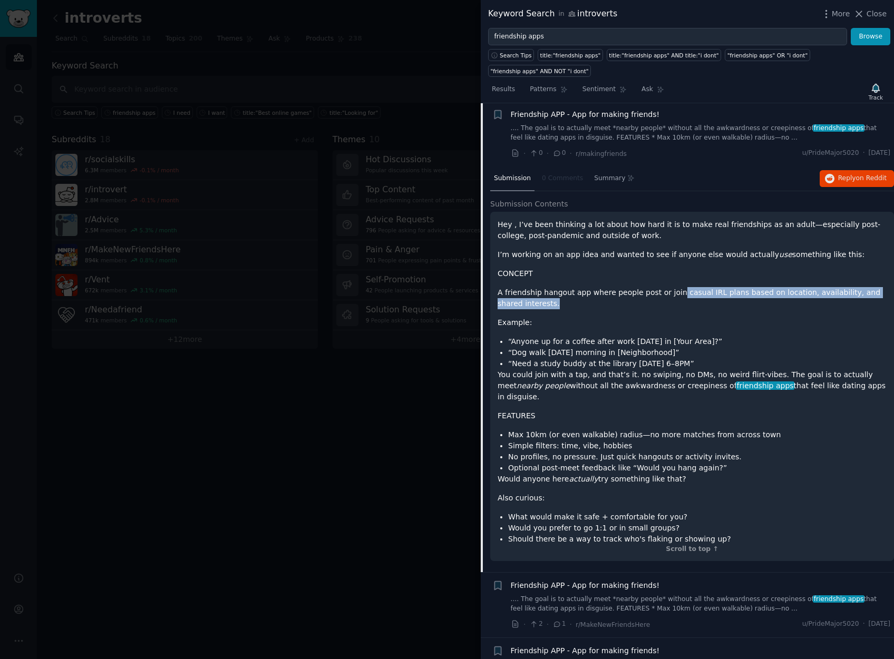
drag, startPoint x: 672, startPoint y: 293, endPoint x: 756, endPoint y: 301, distance: 84.6
click at [756, 301] on p "A friendship hangout app where people post or join casual IRL plans based on lo…" at bounding box center [691, 298] width 389 height 22
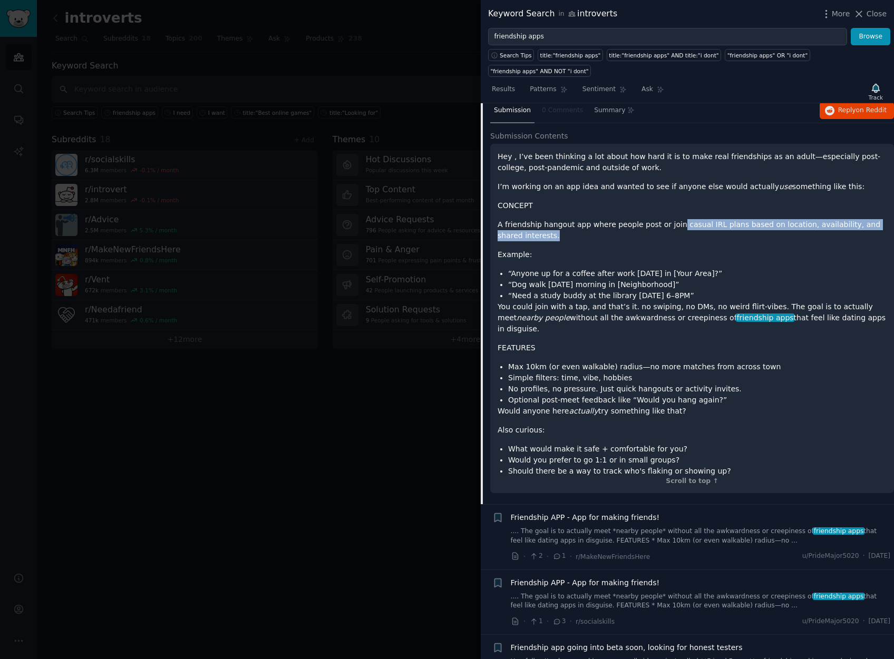
scroll to position [0, 0]
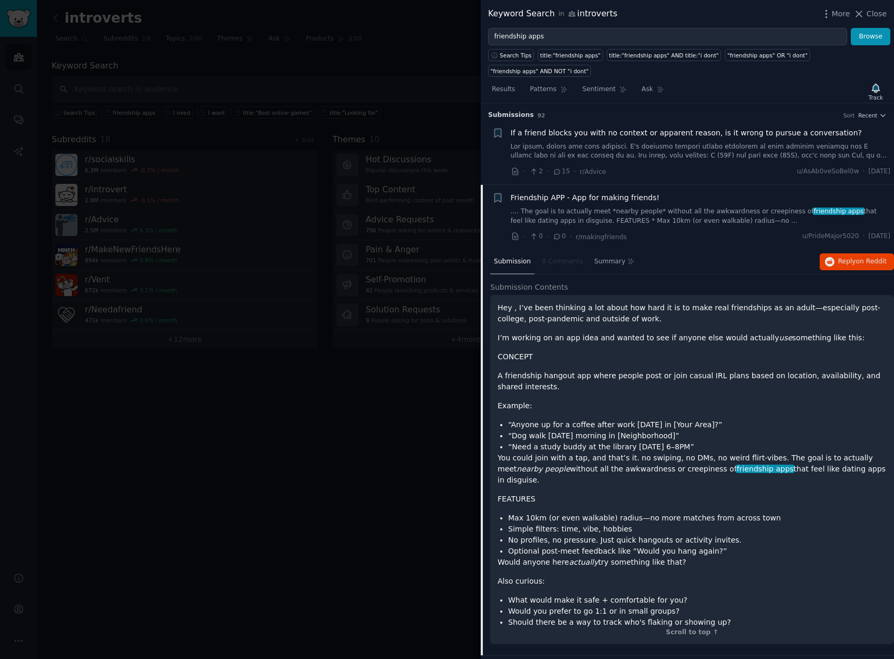
click at [508, 261] on span "Submission" at bounding box center [512, 261] width 37 height 9
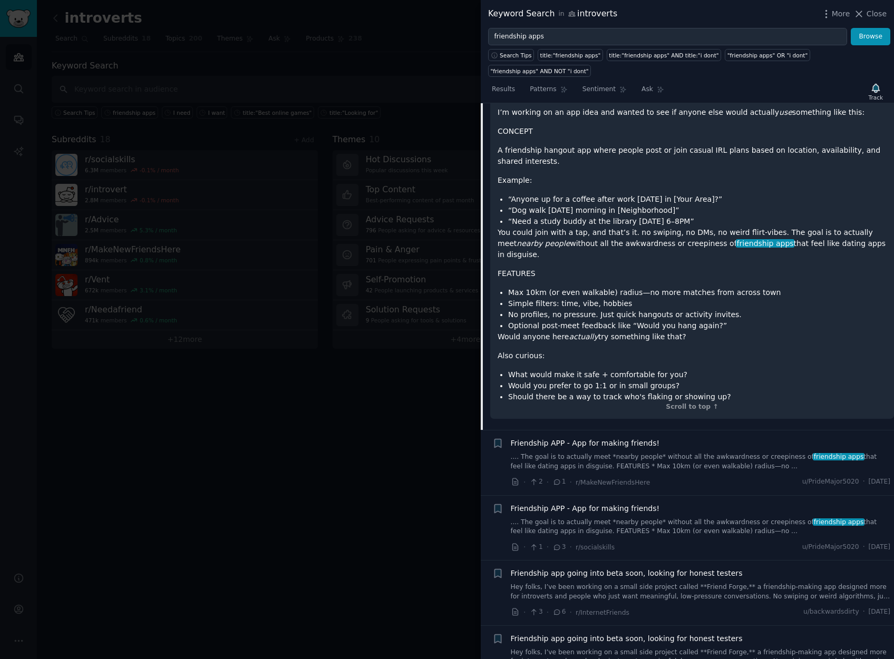
scroll to position [227, 0]
click at [672, 471] on div "Friendship APP - App for making friends! .... The goal is to actually meet *nea…" at bounding box center [701, 462] width 380 height 50
click at [620, 440] on span "Friendship APP - App for making friends!" at bounding box center [585, 442] width 149 height 11
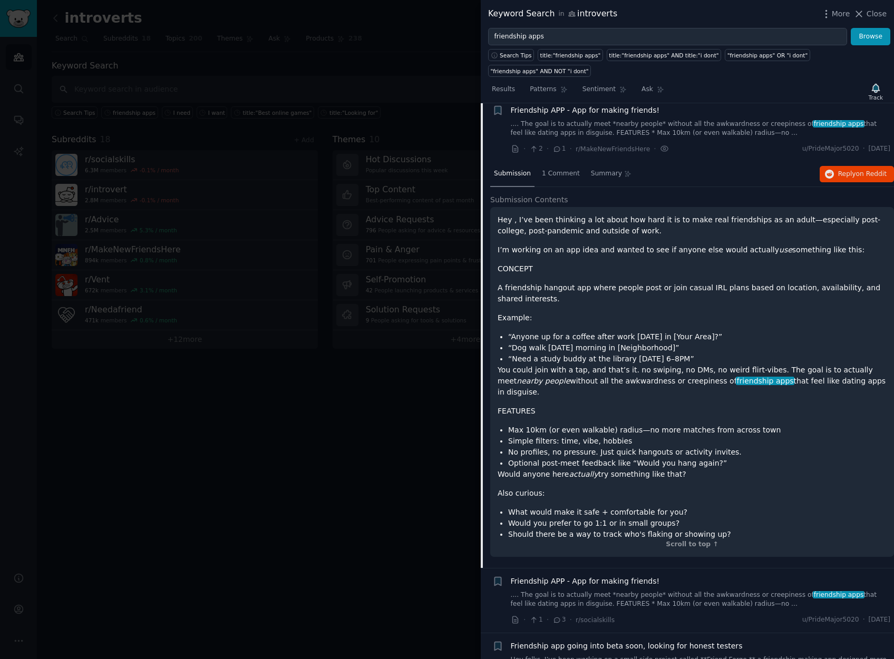
scroll to position [140, 0]
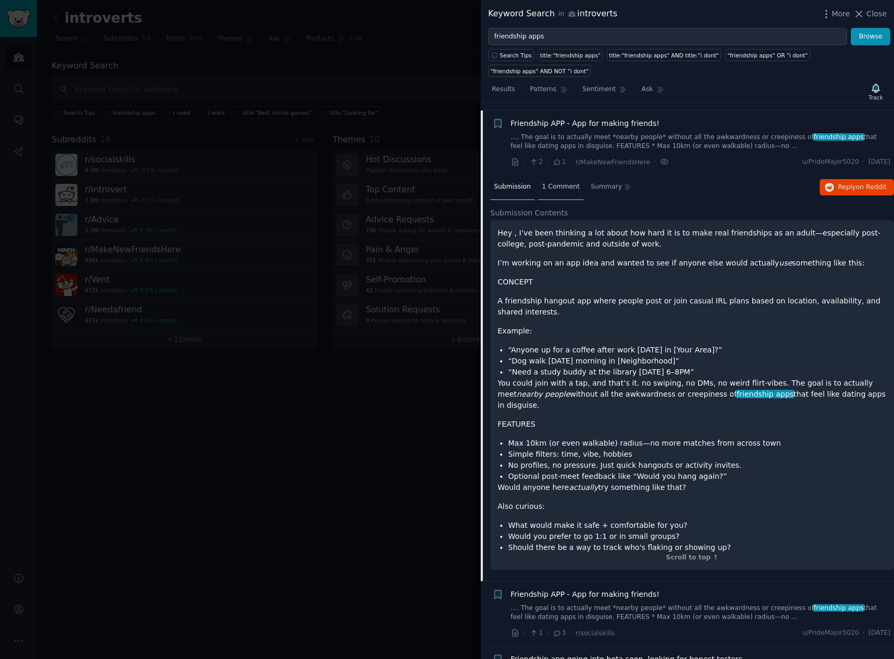
click at [573, 191] on div "1 Comment" at bounding box center [560, 187] width 45 height 25
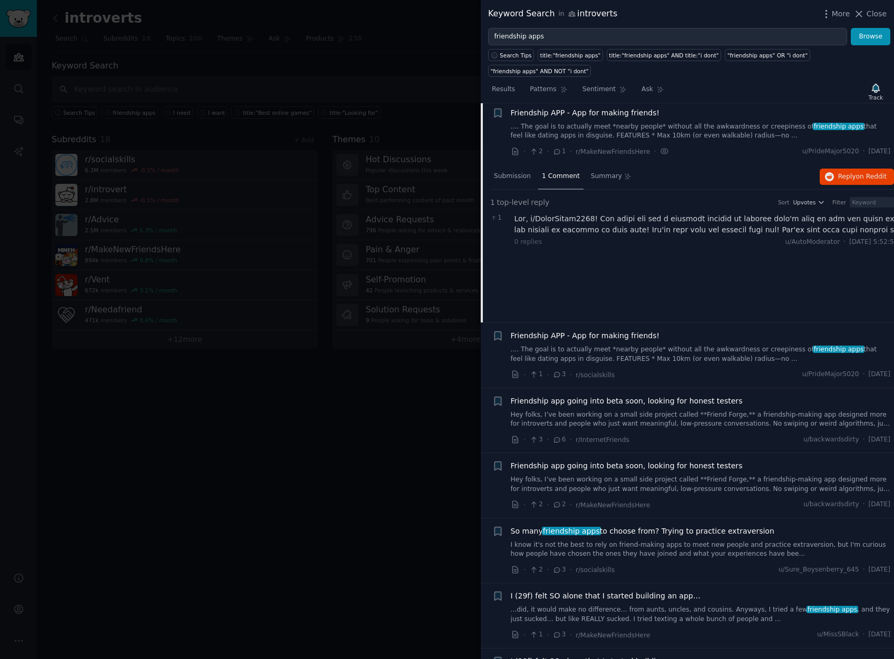
scroll to position [152, 0]
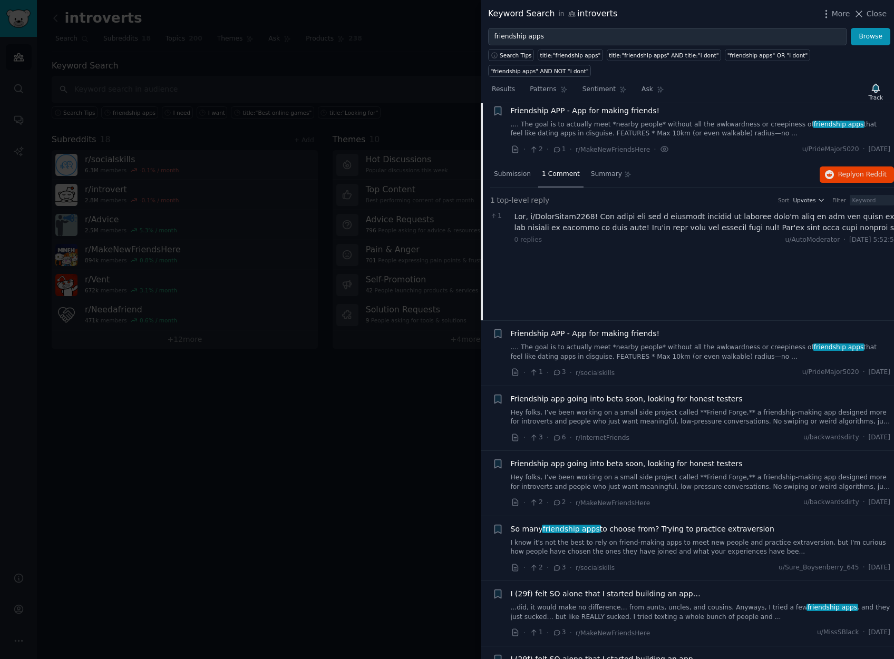
click at [663, 355] on link ".... The goal is to actually meet *nearby people* without all the awkwardness o…" at bounding box center [701, 352] width 380 height 18
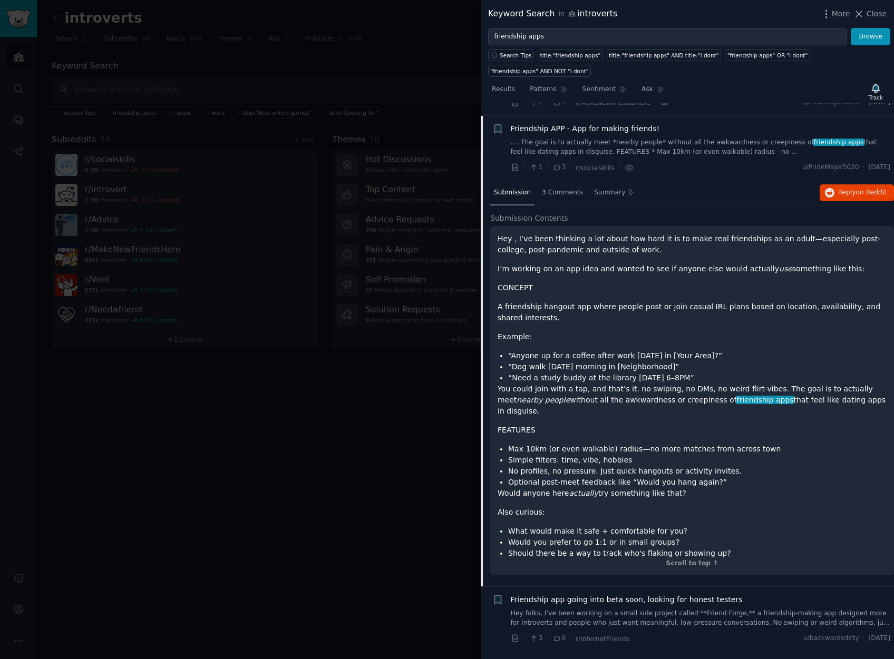
scroll to position [212, 0]
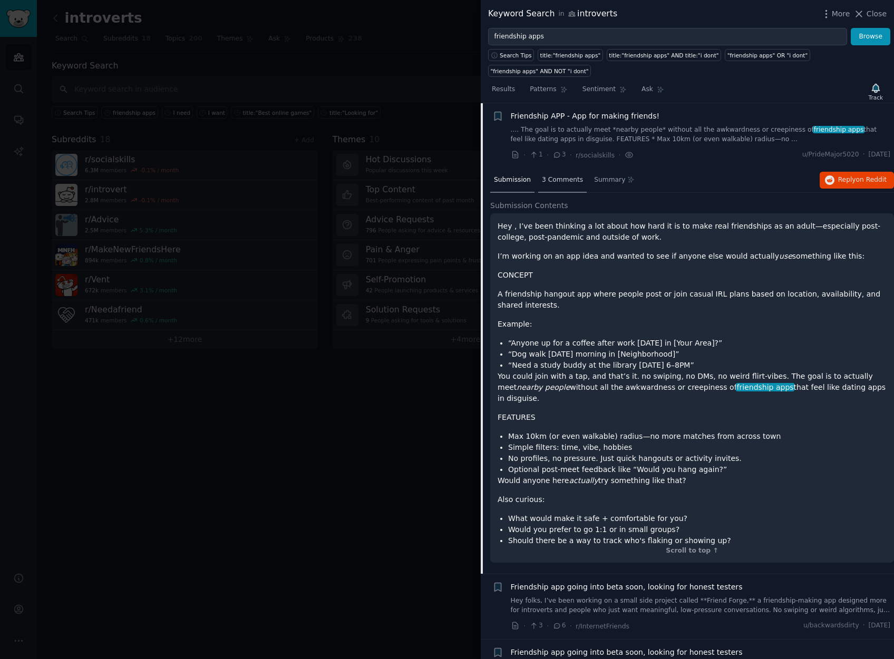
click at [566, 178] on span "3 Comments" at bounding box center [562, 179] width 41 height 9
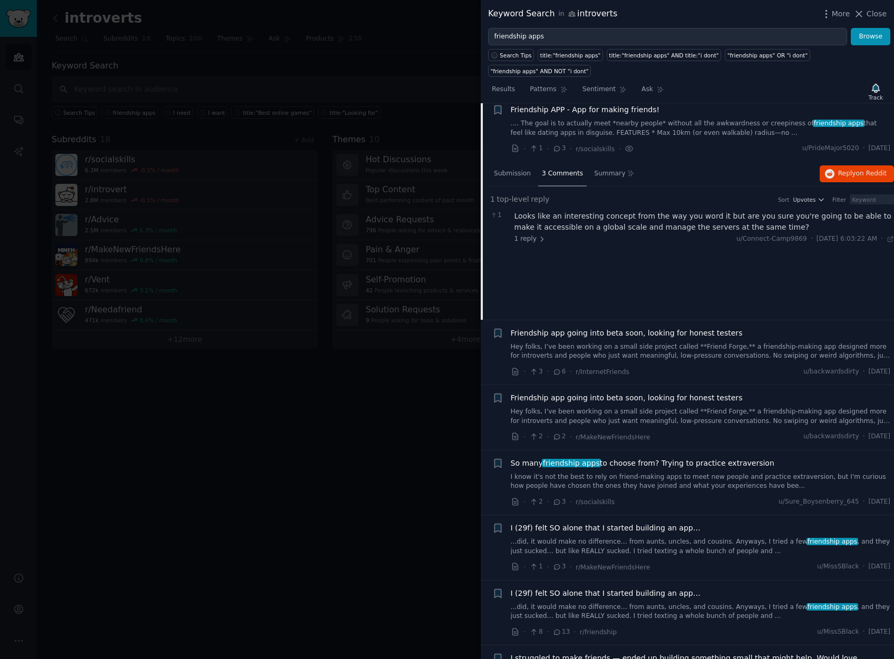
scroll to position [220, 0]
click at [578, 176] on div "3 Comments" at bounding box center [562, 172] width 48 height 25
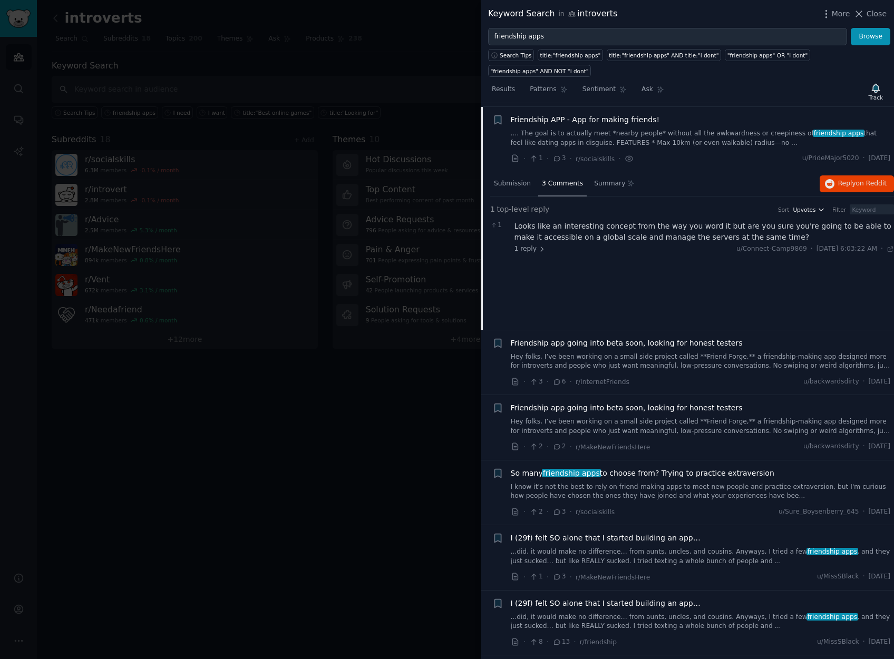
scroll to position [200, 0]
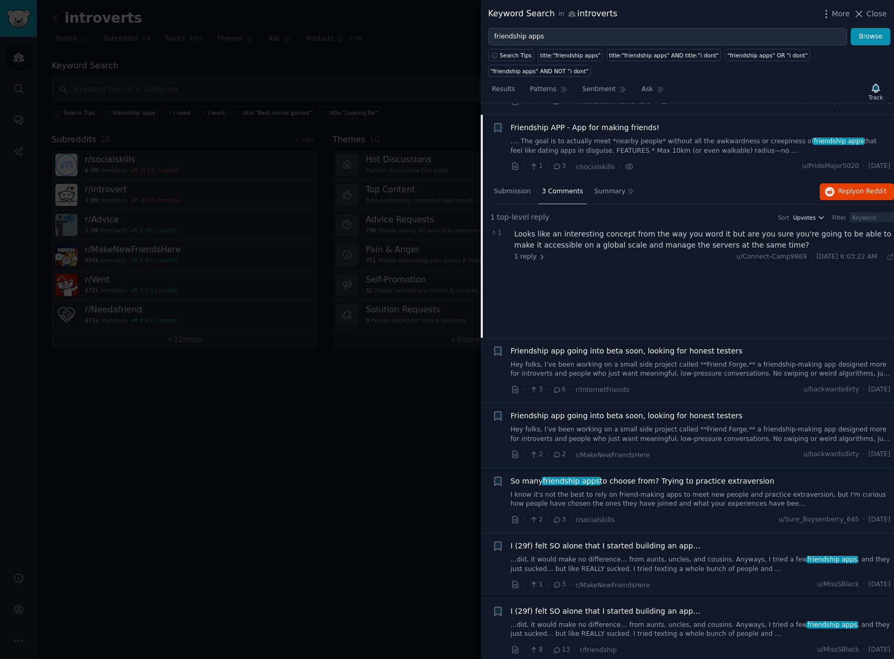
click at [812, 217] on span "Upvotes" at bounding box center [803, 217] width 23 height 7
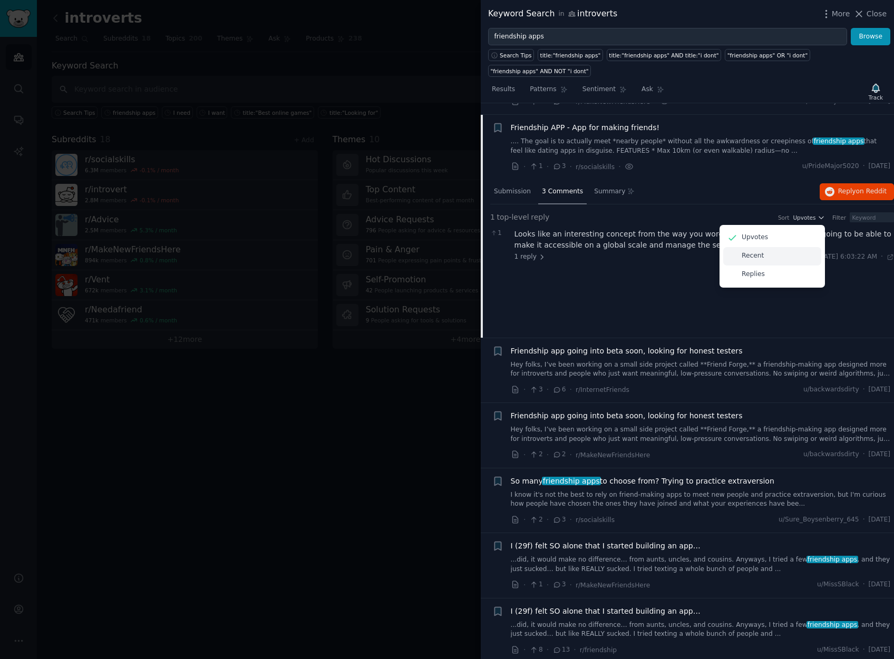
click at [797, 251] on div "Recent" at bounding box center [772, 256] width 98 height 18
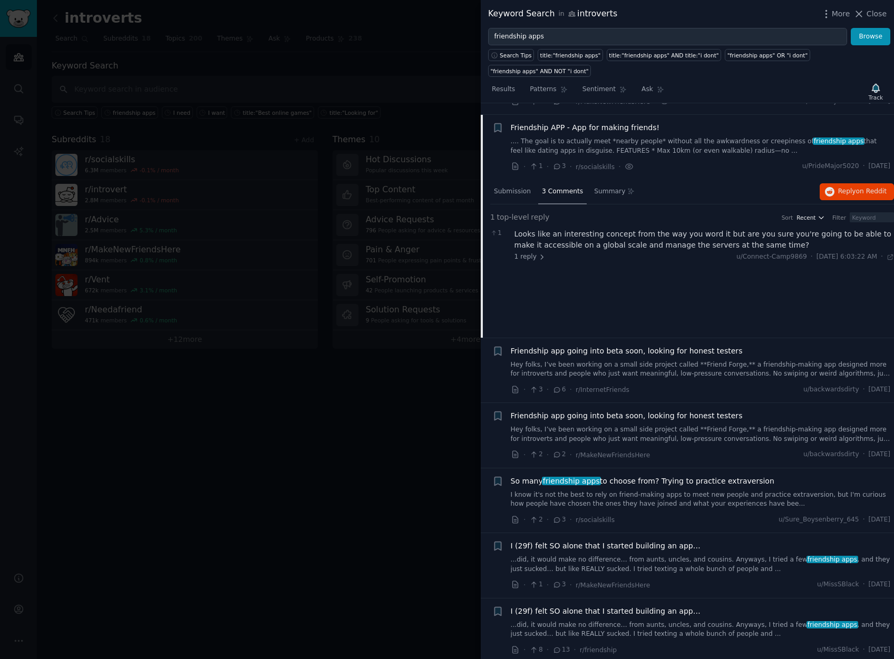
click at [817, 220] on icon "button" at bounding box center [820, 217] width 7 height 7
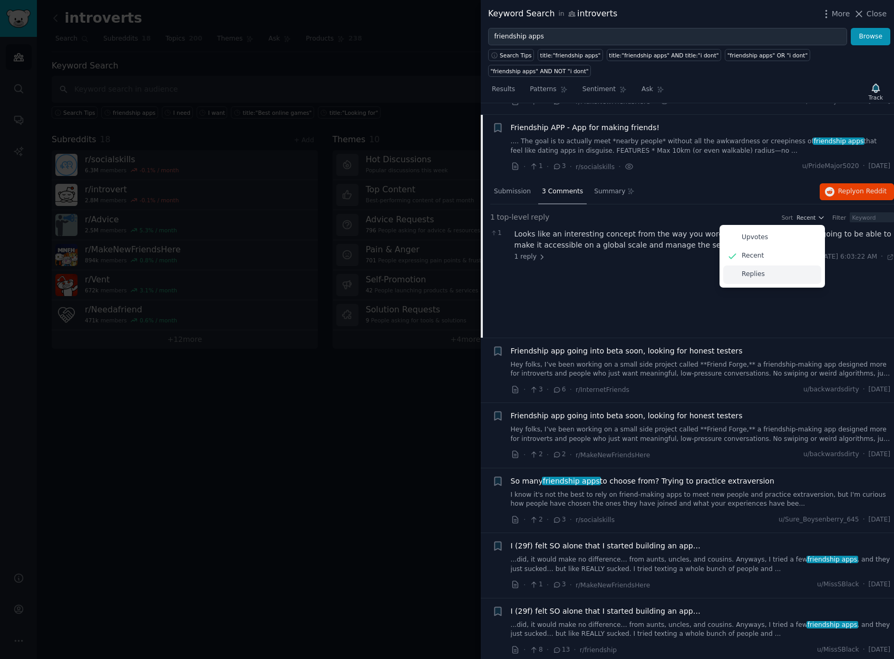
click at [793, 266] on div "Replies" at bounding box center [772, 275] width 98 height 18
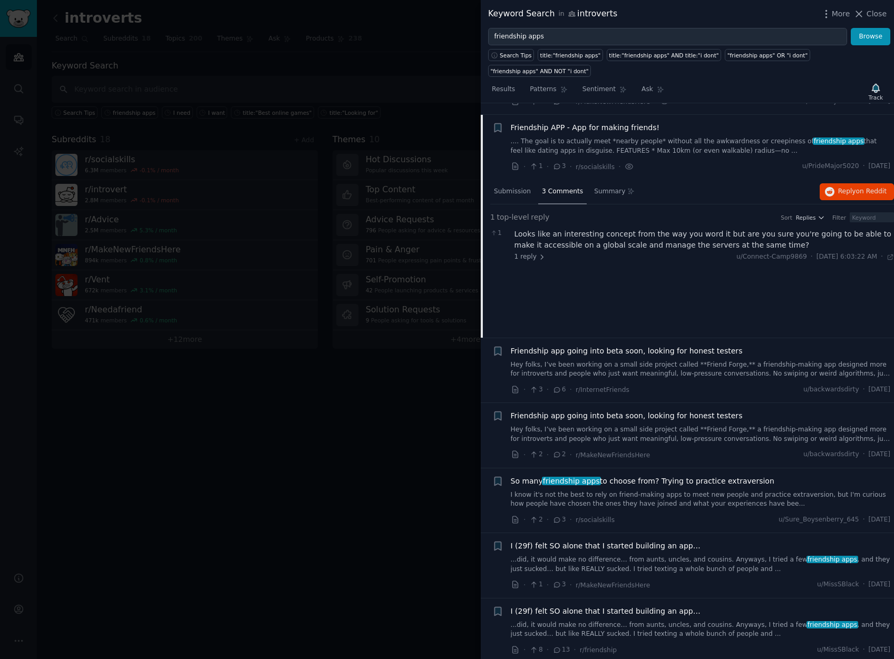
click at [545, 190] on span "3 Comments" at bounding box center [562, 191] width 41 height 9
click at [531, 194] on div "Submission" at bounding box center [512, 192] width 44 height 25
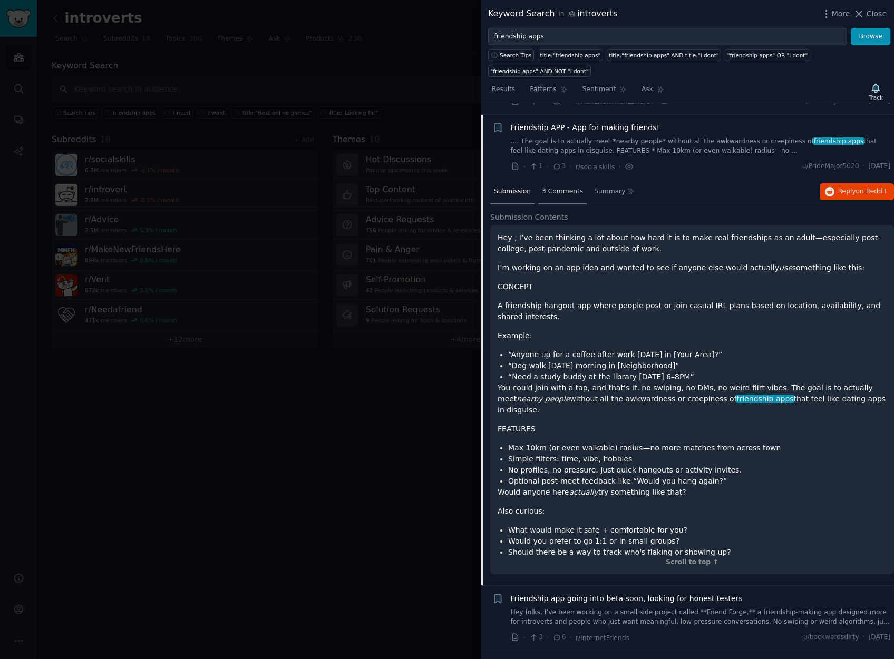
click at [554, 193] on span "3 Comments" at bounding box center [562, 191] width 41 height 9
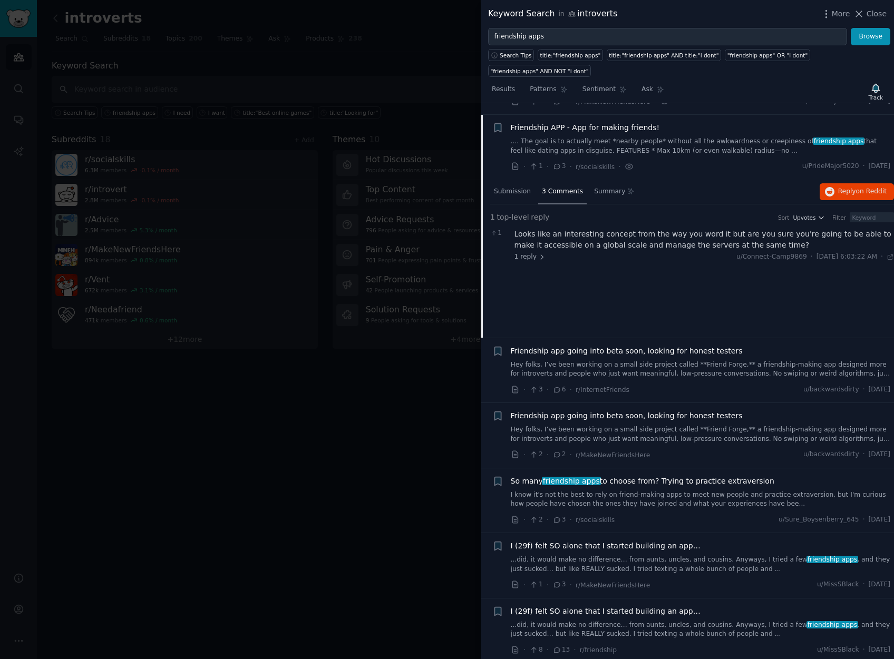
click at [583, 365] on link "Hey folks, I’ve been working on a small side project called **Friend Forge,** a…" at bounding box center [701, 369] width 380 height 18
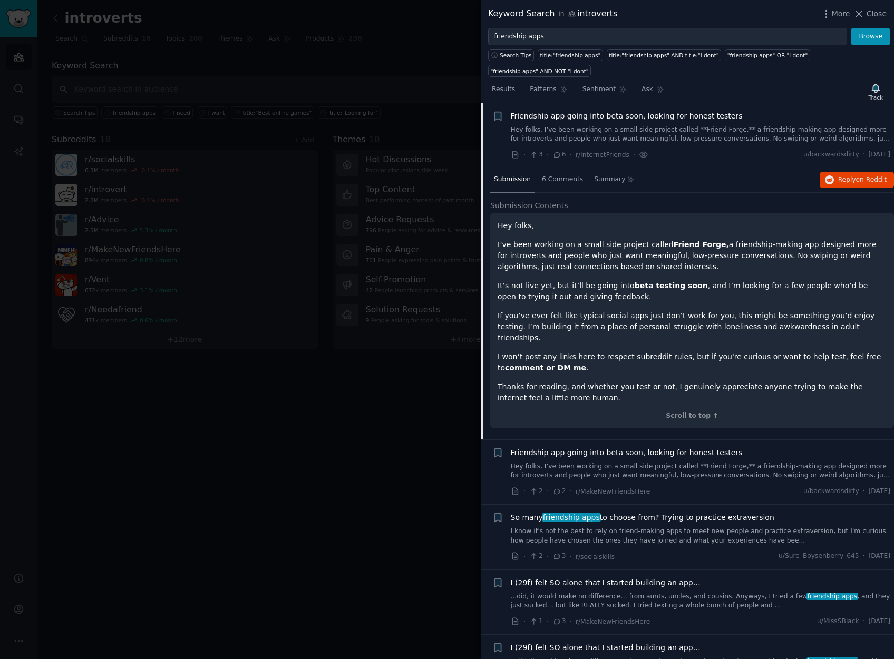
scroll to position [279, 0]
click at [538, 173] on div "6 Comments" at bounding box center [562, 177] width 48 height 25
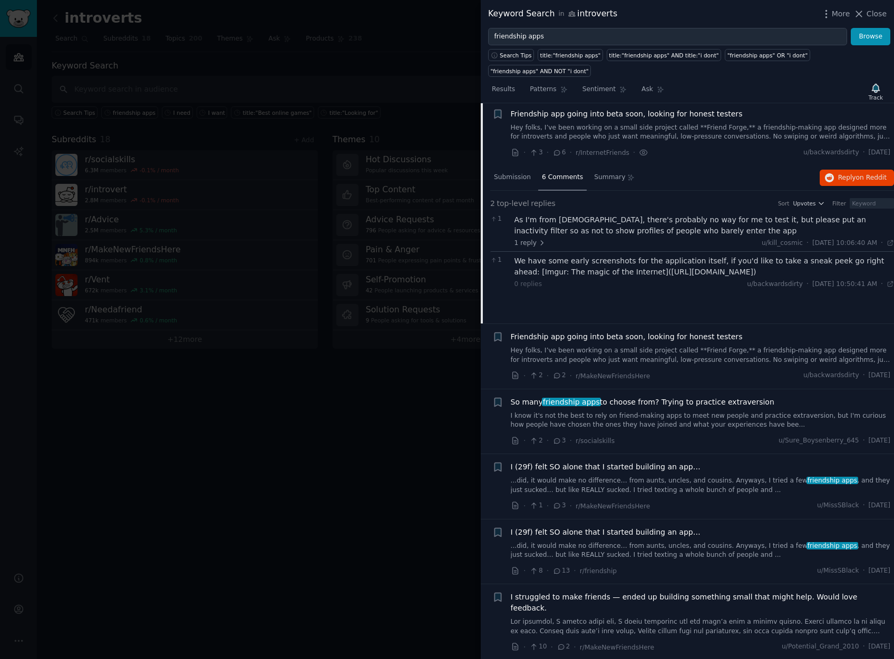
click at [580, 180] on div "6 Comments" at bounding box center [562, 177] width 48 height 25
click at [832, 177] on button "Reply on Reddit" at bounding box center [856, 178] width 74 height 17
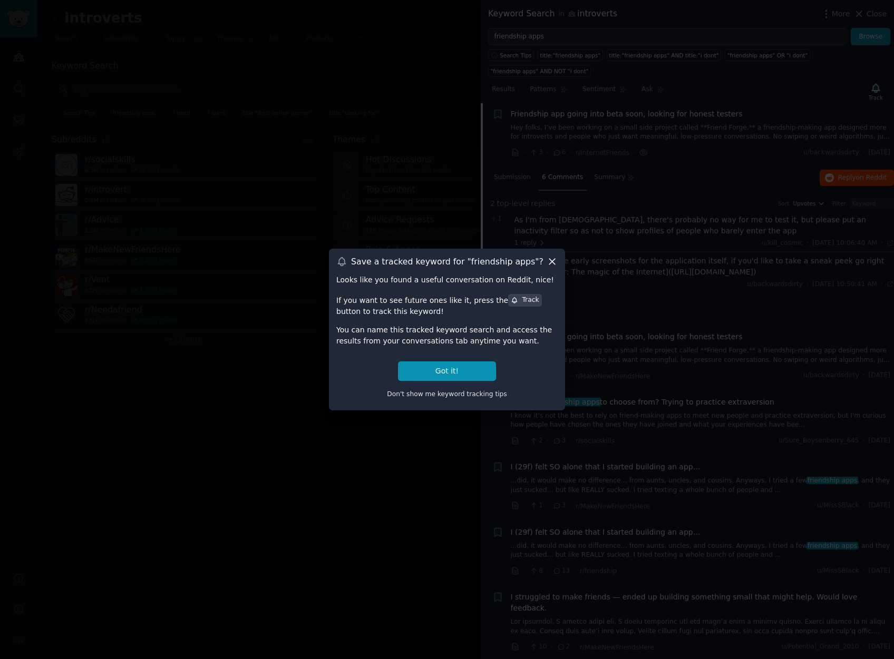
click at [550, 260] on icon at bounding box center [552, 262] width 6 height 6
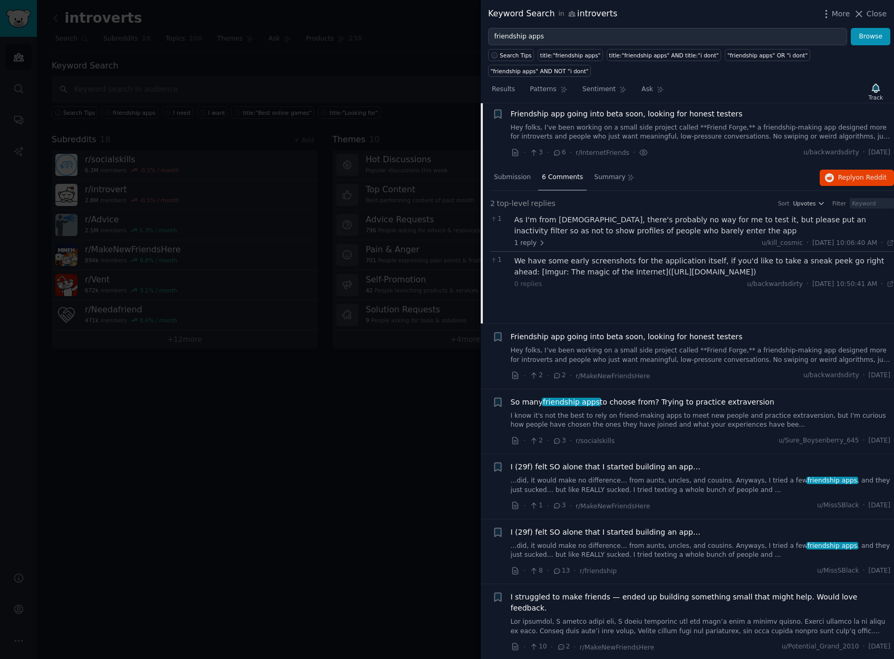
click at [642, 366] on div "Friendship app going into beta soon, looking for honest testers Hey folks, I’ve…" at bounding box center [701, 356] width 380 height 50
click at [648, 337] on span "Friendship app going into beta soon, looking for honest testers" at bounding box center [627, 336] width 232 height 11
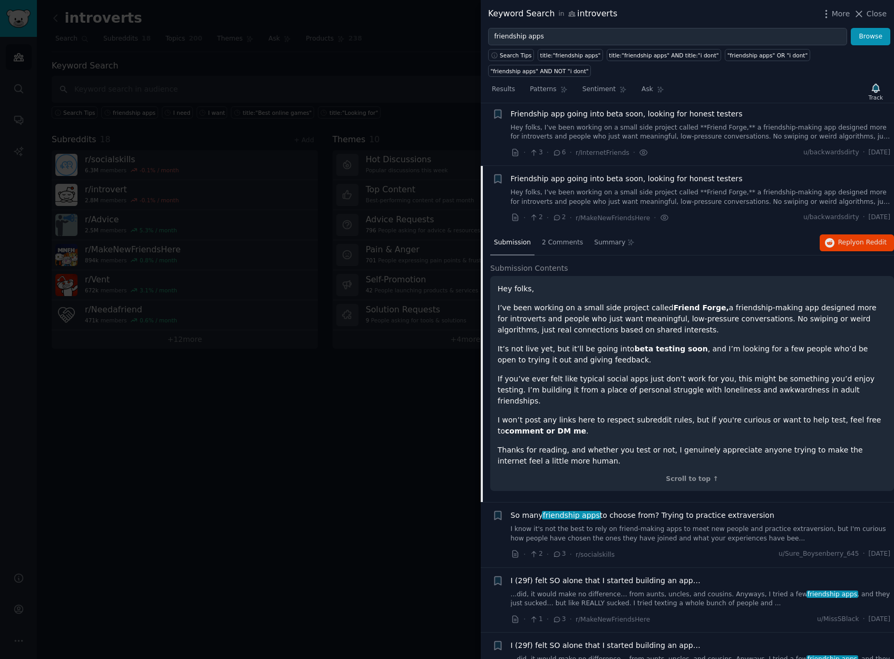
scroll to position [342, 0]
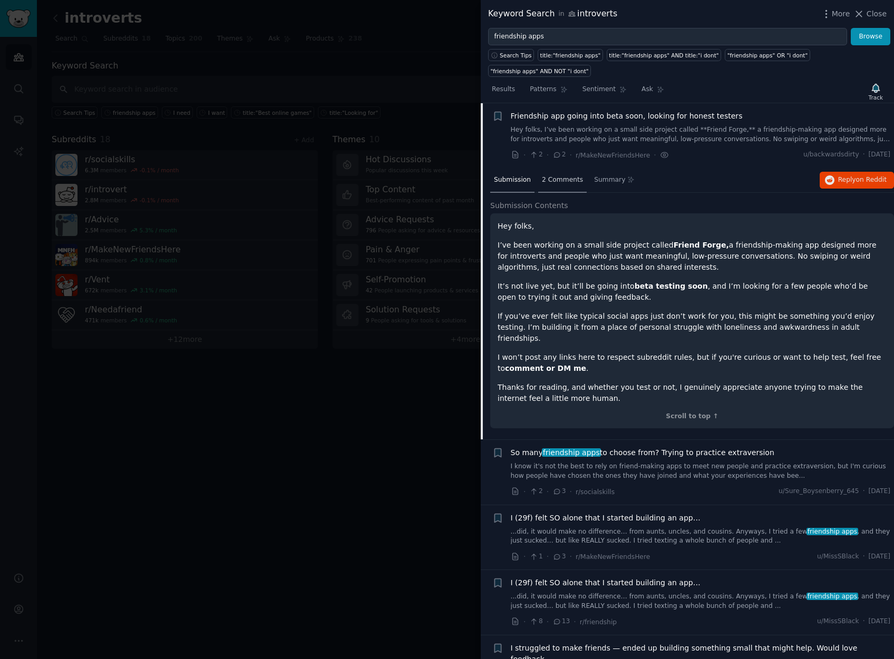
click at [569, 186] on div "2 Comments" at bounding box center [562, 180] width 48 height 25
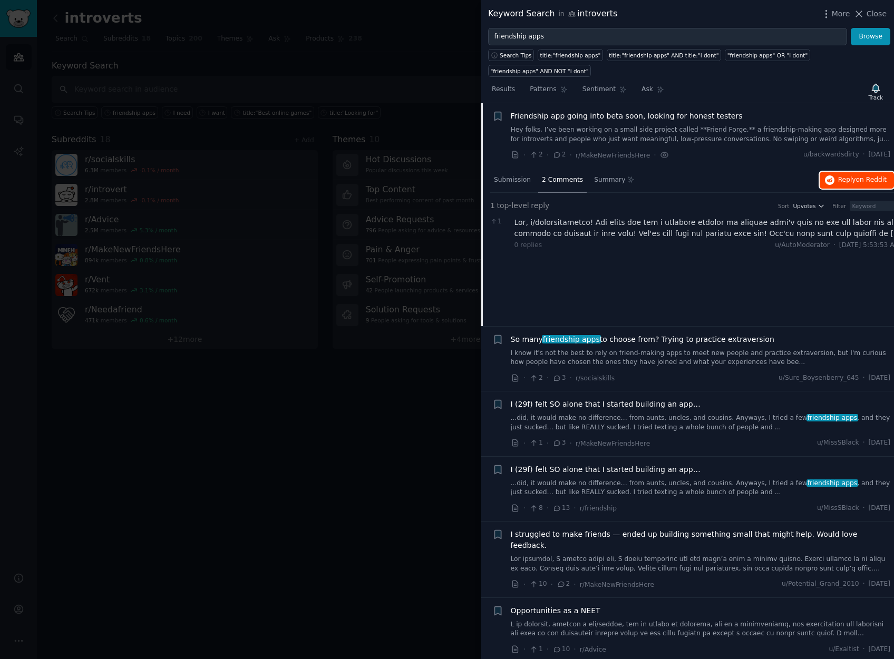
click at [865, 183] on span "on Reddit" at bounding box center [871, 179] width 31 height 7
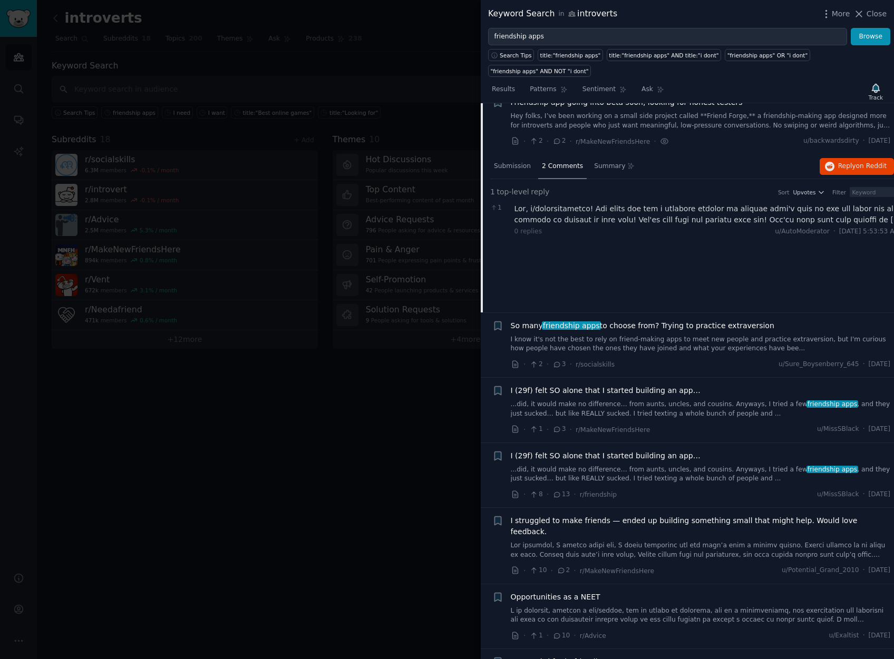
click at [644, 391] on span "I (29f) felt SO alone that I started building an app…" at bounding box center [606, 390] width 190 height 11
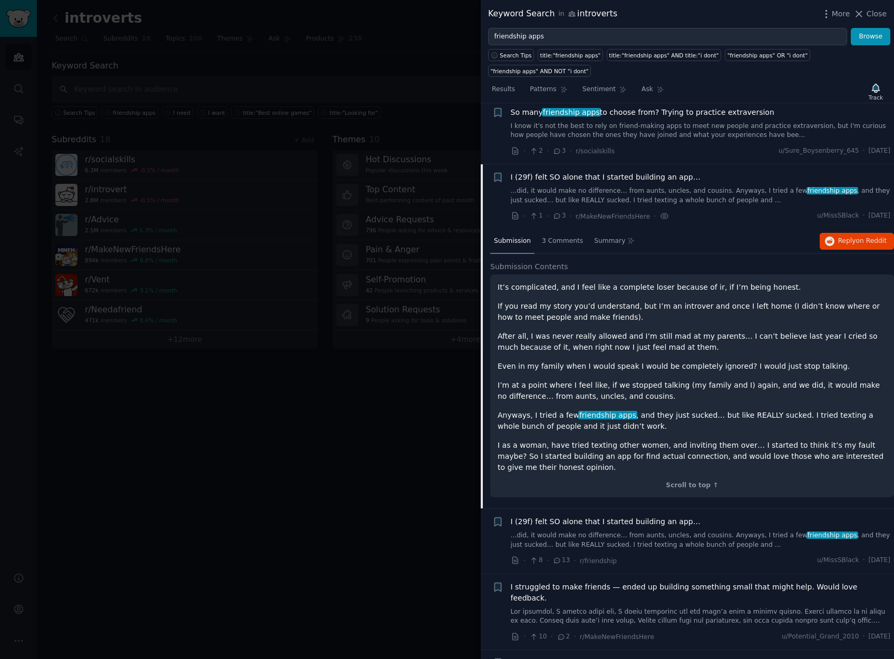
scroll to position [472, 0]
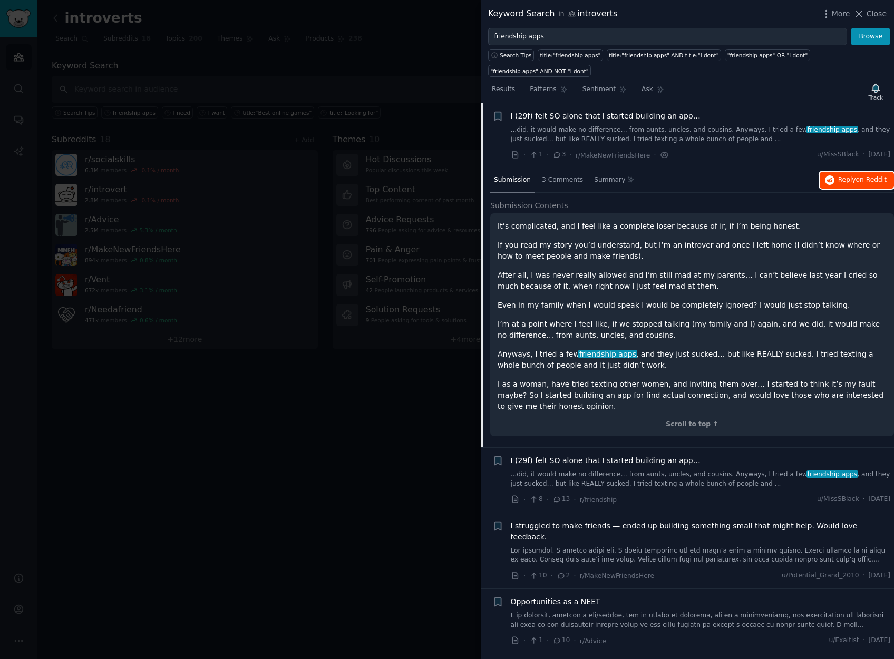
click at [846, 178] on span "Reply on Reddit" at bounding box center [862, 179] width 48 height 9
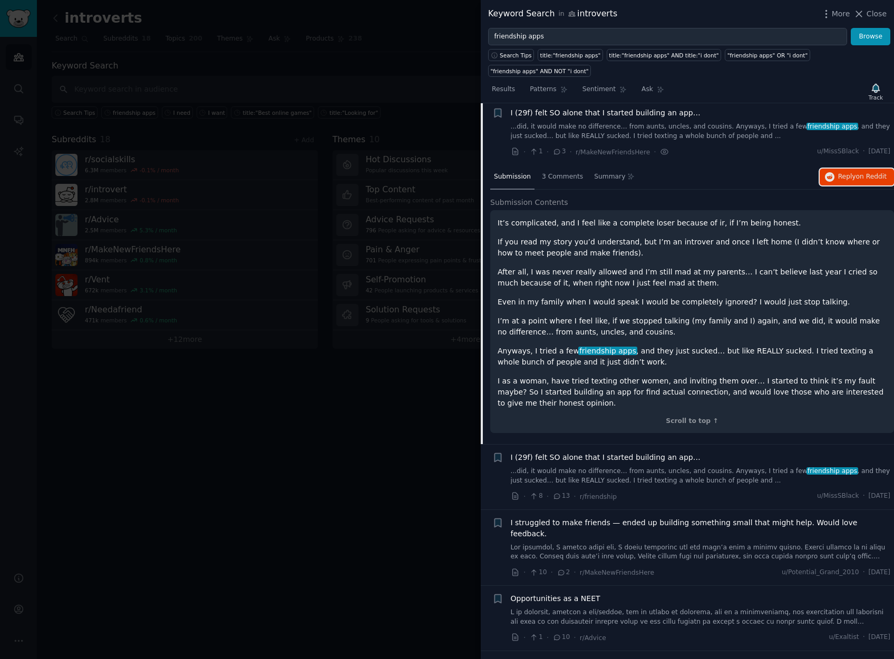
scroll to position [479, 0]
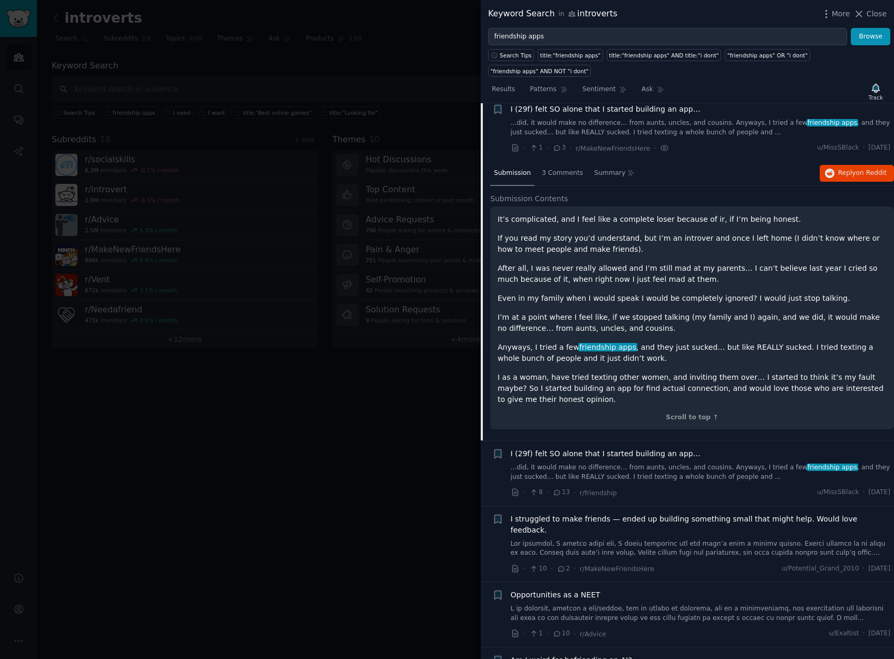
click at [731, 527] on div "I struggled to make friends — ended up building something small that might help…" at bounding box center [701, 536] width 380 height 44
click at [730, 519] on span "I struggled to make friends — ended up building something small that might help…" at bounding box center [701, 525] width 380 height 22
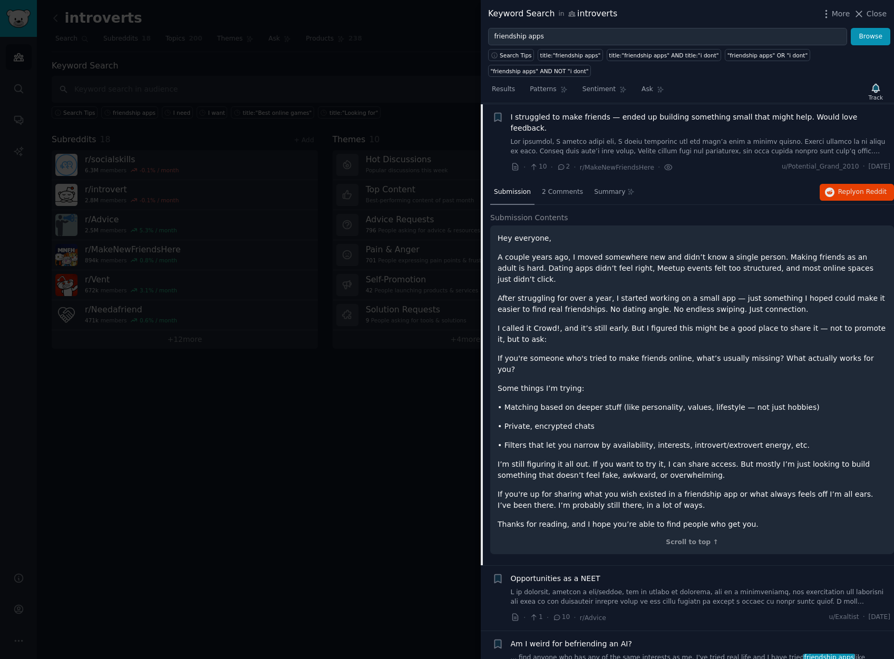
scroll to position [602, 0]
drag, startPoint x: 506, startPoint y: 374, endPoint x: 655, endPoint y: 410, distance: 153.6
click at [655, 410] on div "Hey everyone, A couple years ago, I moved somewhere new and didn’t know a singl…" at bounding box center [691, 380] width 389 height 297
click at [849, 187] on span "Reply on Reddit" at bounding box center [862, 191] width 48 height 9
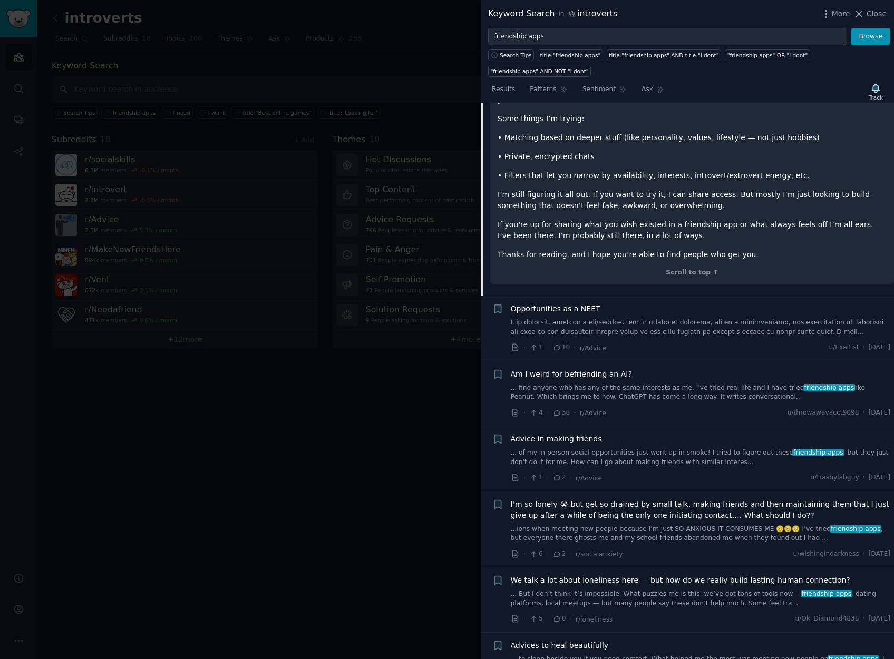
scroll to position [880, 0]
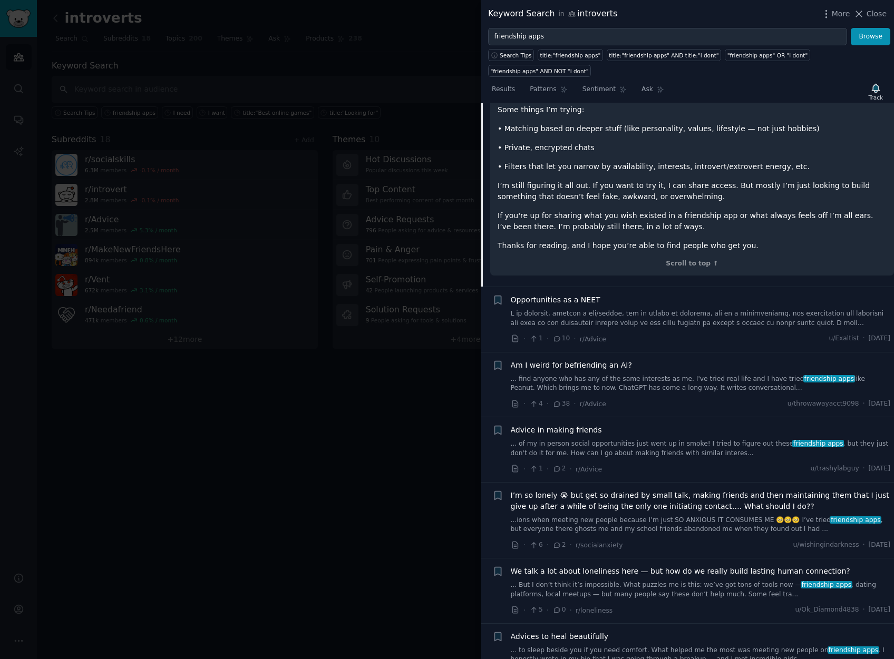
click at [694, 439] on link "... of my in person social opportunities just went up in smoke! I tried to figu…" at bounding box center [701, 448] width 380 height 18
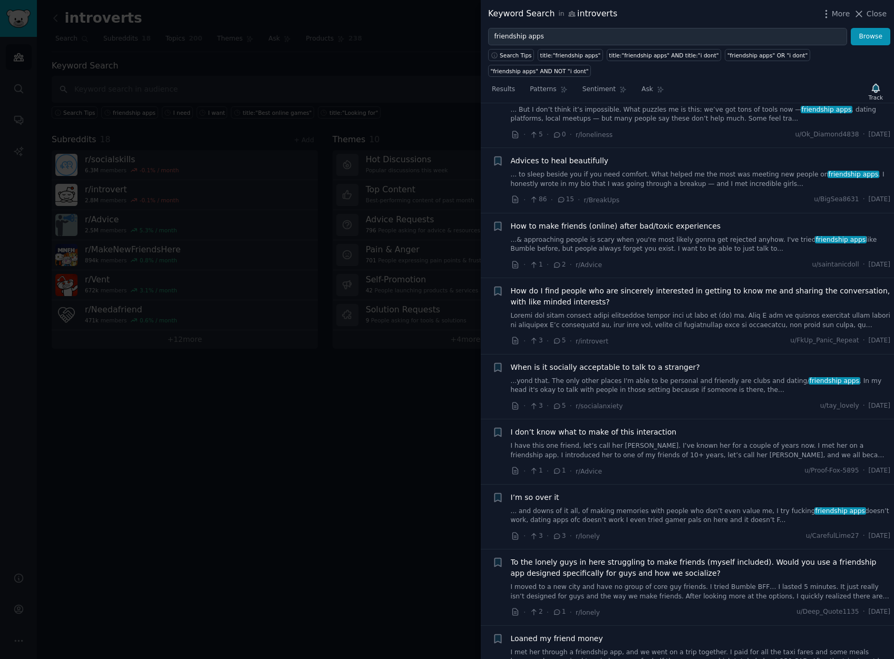
scroll to position [1188, 0]
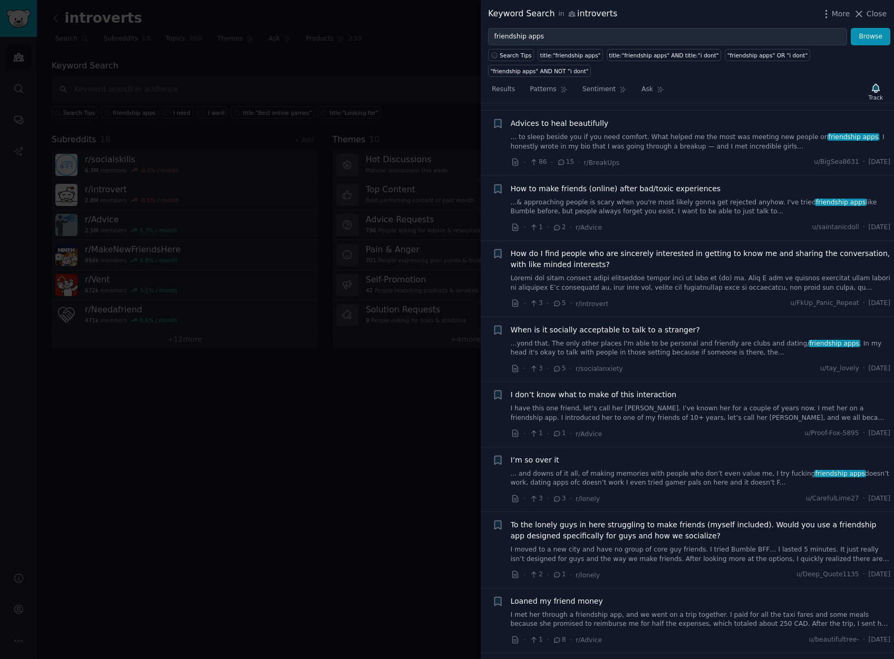
click at [728, 469] on link "... and downs of it all, of making memories with people who don’t even value me…" at bounding box center [701, 478] width 380 height 18
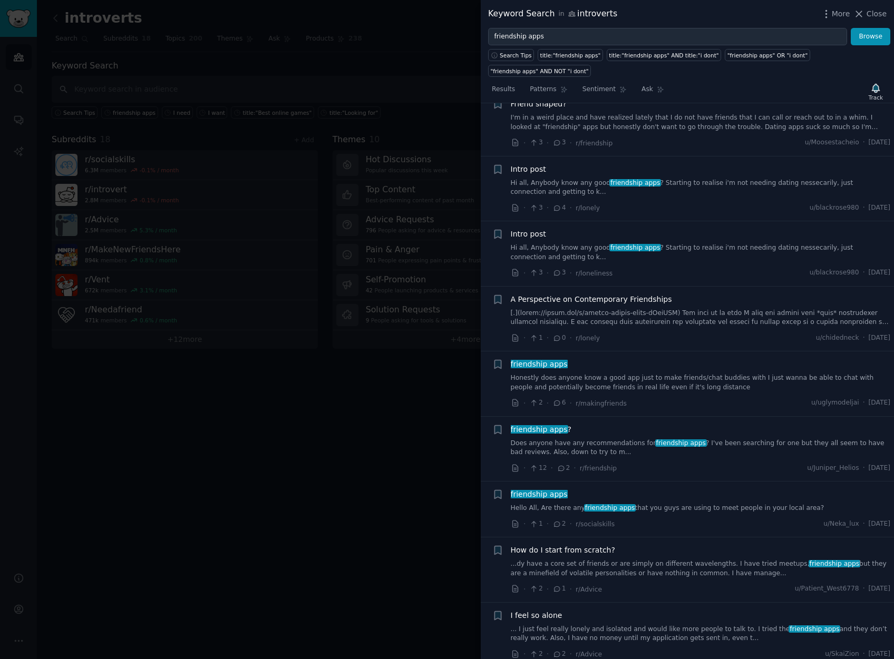
scroll to position [2294, 0]
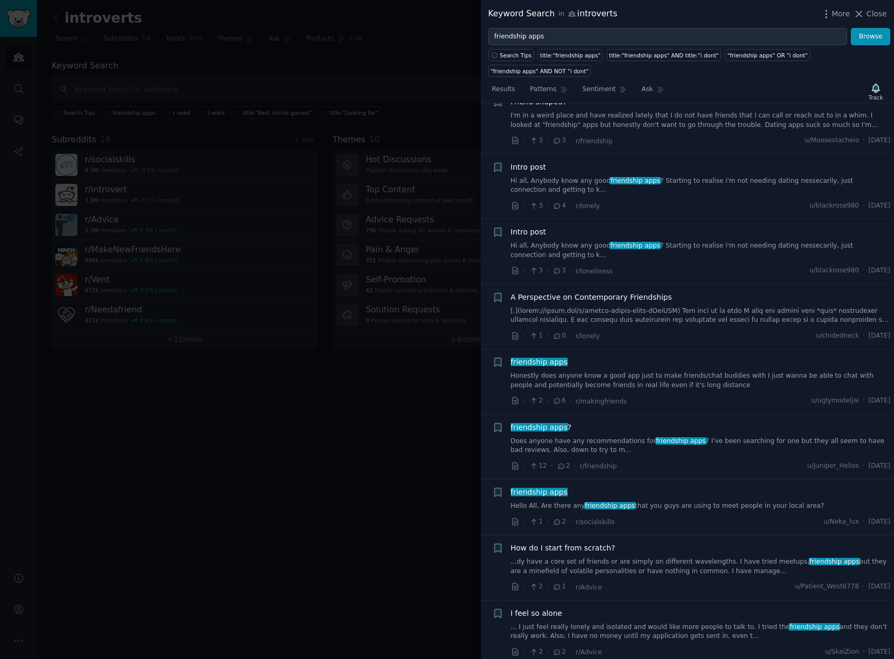
click at [641, 307] on link at bounding box center [701, 316] width 380 height 18
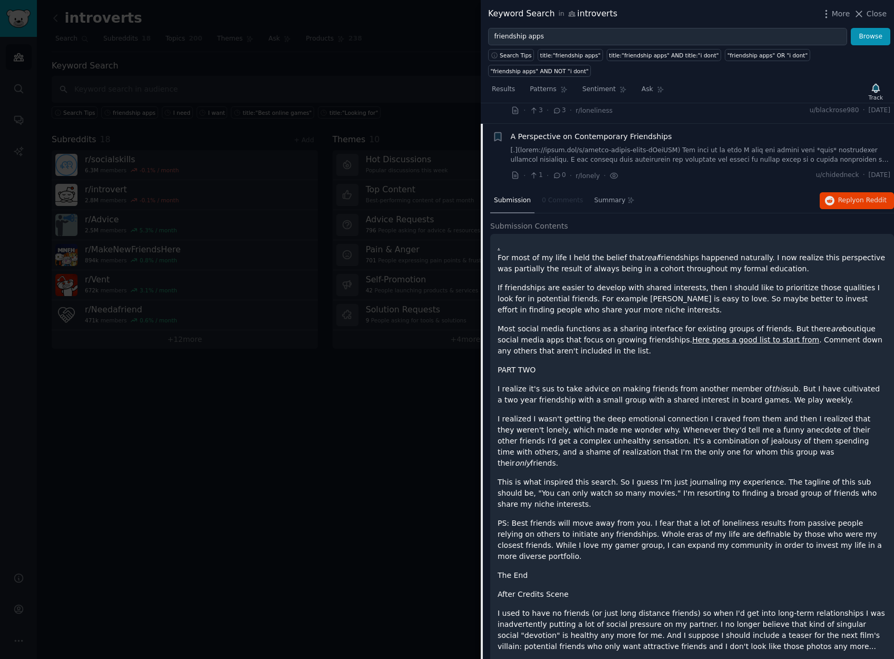
scroll to position [2197, 0]
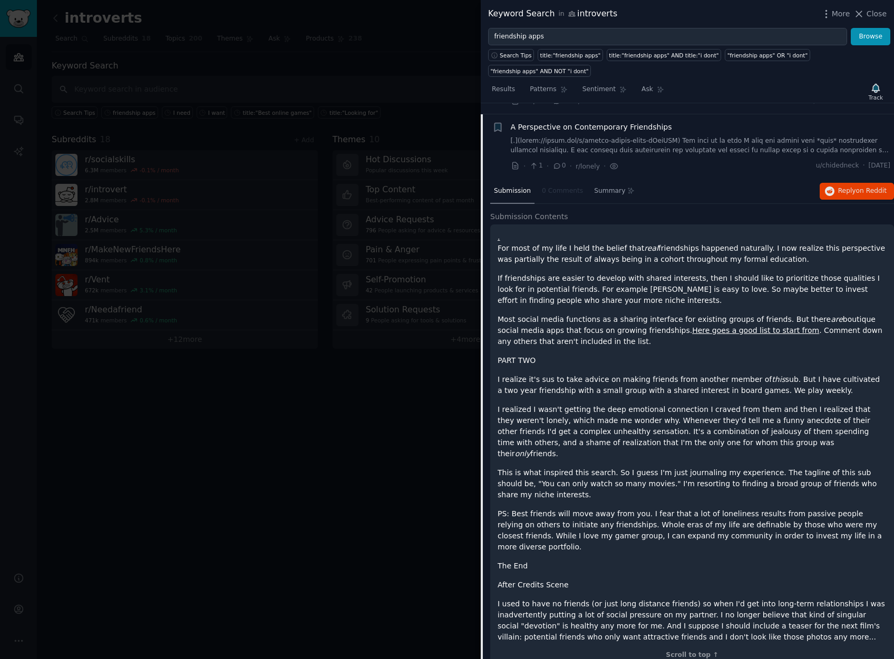
click at [692, 326] on link "Here goes a good list to start from" at bounding box center [755, 330] width 127 height 8
